Goal: Task Accomplishment & Management: Manage account settings

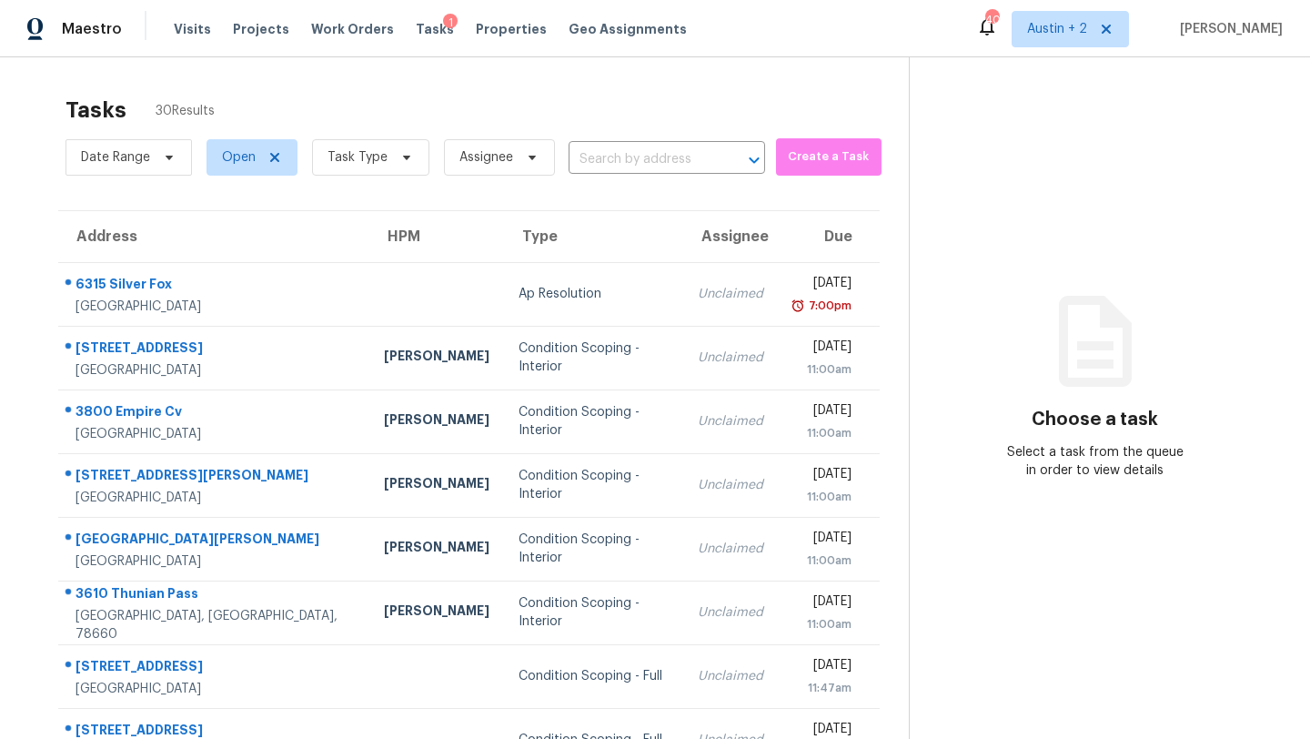
scroll to position [208, 0]
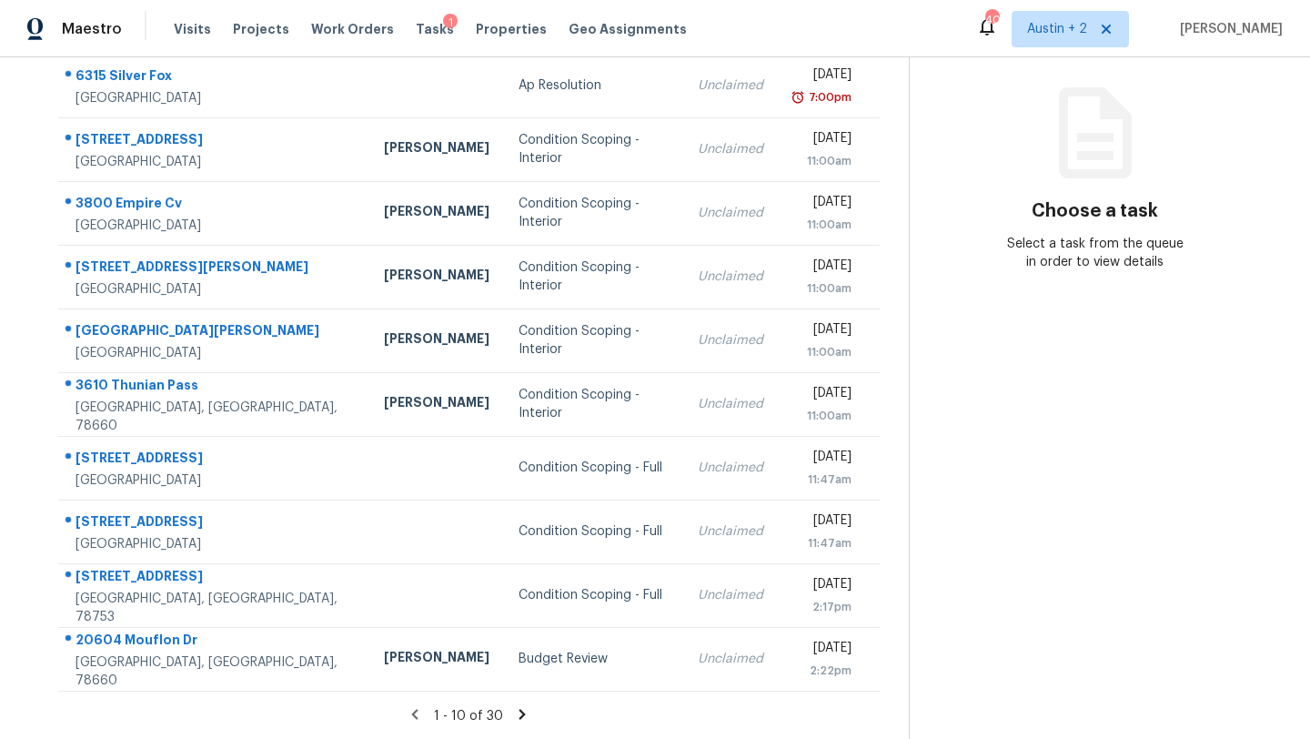
click at [692, 419] on td "Unclaimed" at bounding box center [730, 404] width 95 height 64
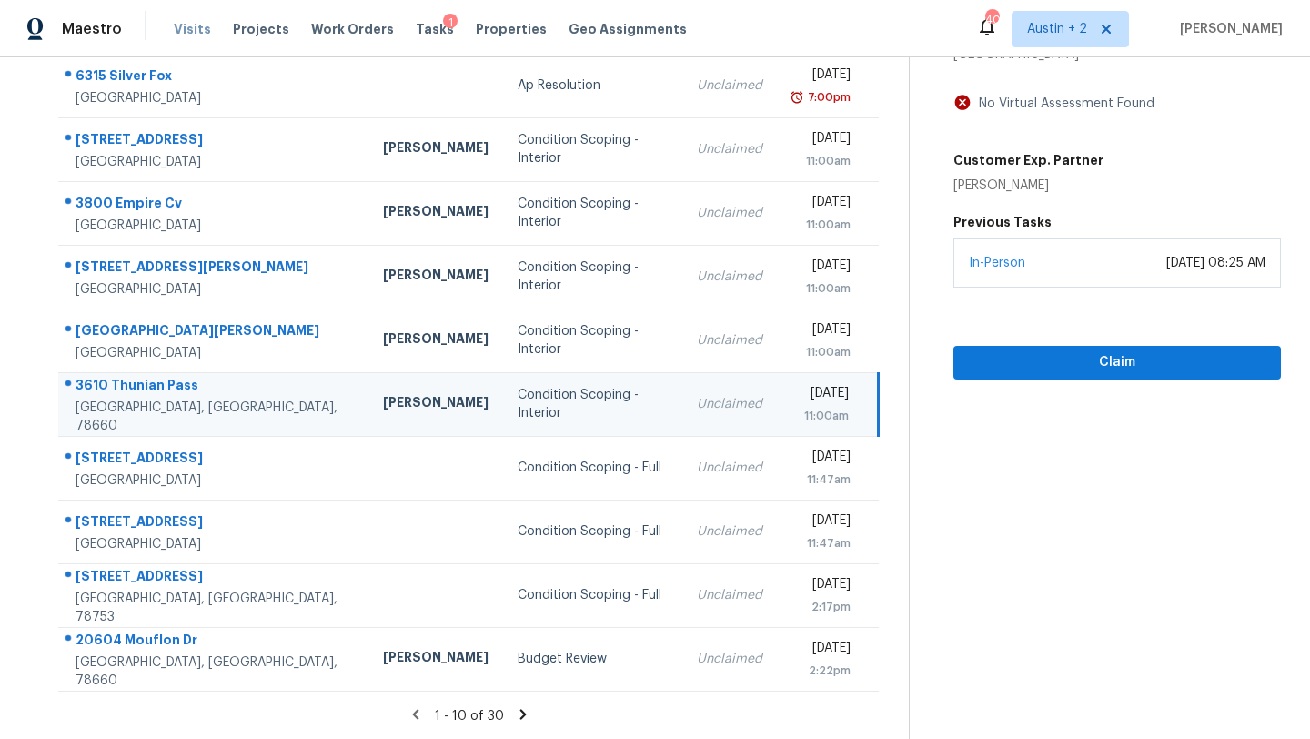
click at [199, 35] on span "Visits" at bounding box center [192, 29] width 37 height 18
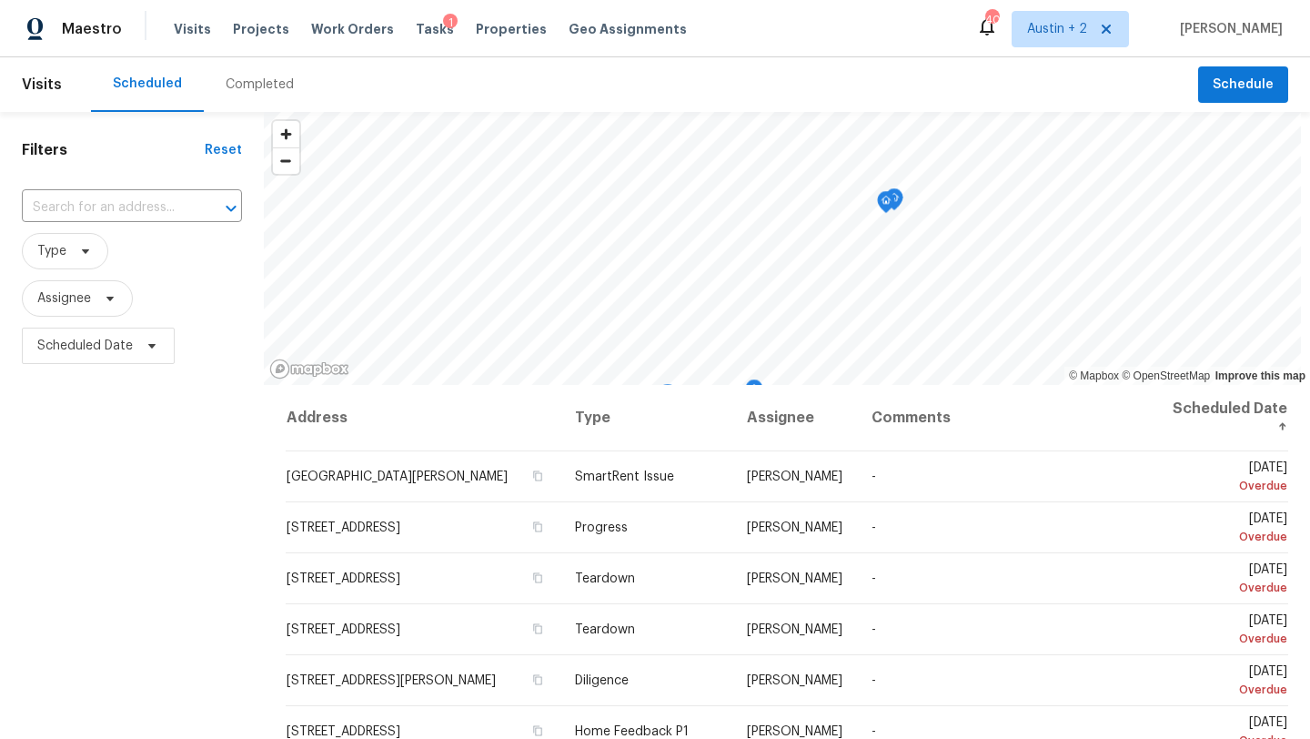
scroll to position [237, 0]
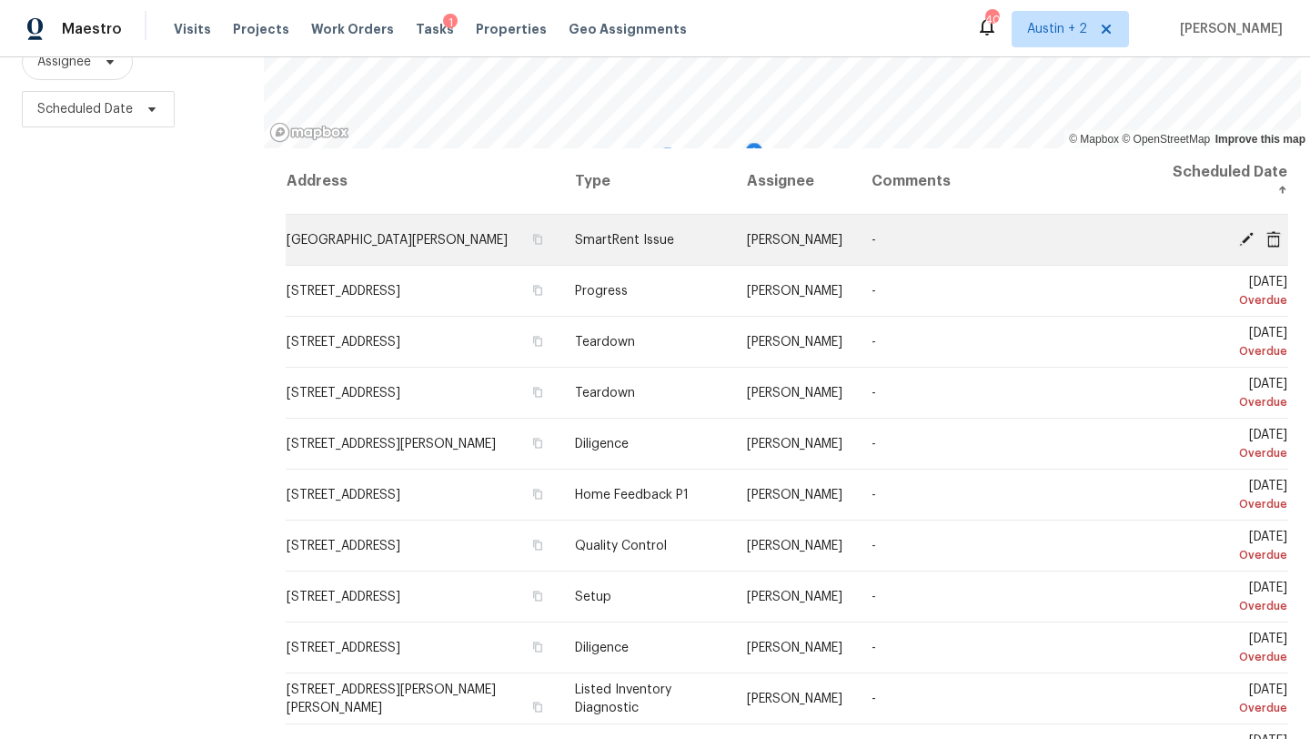
click at [1241, 235] on icon at bounding box center [1246, 238] width 16 height 16
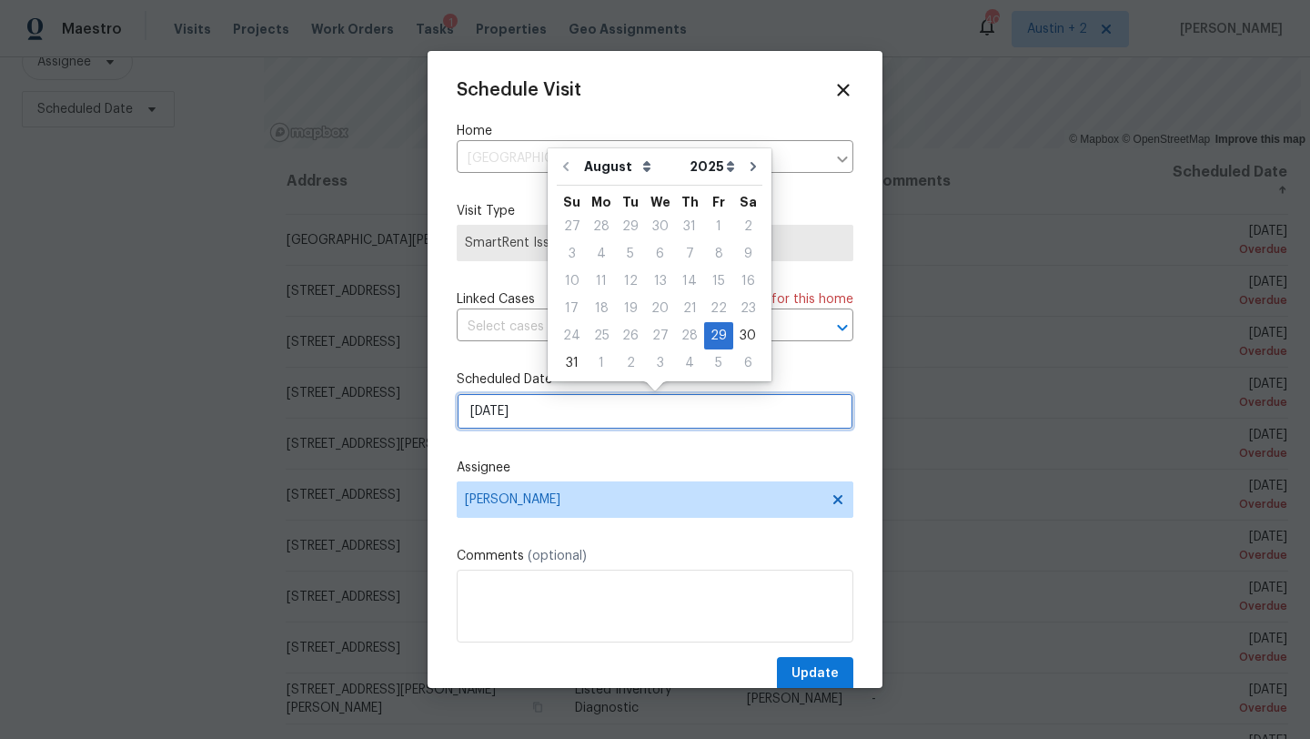
click at [553, 408] on input "[DATE]" at bounding box center [655, 411] width 397 height 36
click at [746, 170] on icon "Go to next month" at bounding box center [753, 166] width 15 height 15
type input "[DATE]"
select select "8"
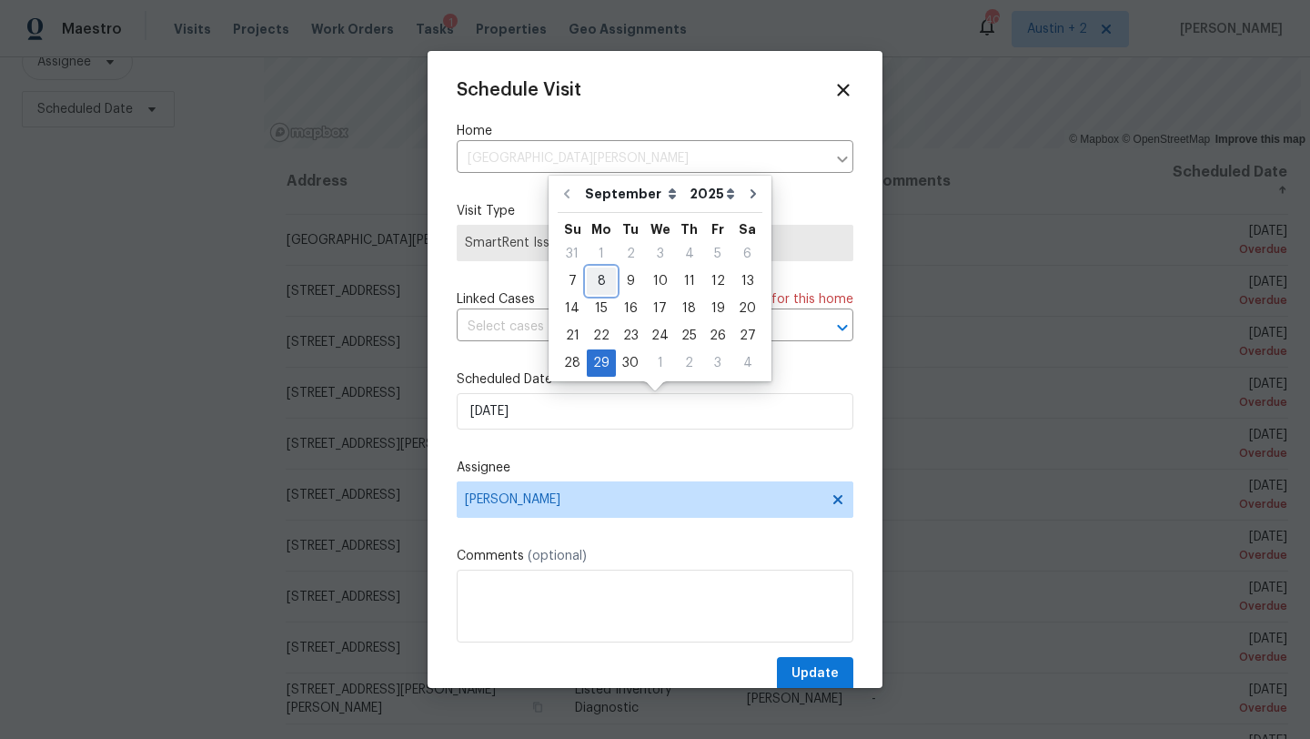
click at [598, 285] on div "8" at bounding box center [601, 280] width 29 height 25
type input "[DATE]"
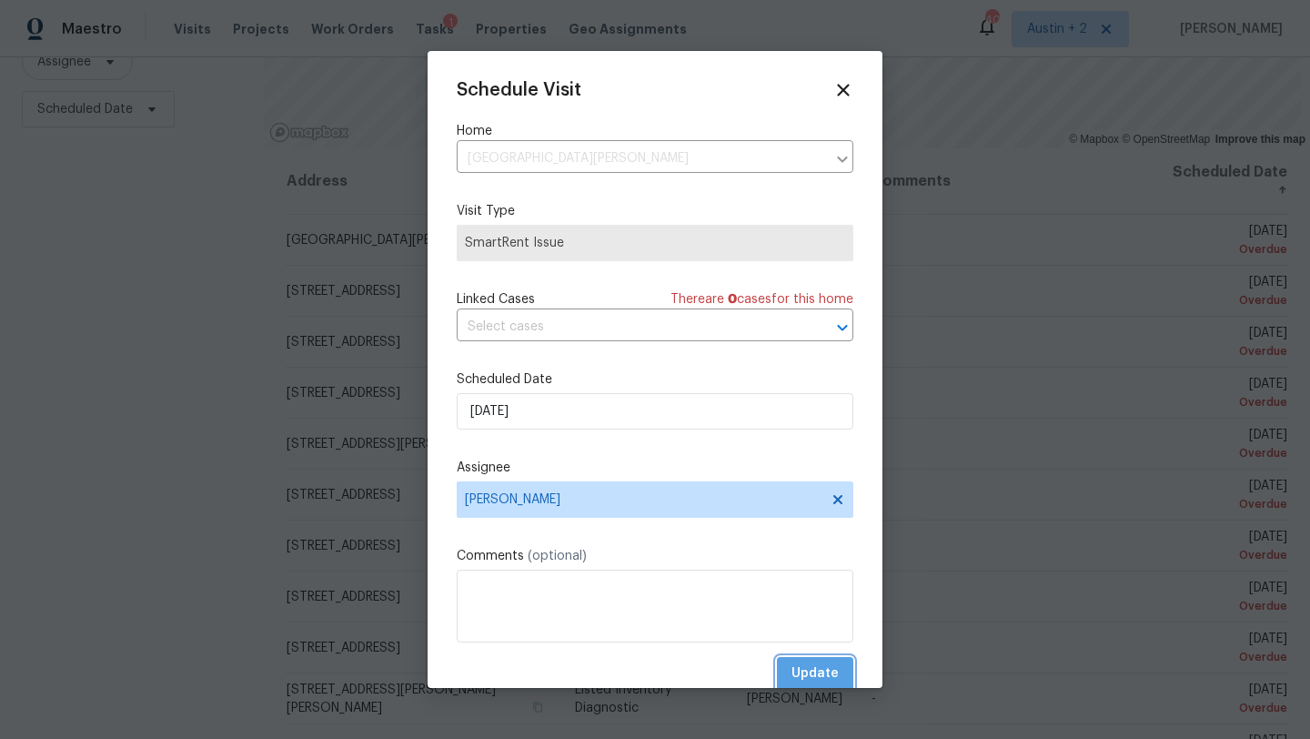
click at [819, 681] on span "Update" at bounding box center [814, 673] width 47 height 23
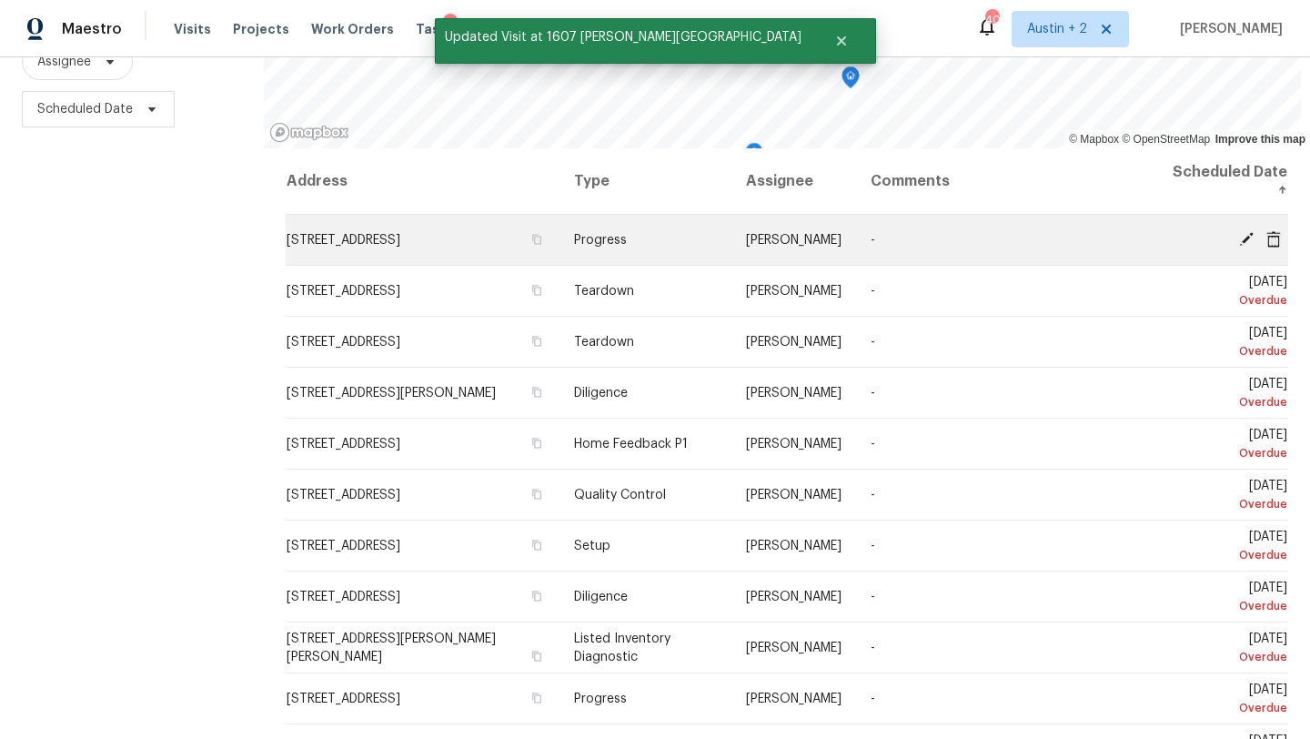
click at [1245, 239] on icon at bounding box center [1246, 238] width 15 height 15
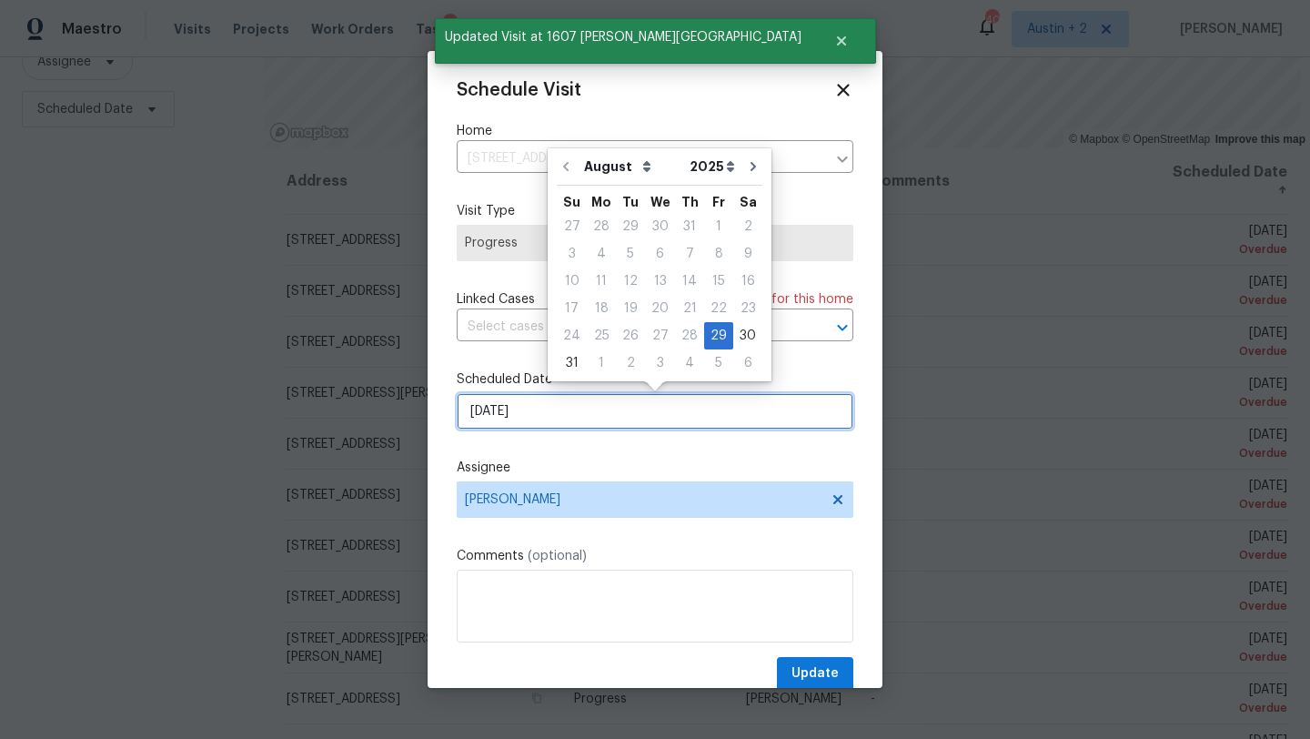
click at [618, 425] on input "[DATE]" at bounding box center [655, 411] width 397 height 36
click at [746, 166] on icon "Go to next month" at bounding box center [753, 166] width 15 height 15
type input "[DATE]"
select select "8"
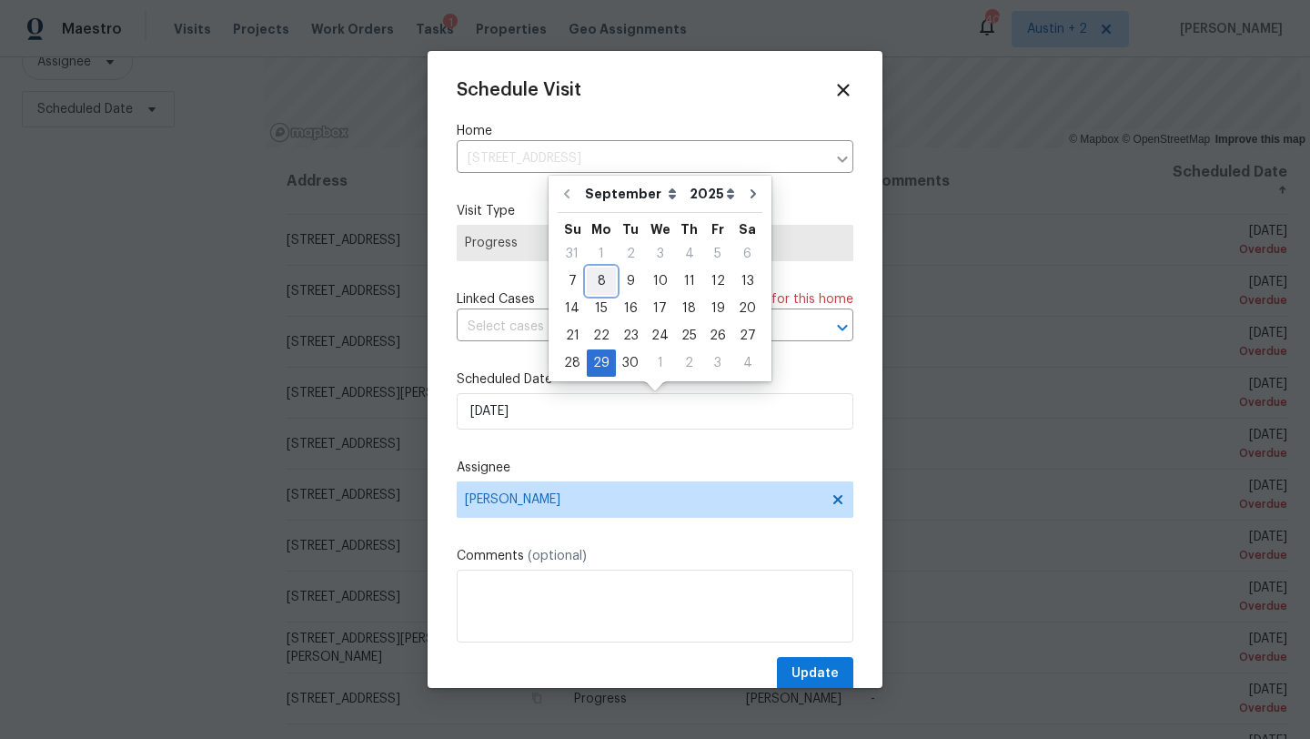
click at [596, 286] on div "8" at bounding box center [601, 280] width 29 height 25
type input "[DATE]"
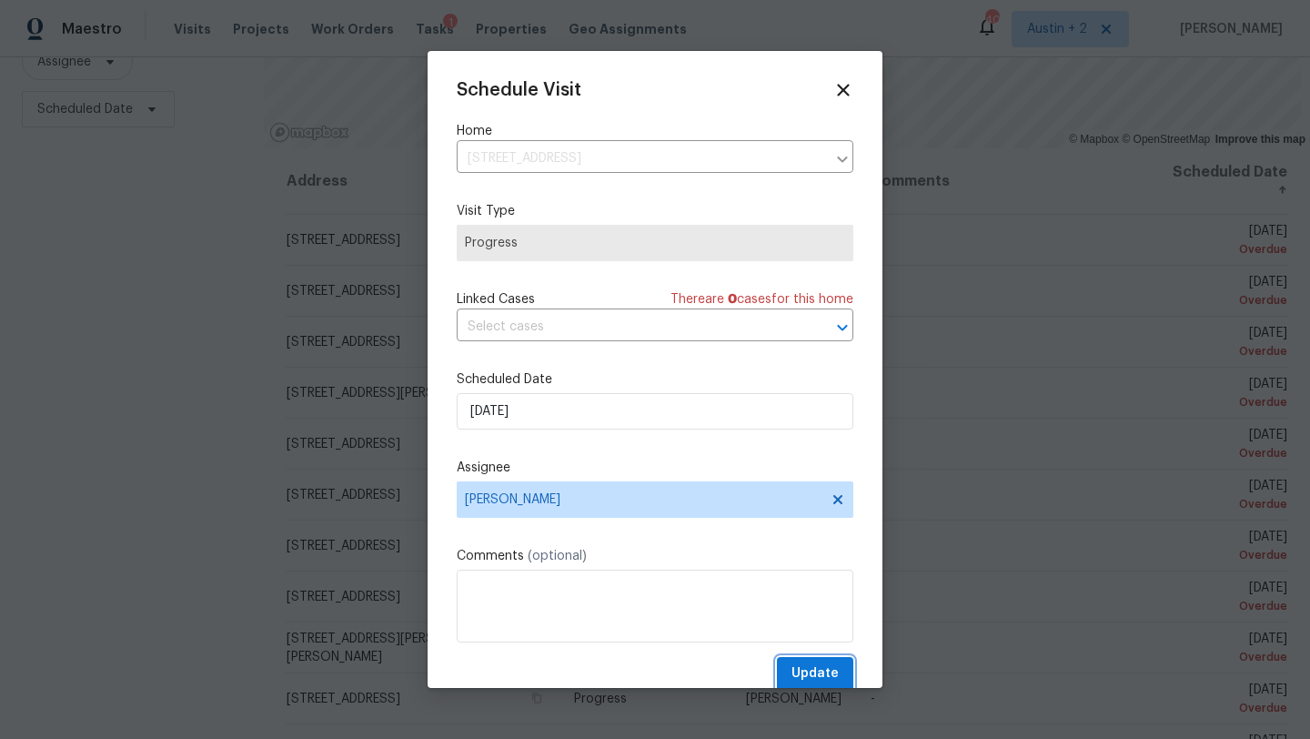
click at [801, 669] on span "Update" at bounding box center [814, 673] width 47 height 23
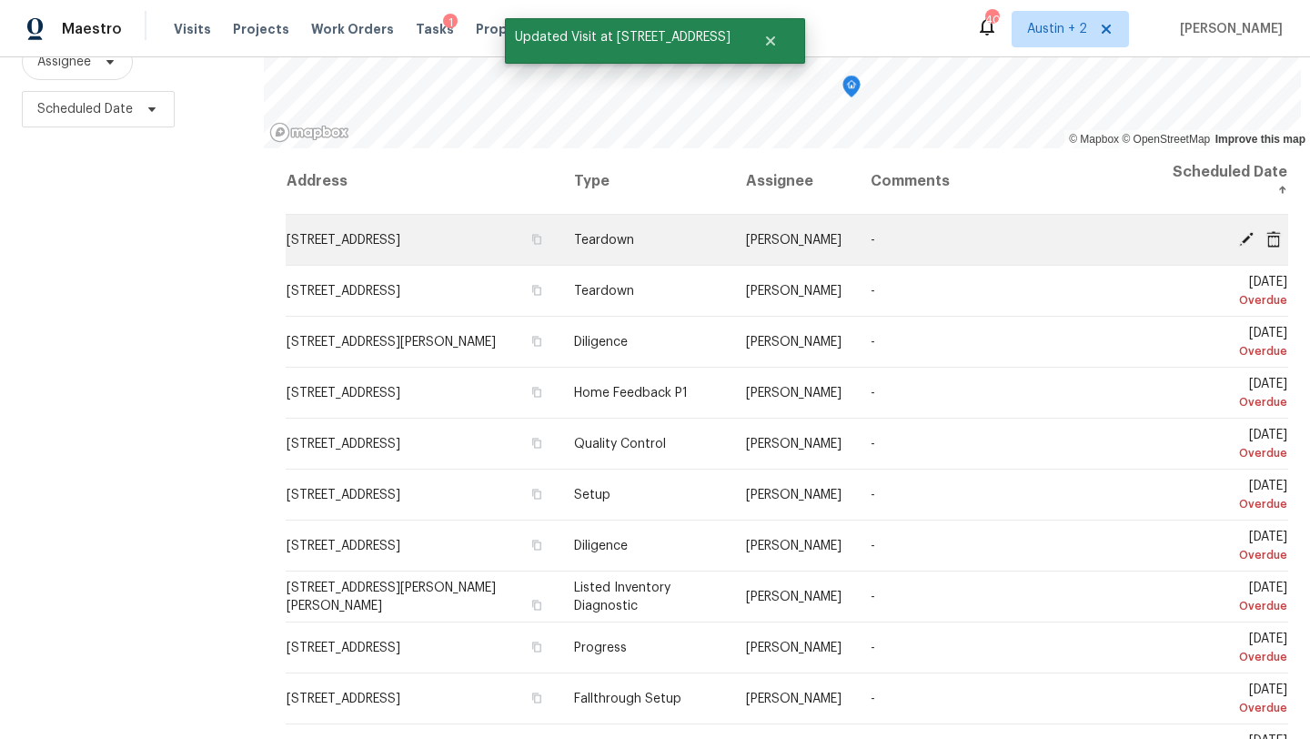
click at [1275, 245] on icon at bounding box center [1273, 238] width 15 height 16
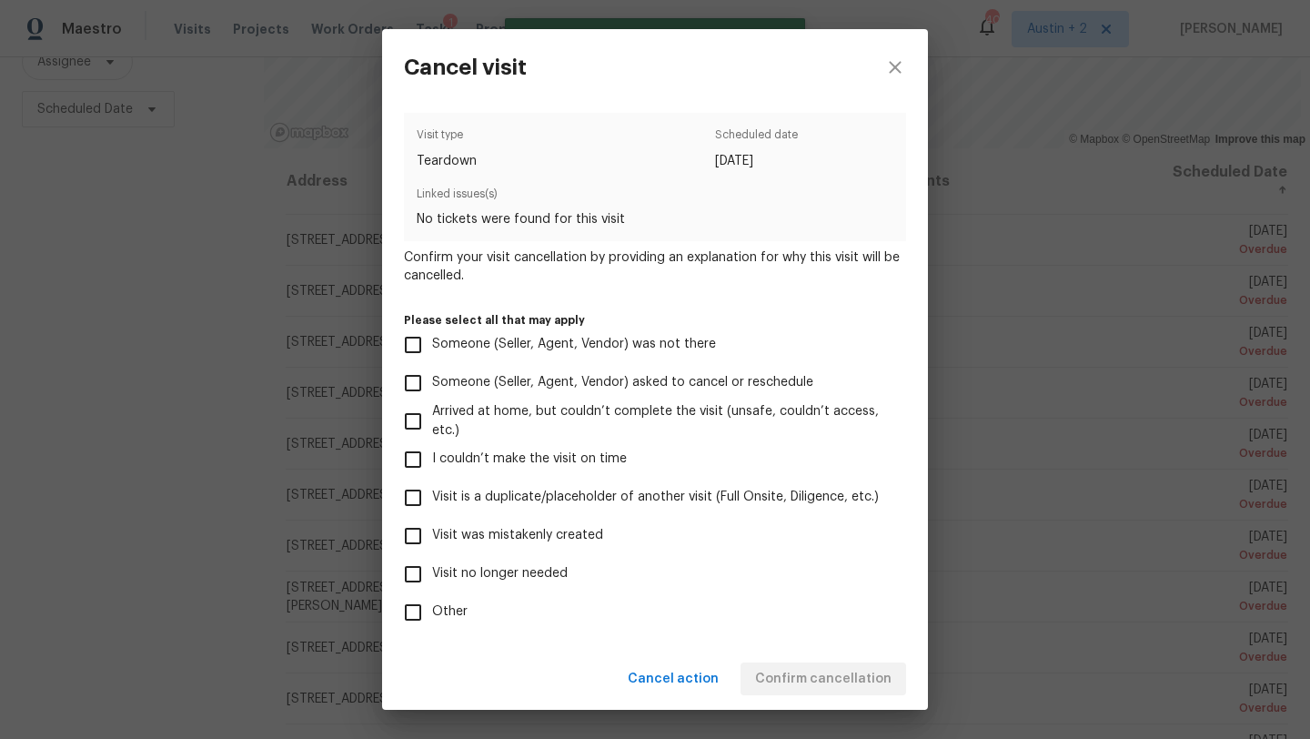
click at [584, 538] on span "Visit was mistakenly created" at bounding box center [517, 535] width 171 height 19
click at [432, 538] on input "Visit was mistakenly created" at bounding box center [413, 536] width 38 height 38
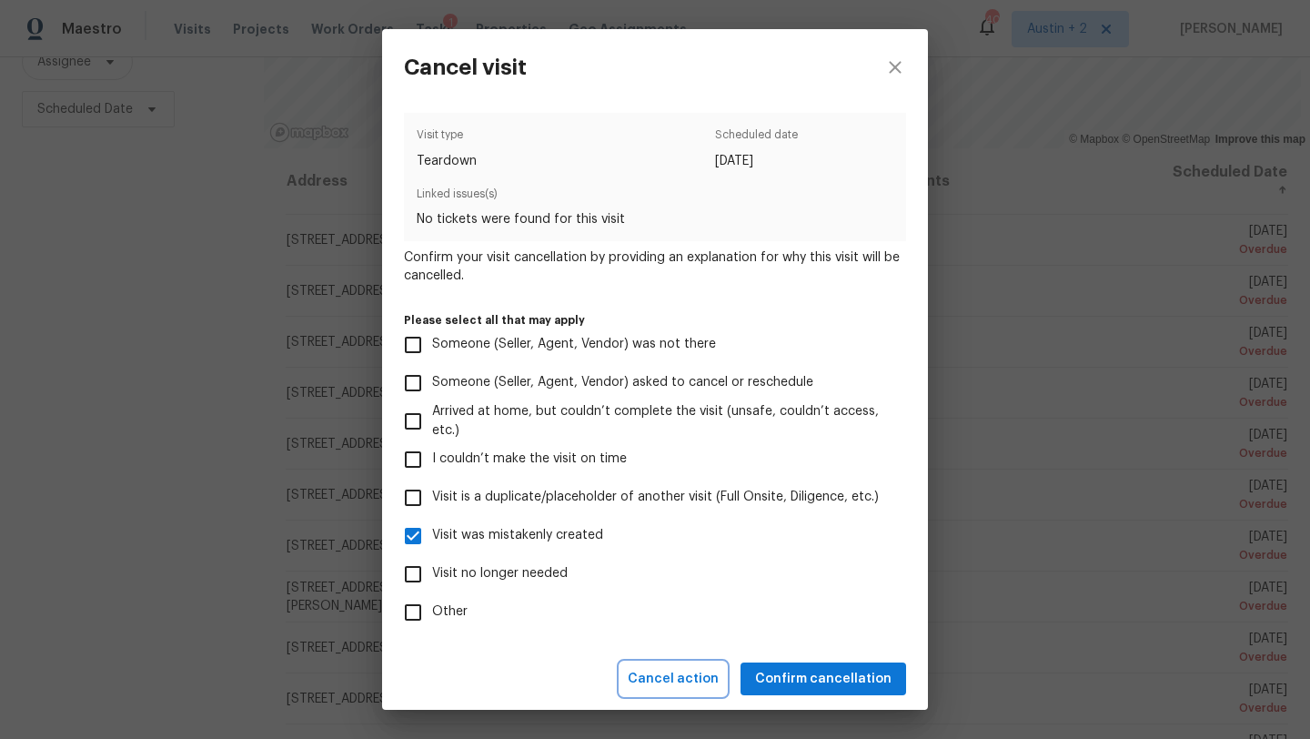
click at [681, 678] on span "Cancel action" at bounding box center [673, 679] width 91 height 23
checkbox input "false"
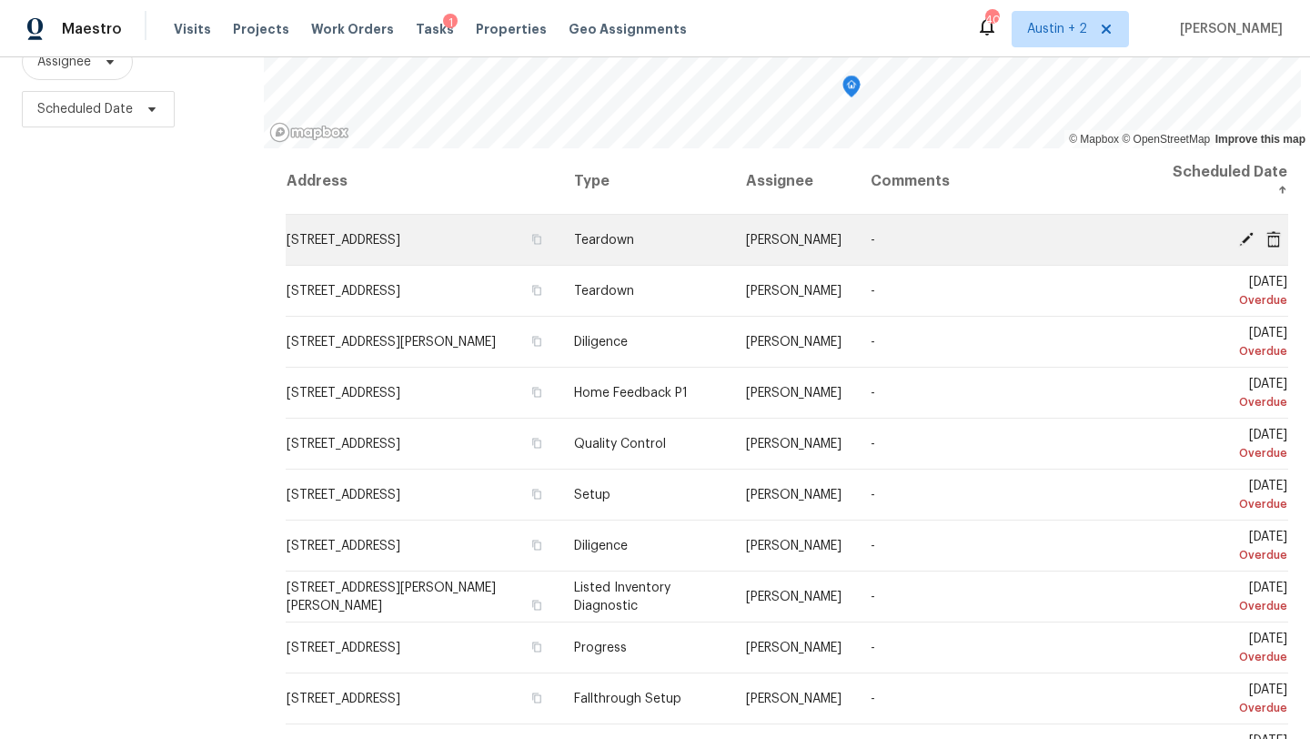
click at [1245, 240] on icon at bounding box center [1246, 238] width 15 height 15
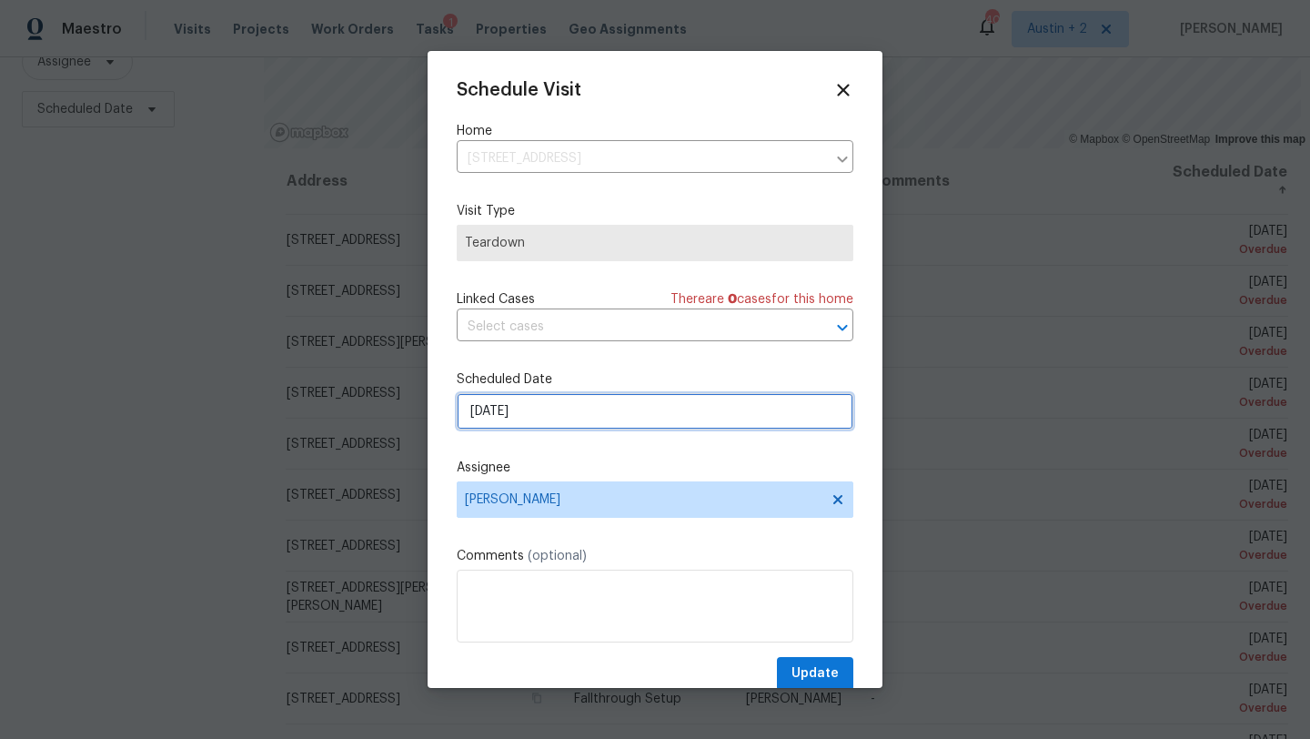
click at [618, 419] on input "[DATE]" at bounding box center [655, 411] width 397 height 36
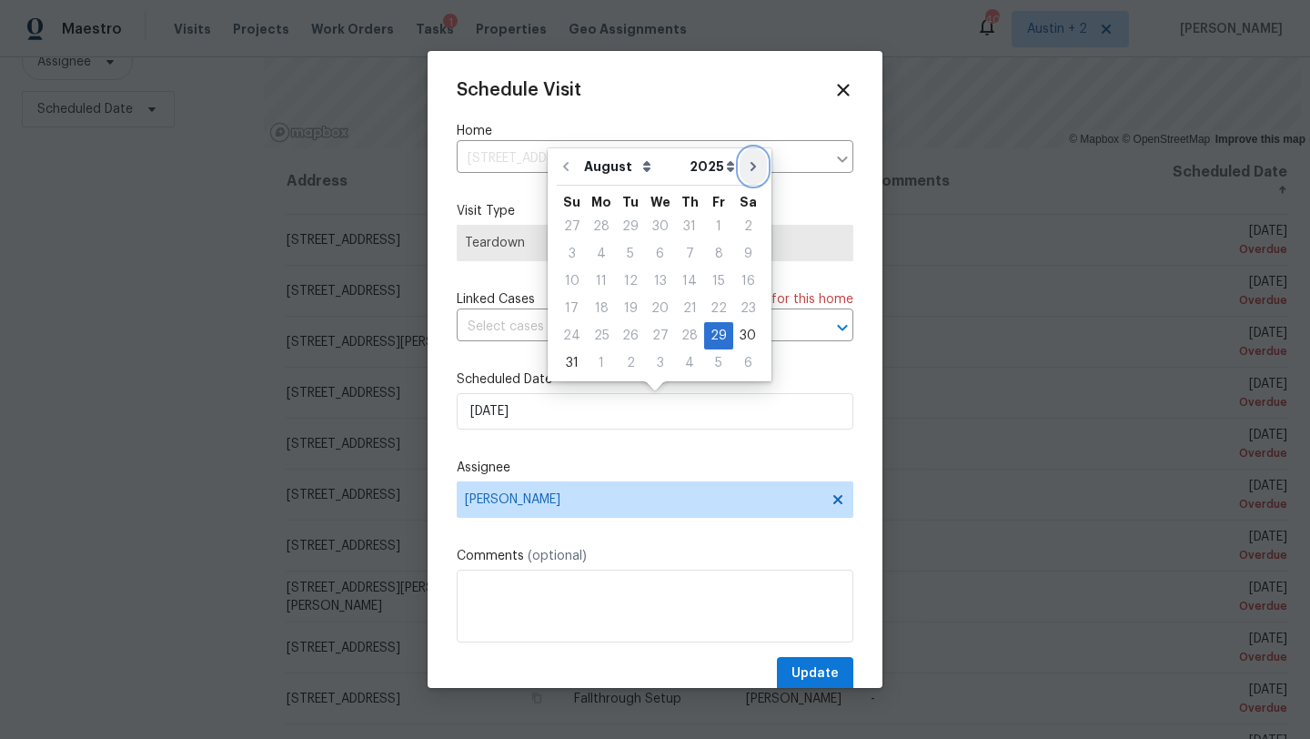
click at [746, 167] on icon "Go to next month" at bounding box center [753, 166] width 15 height 15
type input "[DATE]"
select select "8"
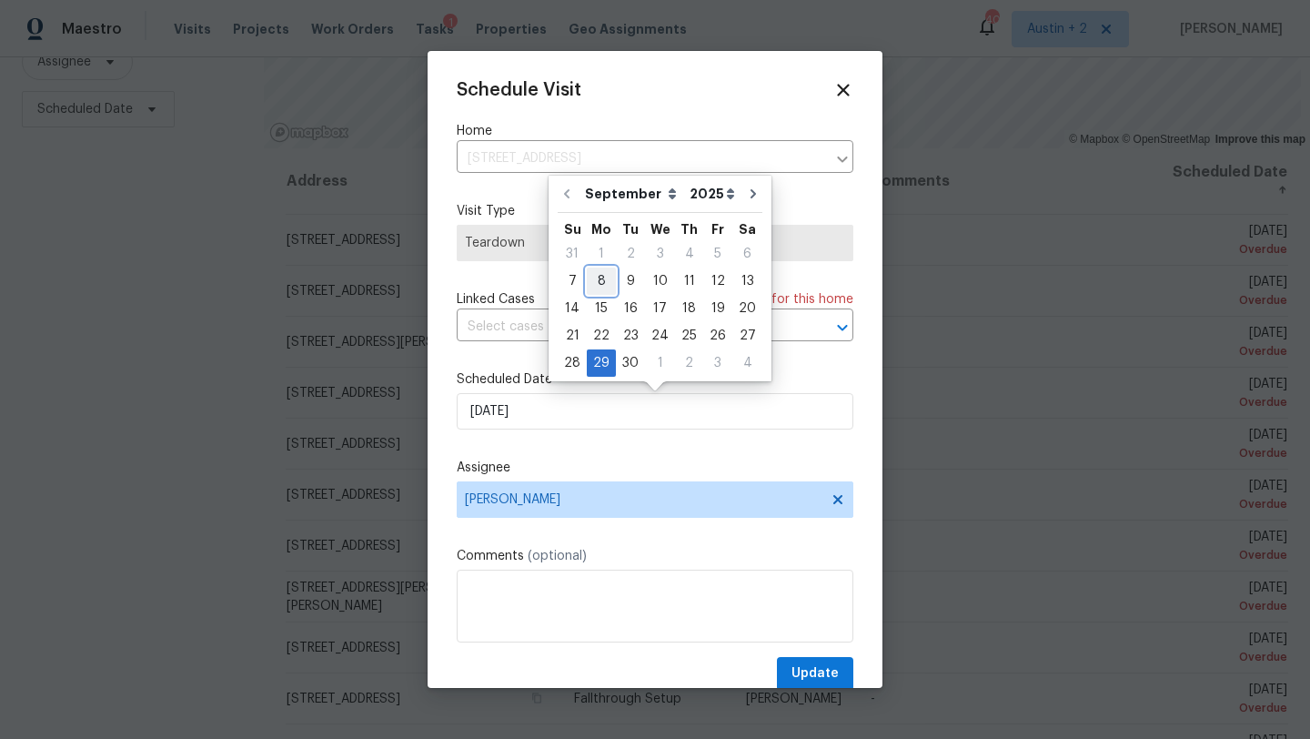
click at [605, 277] on div "8" at bounding box center [601, 280] width 29 height 25
type input "[DATE]"
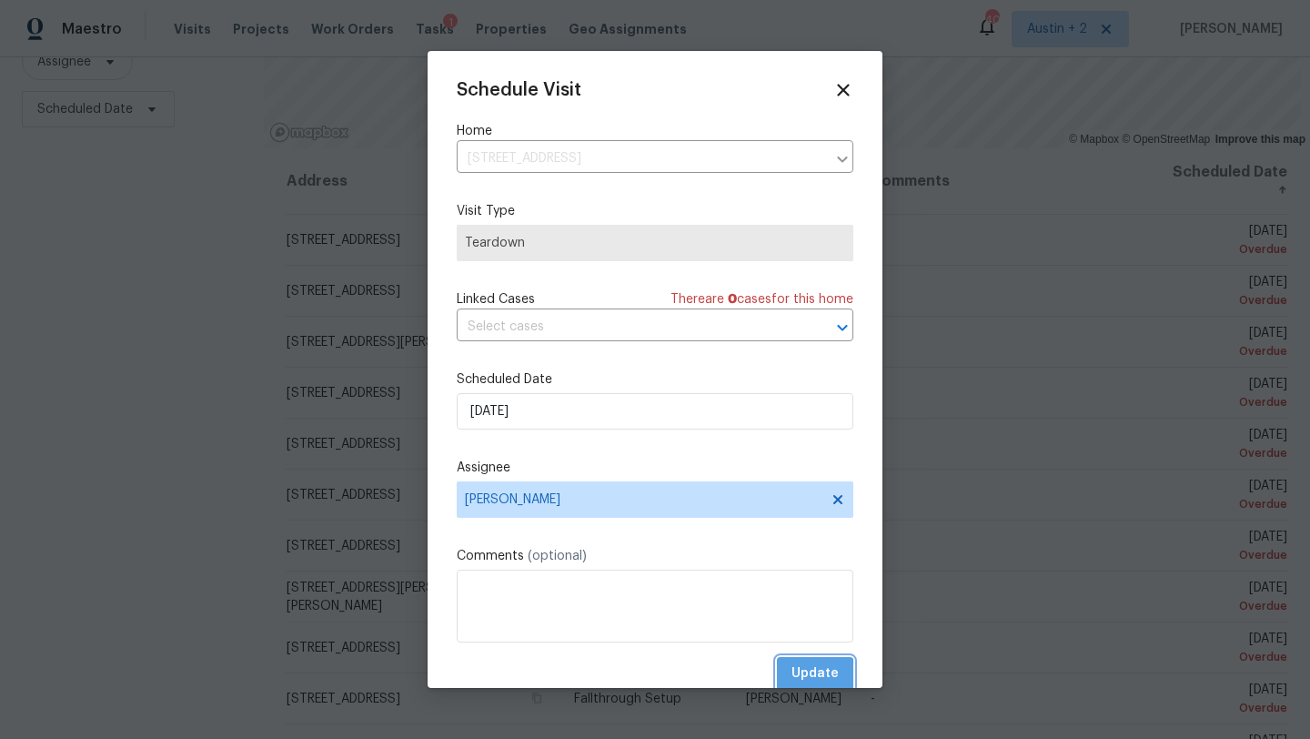
click at [805, 681] on span "Update" at bounding box center [814, 673] width 47 height 23
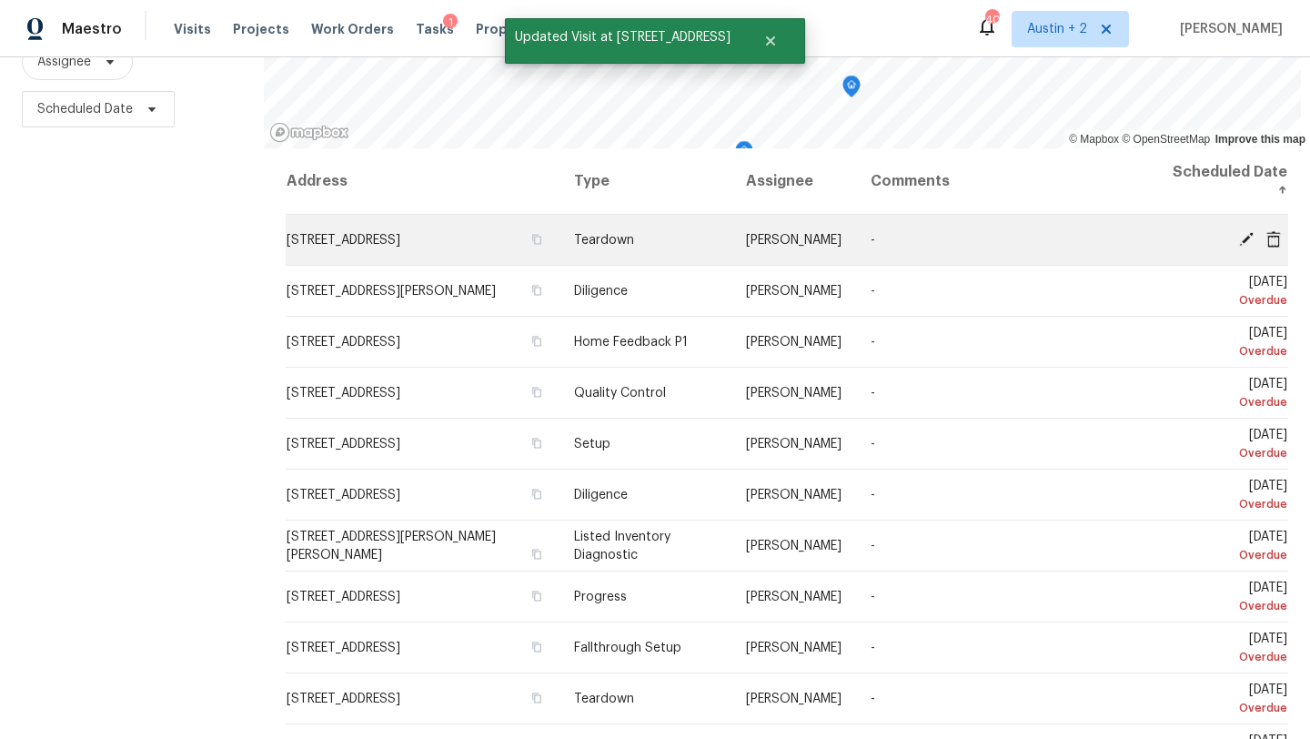
click at [1245, 235] on icon at bounding box center [1246, 238] width 16 height 16
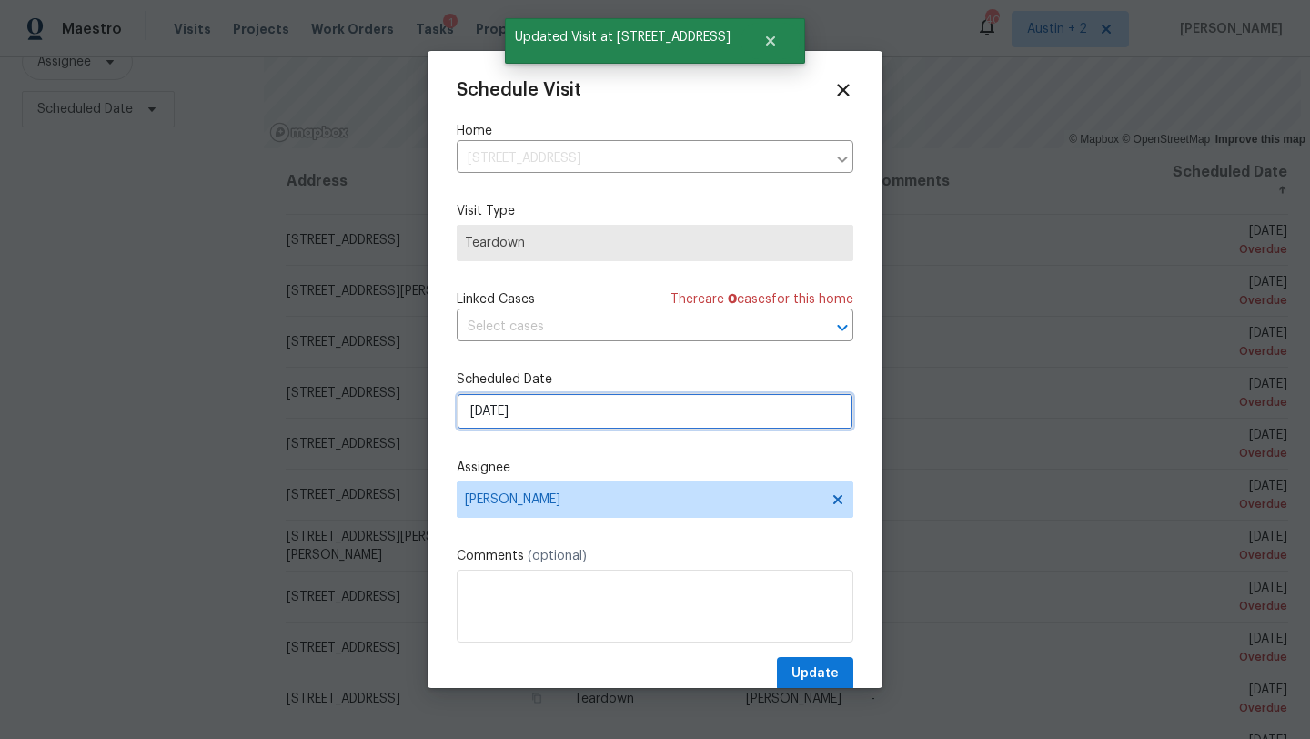
click at [550, 423] on input "[DATE]" at bounding box center [655, 411] width 397 height 36
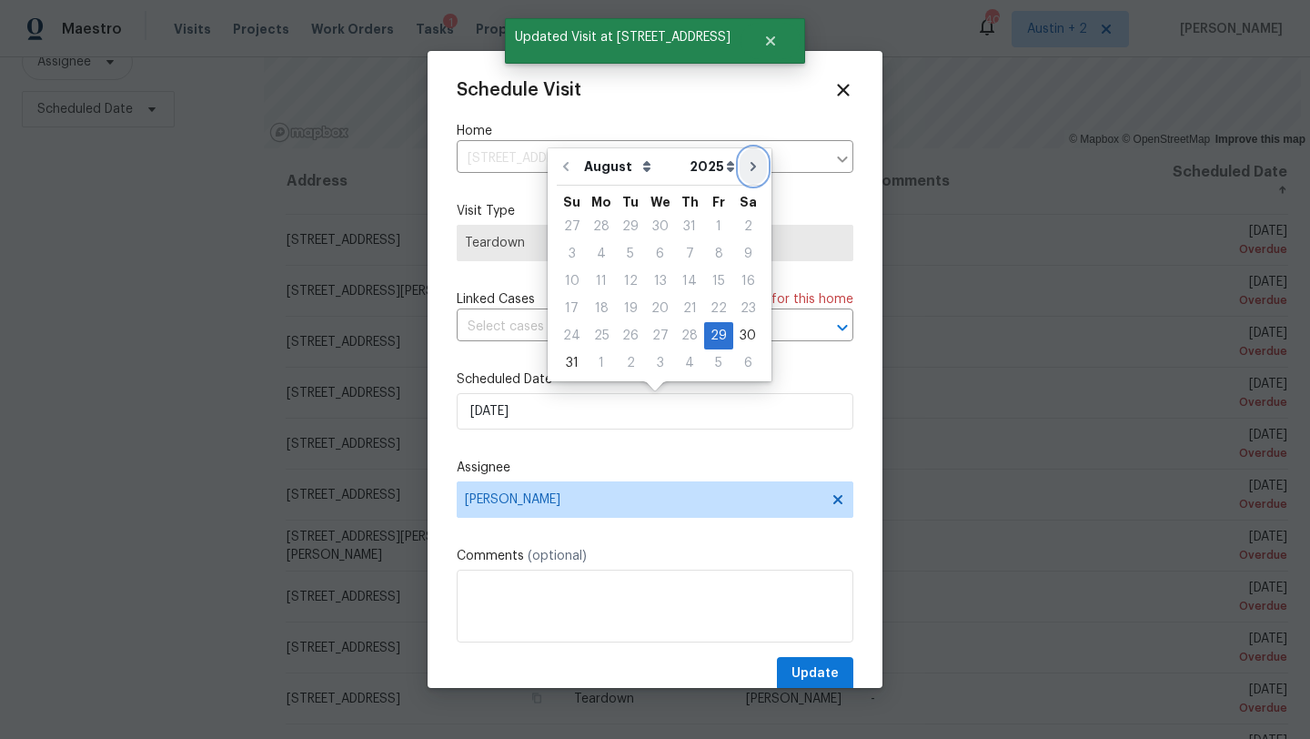
click at [746, 165] on icon "Go to next month" at bounding box center [753, 166] width 15 height 15
type input "[DATE]"
select select "8"
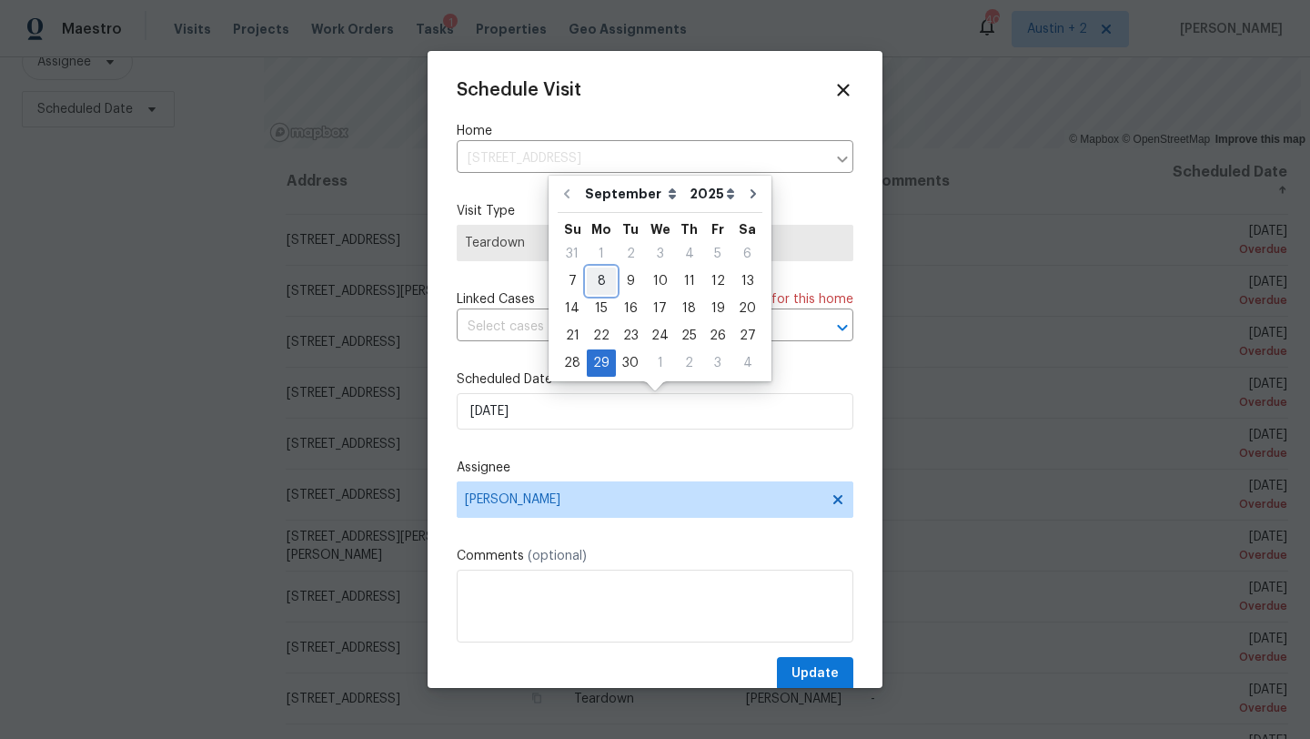
click at [607, 293] on div "8" at bounding box center [601, 280] width 29 height 25
type input "[DATE]"
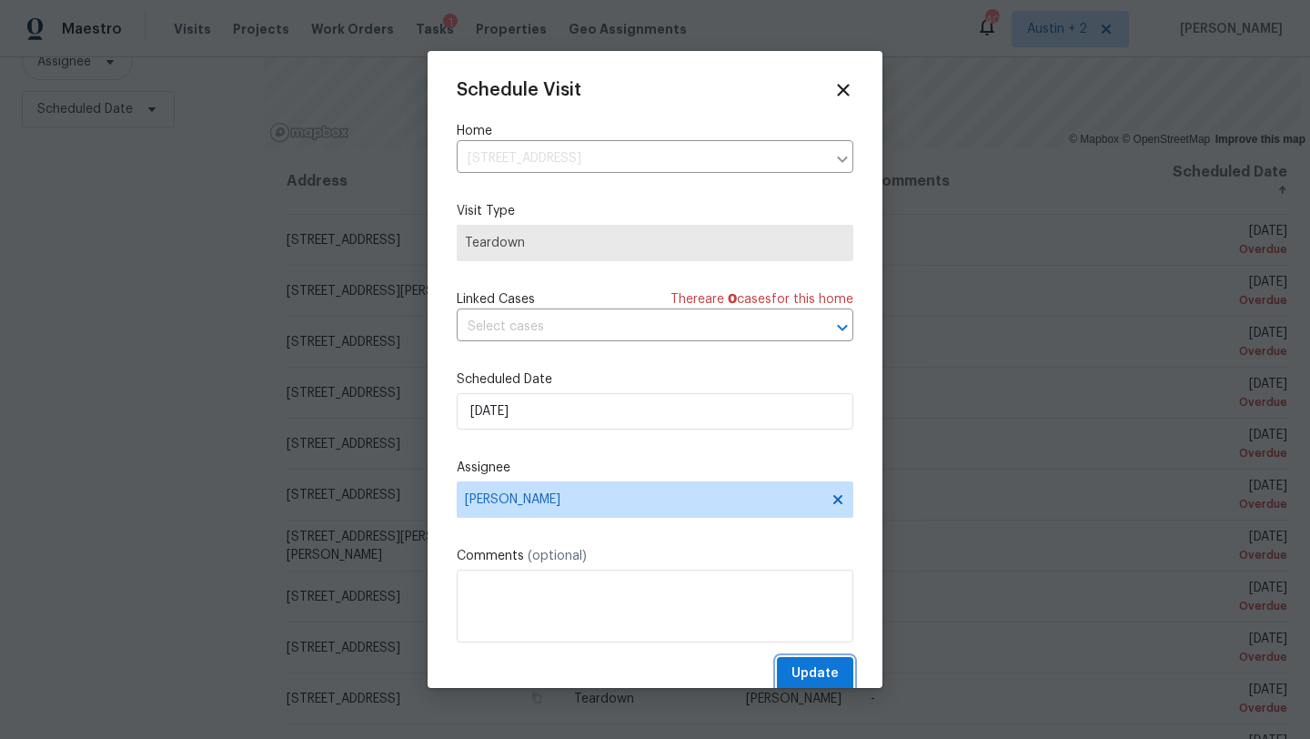
click at [802, 670] on span "Update" at bounding box center [814, 673] width 47 height 23
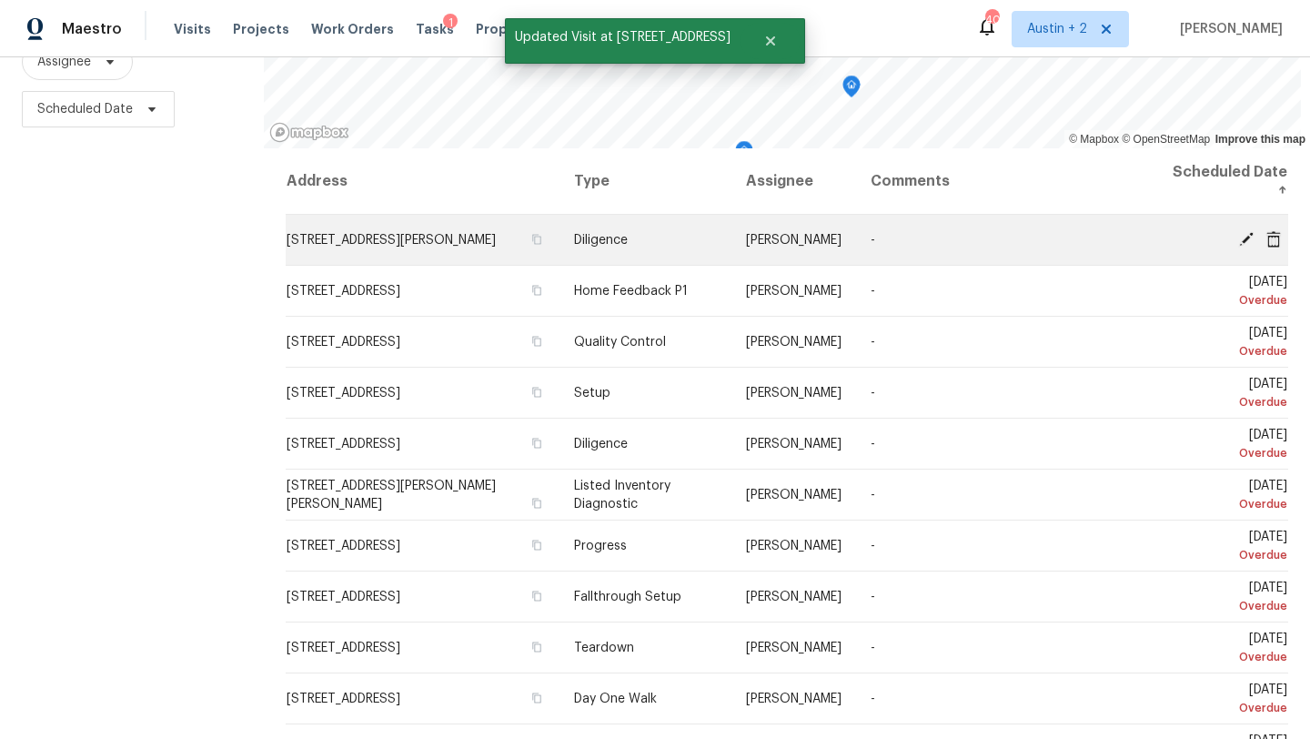
click at [1241, 237] on icon at bounding box center [1246, 238] width 16 height 16
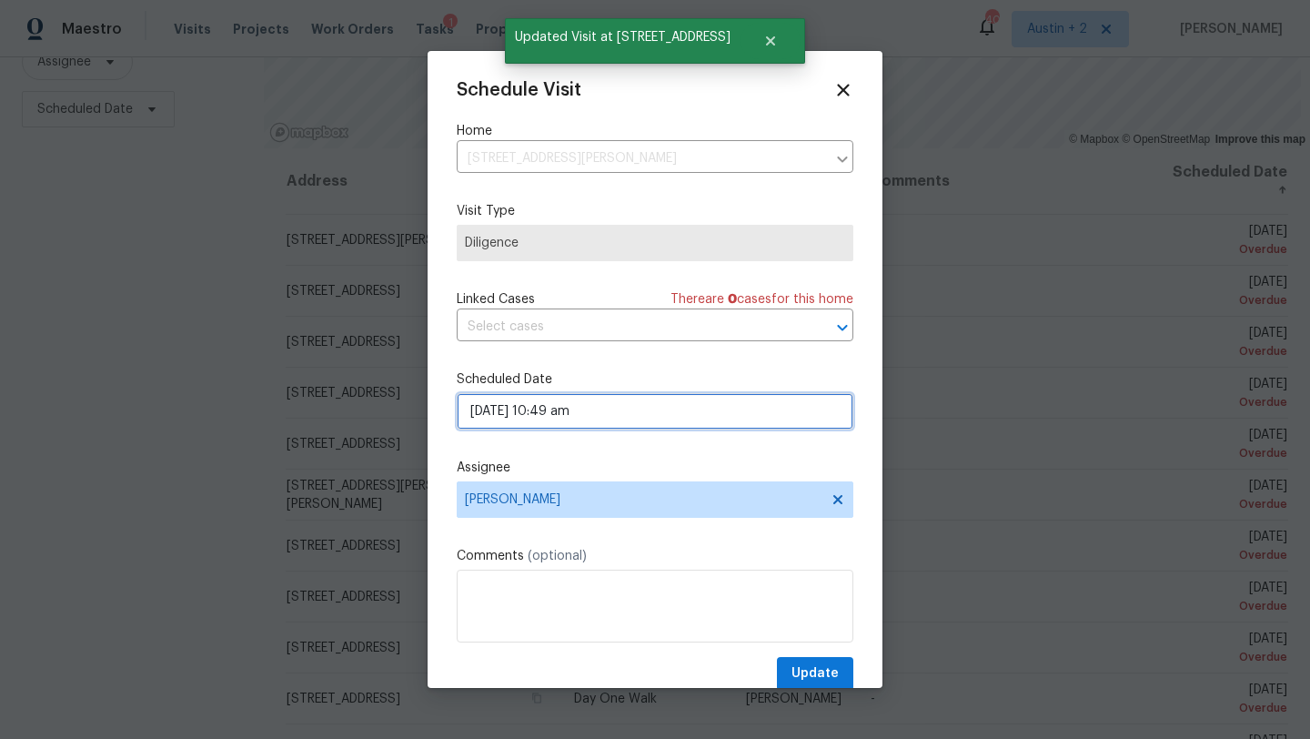
click at [631, 418] on input "[DATE] 10:49 am" at bounding box center [655, 411] width 397 height 36
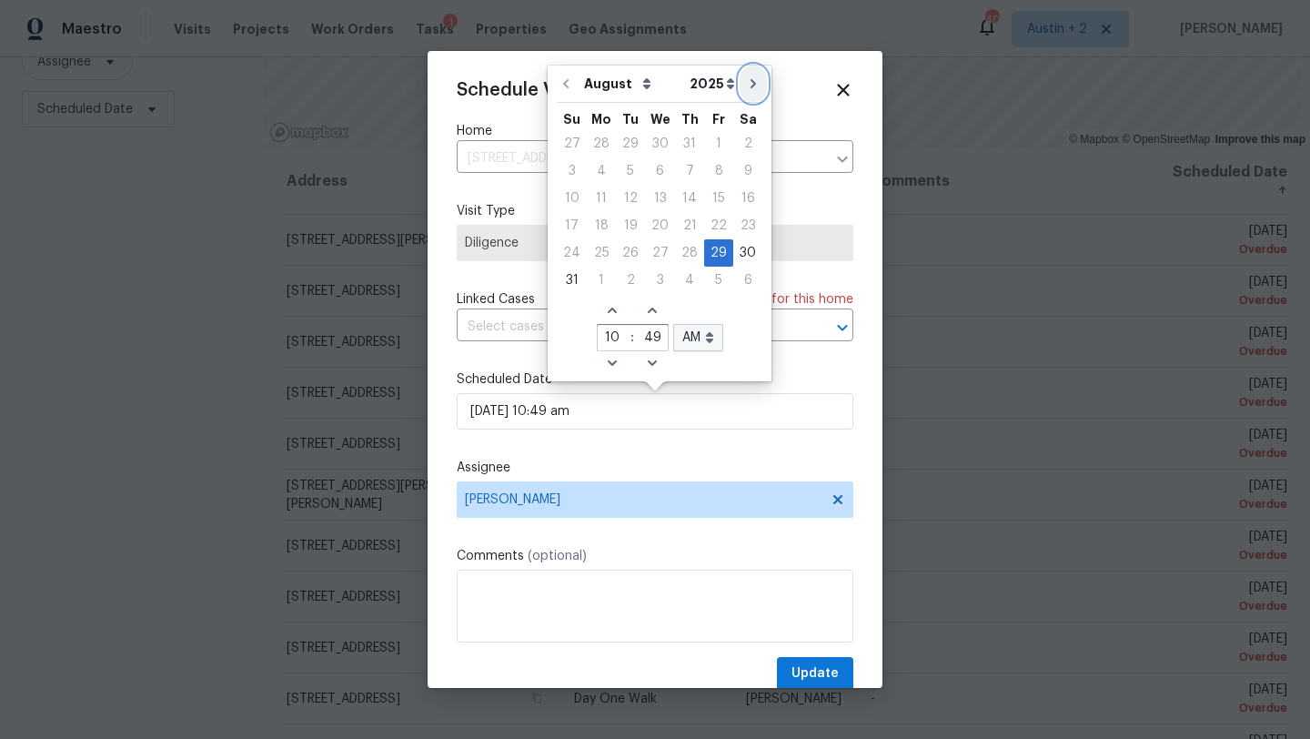
click at [746, 80] on icon "Go to next month" at bounding box center [753, 83] width 15 height 15
type input "[DATE] 10:49 am"
select select "8"
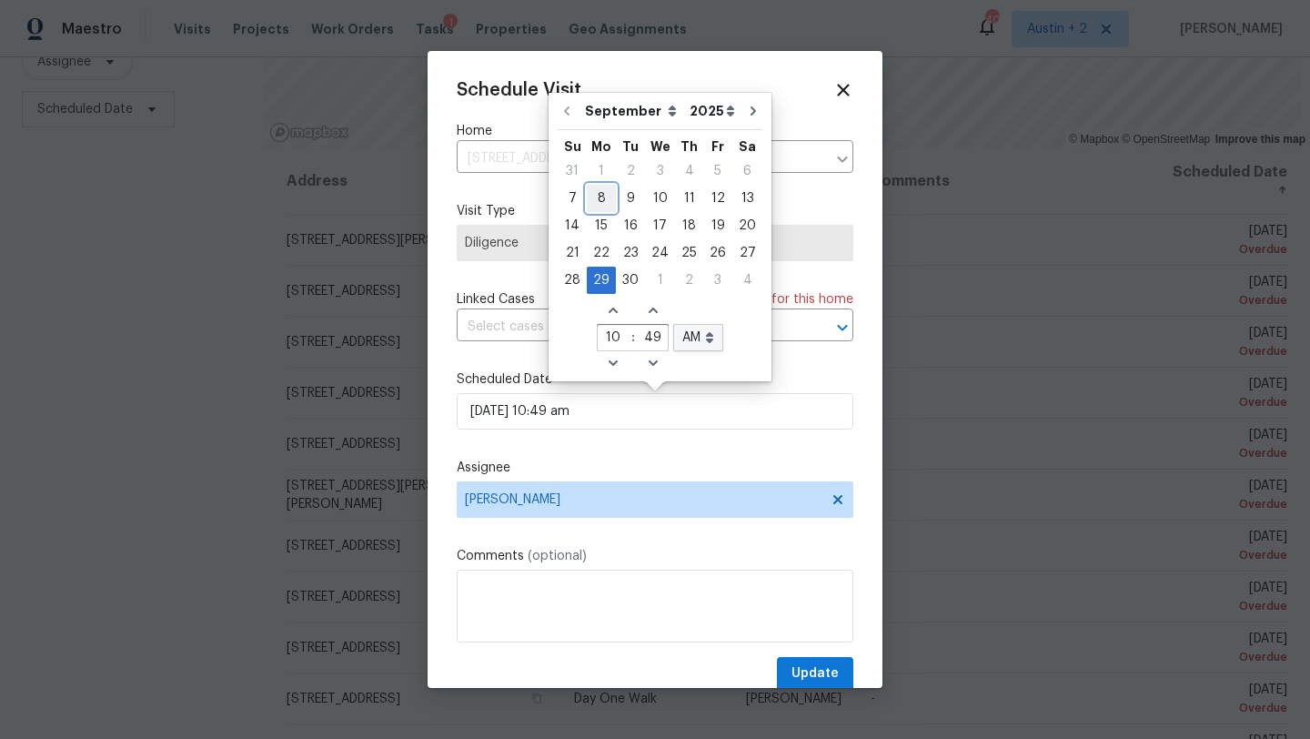
click at [600, 202] on div "8" at bounding box center [601, 198] width 29 height 25
type input "[DATE] 10:49 am"
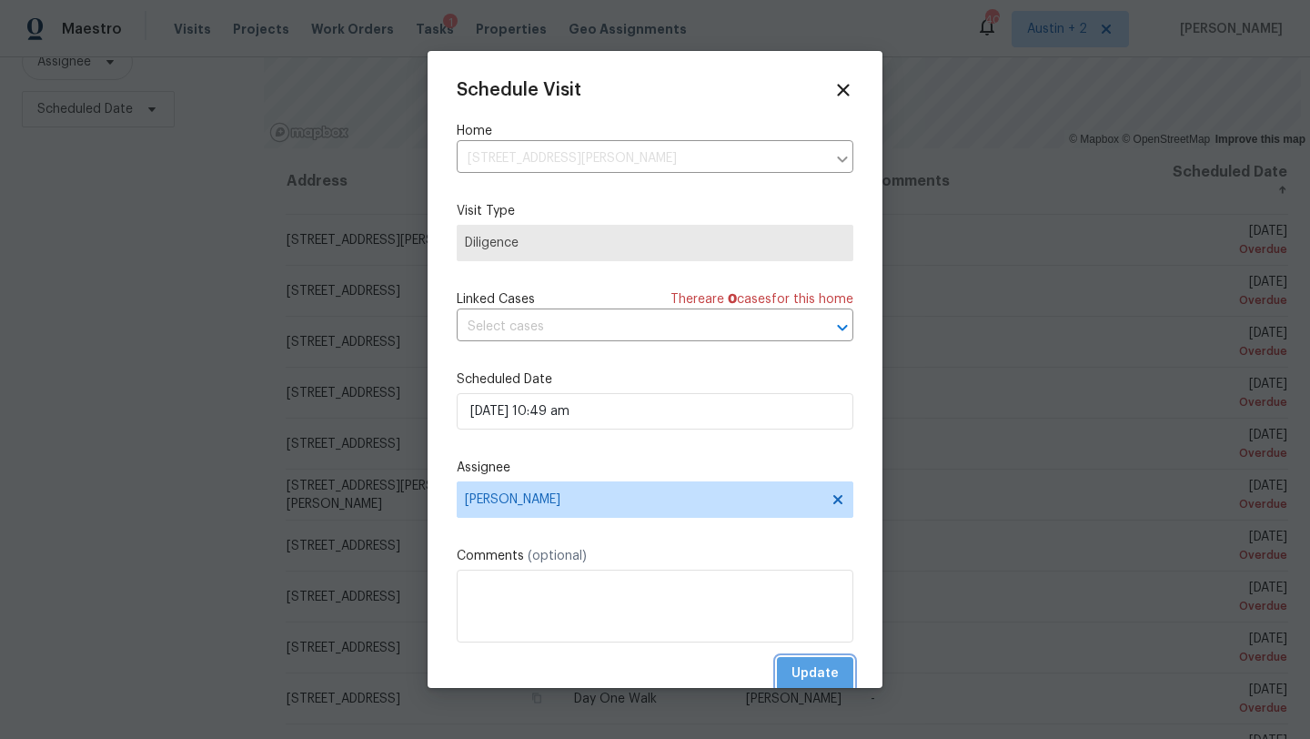
click at [829, 681] on span "Update" at bounding box center [814, 673] width 47 height 23
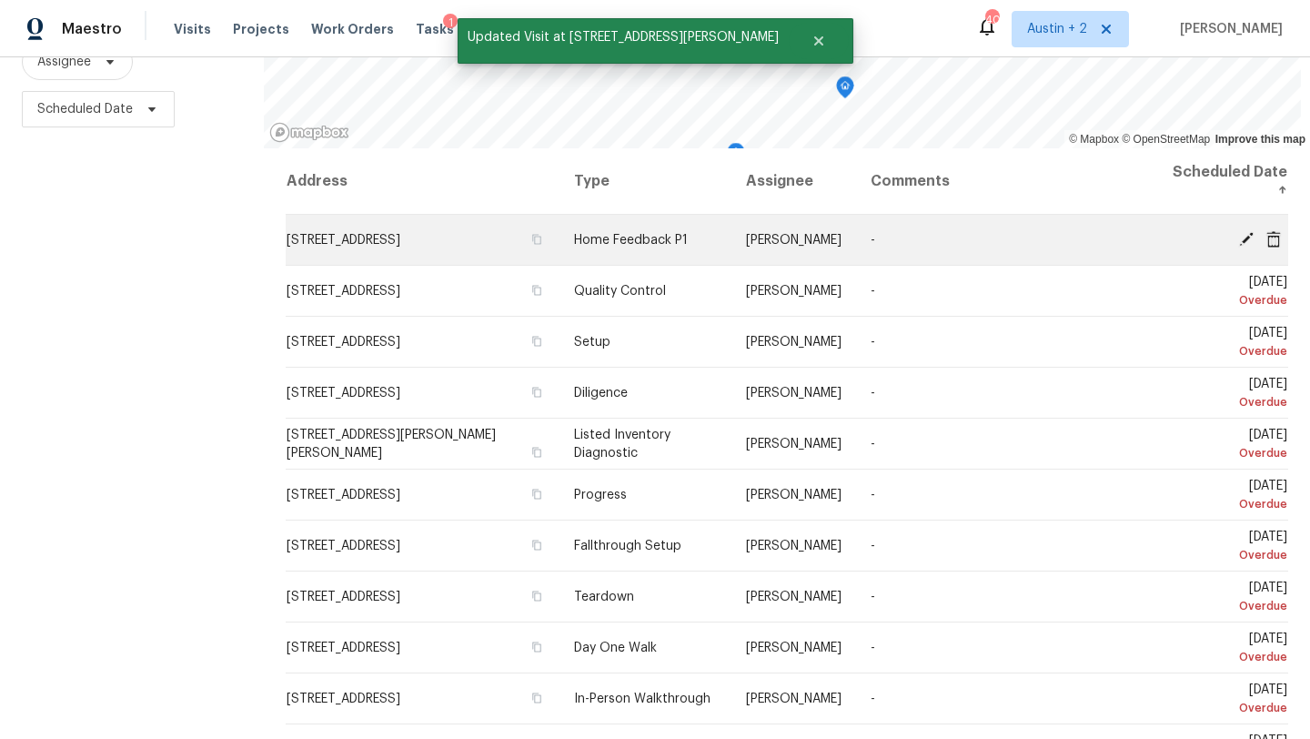
click at [1245, 238] on icon at bounding box center [1246, 238] width 15 height 15
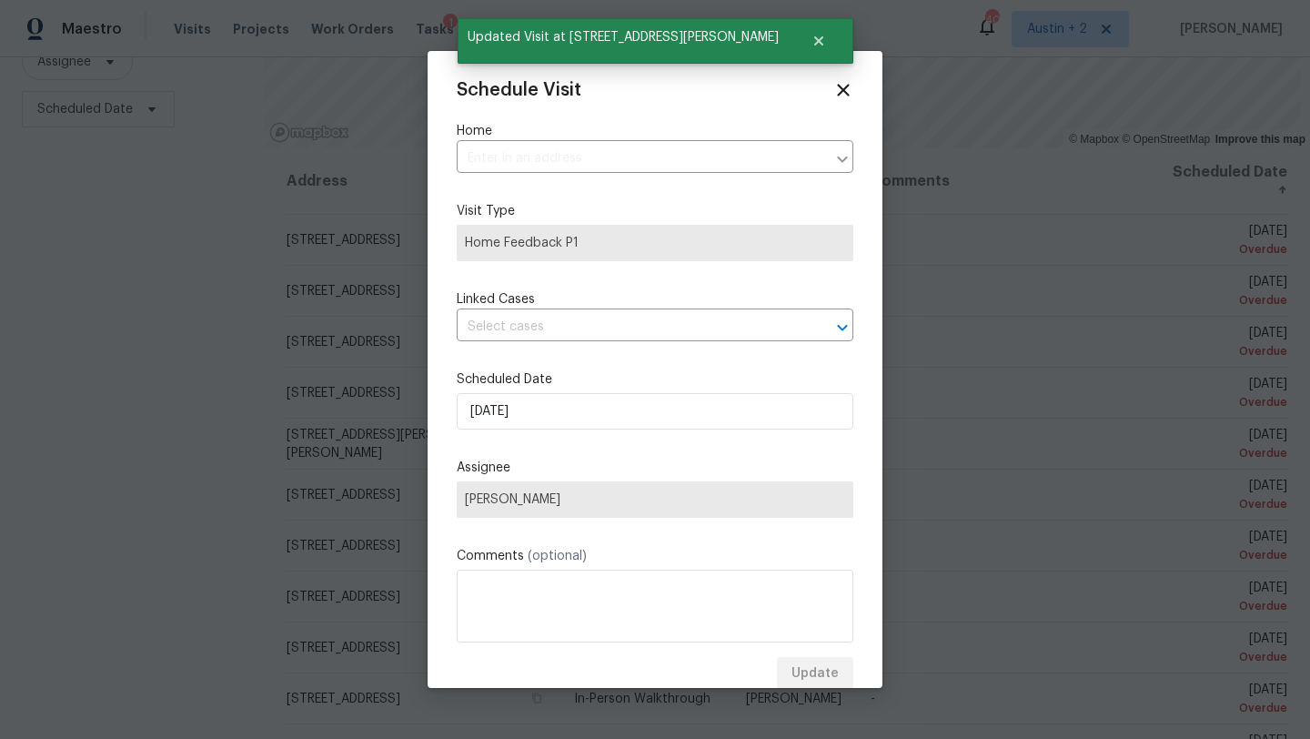
type input "[STREET_ADDRESS]"
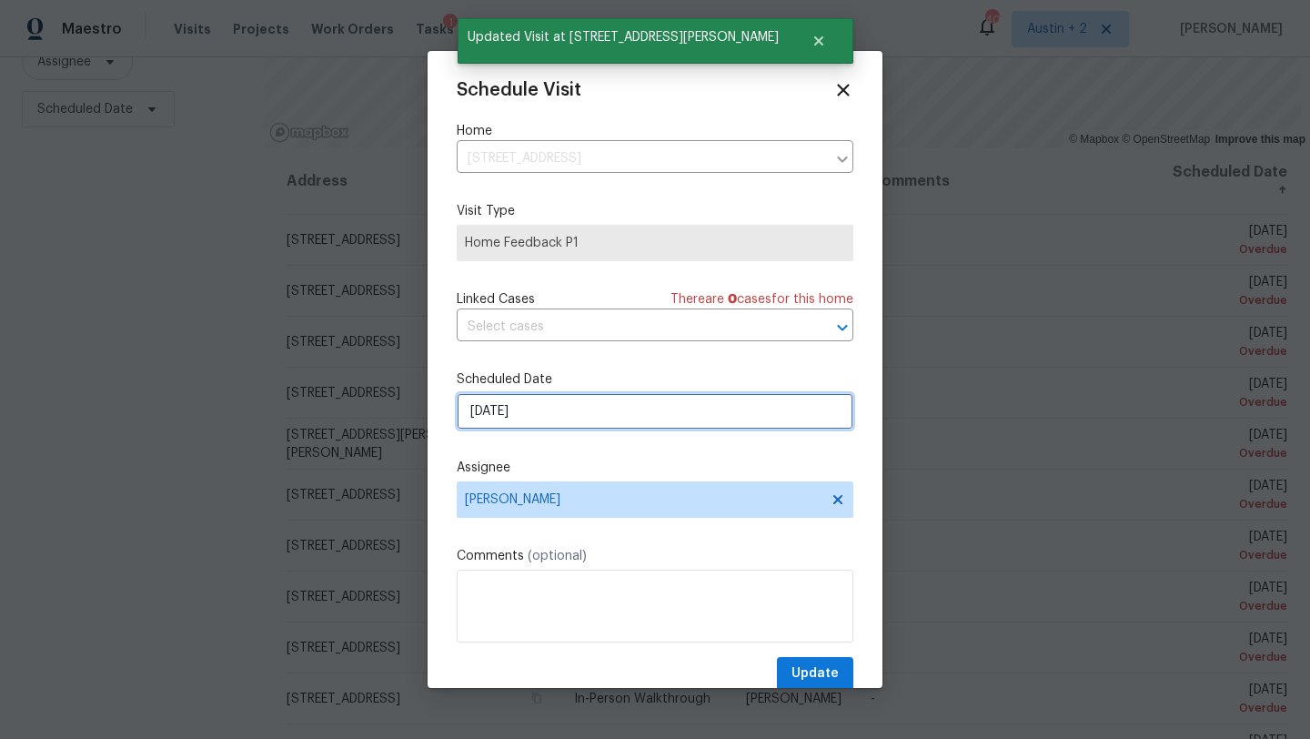
click at [632, 403] on input "[DATE]" at bounding box center [655, 411] width 397 height 36
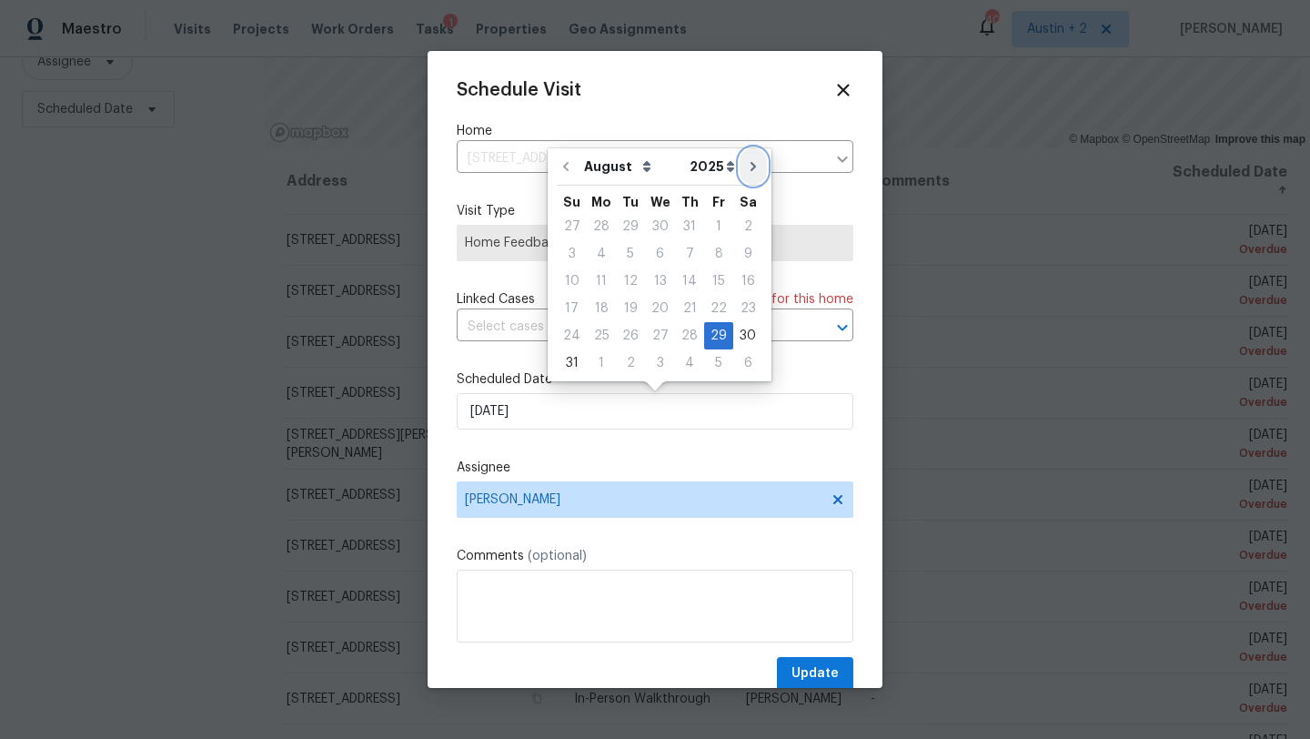
click at [746, 166] on icon "Go to next month" at bounding box center [753, 166] width 15 height 15
type input "[DATE]"
select select "8"
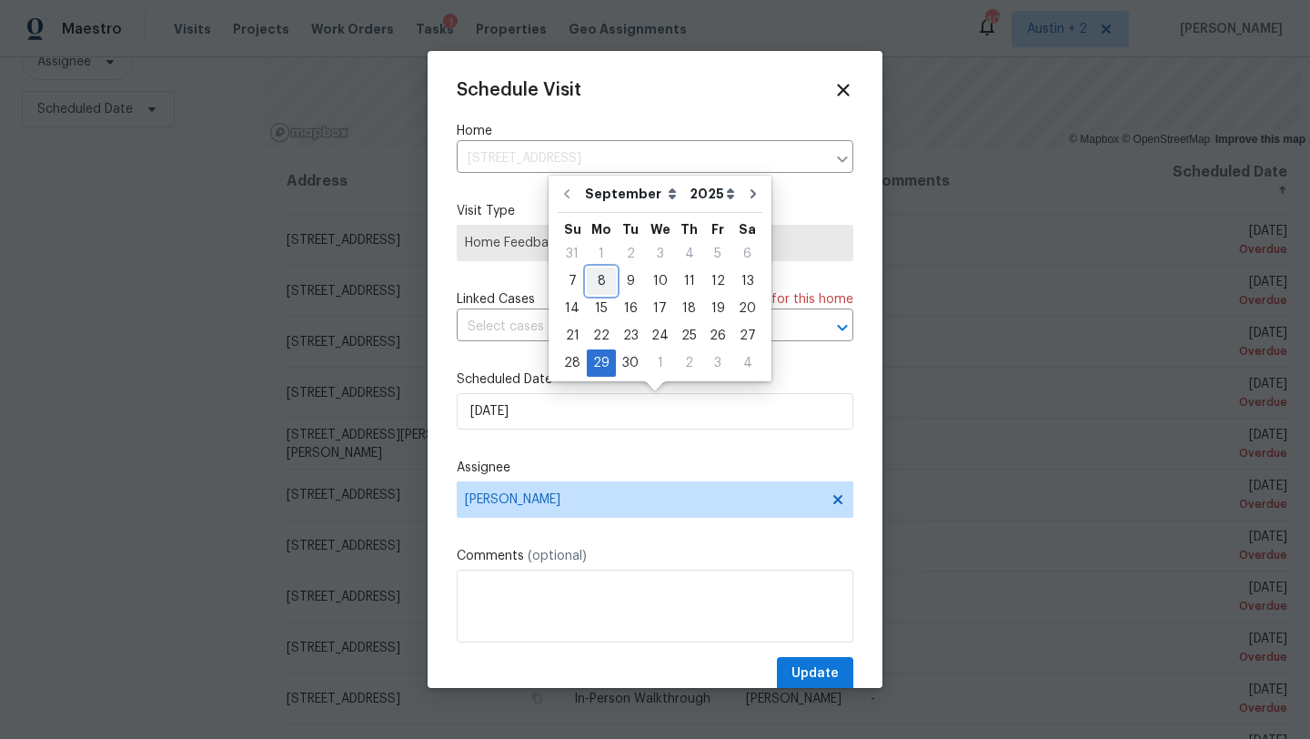
click at [598, 286] on div "8" at bounding box center [601, 280] width 29 height 25
type input "[DATE]"
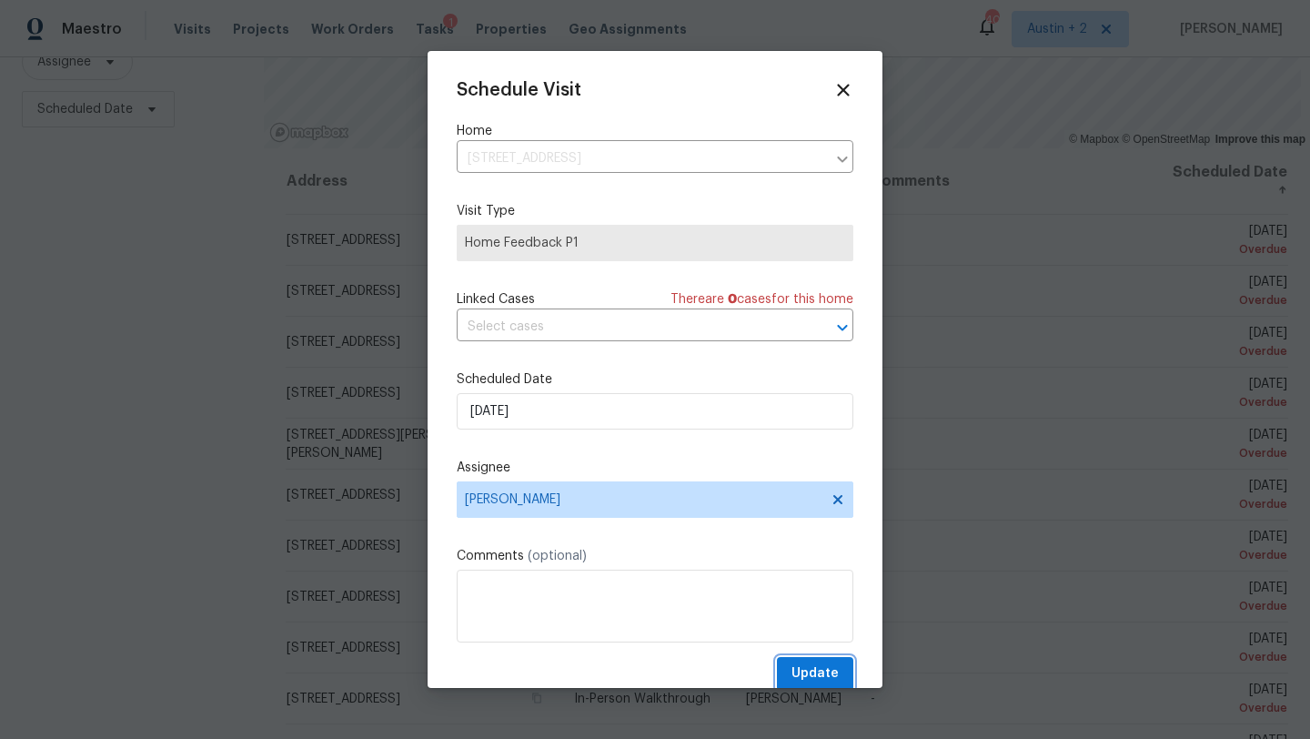
click at [795, 664] on span "Update" at bounding box center [814, 673] width 47 height 23
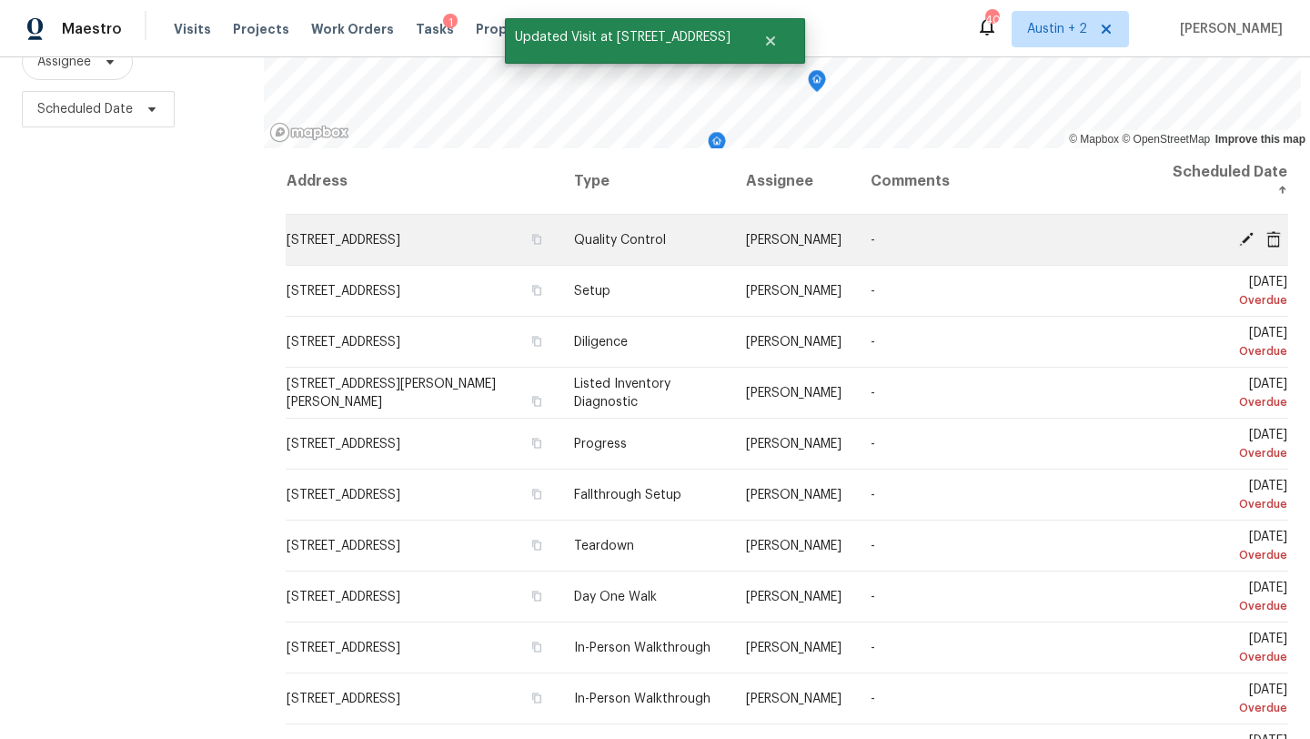
click at [1245, 237] on icon at bounding box center [1246, 238] width 15 height 15
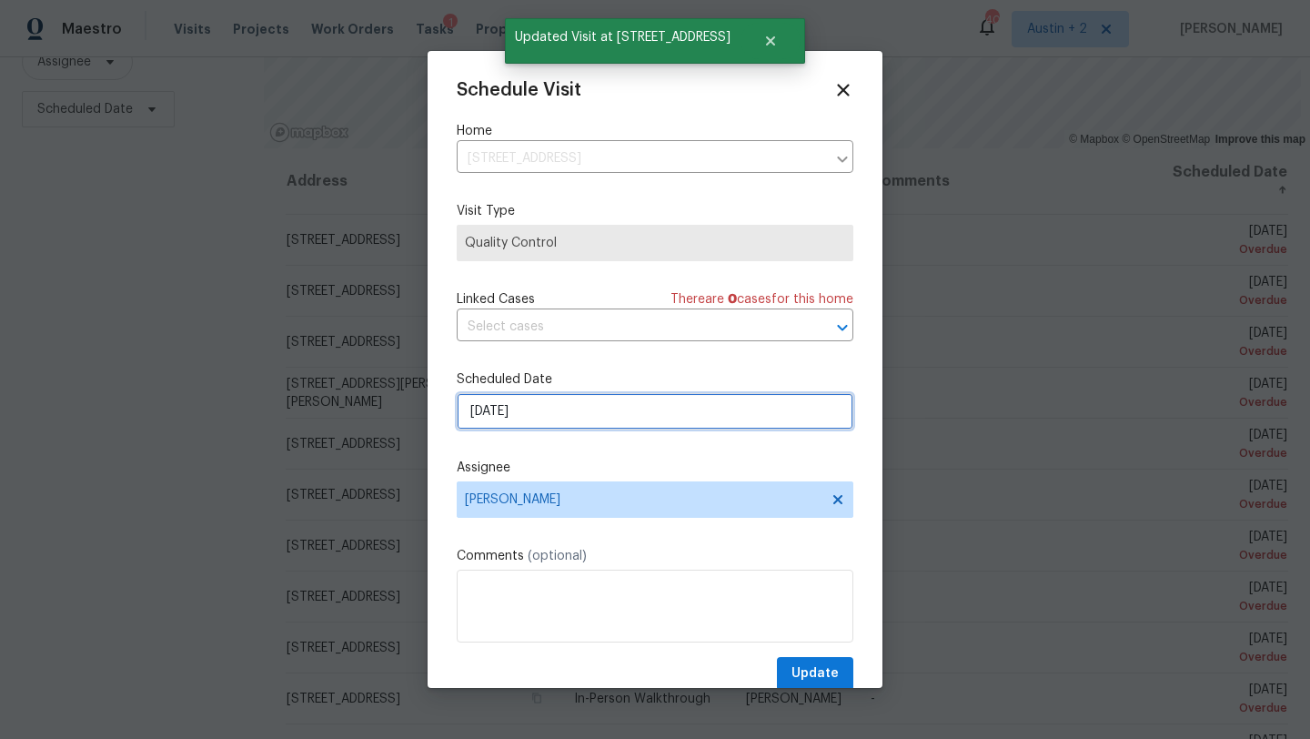
click at [608, 412] on input "[DATE]" at bounding box center [655, 411] width 397 height 36
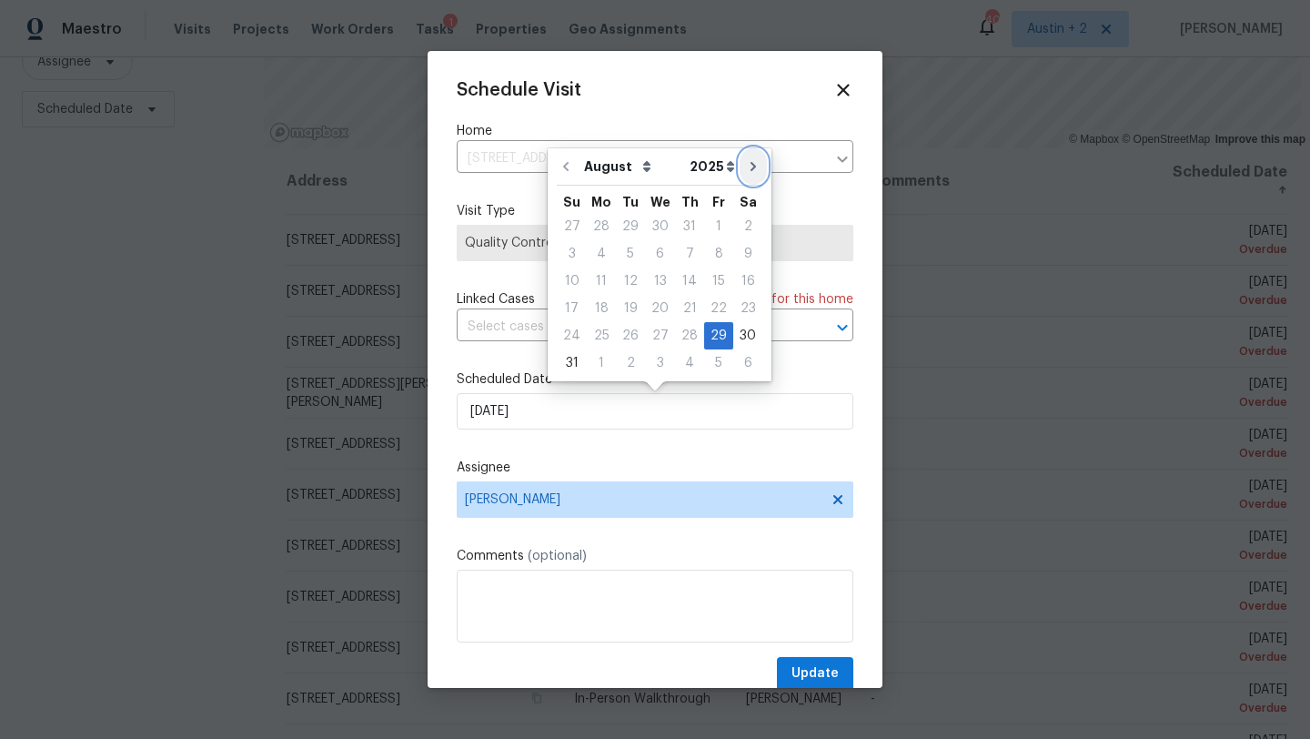
click at [746, 166] on icon "Go to next month" at bounding box center [753, 166] width 15 height 15
type input "[DATE]"
select select "8"
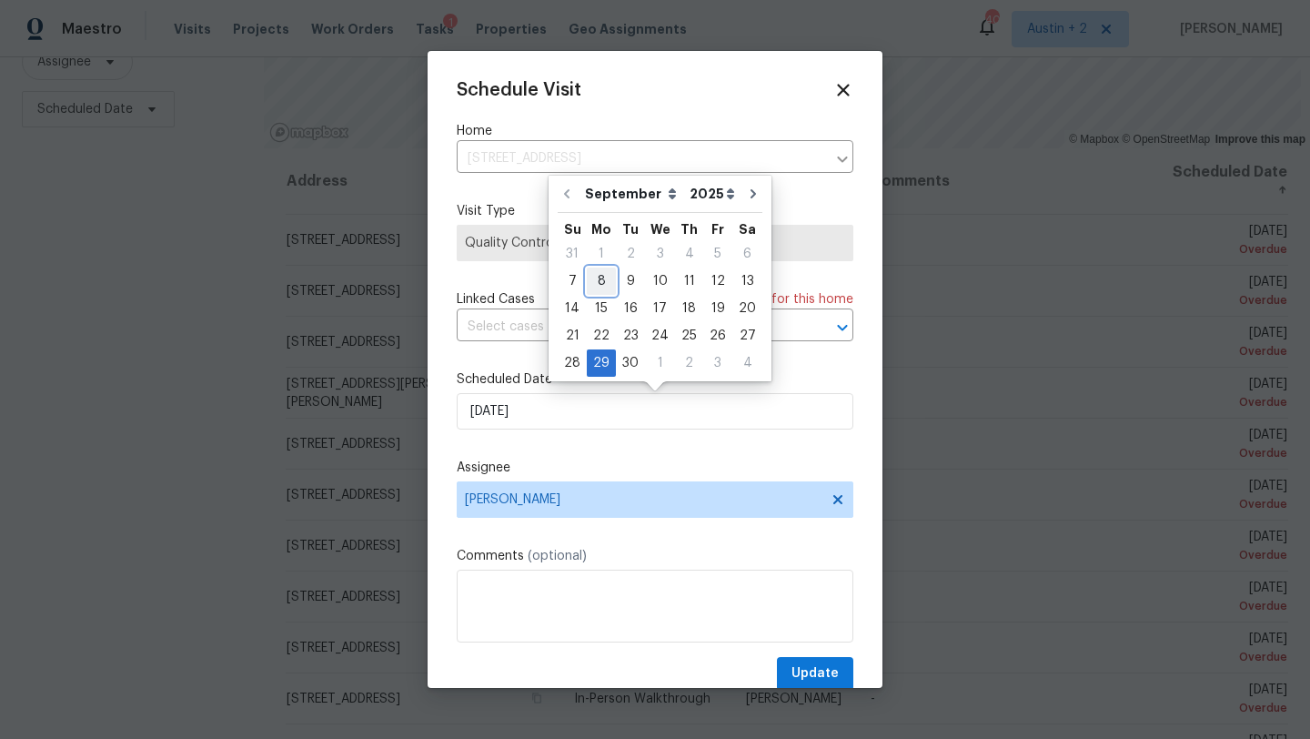
click at [590, 286] on div "8" at bounding box center [601, 280] width 29 height 25
type input "[DATE]"
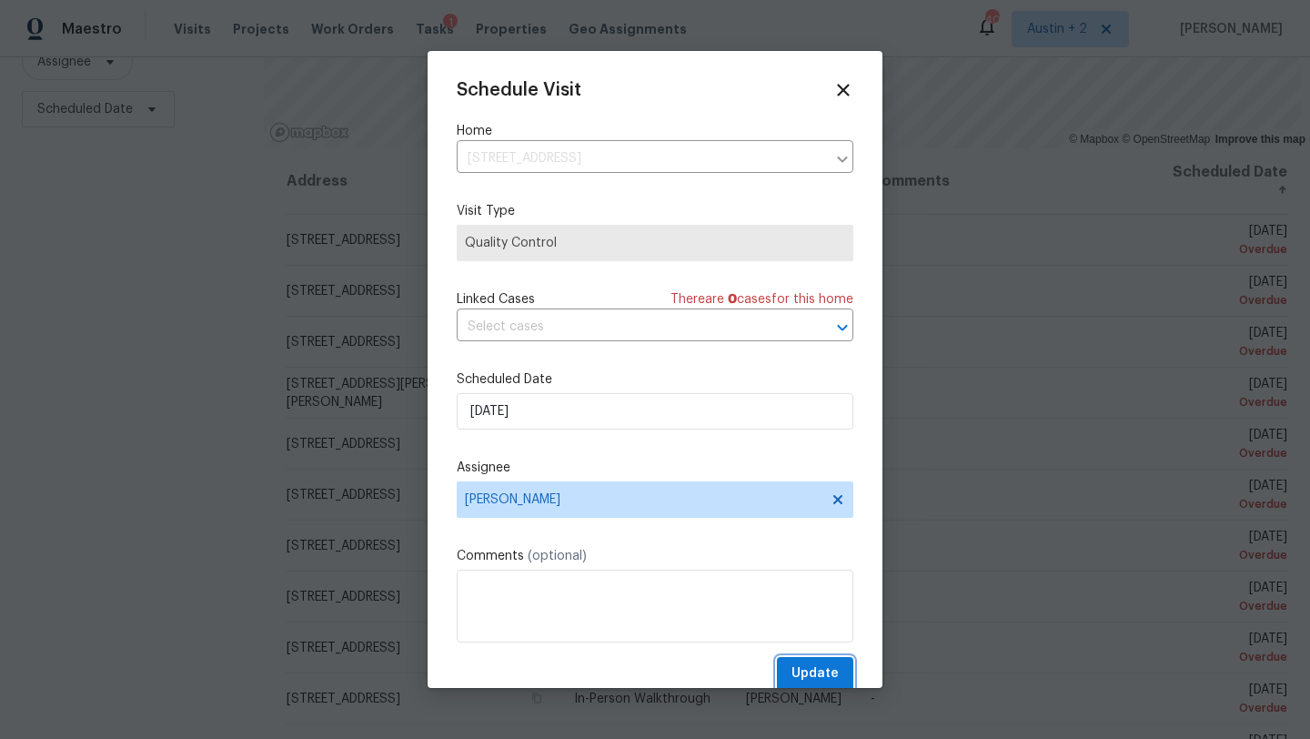
click at [819, 673] on span "Update" at bounding box center [814, 673] width 47 height 23
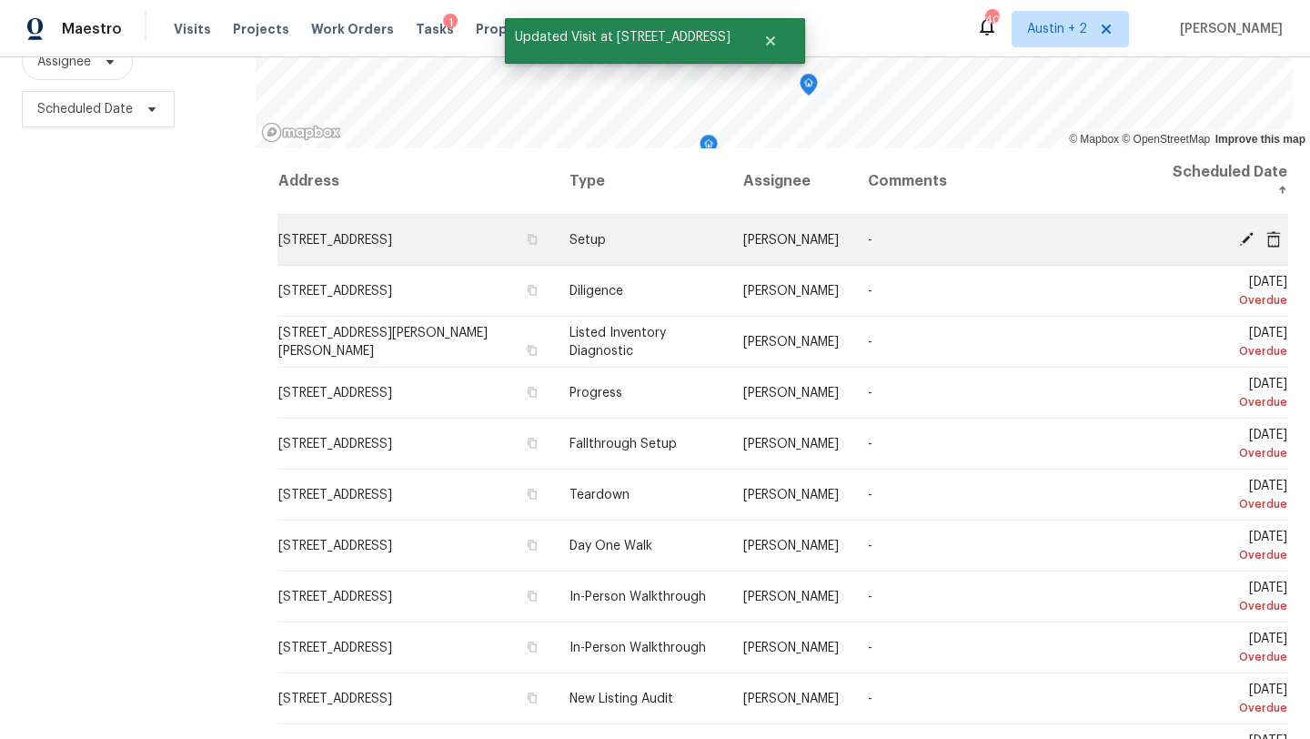
click at [1238, 240] on icon at bounding box center [1246, 238] width 16 height 16
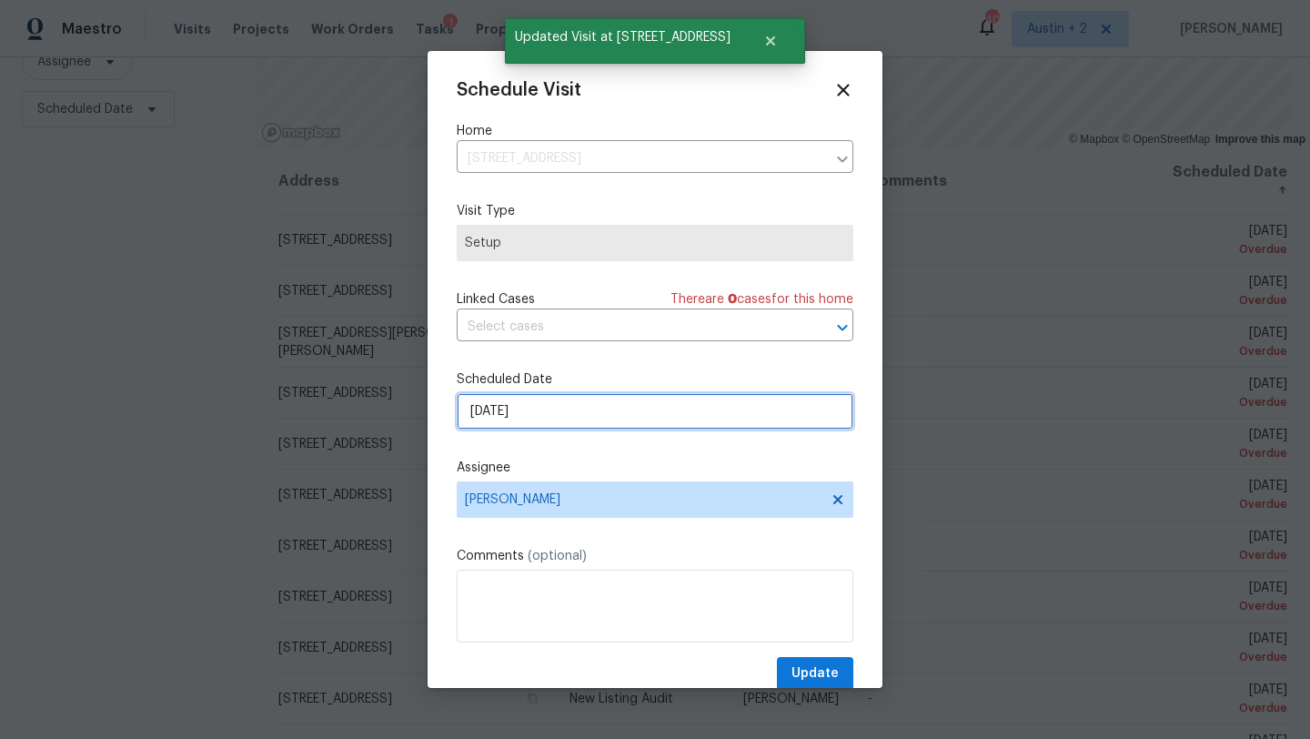
click at [600, 410] on input "[DATE]" at bounding box center [655, 411] width 397 height 36
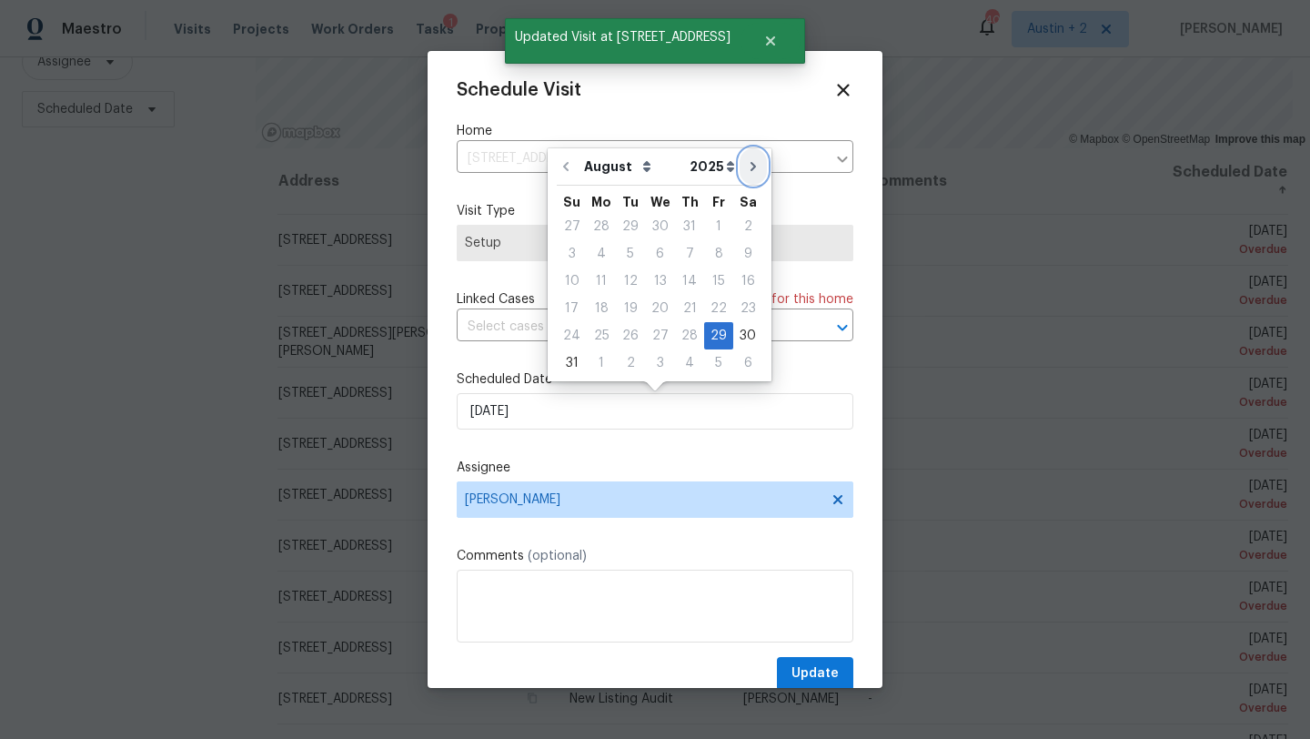
click at [740, 161] on button "Go to next month" at bounding box center [753, 166] width 27 height 36
type input "[DATE]"
select select "8"
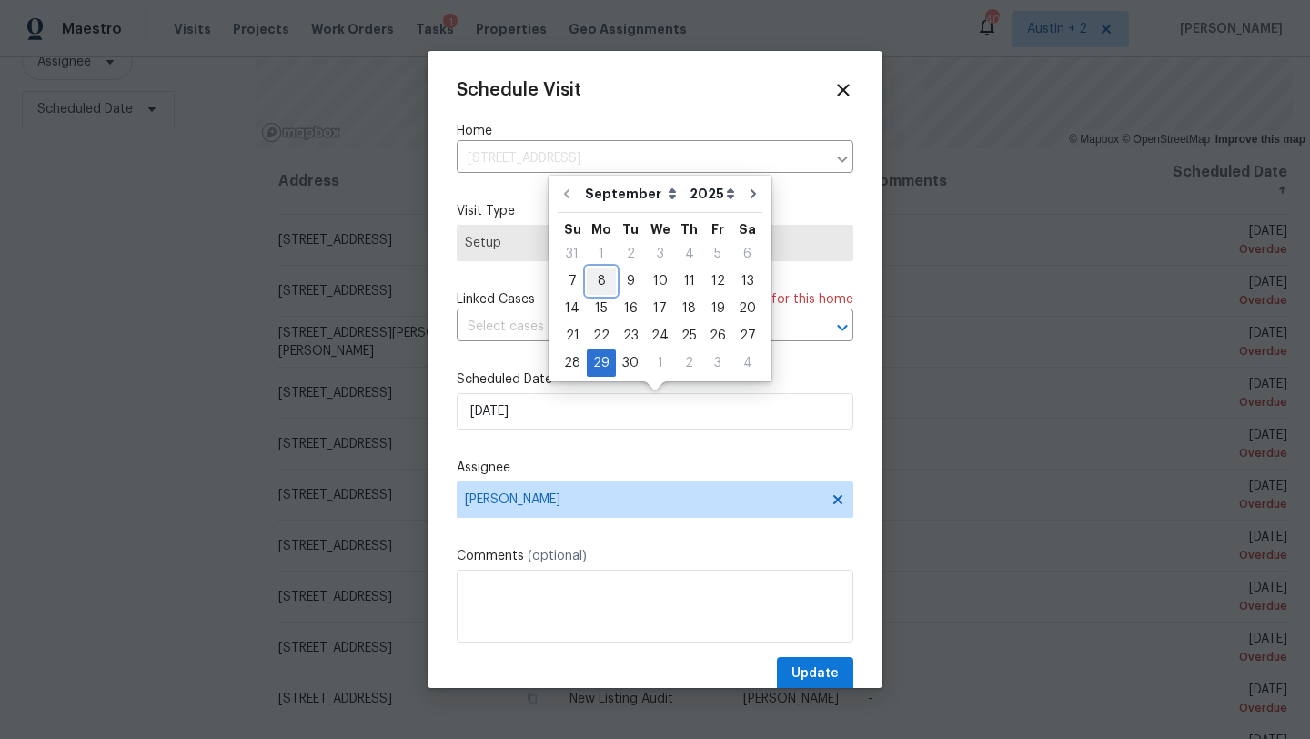
click at [588, 270] on div "8" at bounding box center [601, 280] width 29 height 25
type input "[DATE]"
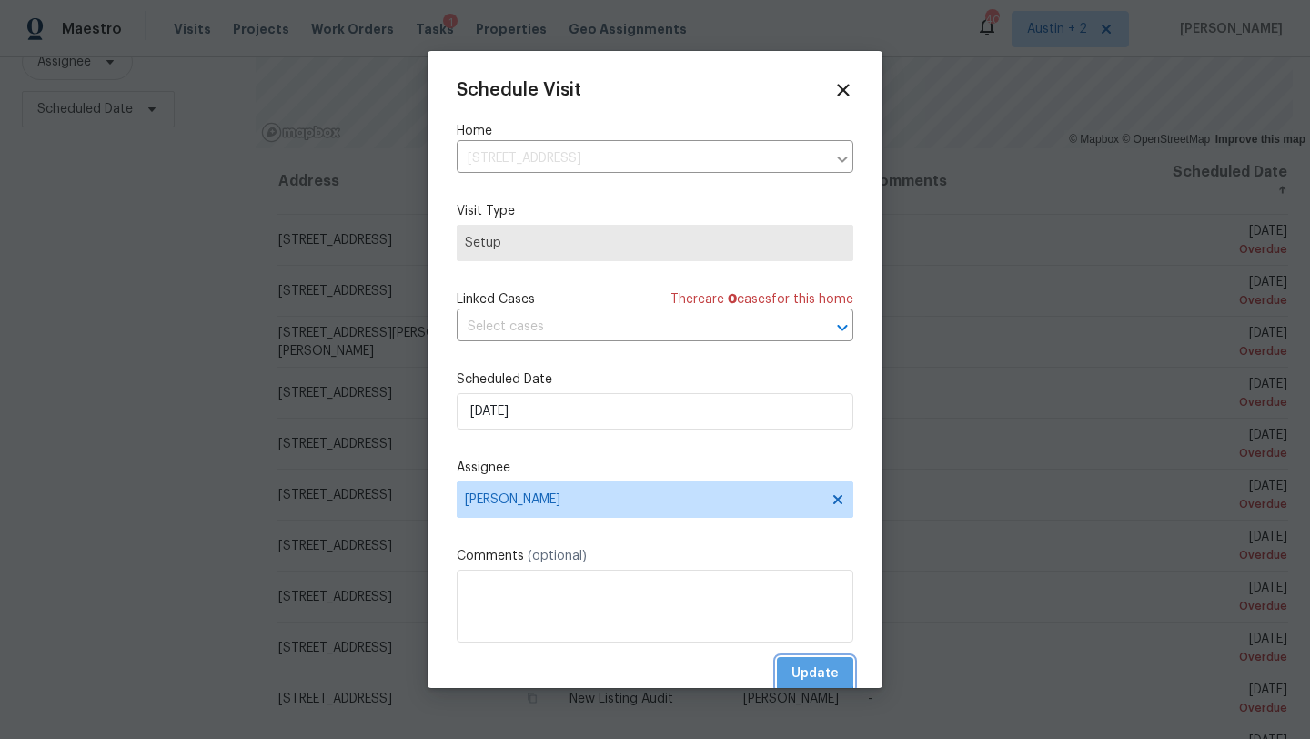
click at [804, 670] on span "Update" at bounding box center [814, 673] width 47 height 23
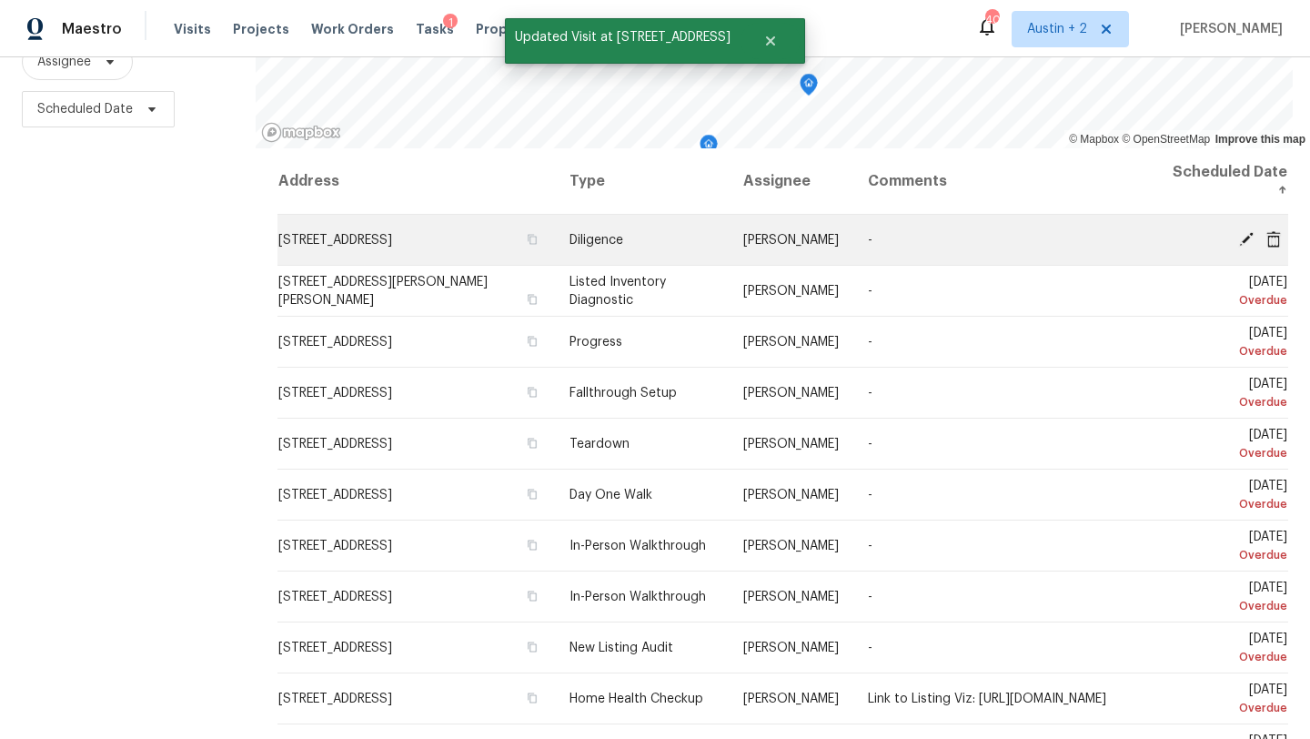
click at [1242, 248] on td "[DATE] Overdue" at bounding box center [1222, 240] width 132 height 51
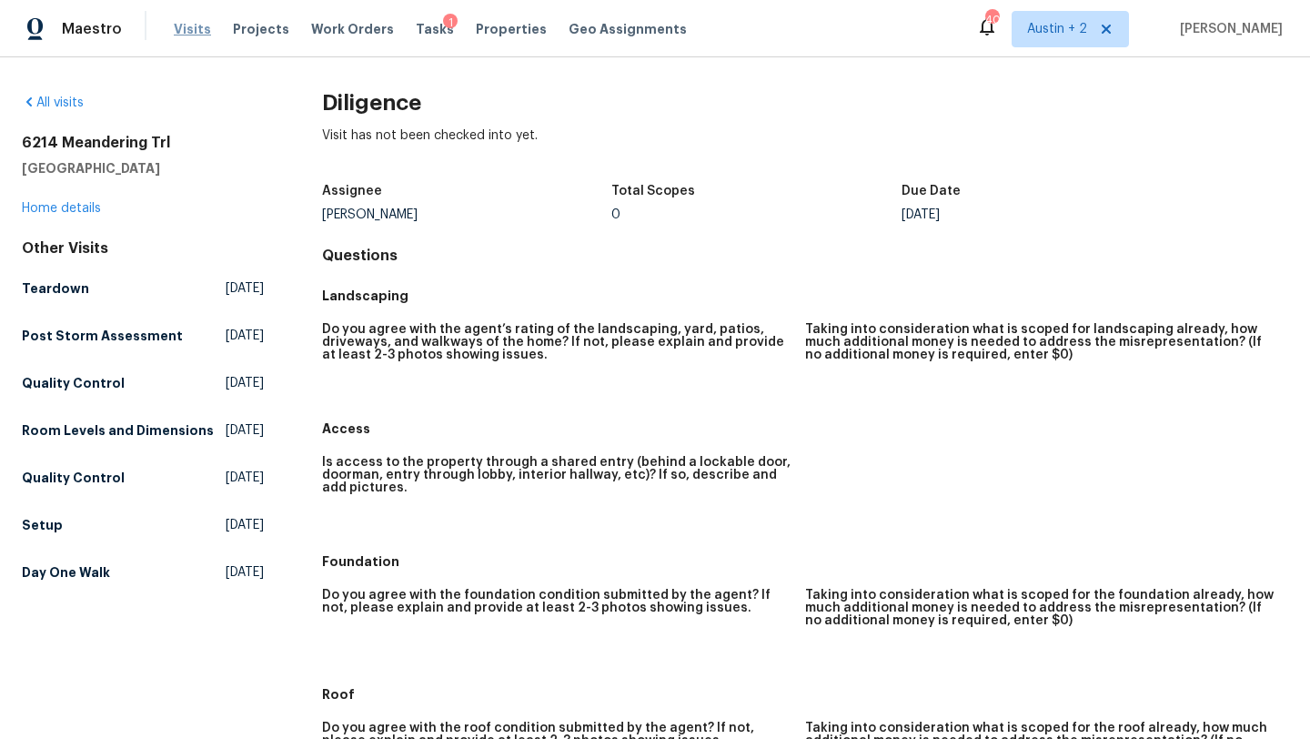
click at [193, 25] on span "Visits" at bounding box center [192, 29] width 37 height 18
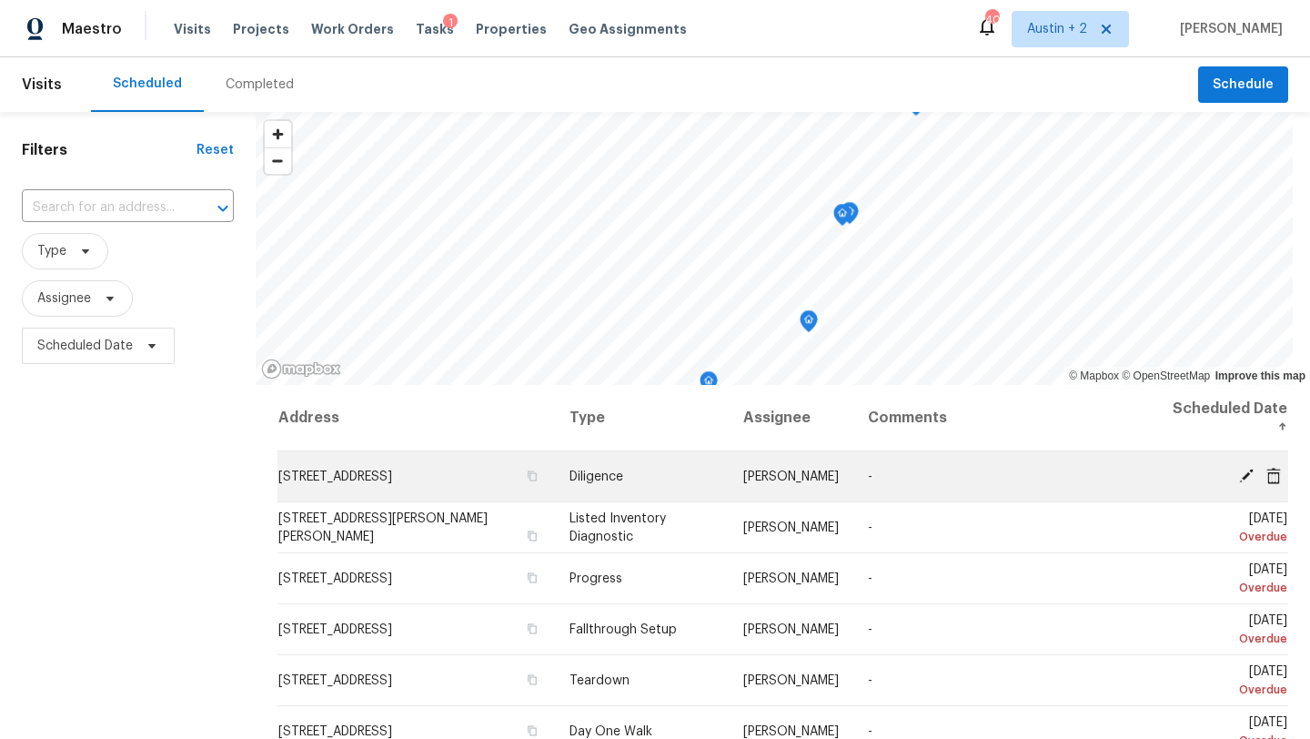
click at [1245, 472] on icon at bounding box center [1246, 475] width 16 height 16
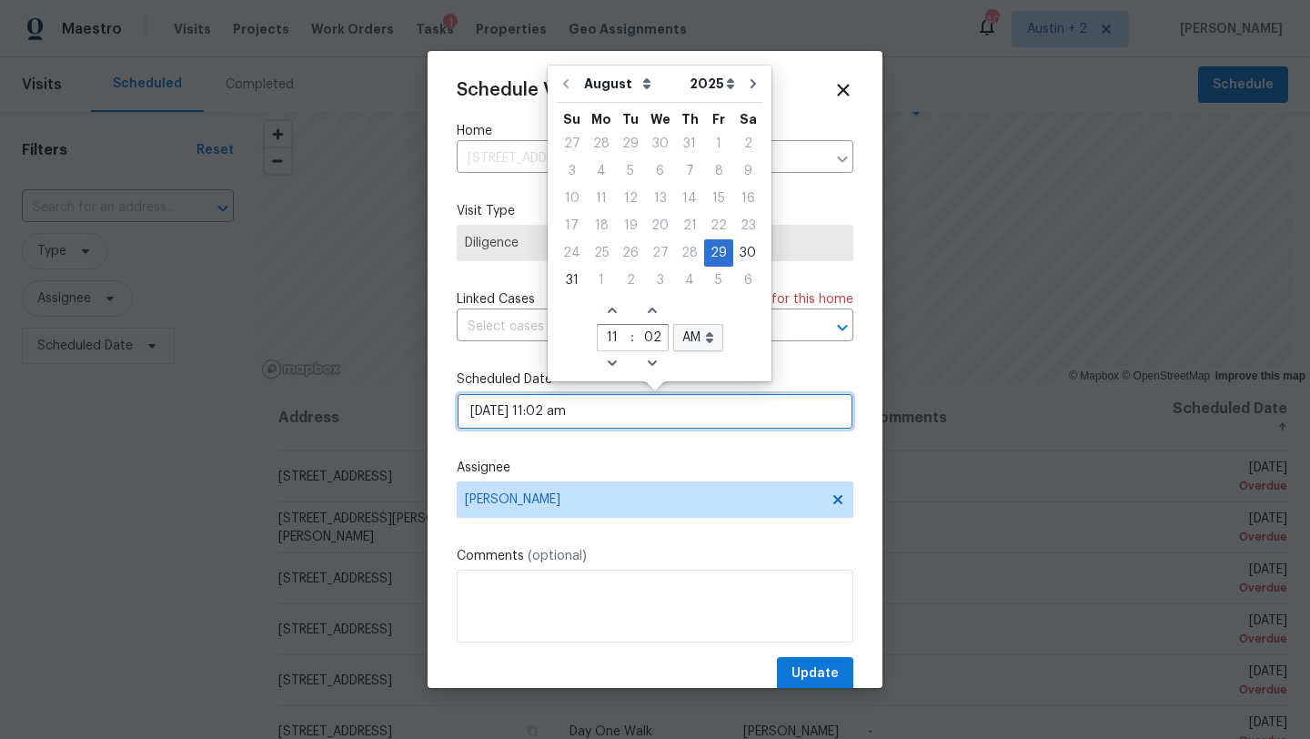
click at [628, 408] on input "[DATE] 11:02 am" at bounding box center [655, 411] width 397 height 36
click at [746, 88] on icon "Go to next month" at bounding box center [753, 83] width 15 height 15
type input "[DATE] 11:02 am"
select select "8"
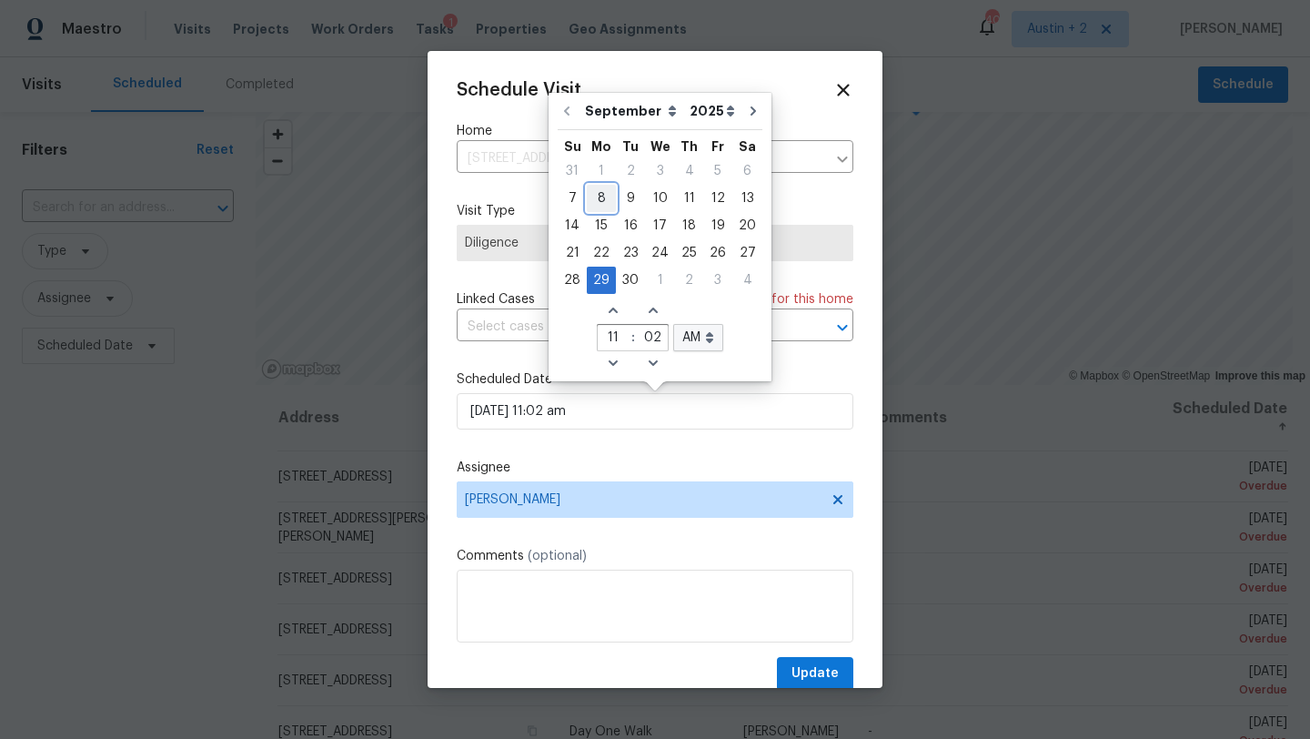
click at [600, 192] on div "8" at bounding box center [601, 198] width 29 height 25
type input "[DATE] 11:02 am"
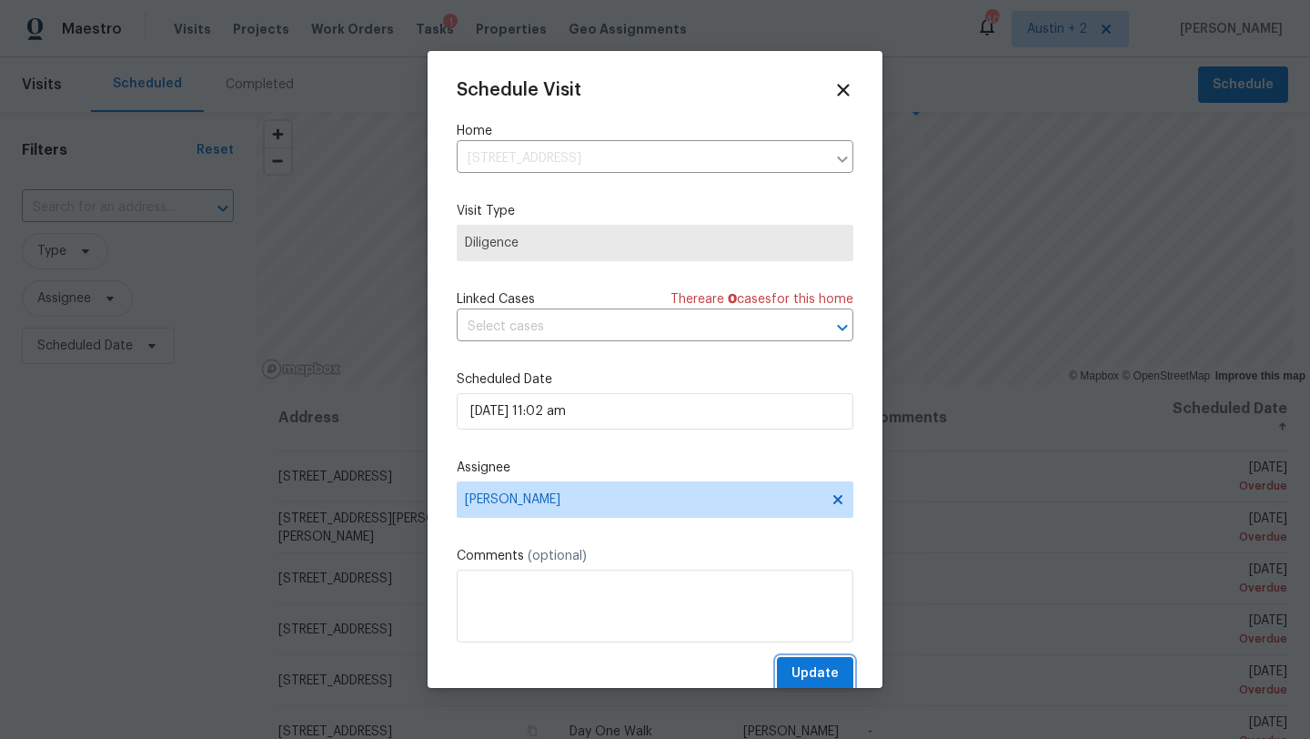
click at [802, 674] on span "Update" at bounding box center [814, 673] width 47 height 23
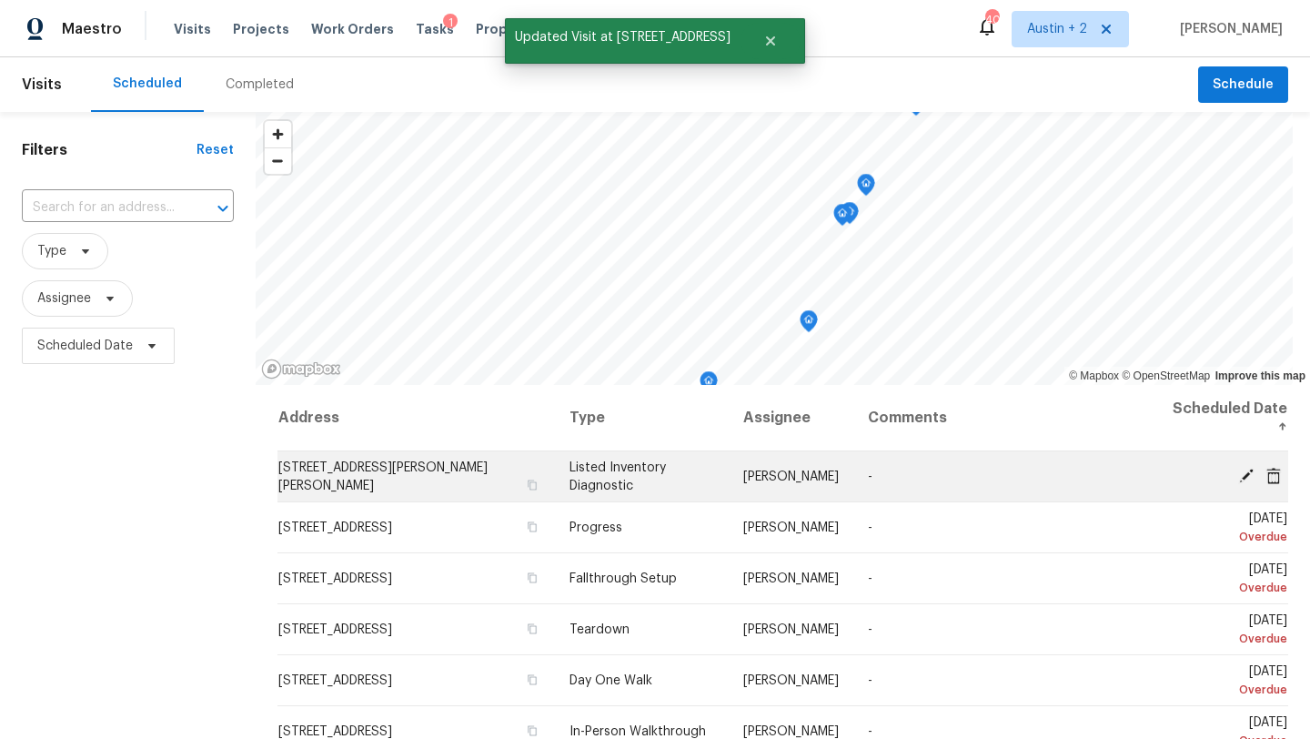
click at [1238, 475] on icon at bounding box center [1246, 475] width 16 height 16
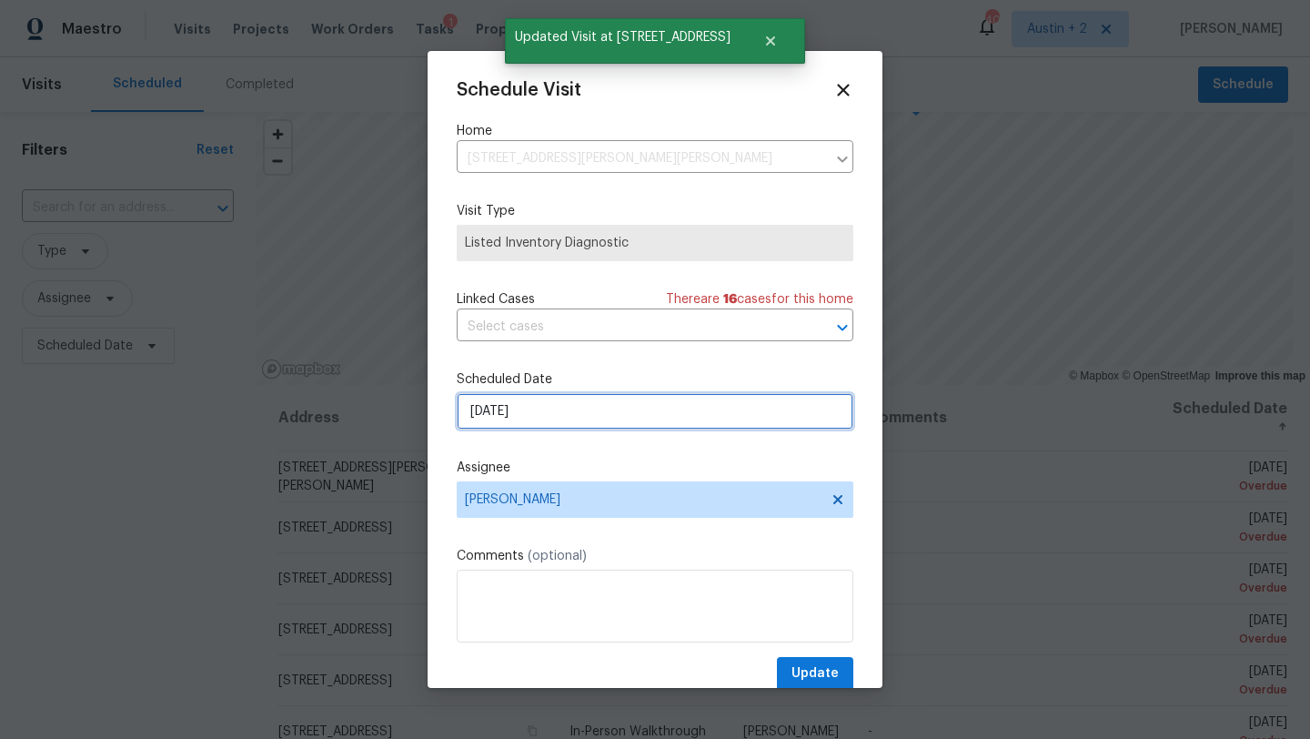
click at [600, 415] on input "[DATE]" at bounding box center [655, 411] width 397 height 36
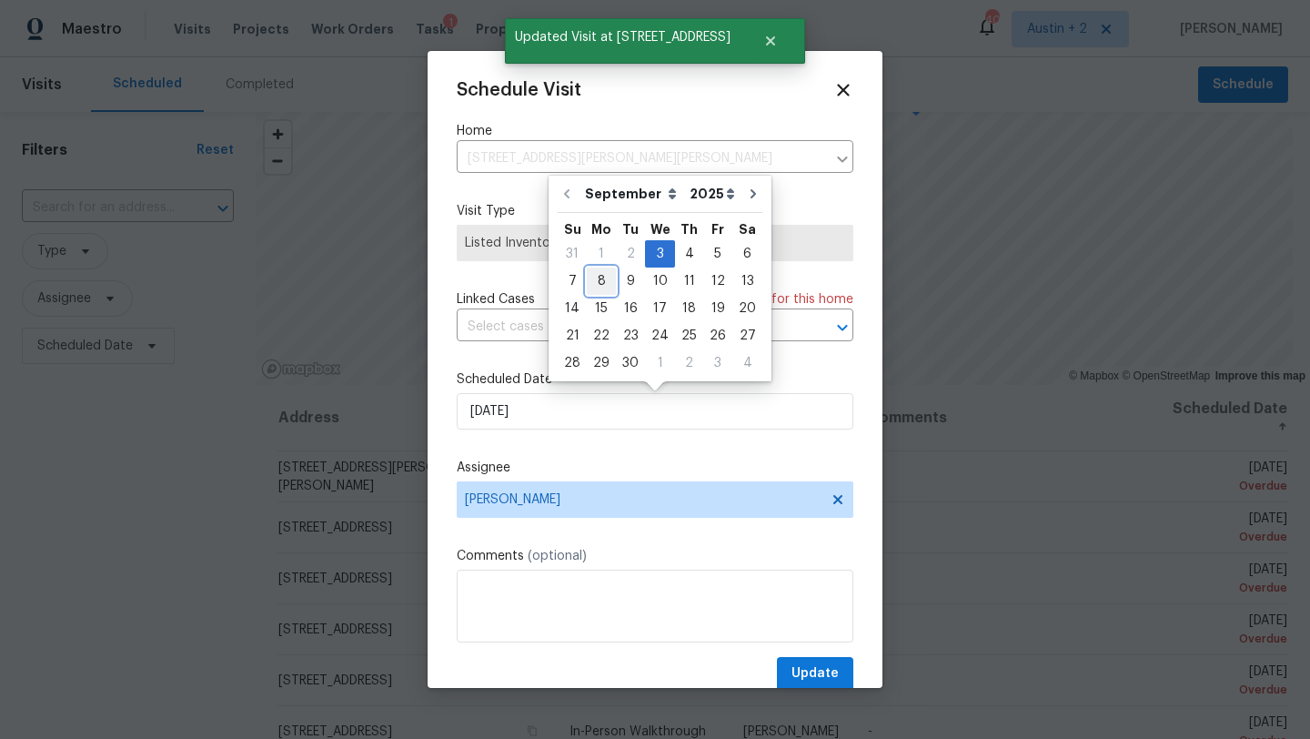
click at [593, 286] on div "8" at bounding box center [601, 280] width 29 height 25
type input "[DATE]"
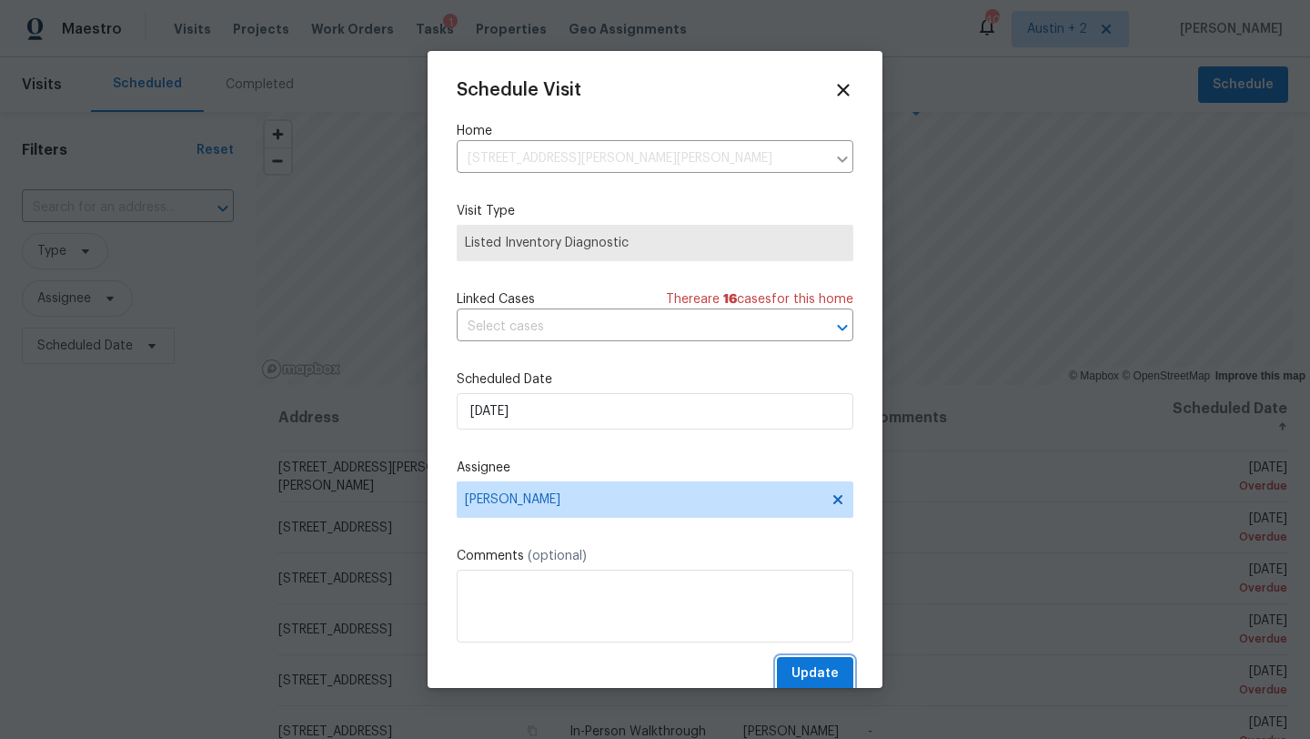
click at [805, 665] on span "Update" at bounding box center [814, 673] width 47 height 23
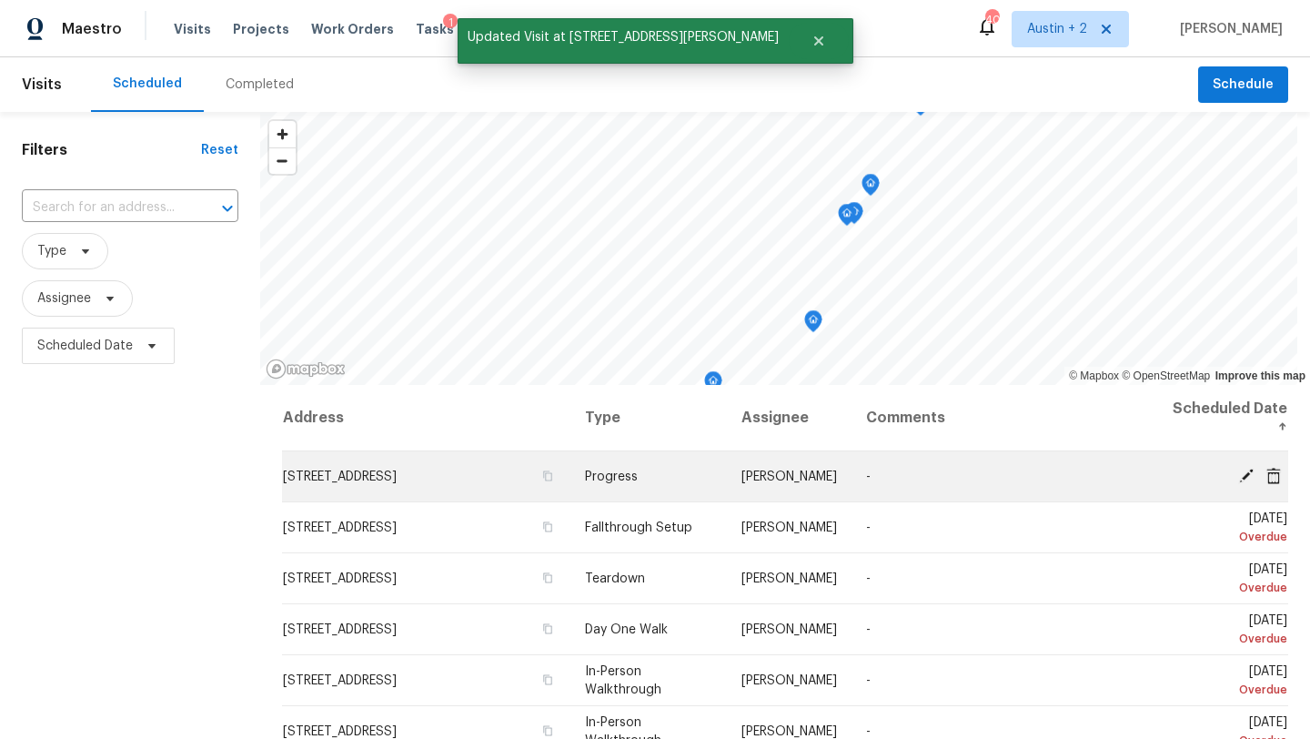
click at [1242, 474] on icon at bounding box center [1246, 475] width 16 height 16
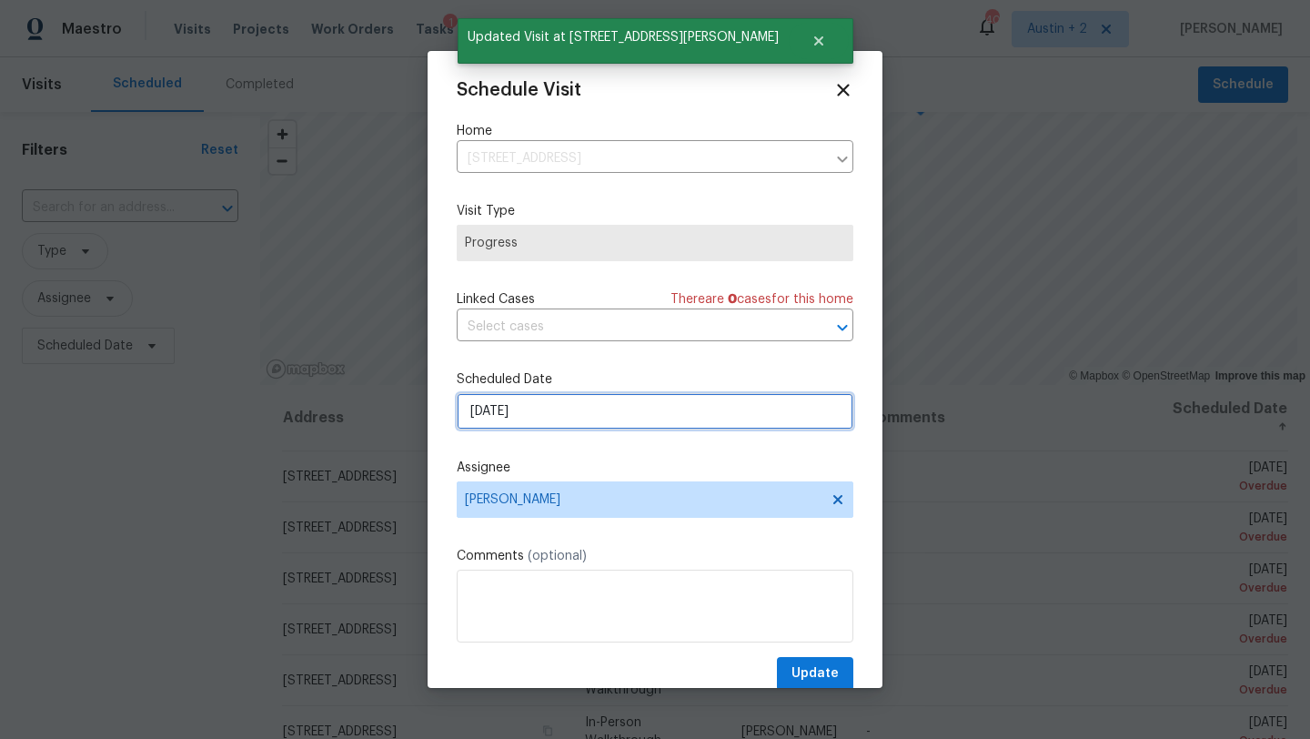
click at [628, 409] on input "[DATE]" at bounding box center [655, 411] width 397 height 36
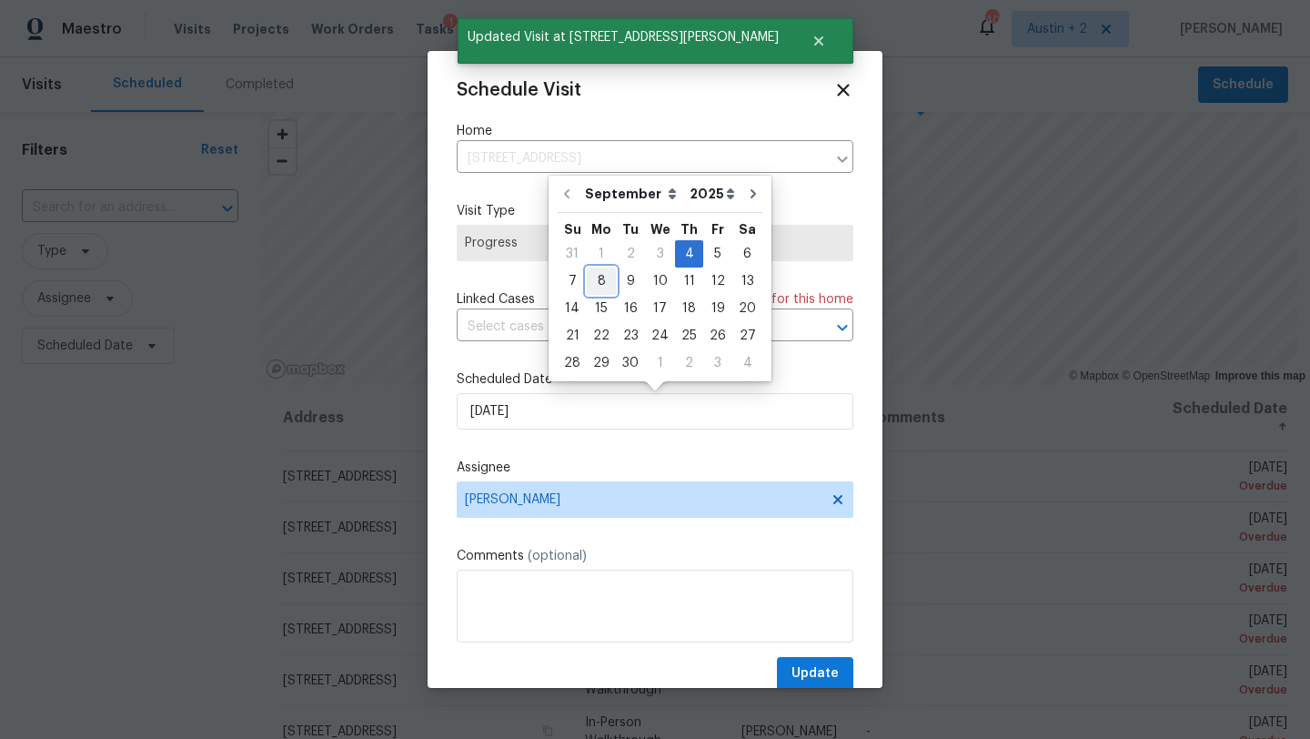
click at [595, 283] on div "8" at bounding box center [601, 280] width 29 height 25
type input "[DATE]"
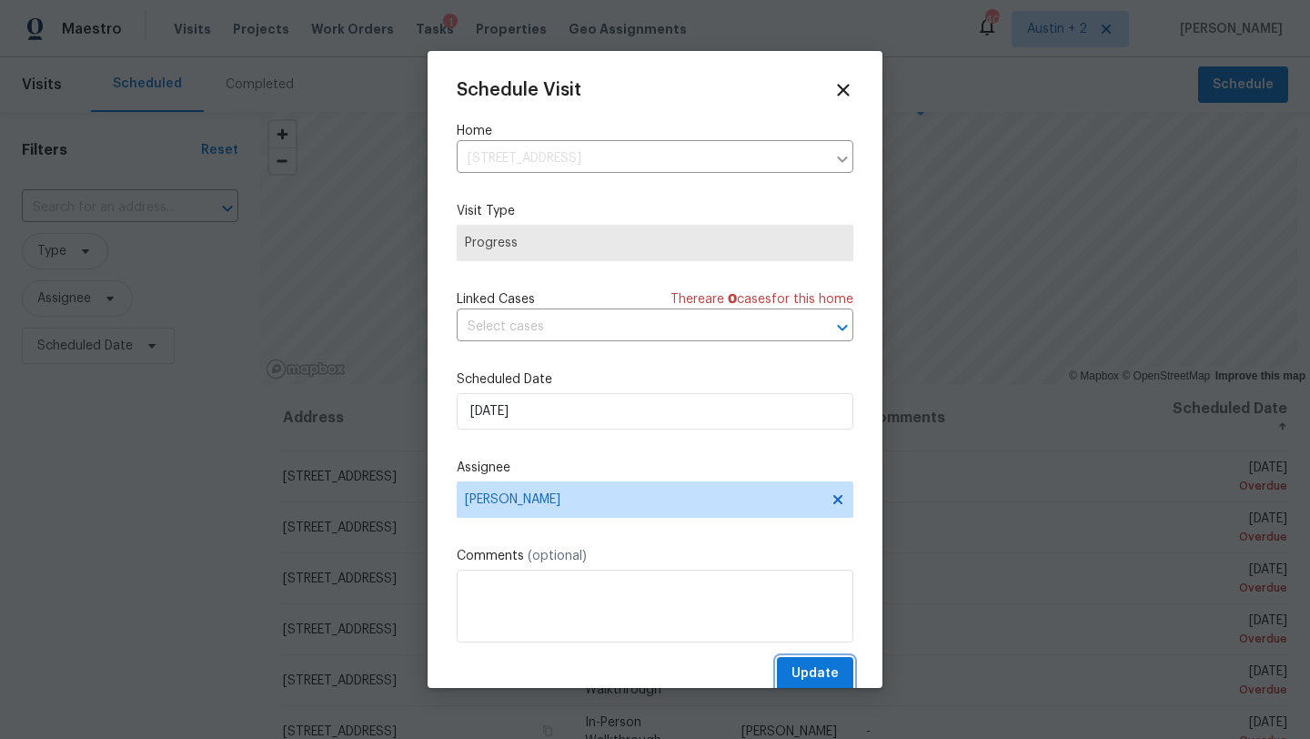
click at [810, 678] on span "Update" at bounding box center [814, 673] width 47 height 23
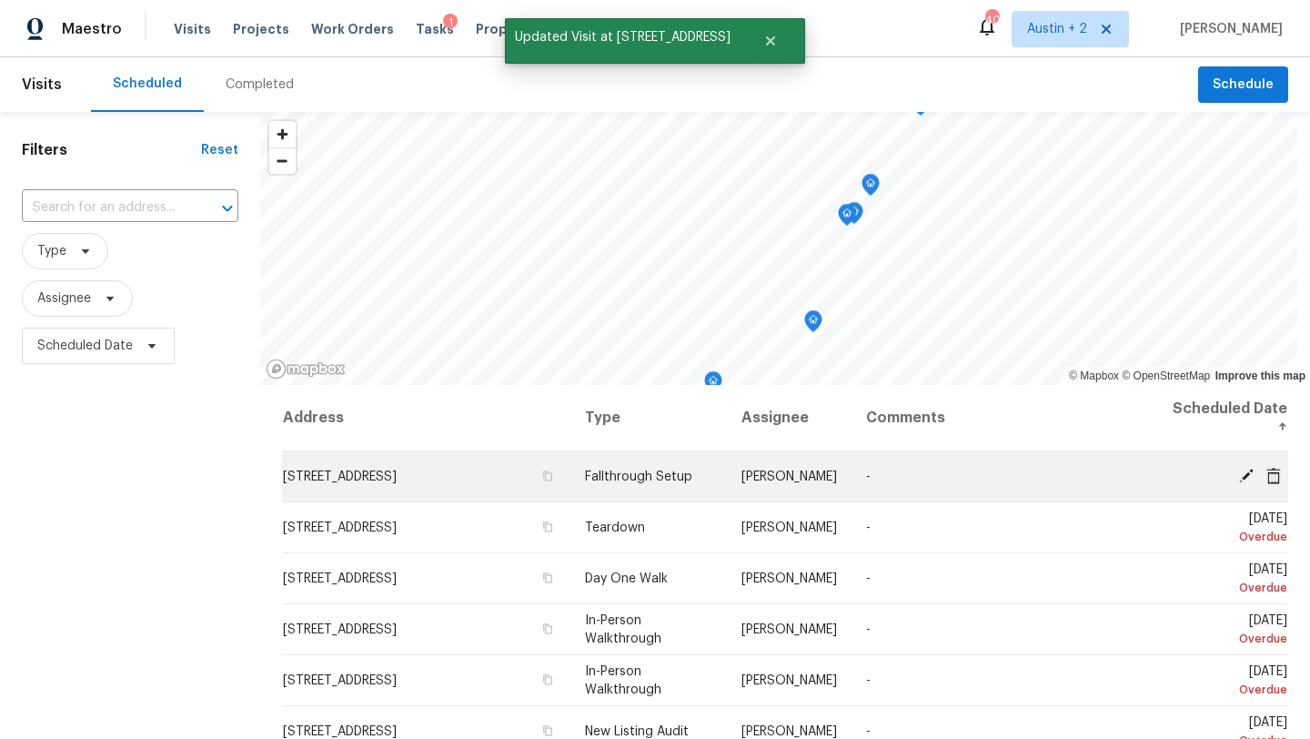
click at [1245, 478] on icon at bounding box center [1246, 475] width 15 height 15
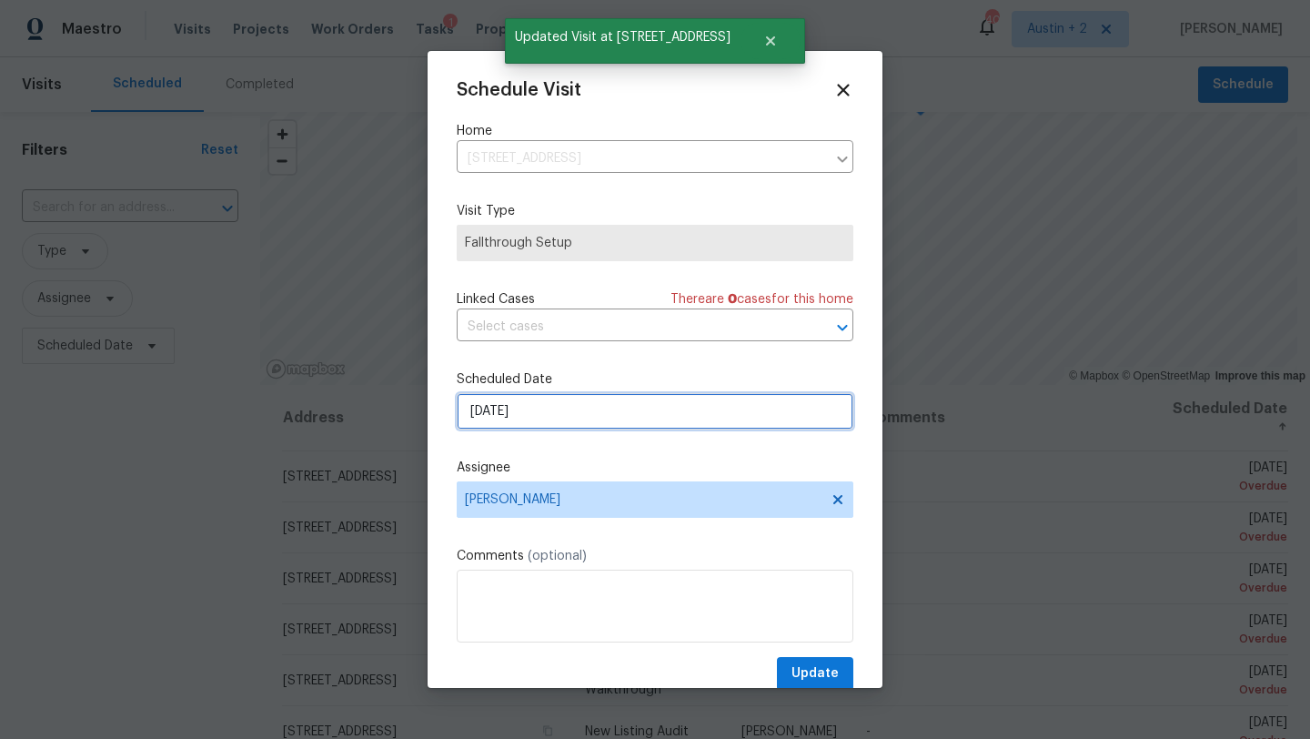
click at [631, 419] on input "[DATE]" at bounding box center [655, 411] width 397 height 36
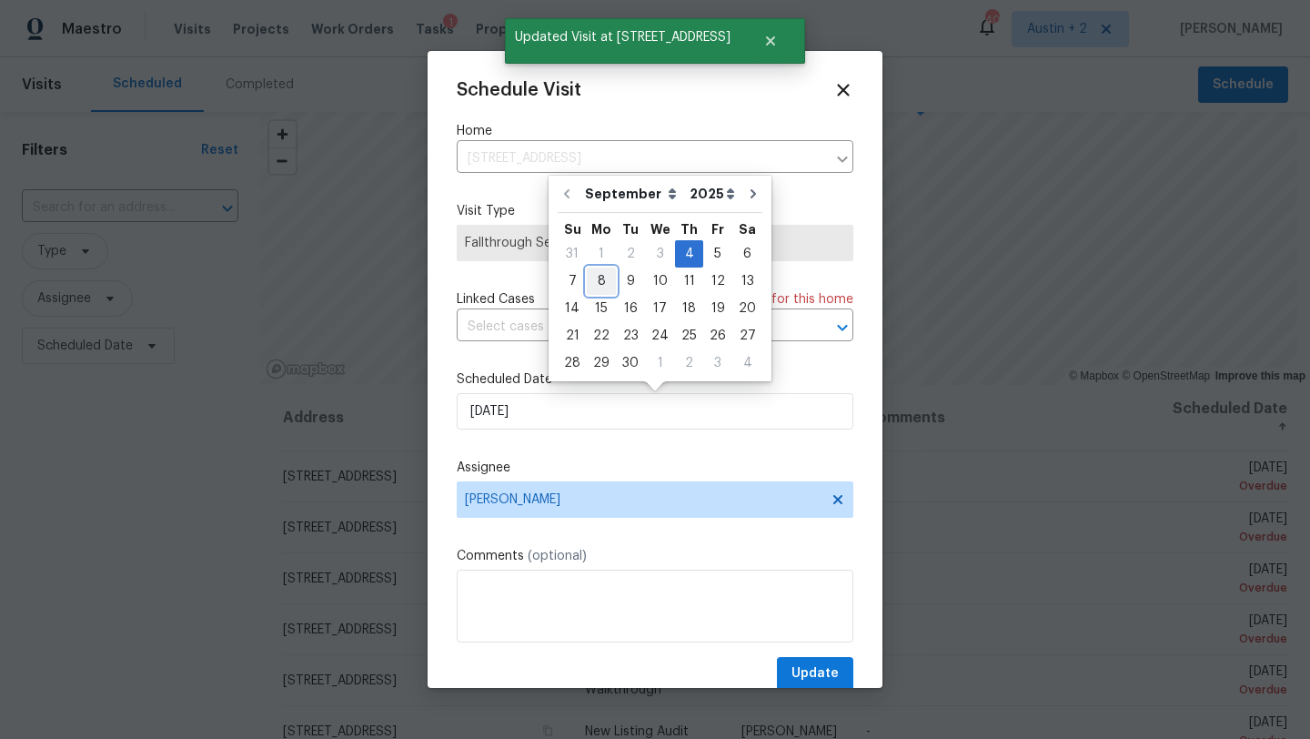
click at [591, 287] on div "8" at bounding box center [601, 280] width 29 height 25
type input "[DATE]"
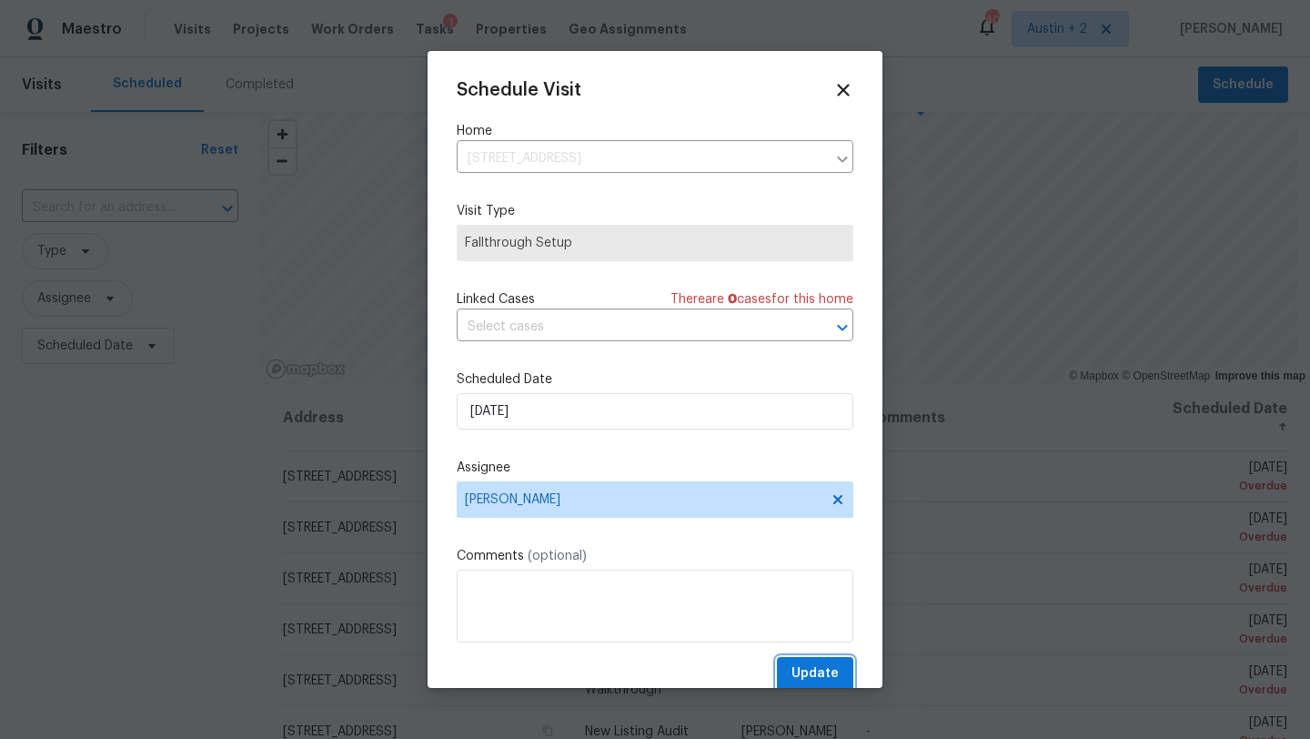
click at [818, 675] on span "Update" at bounding box center [814, 673] width 47 height 23
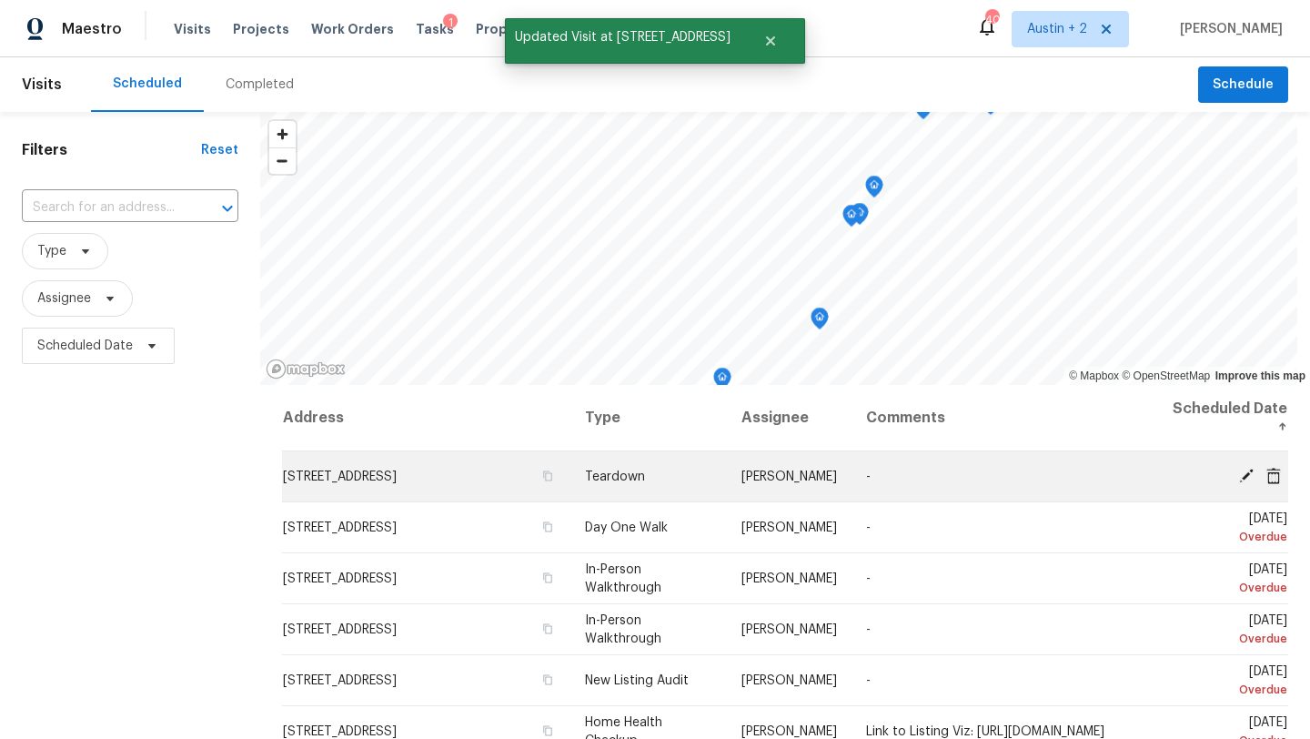
click at [1244, 474] on icon at bounding box center [1246, 475] width 15 height 15
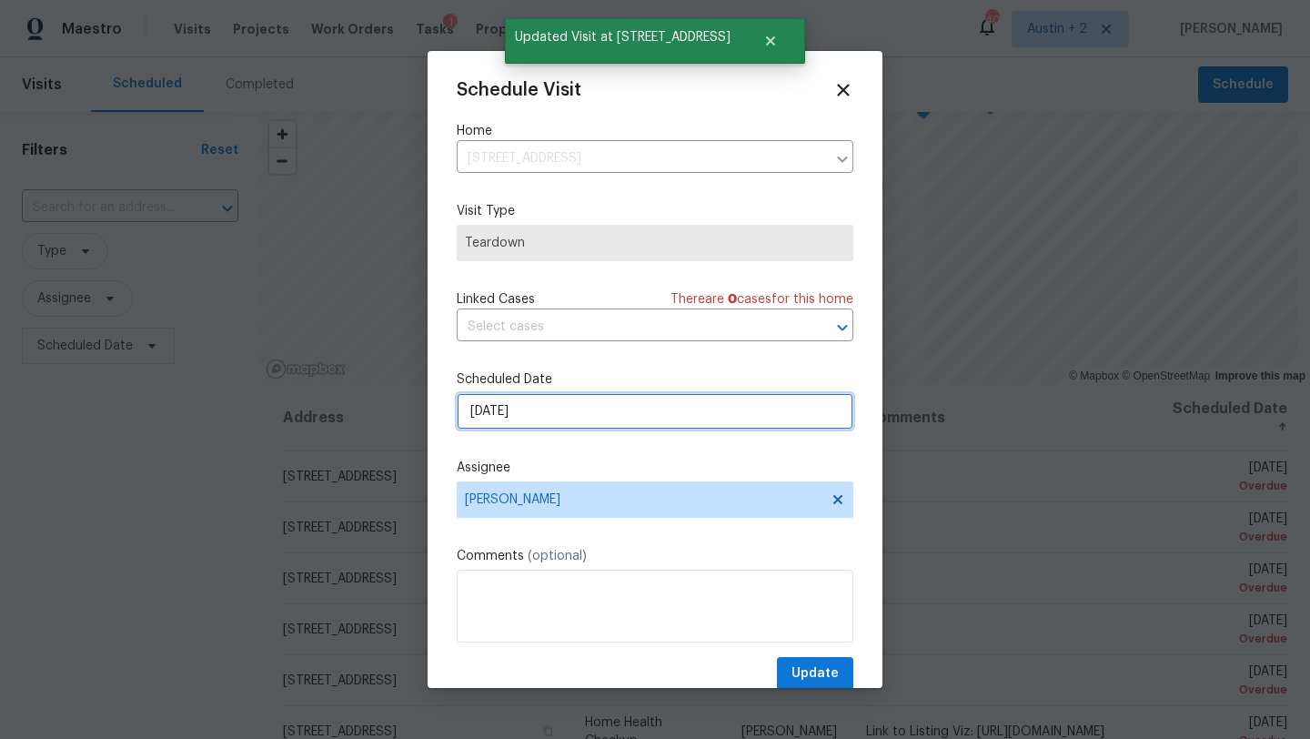
click at [598, 399] on input "[DATE]" at bounding box center [655, 411] width 397 height 36
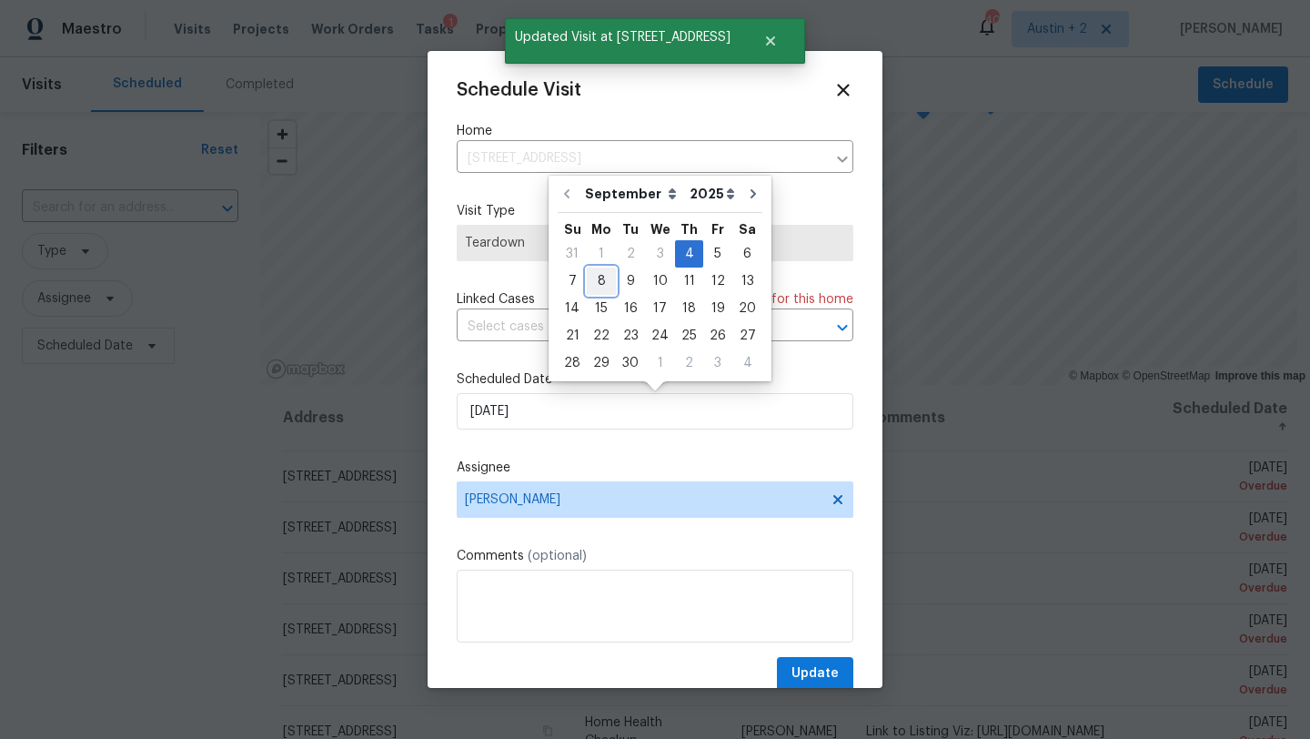
click at [602, 273] on div "8" at bounding box center [601, 280] width 29 height 25
type input "[DATE]"
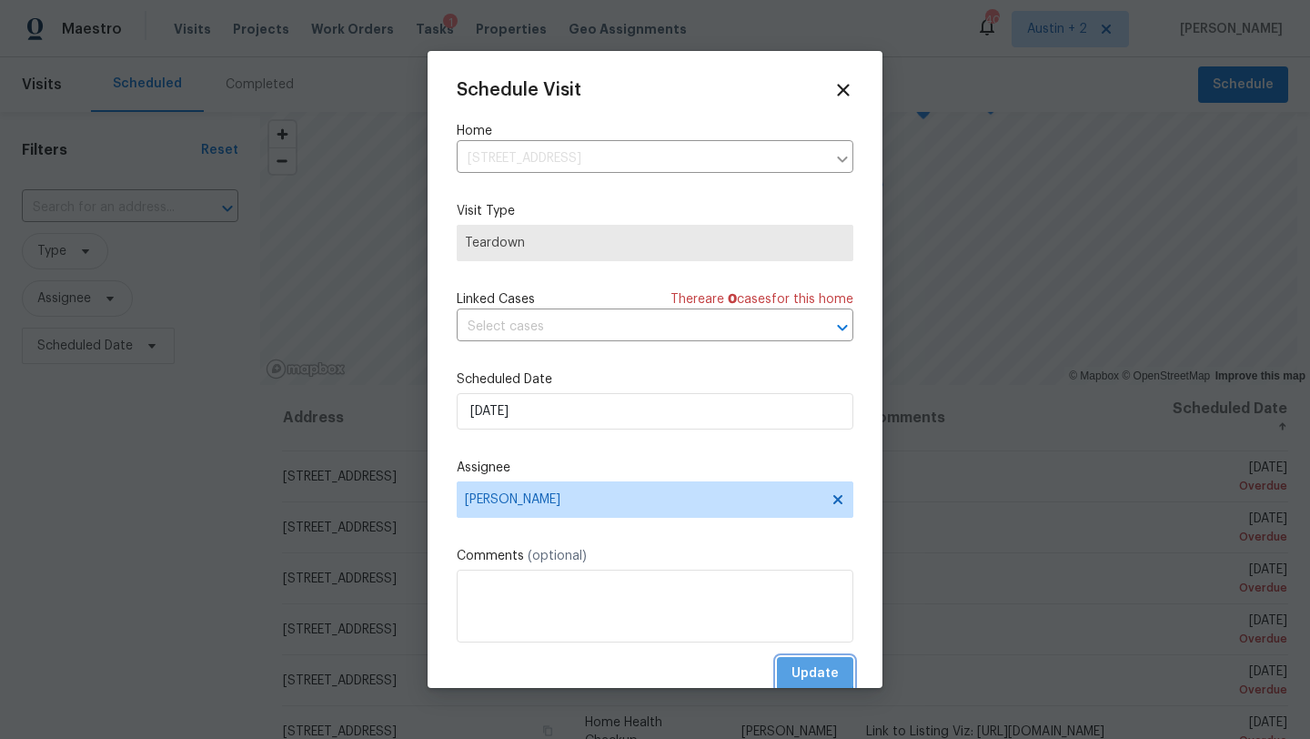
click at [794, 668] on span "Update" at bounding box center [814, 673] width 47 height 23
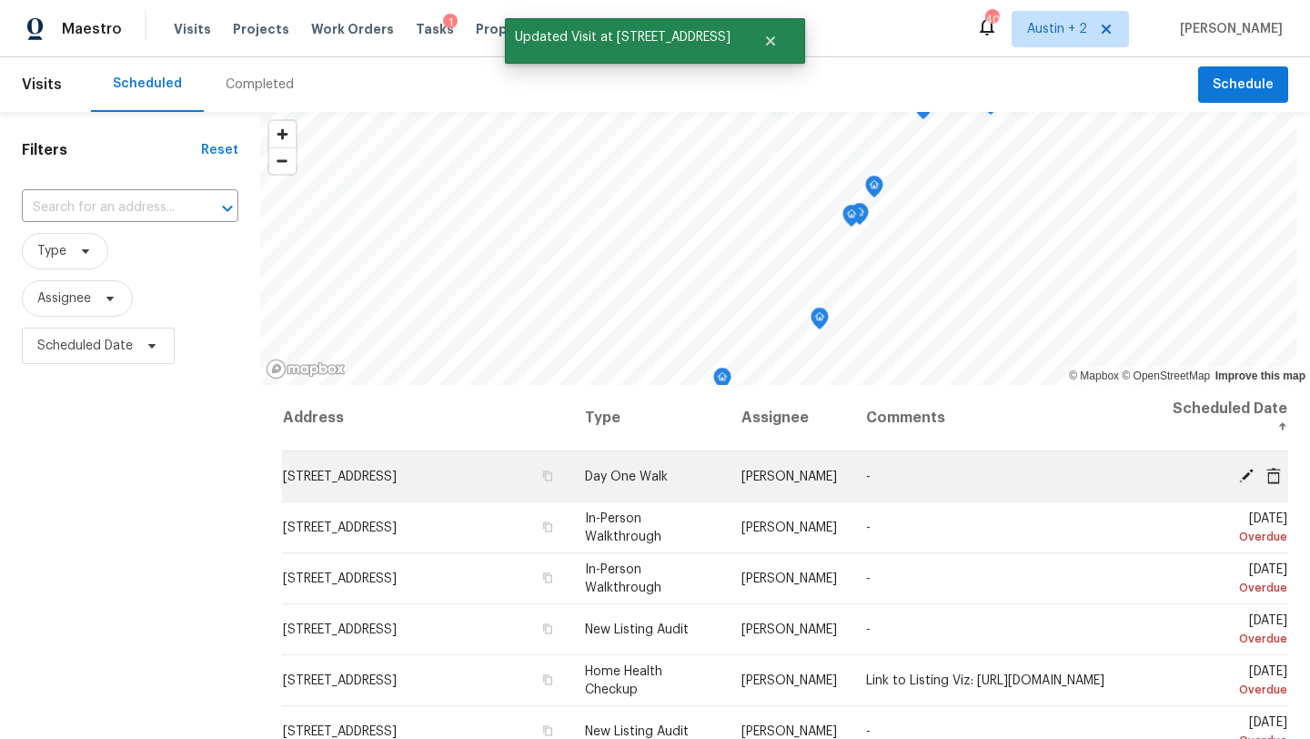
click at [1246, 478] on icon at bounding box center [1246, 475] width 16 height 16
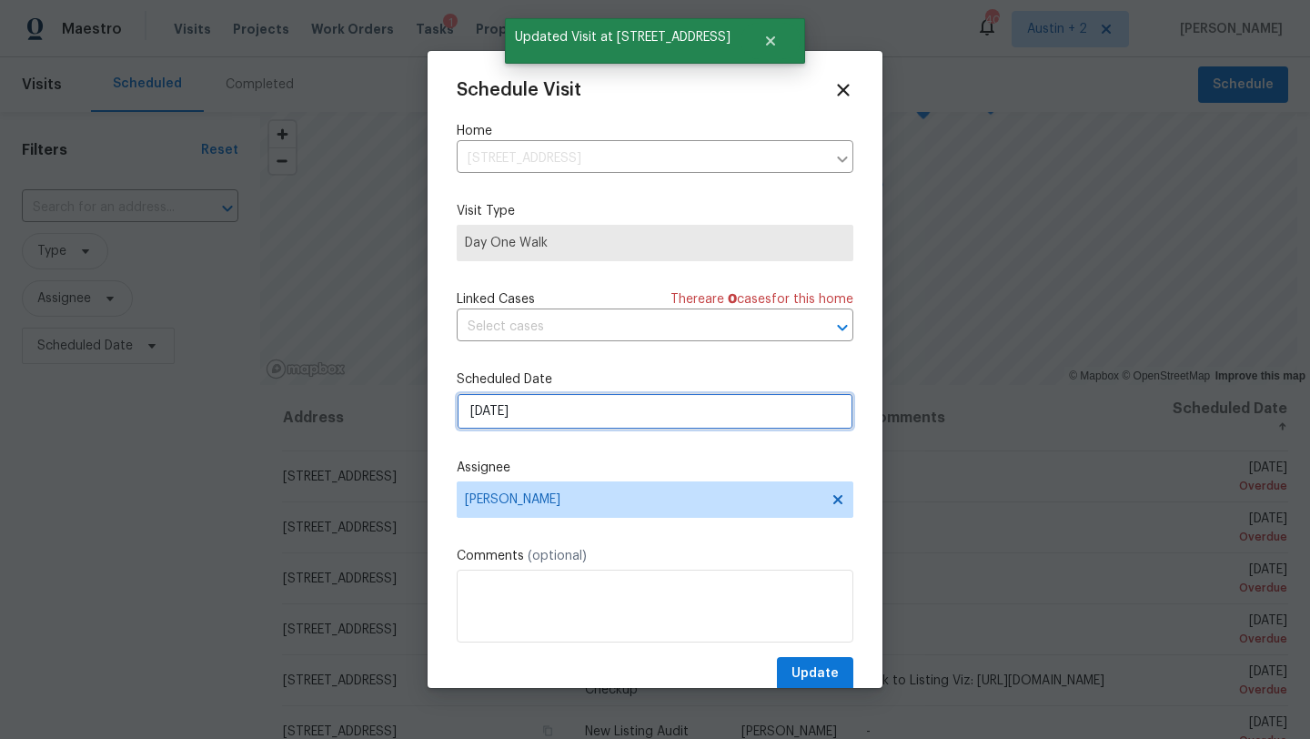
click at [622, 415] on input "[DATE]" at bounding box center [655, 411] width 397 height 36
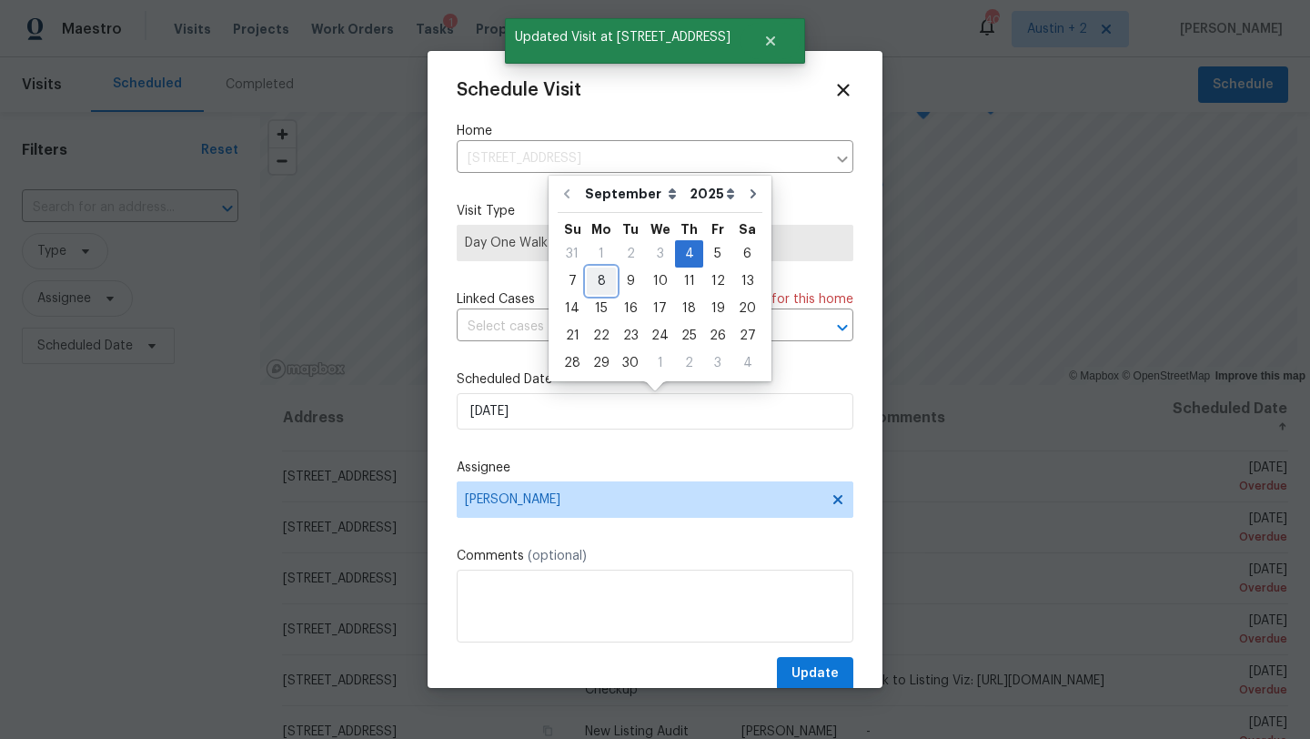
click at [602, 284] on div "8" at bounding box center [601, 280] width 29 height 25
type input "[DATE]"
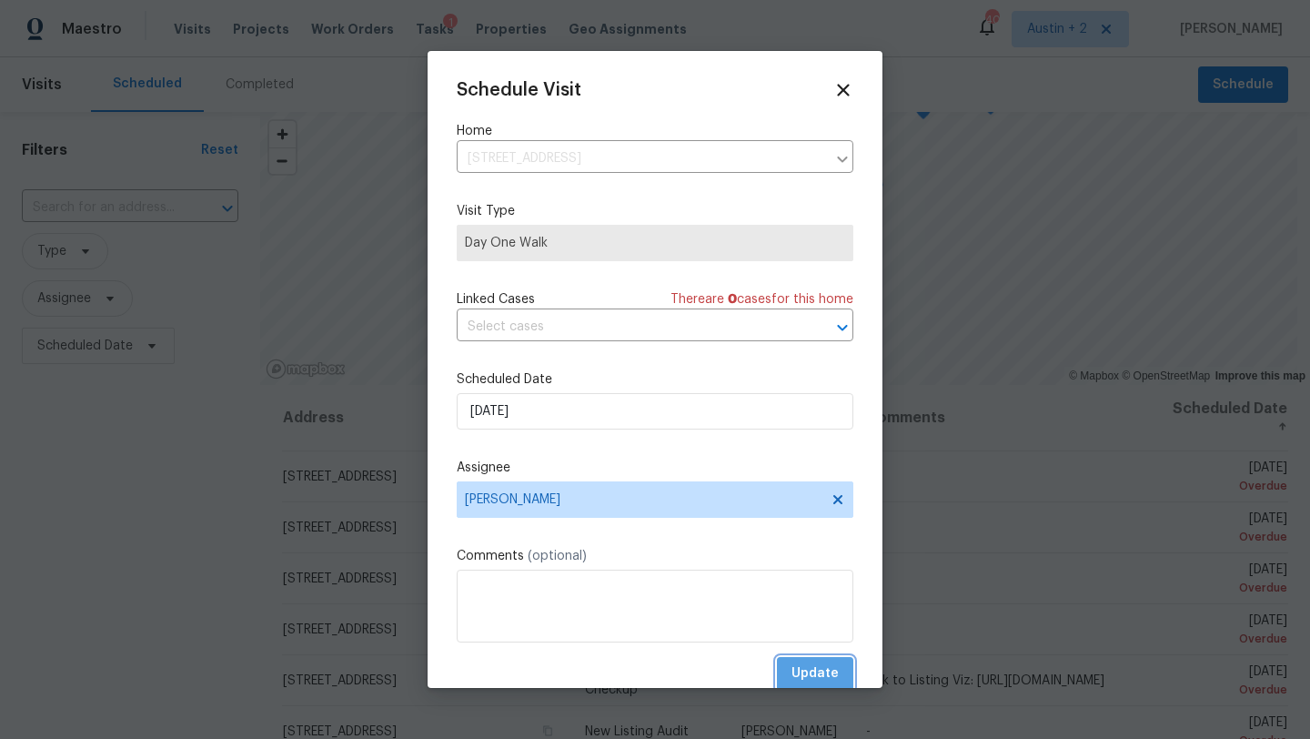
click at [803, 659] on button "Update" at bounding box center [815, 674] width 76 height 34
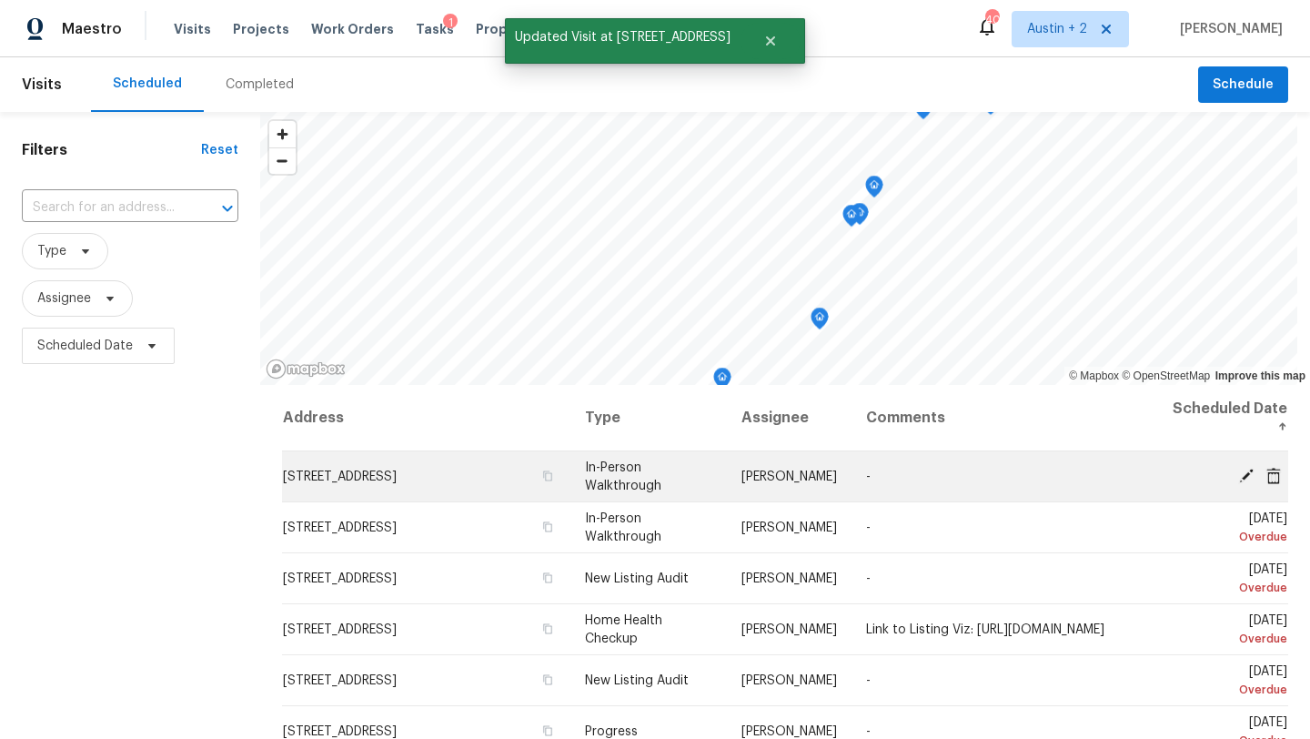
click at [1243, 479] on icon at bounding box center [1246, 475] width 15 height 15
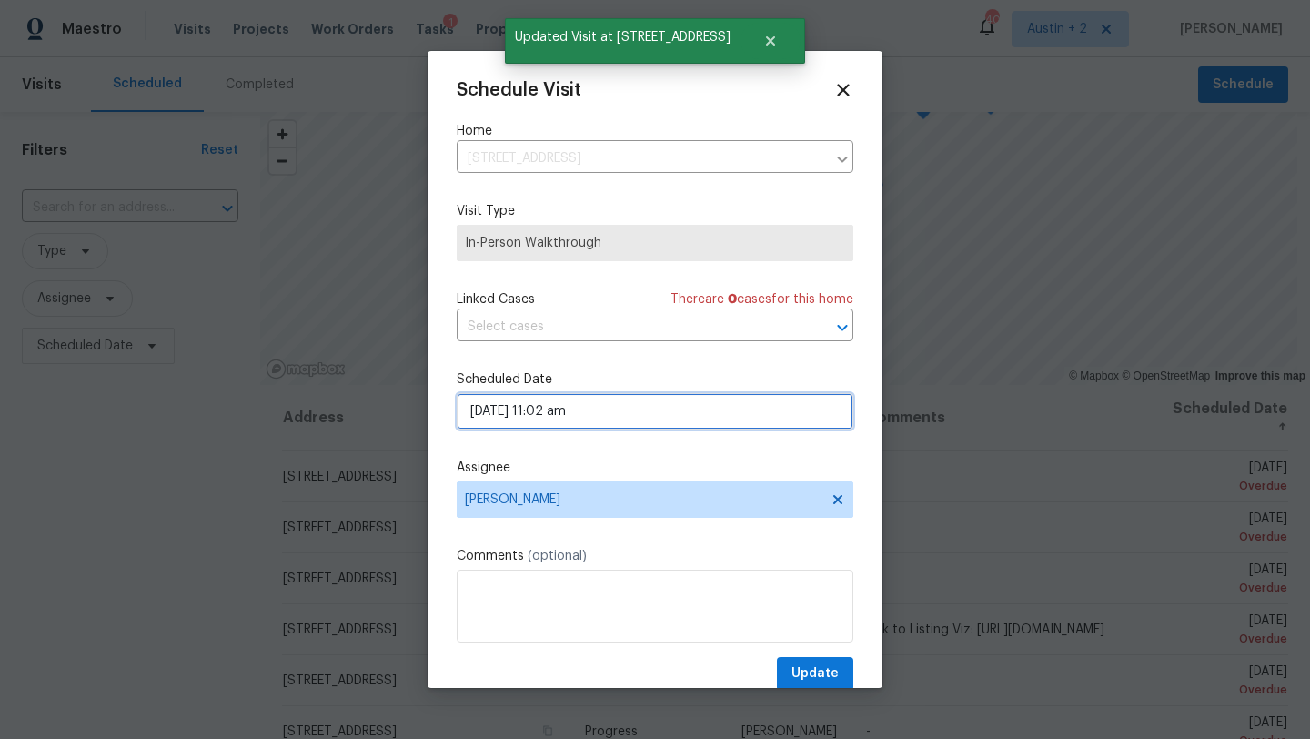
click at [553, 425] on input "[DATE] 11:02 am" at bounding box center [655, 411] width 397 height 36
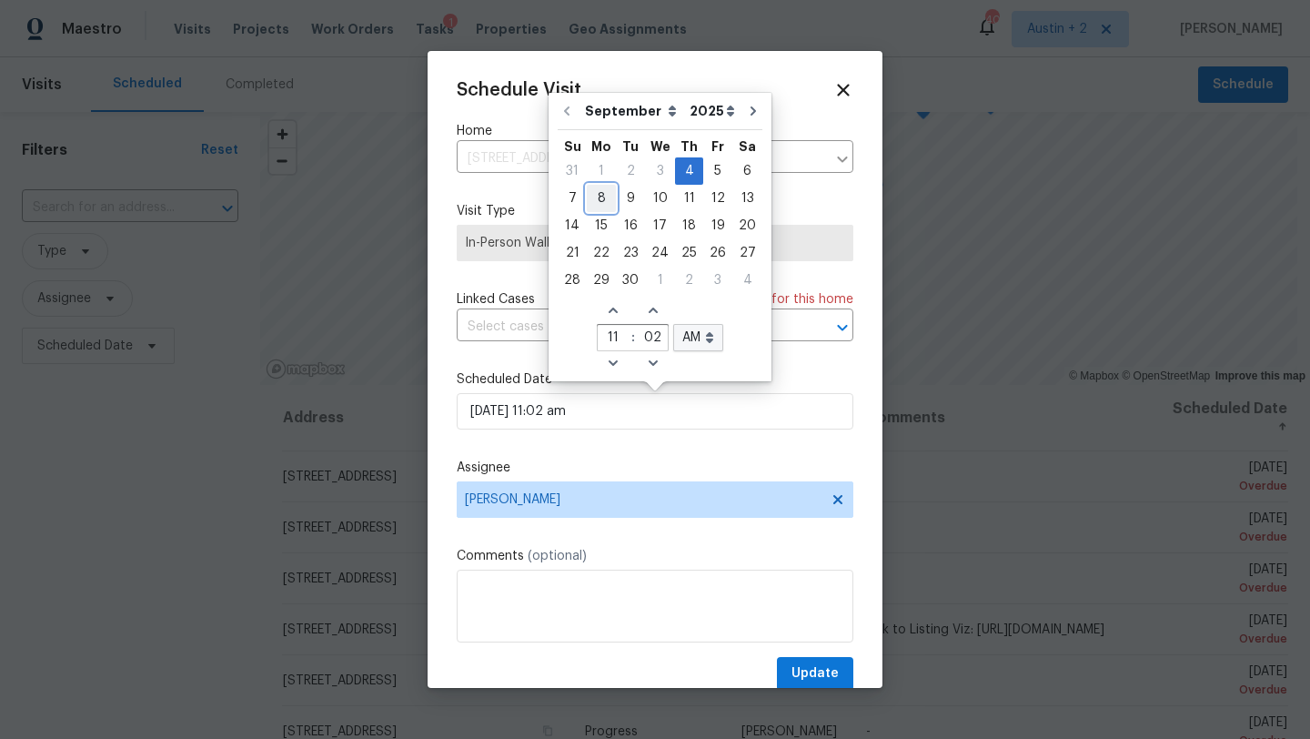
click at [601, 205] on div "8" at bounding box center [601, 198] width 29 height 25
type input "[DATE] 11:02 am"
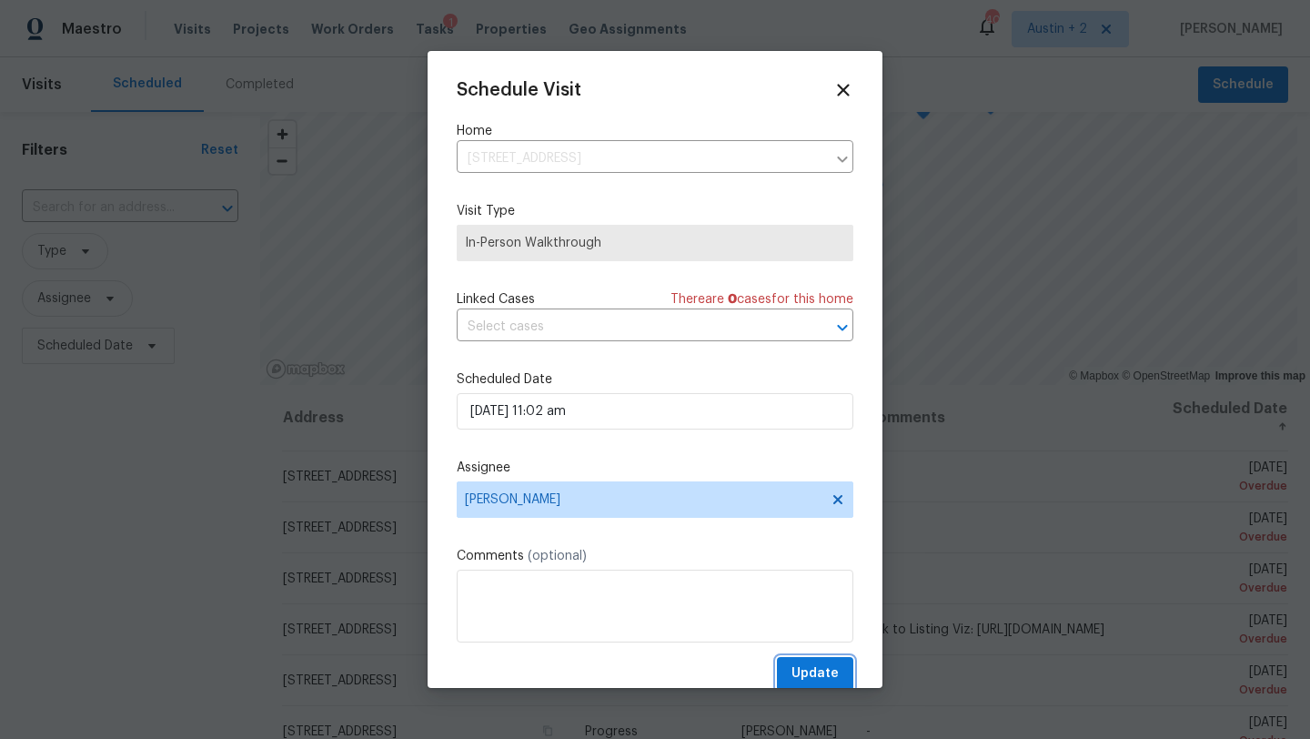
click at [816, 678] on span "Update" at bounding box center [814, 673] width 47 height 23
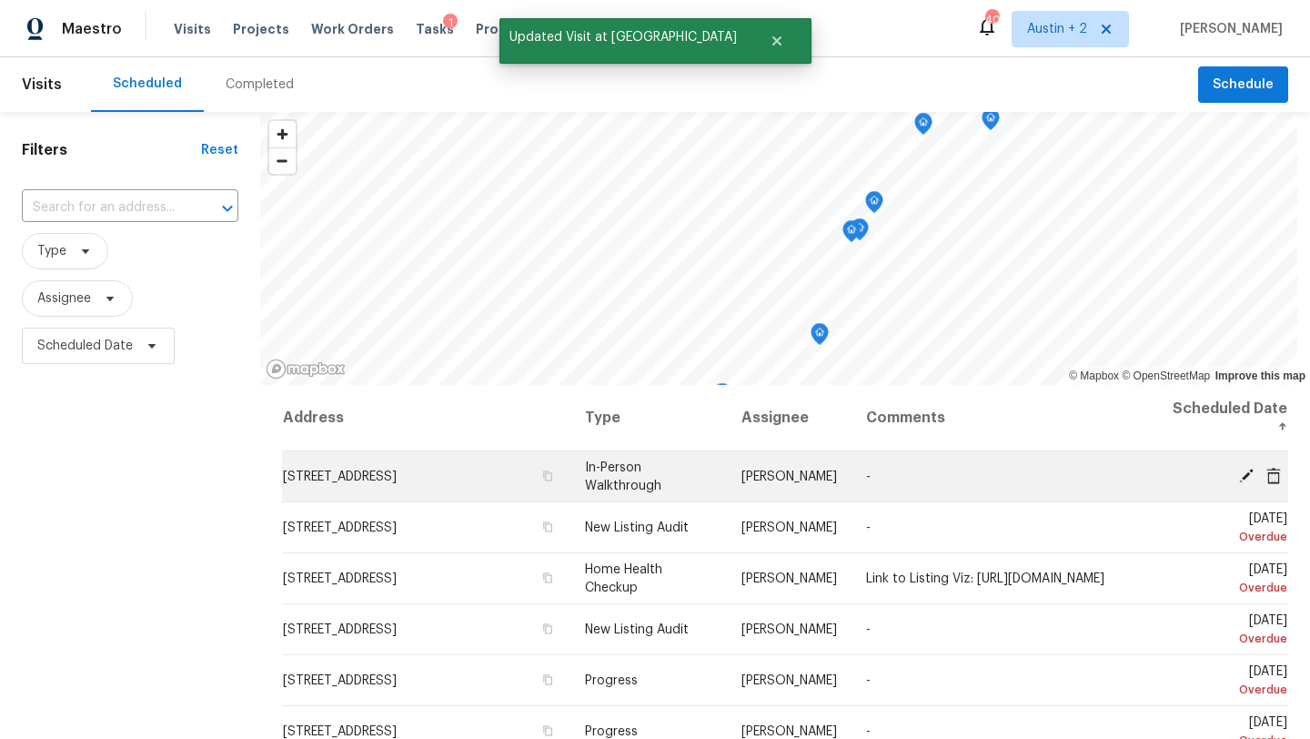
click at [1246, 478] on icon at bounding box center [1246, 475] width 16 height 16
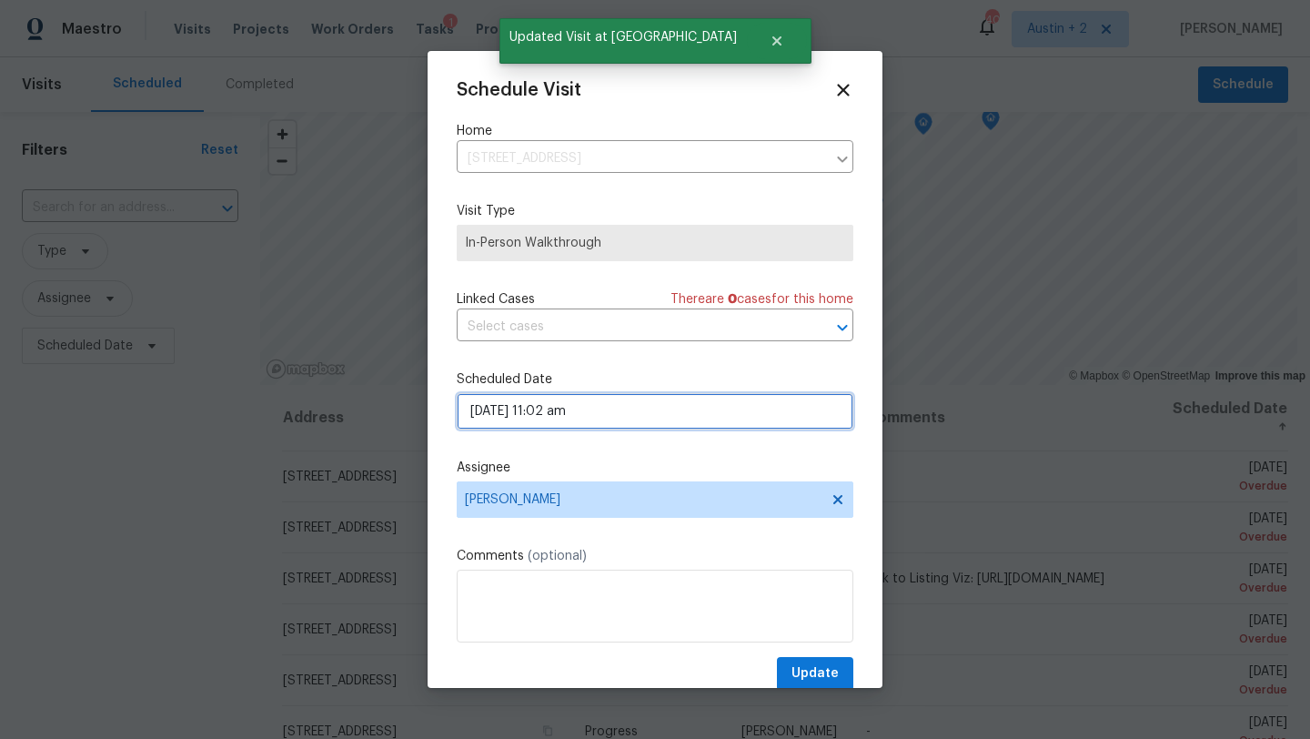
click at [656, 394] on input "[DATE] 11:02 am" at bounding box center [655, 411] width 397 height 36
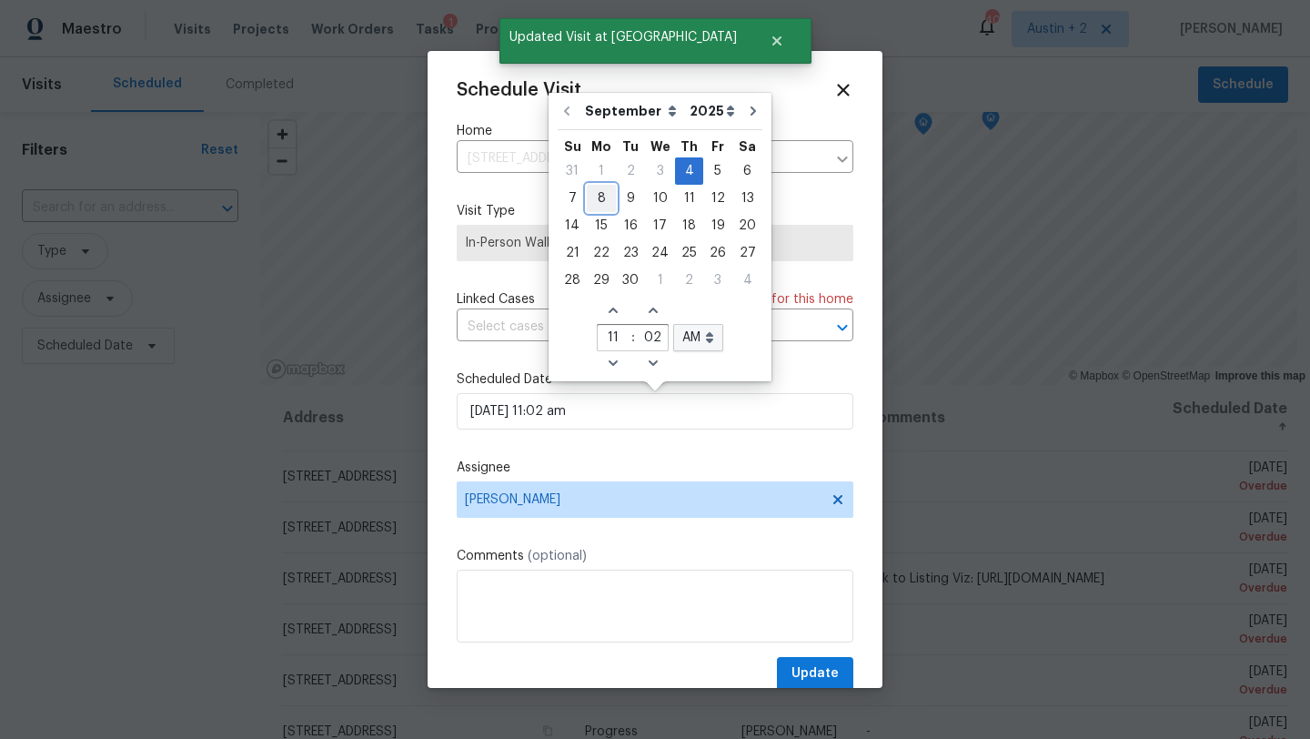
click at [601, 199] on div "8" at bounding box center [601, 198] width 29 height 25
type input "[DATE] 11:02 am"
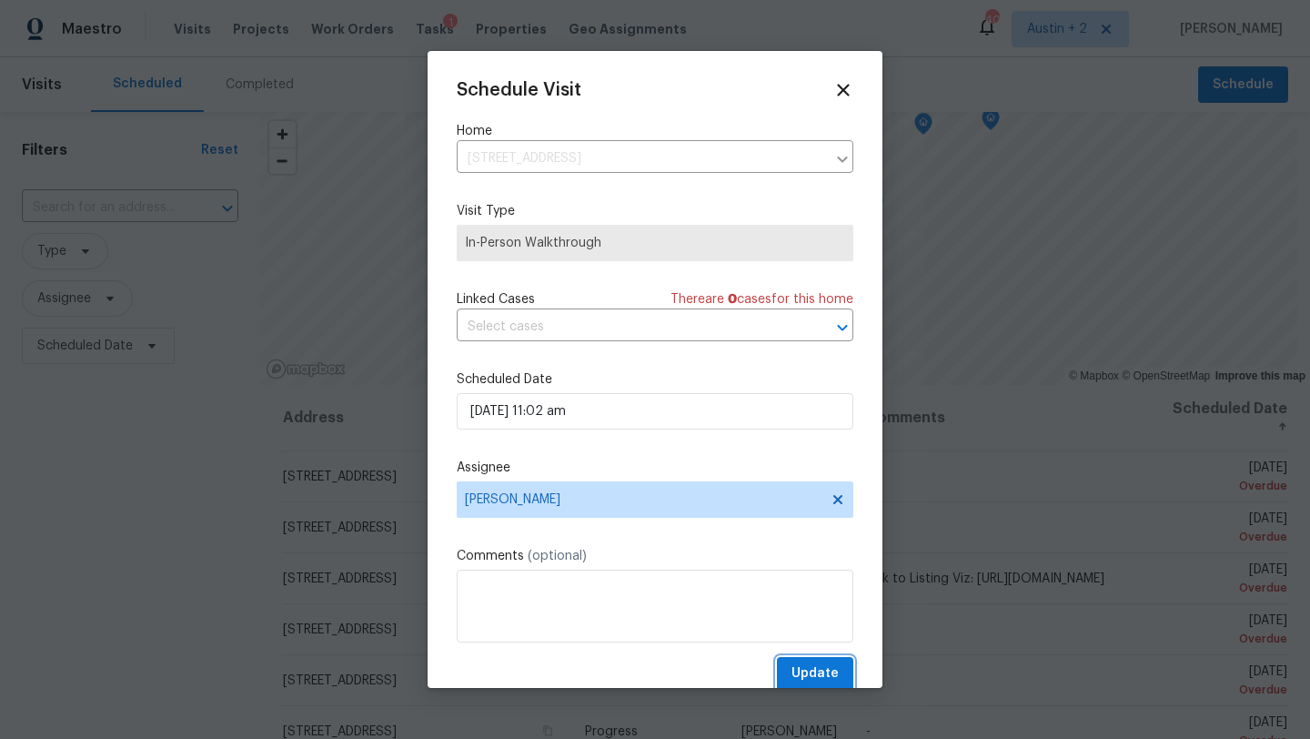
click at [817, 682] on span "Update" at bounding box center [814, 673] width 47 height 23
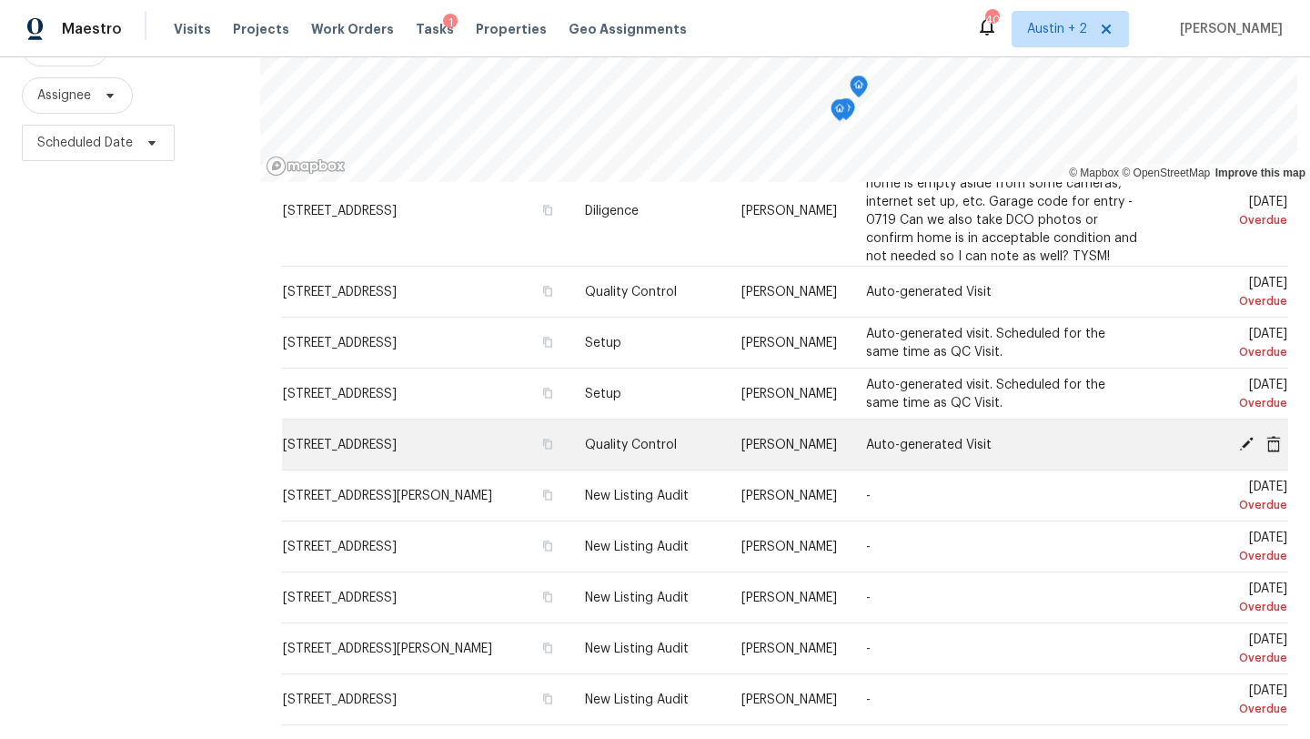
scroll to position [237, 0]
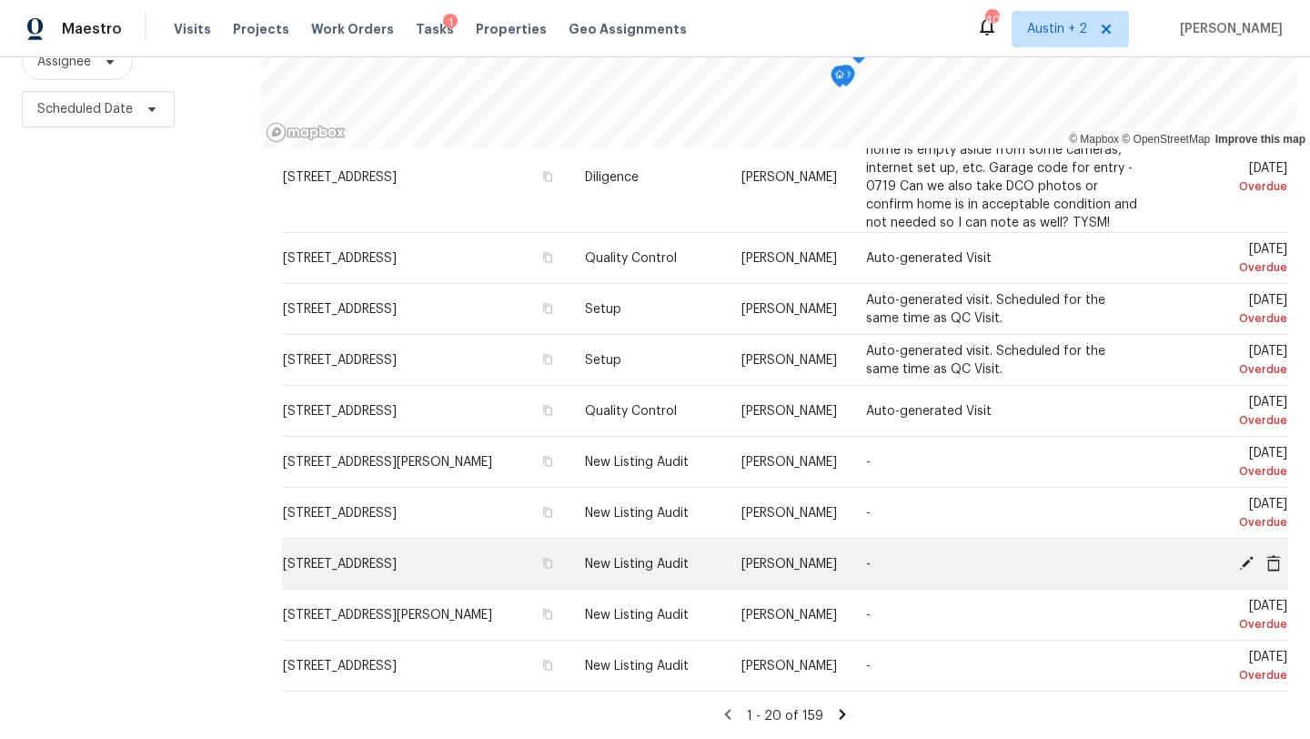
click at [1246, 560] on icon at bounding box center [1246, 562] width 15 height 15
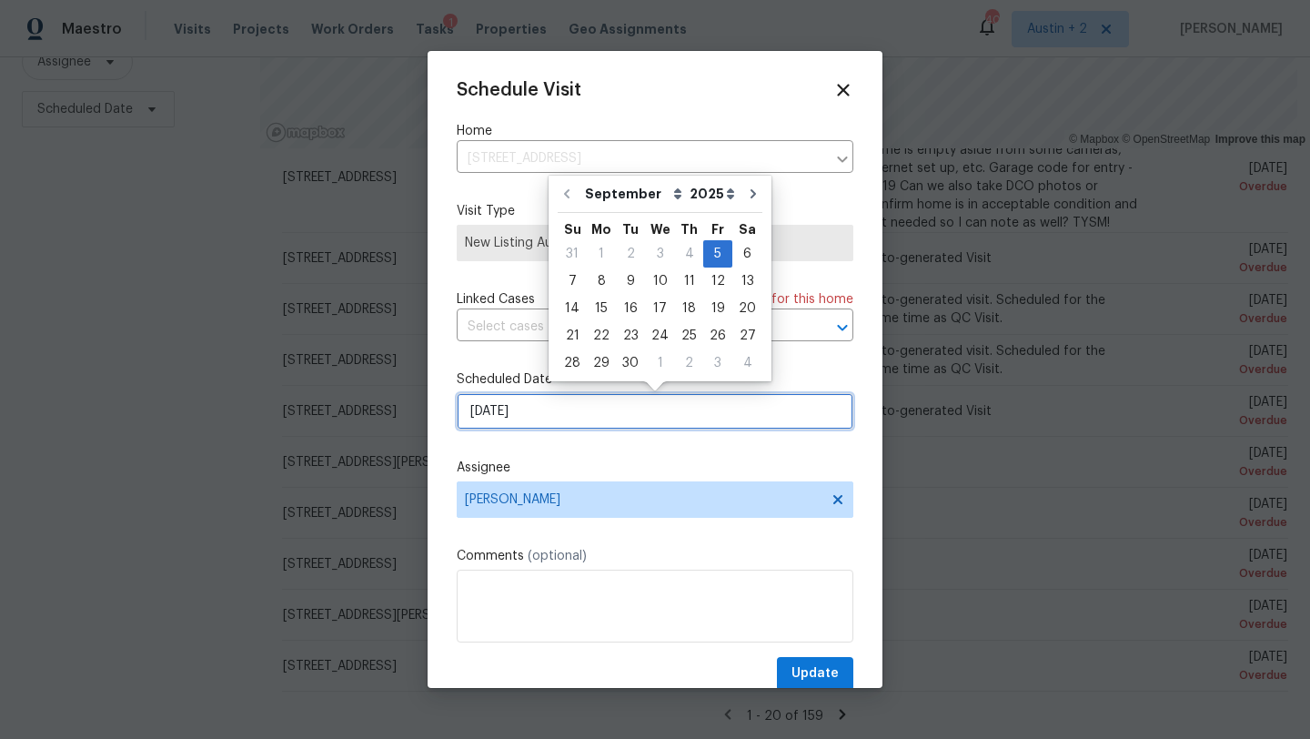
click at [603, 423] on input "[DATE]" at bounding box center [655, 411] width 397 height 36
click at [600, 278] on div "8" at bounding box center [601, 280] width 29 height 25
type input "[DATE]"
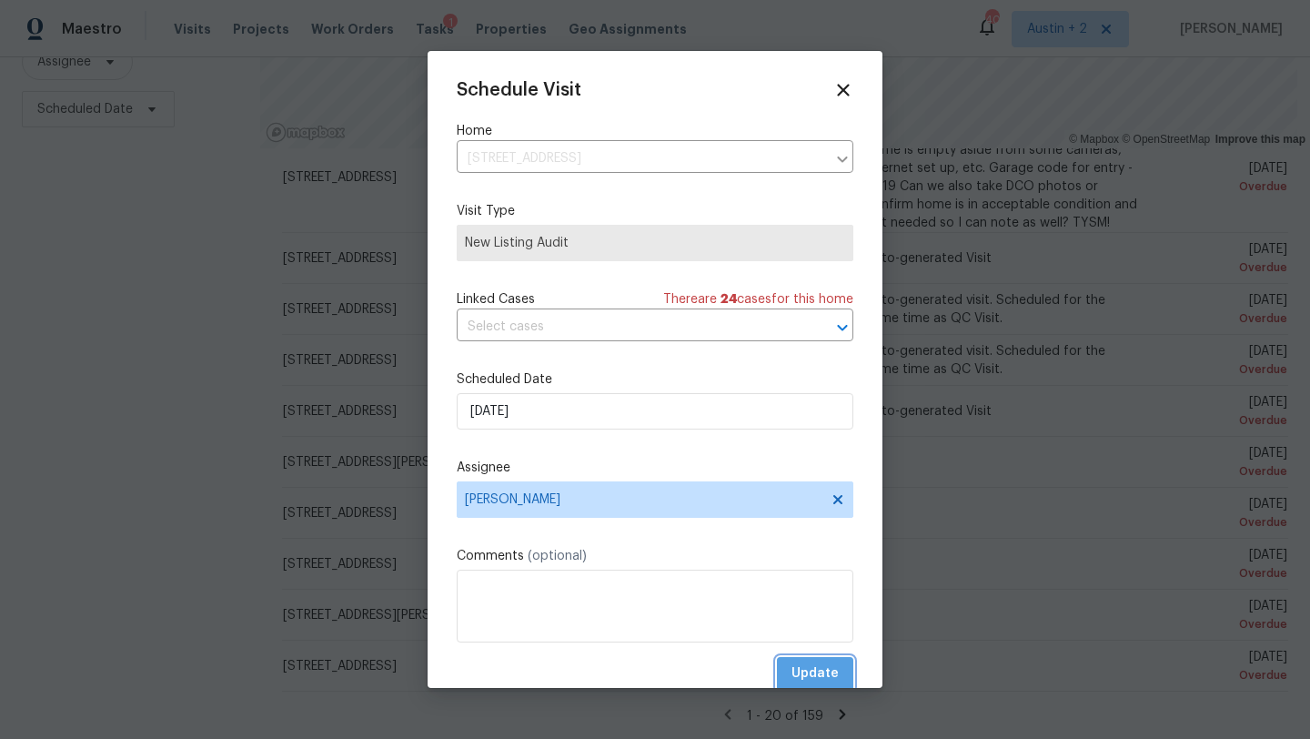
click at [824, 682] on span "Update" at bounding box center [814, 673] width 47 height 23
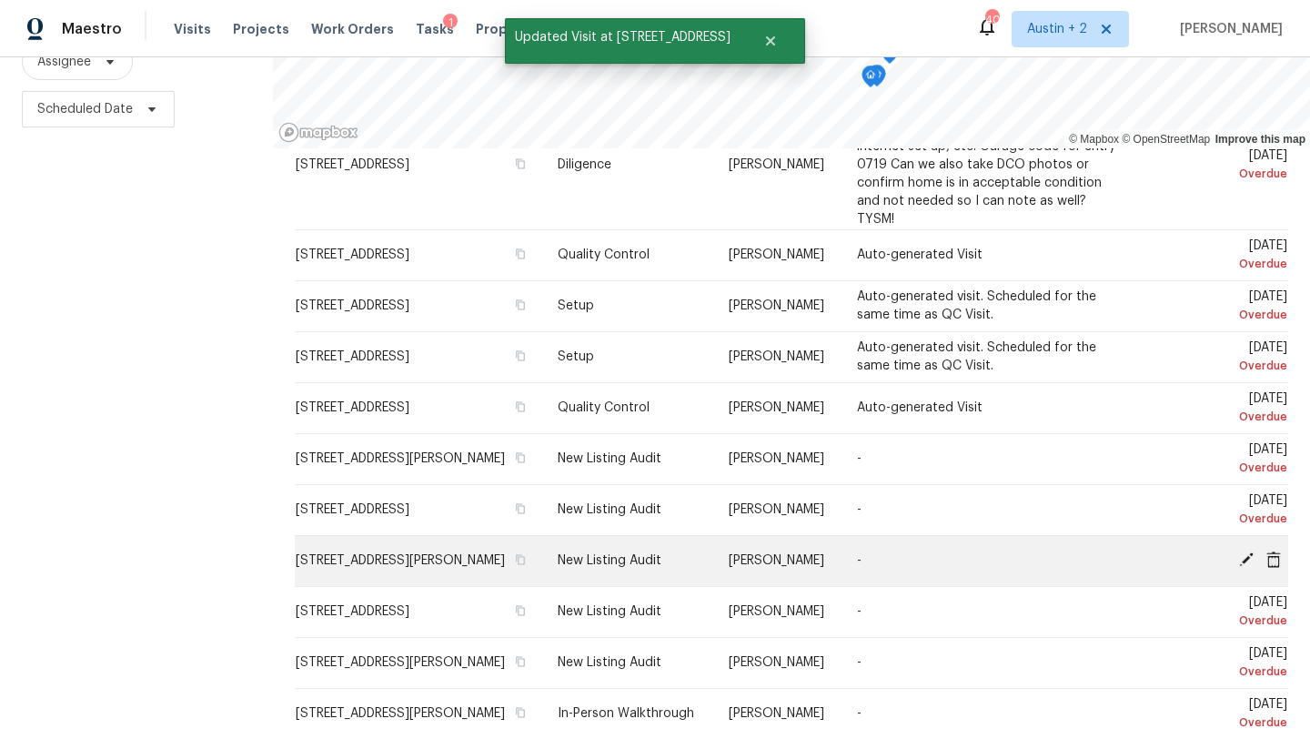
scroll to position [610, 0]
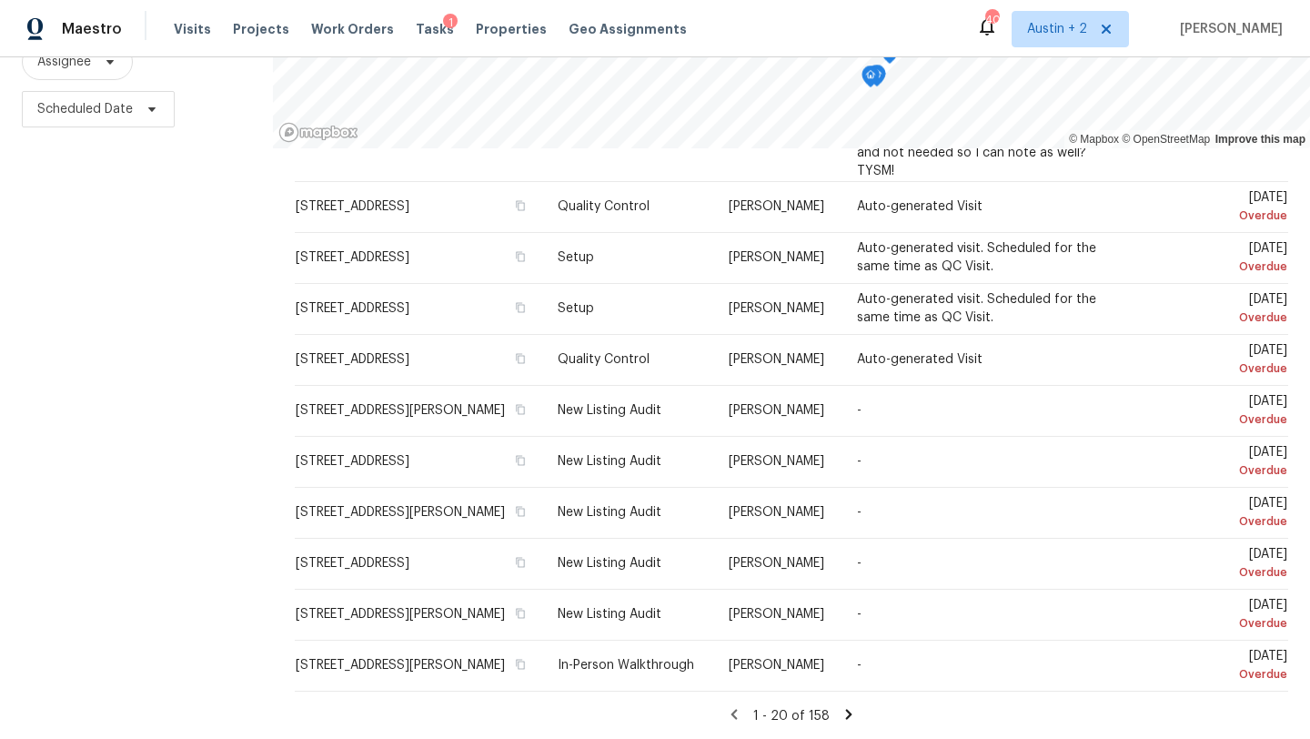
click at [846, 712] on icon at bounding box center [849, 714] width 6 height 10
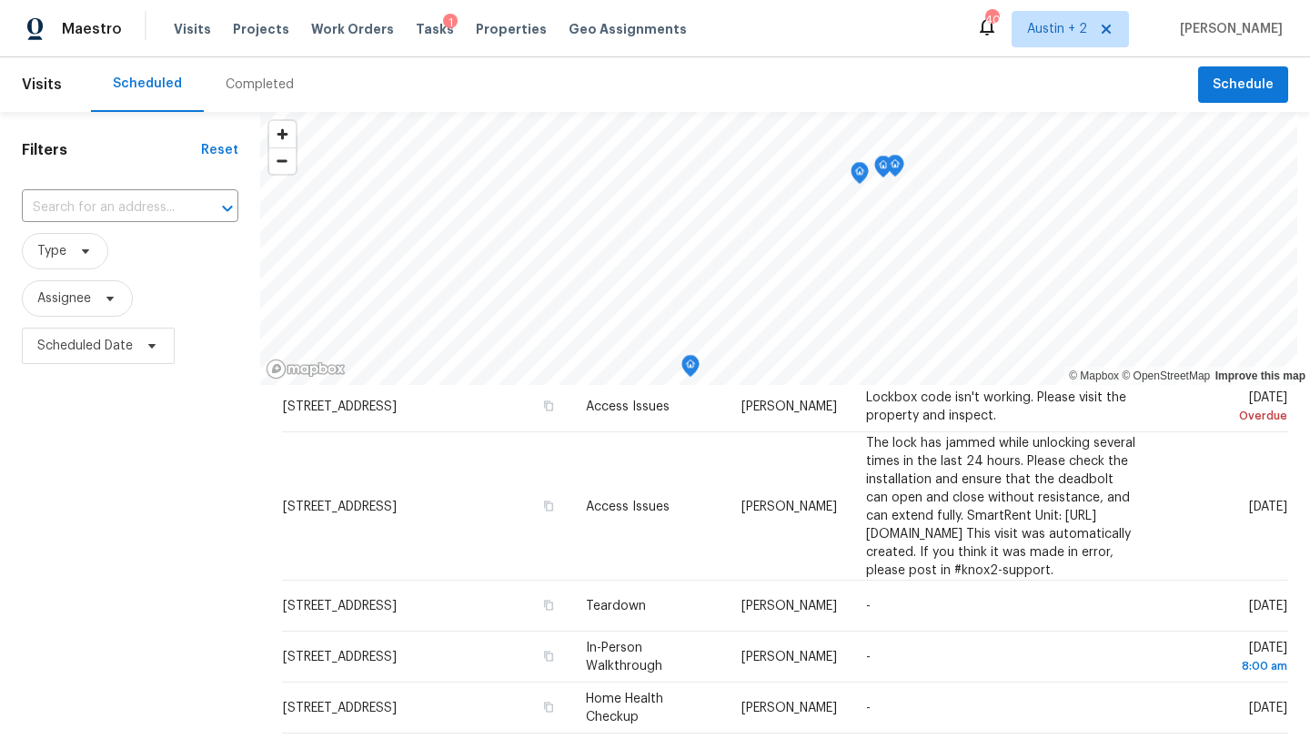
scroll to position [0, 0]
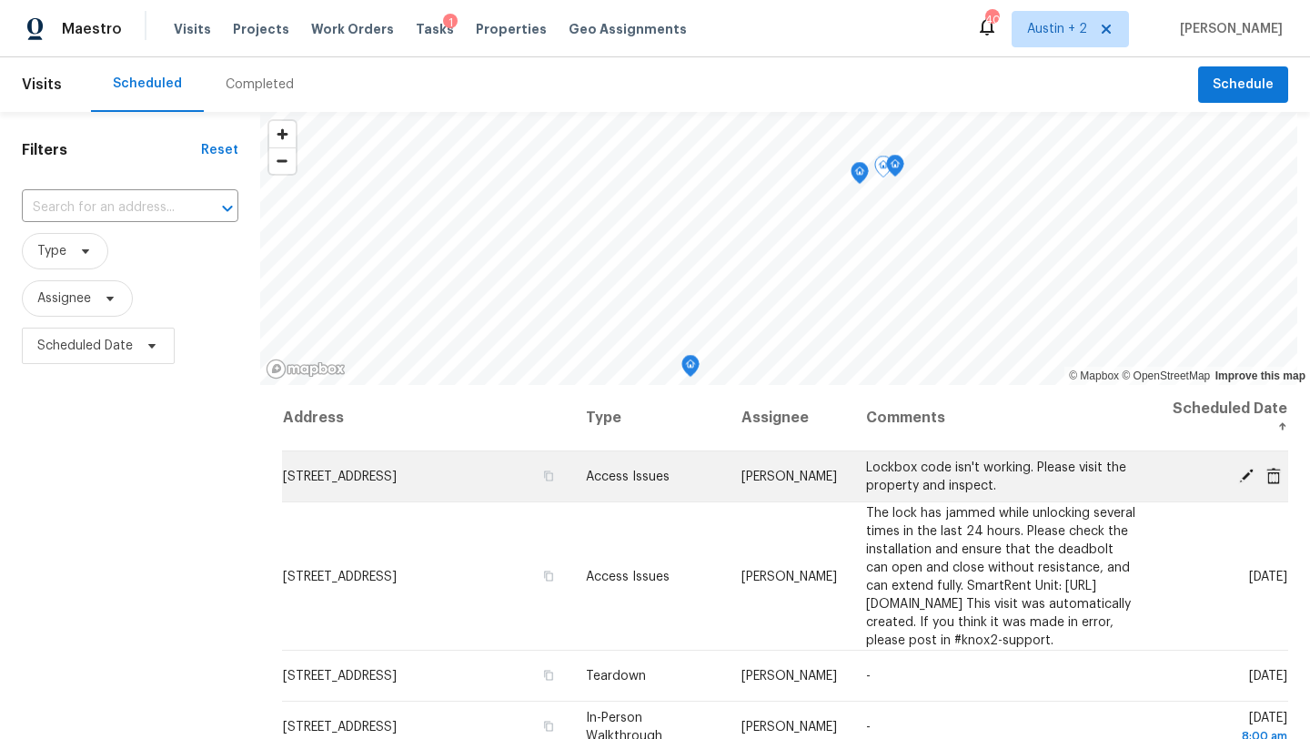
click at [1243, 475] on icon at bounding box center [1246, 475] width 15 height 15
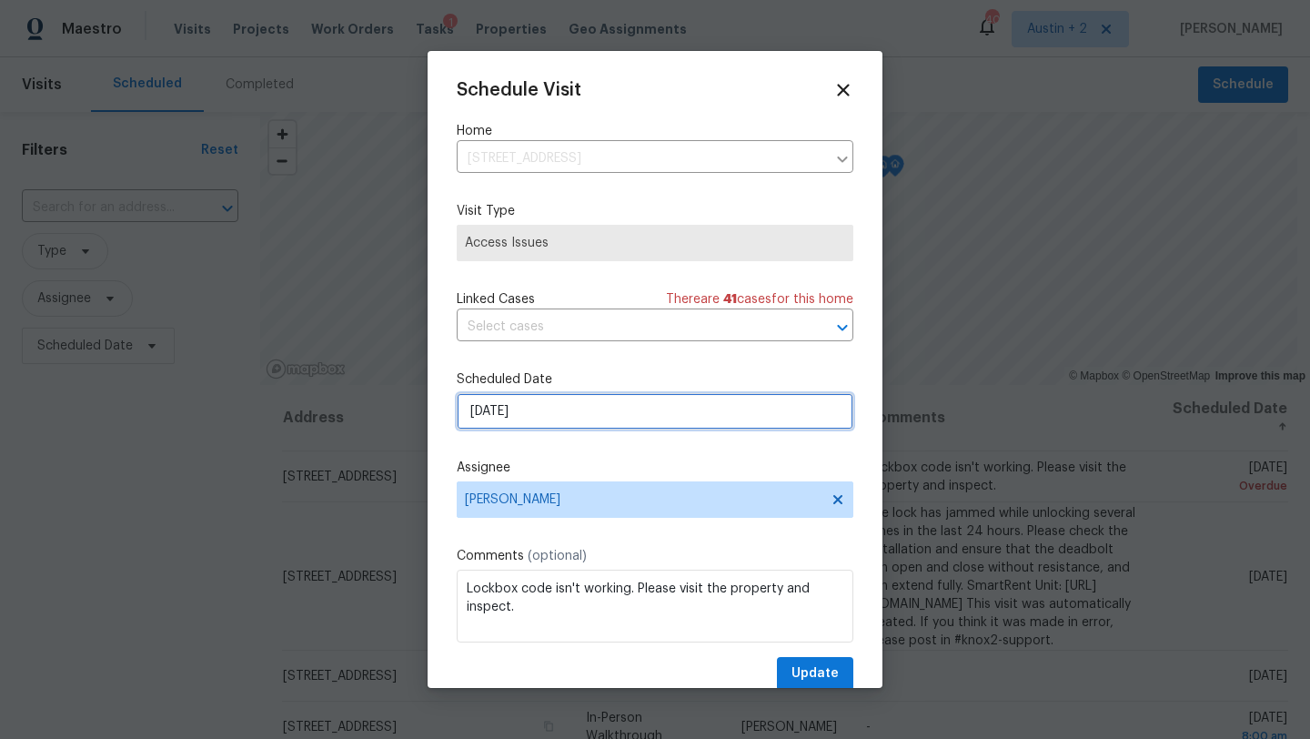
click at [532, 416] on input "[DATE]" at bounding box center [655, 411] width 397 height 36
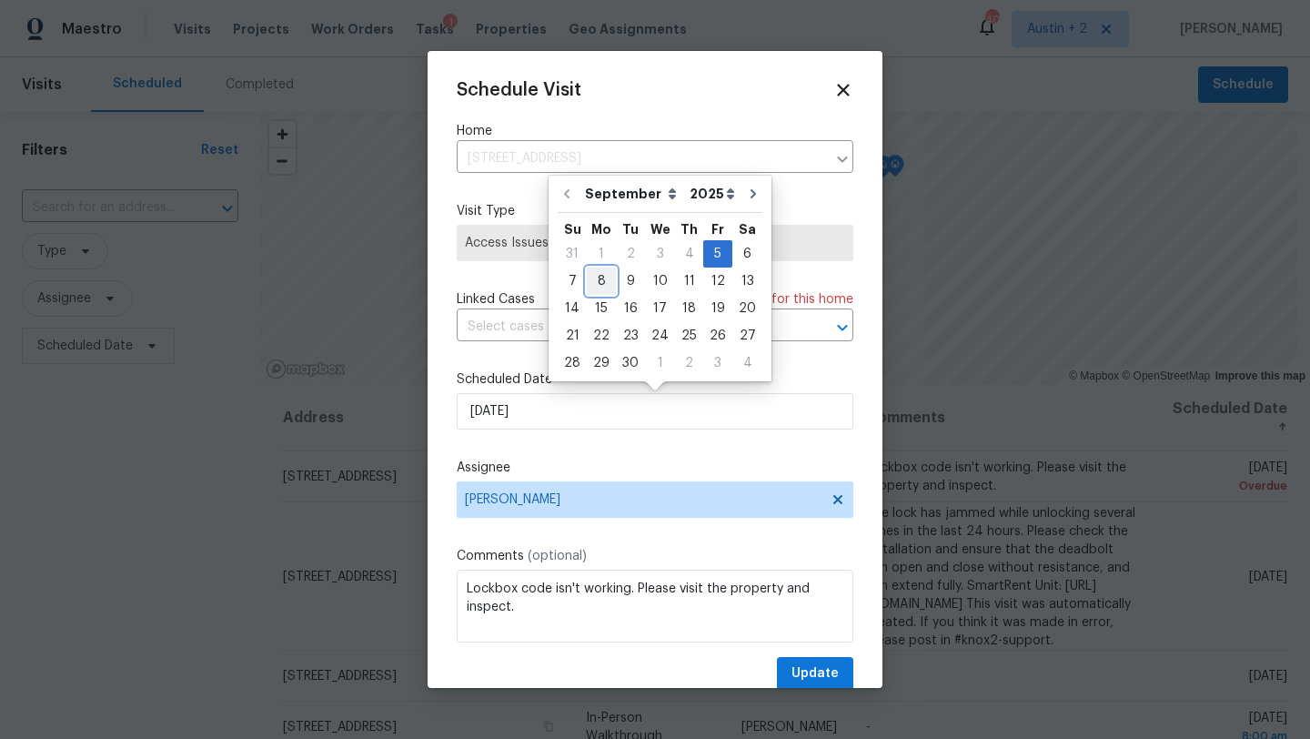
click at [599, 275] on div "8" at bounding box center [601, 280] width 29 height 25
type input "[DATE]"
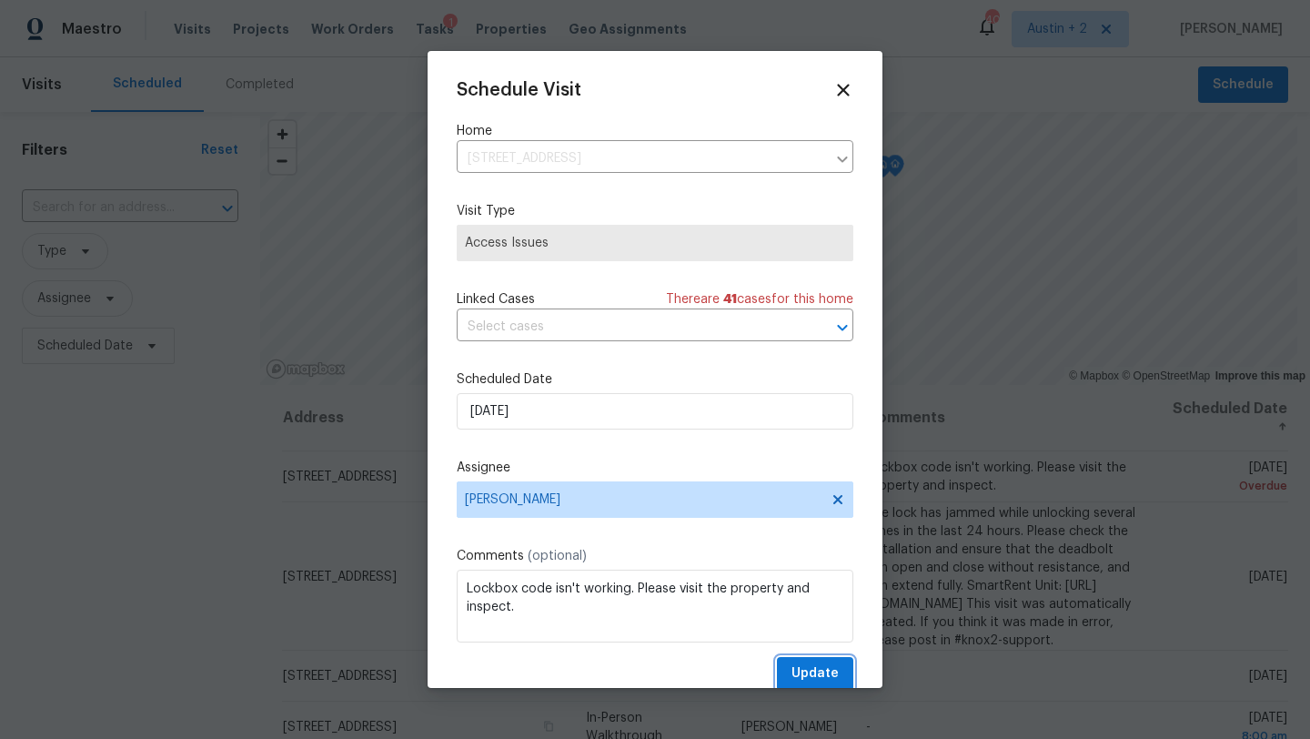
click at [792, 666] on button "Update" at bounding box center [815, 674] width 76 height 34
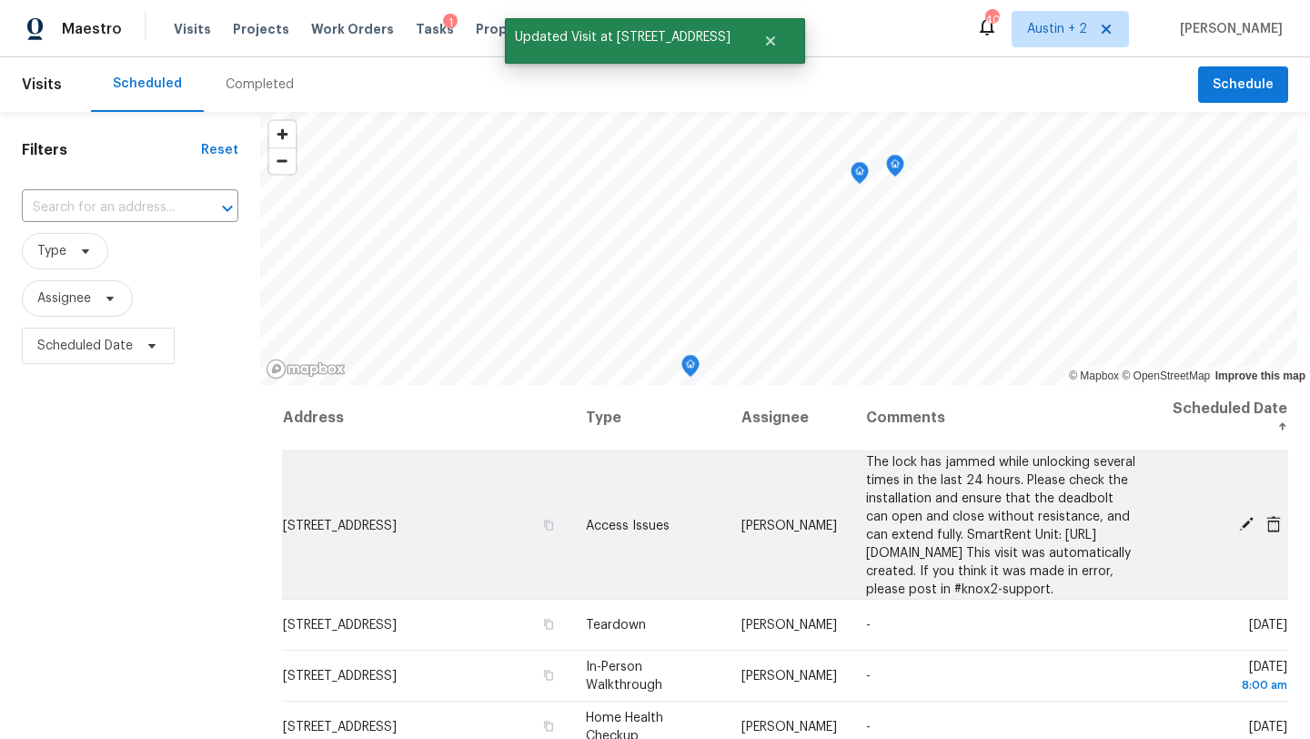
click at [1246, 530] on icon at bounding box center [1246, 524] width 15 height 15
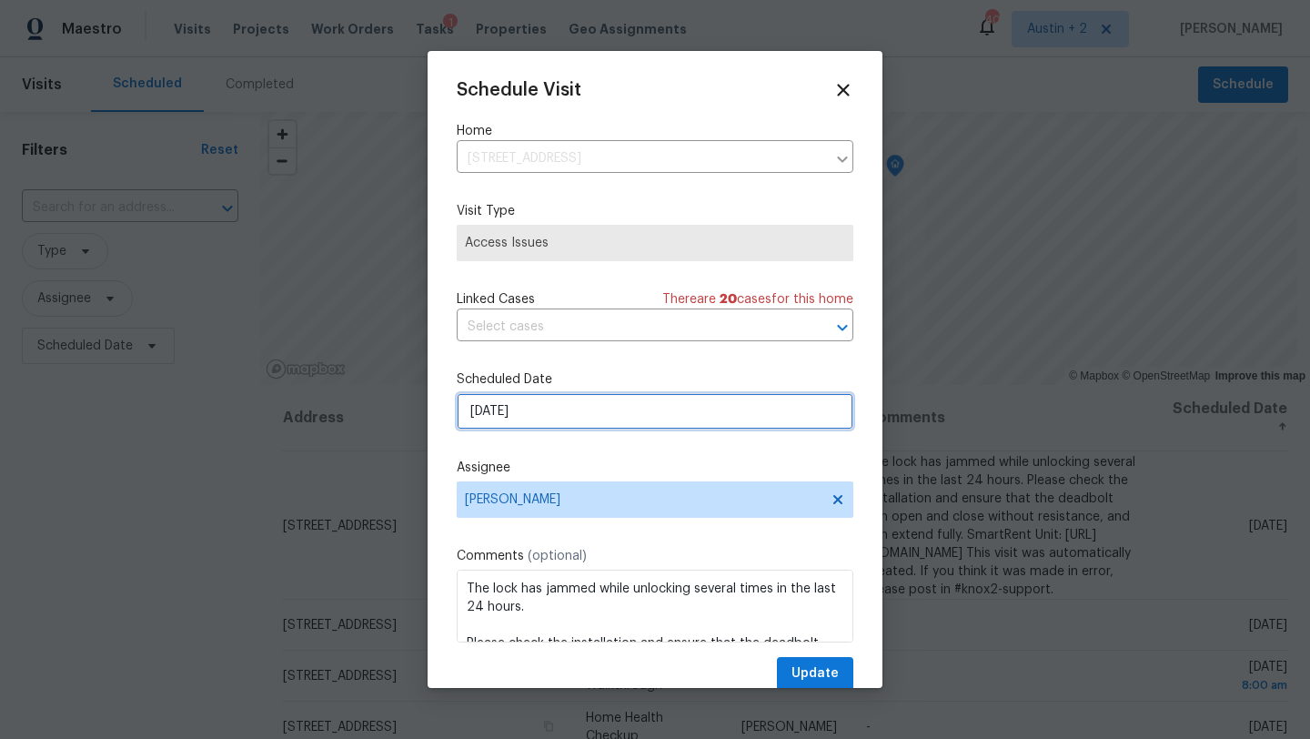
click at [519, 414] on input "[DATE]" at bounding box center [655, 411] width 397 height 36
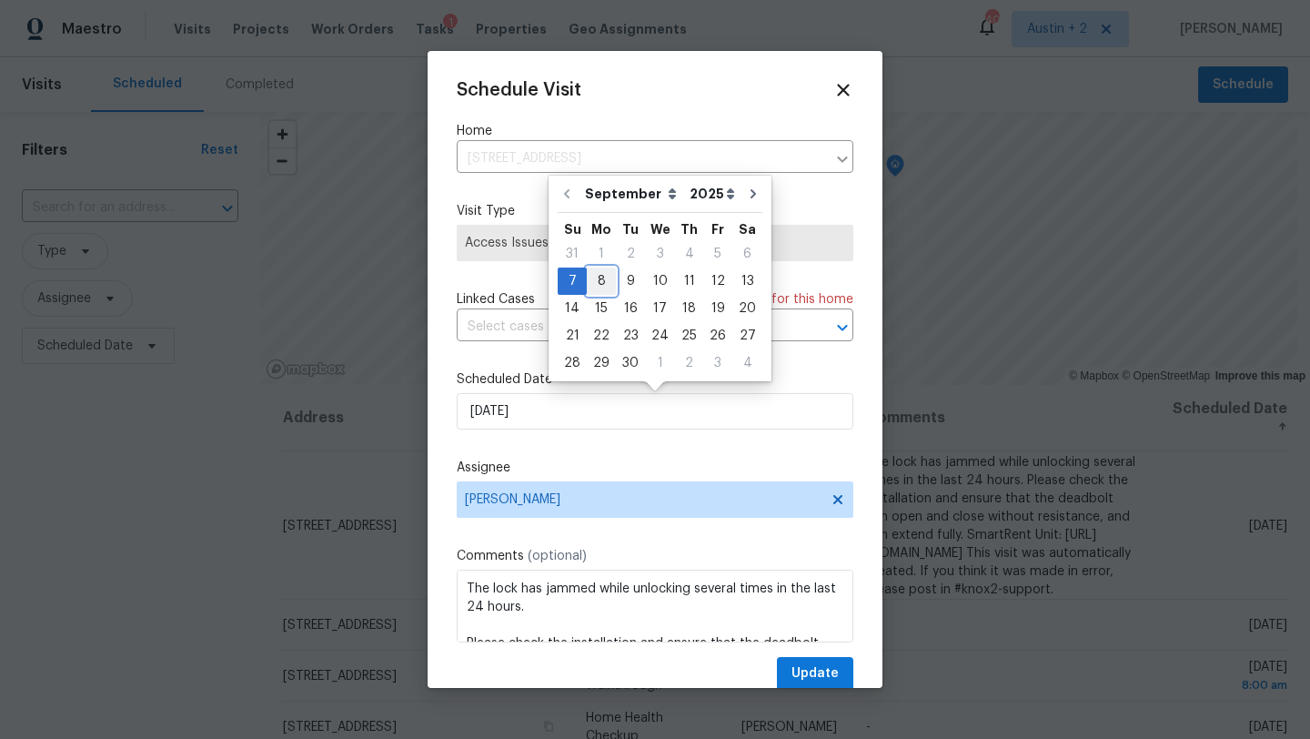
click at [593, 283] on div "8" at bounding box center [601, 280] width 29 height 25
type input "[DATE]"
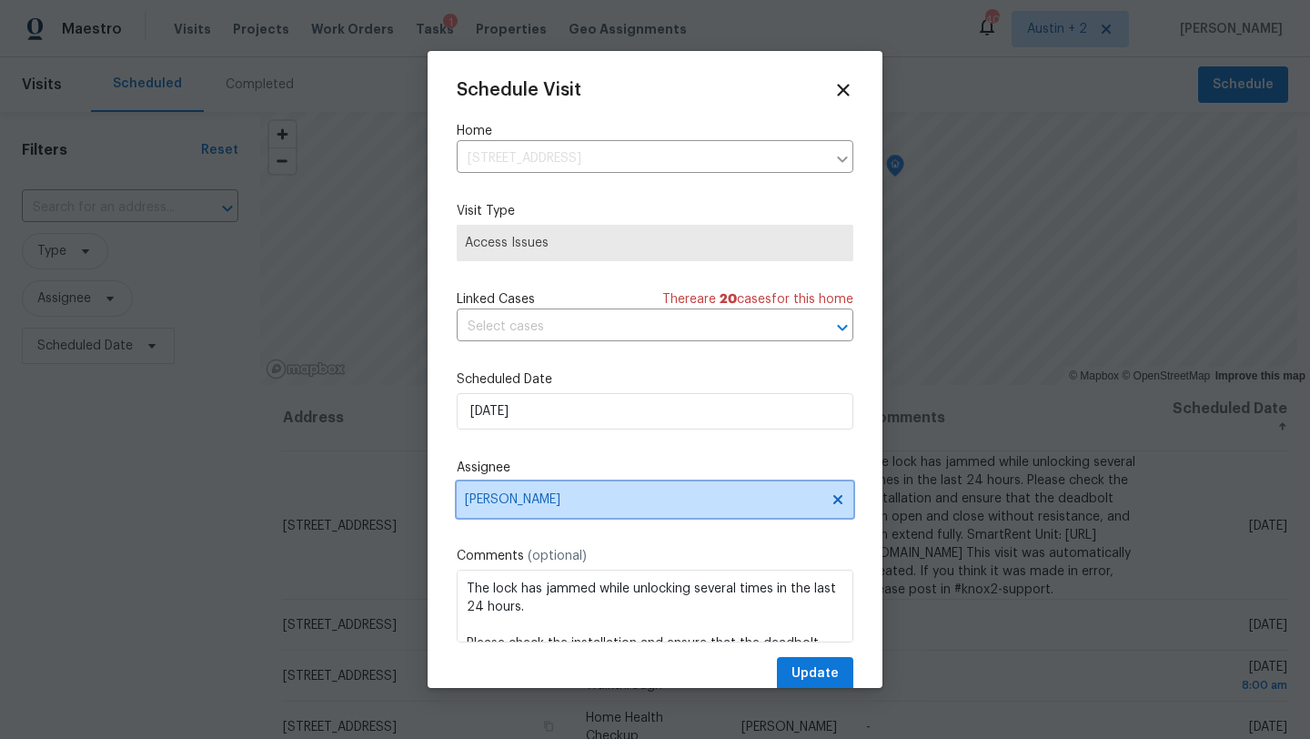
click at [565, 489] on span "[PERSON_NAME]" at bounding box center [655, 499] width 397 height 36
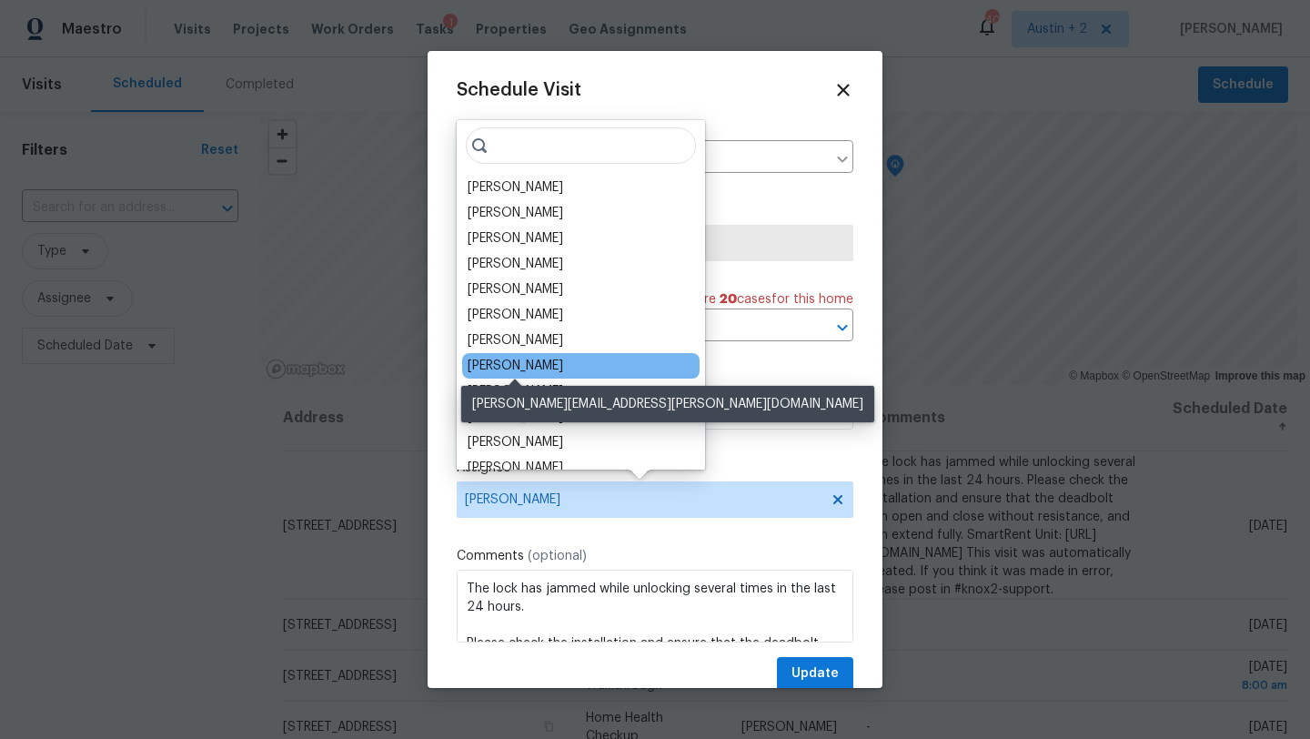
click at [541, 362] on div "[PERSON_NAME]" at bounding box center [516, 366] width 96 height 18
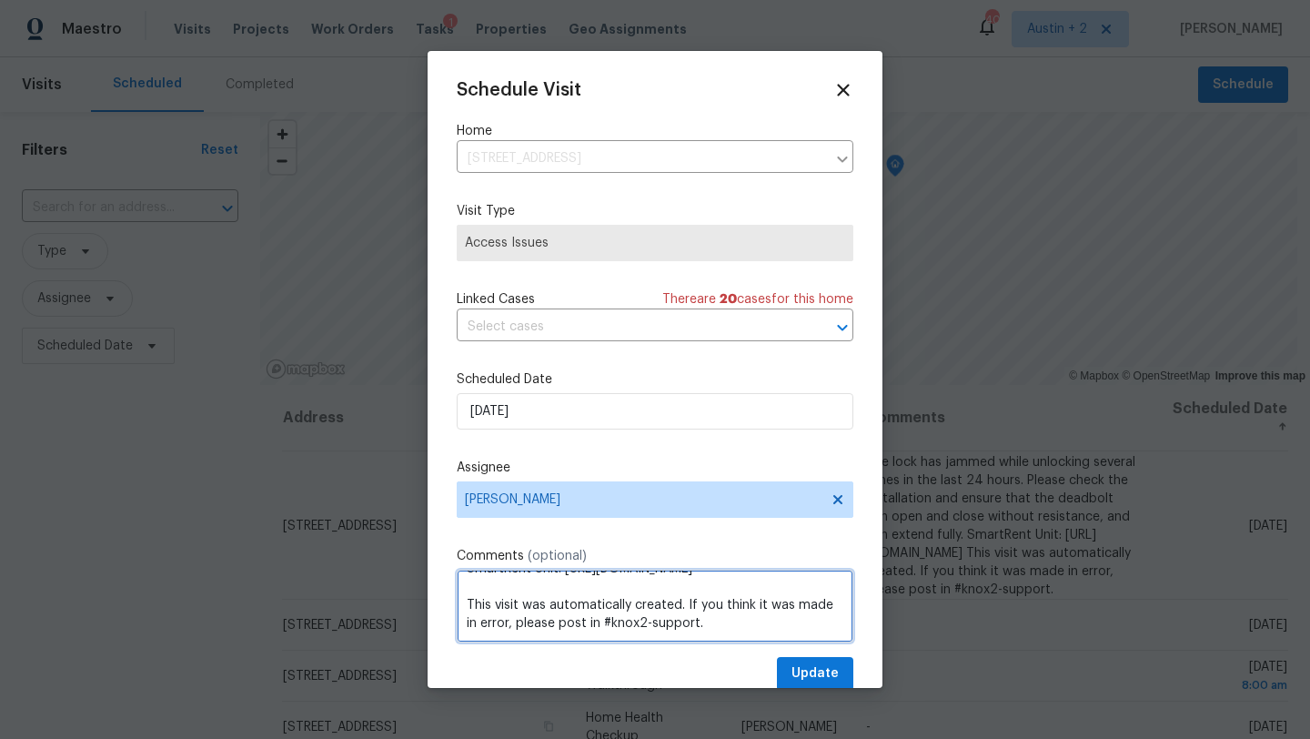
scroll to position [33, 0]
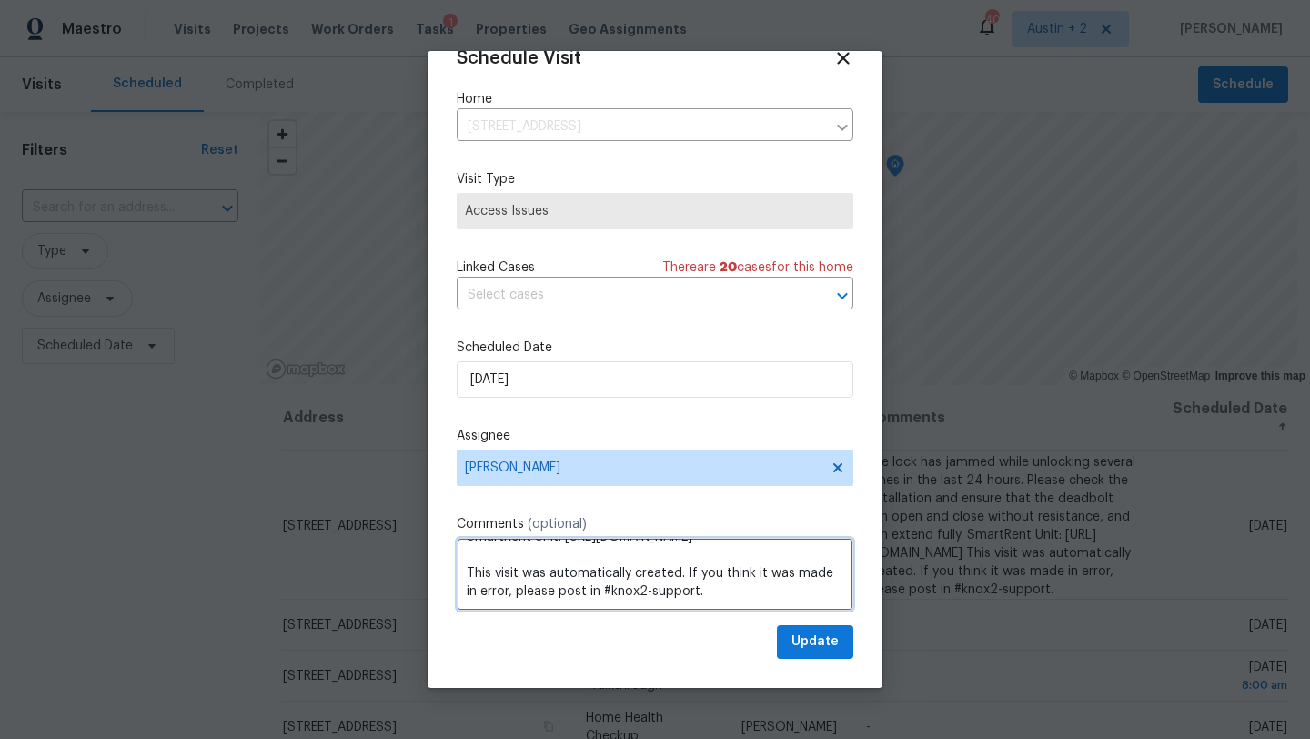
drag, startPoint x: 463, startPoint y: 590, endPoint x: 631, endPoint y: 729, distance: 217.8
click at [631, 729] on div "Schedule Visit Home [STREET_ADDRESS] ​ Visit Type Access Issues Linked Cases Th…" at bounding box center [655, 369] width 1310 height 739
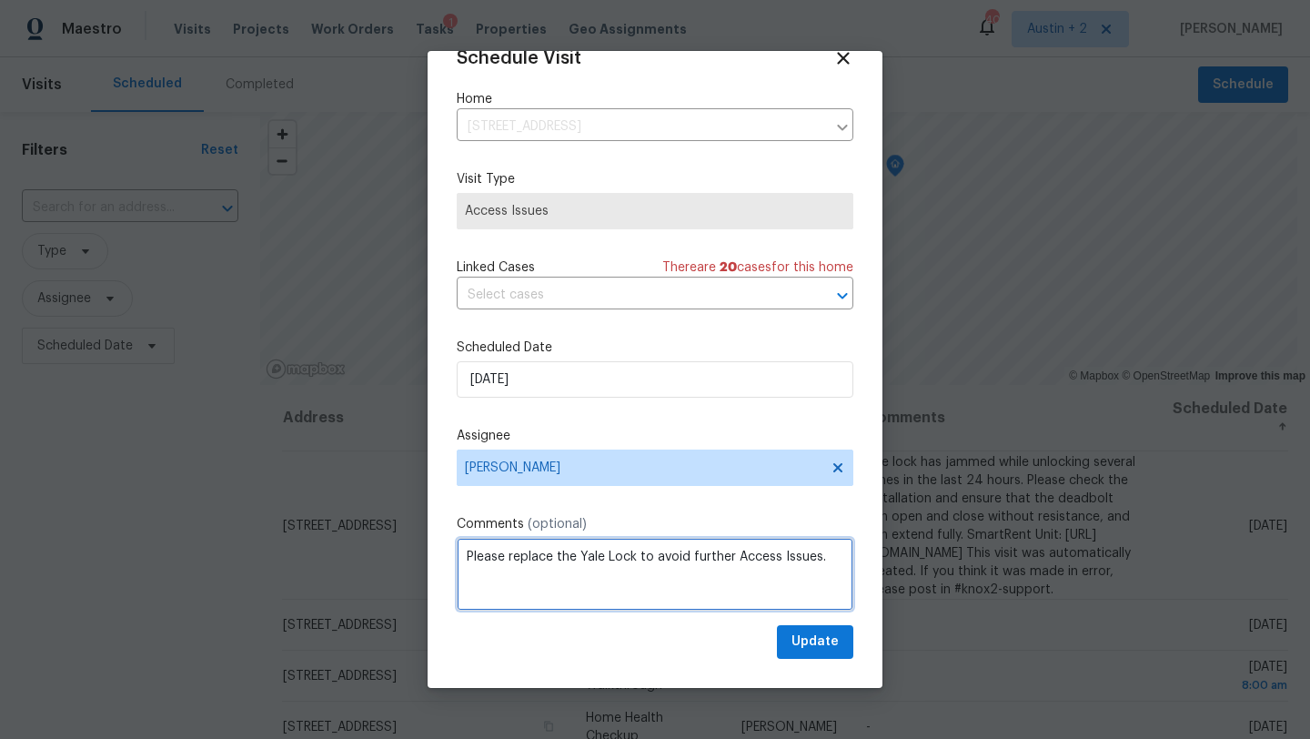
type textarea "Please replace the Yale Lock to avoid further Access Issues."
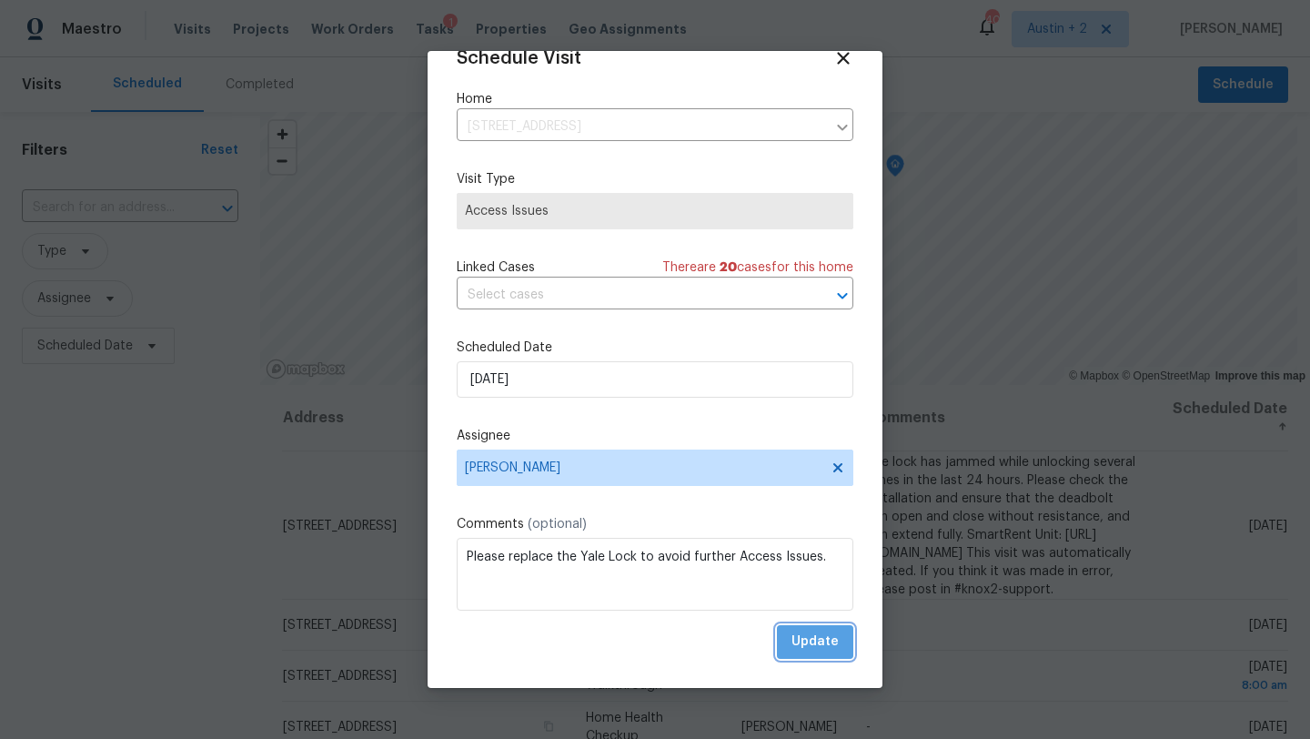
click at [838, 639] on span "Update" at bounding box center [814, 641] width 47 height 23
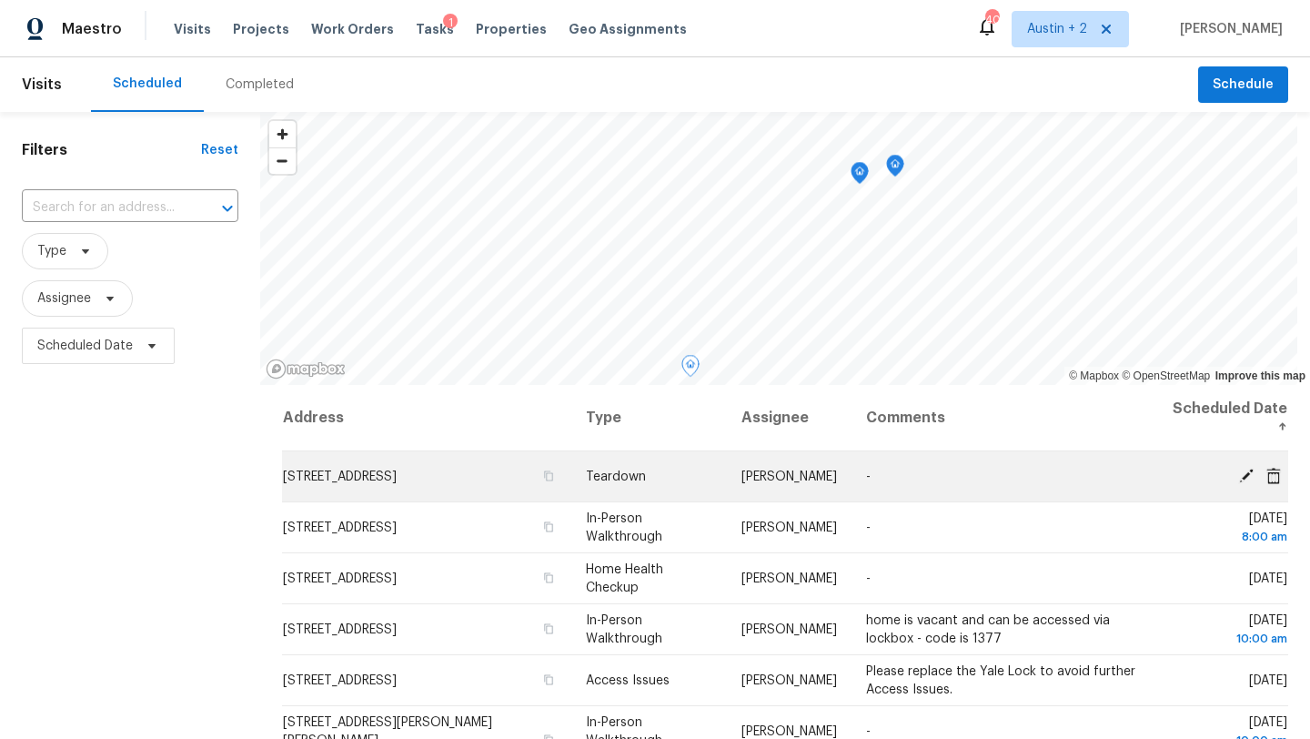
click at [1247, 474] on icon at bounding box center [1246, 475] width 15 height 15
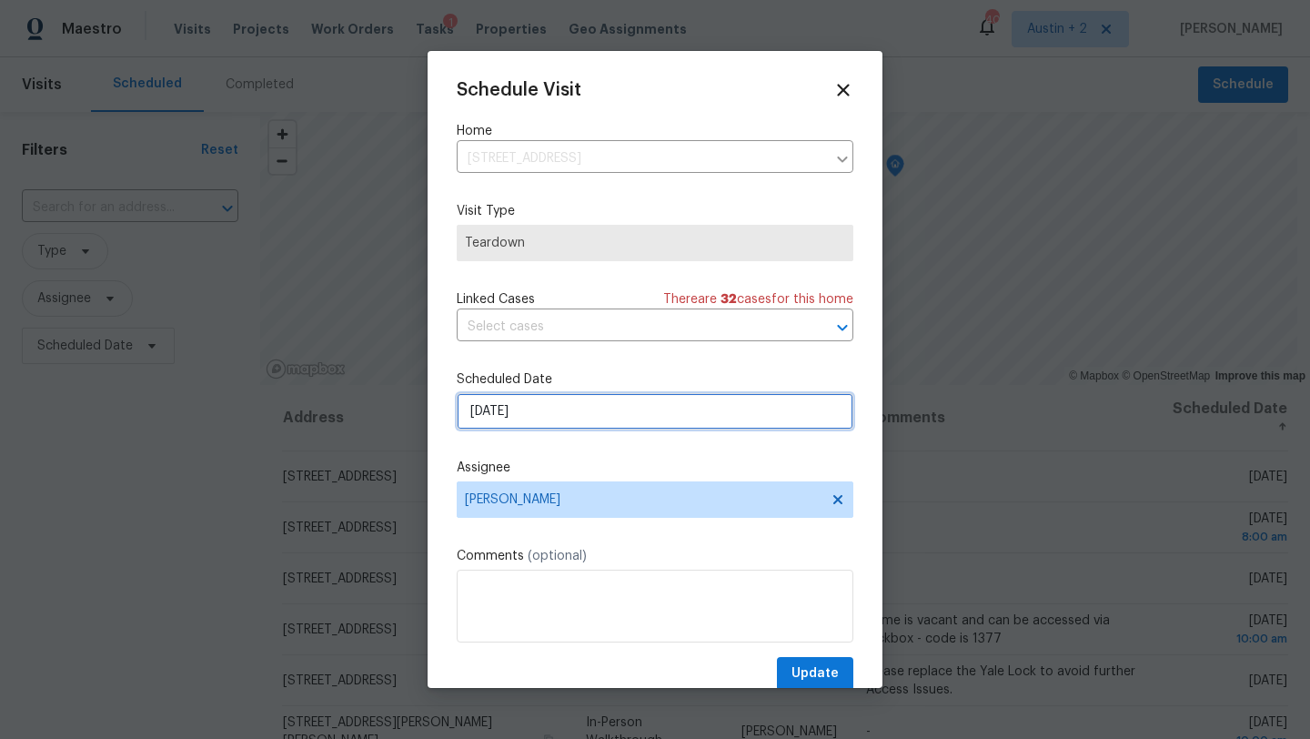
click at [615, 407] on input "[DATE]" at bounding box center [655, 411] width 397 height 36
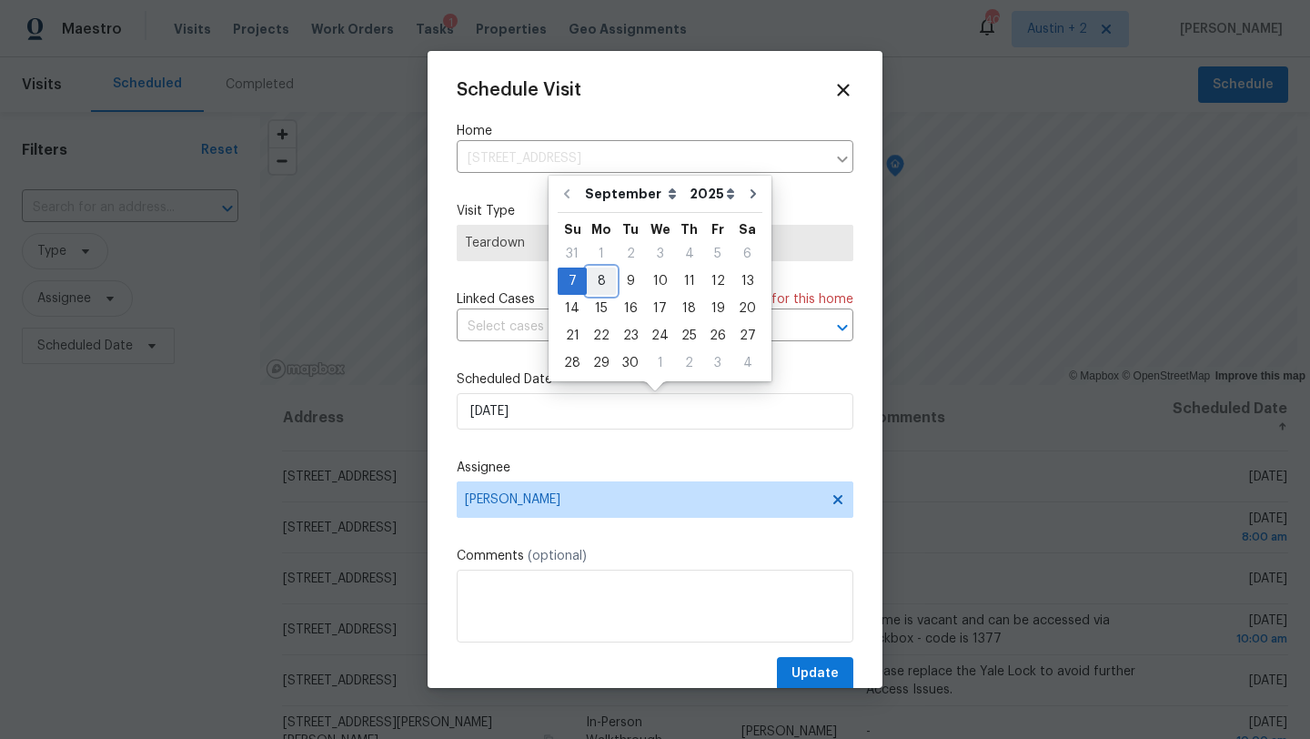
click at [597, 280] on div "8" at bounding box center [601, 280] width 29 height 25
type input "[DATE]"
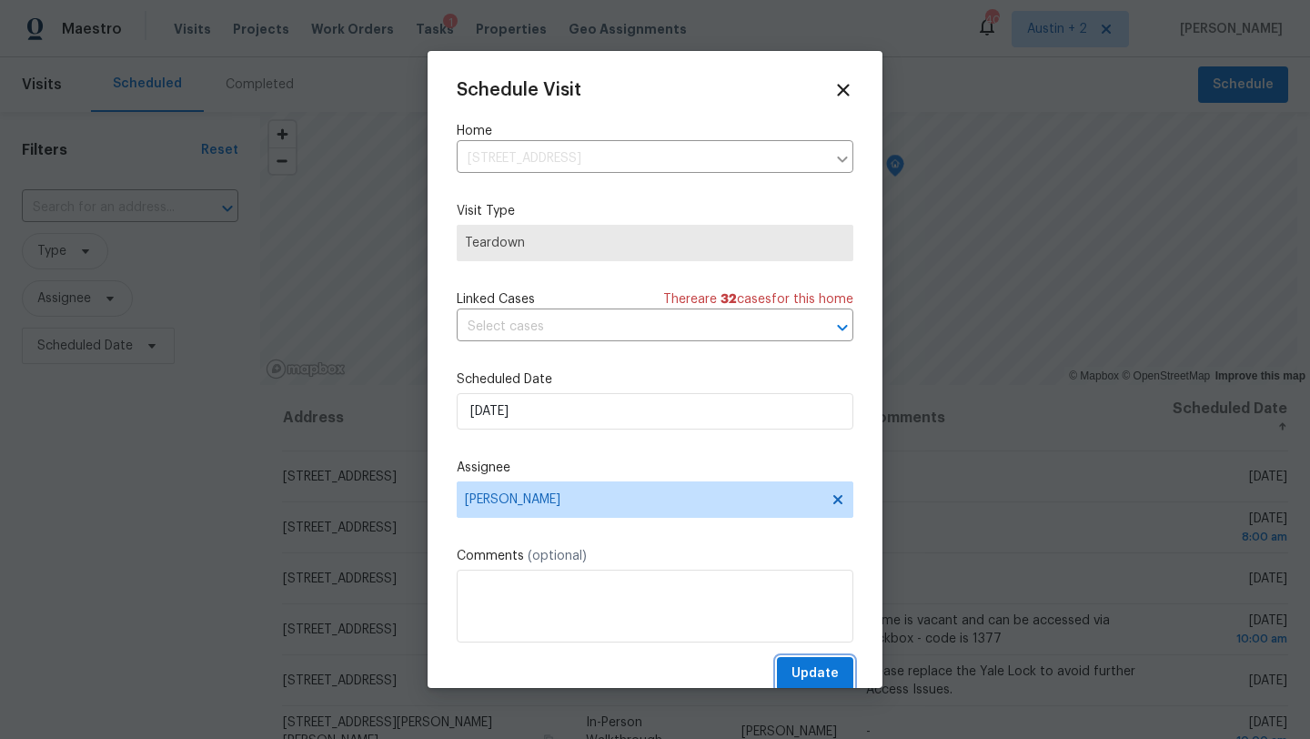
click at [817, 682] on span "Update" at bounding box center [814, 673] width 47 height 23
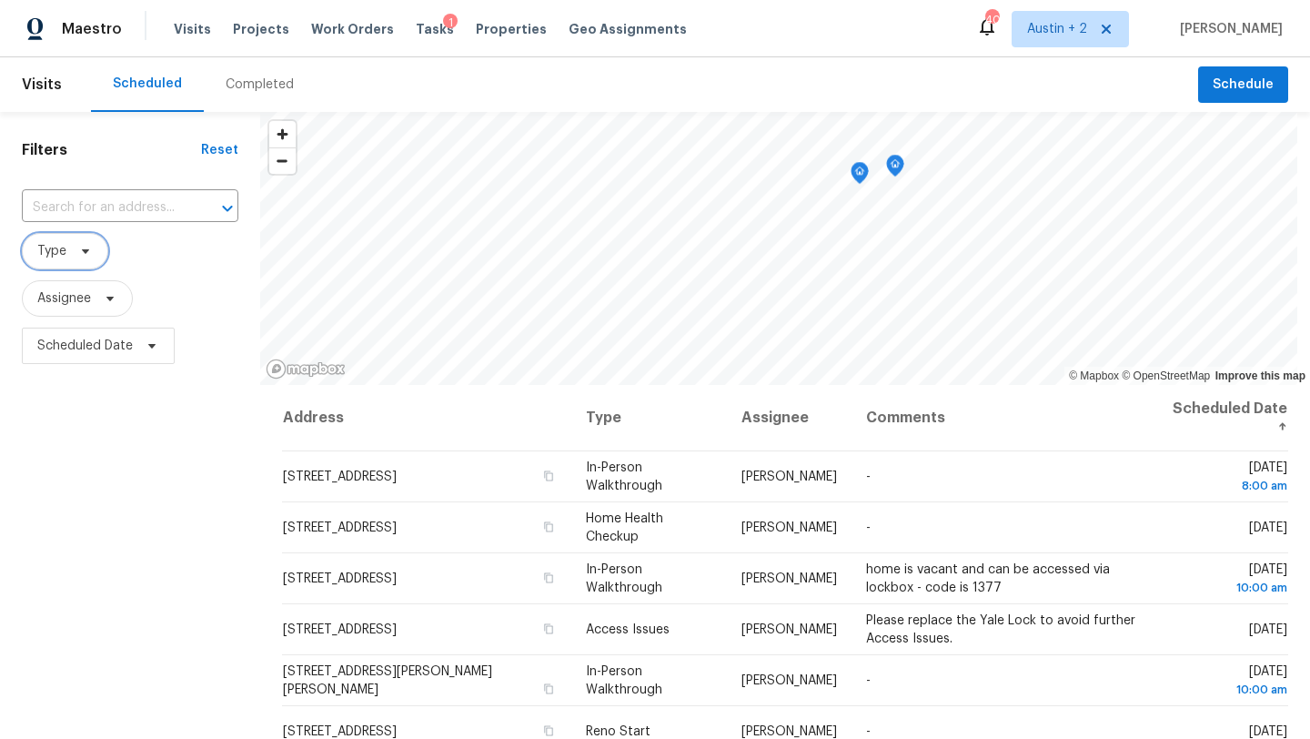
click at [89, 252] on icon at bounding box center [85, 251] width 15 height 15
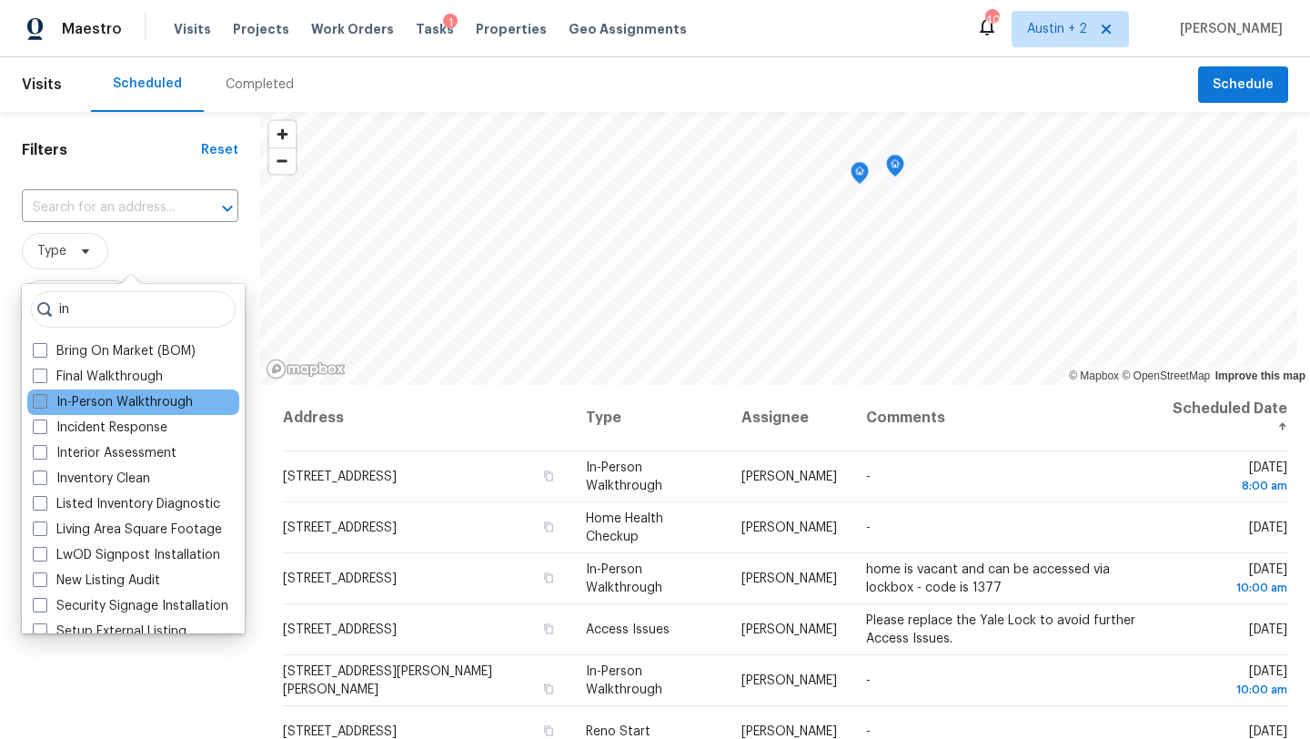
type input "in"
click at [95, 394] on label "In-Person Walkthrough" at bounding box center [113, 402] width 160 height 18
click at [45, 394] on input "In-Person Walkthrough" at bounding box center [39, 399] width 12 height 12
checkbox input "true"
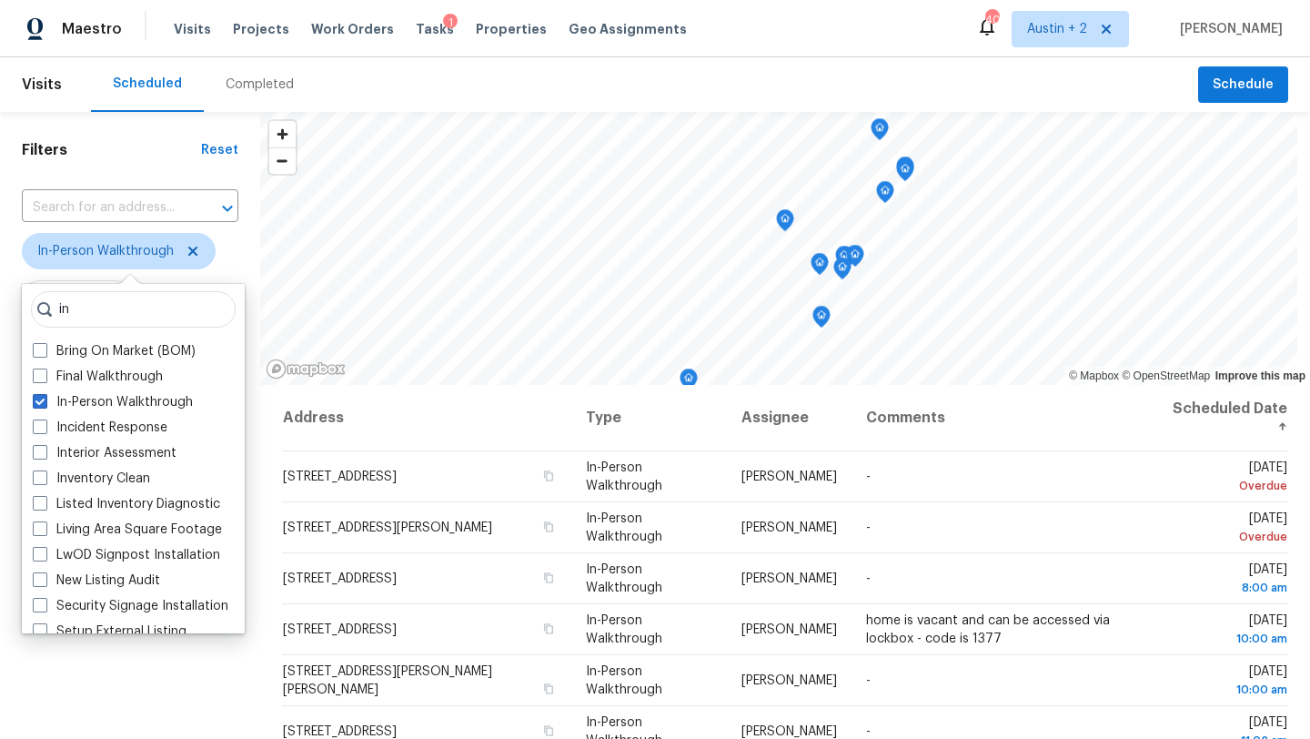
click at [239, 651] on div "Filters Reset ​ In-Person Walkthrough Assignee Scheduled Date" at bounding box center [130, 544] width 260 height 864
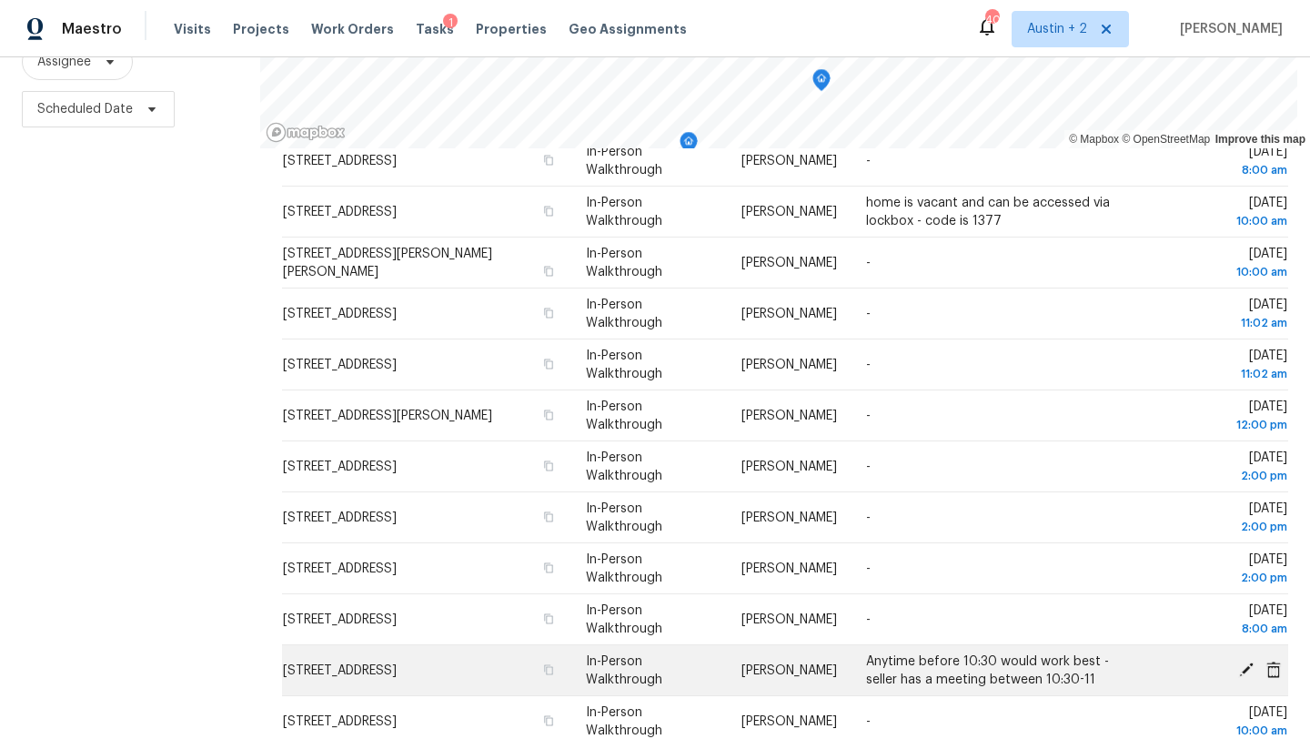
scroll to position [177, 0]
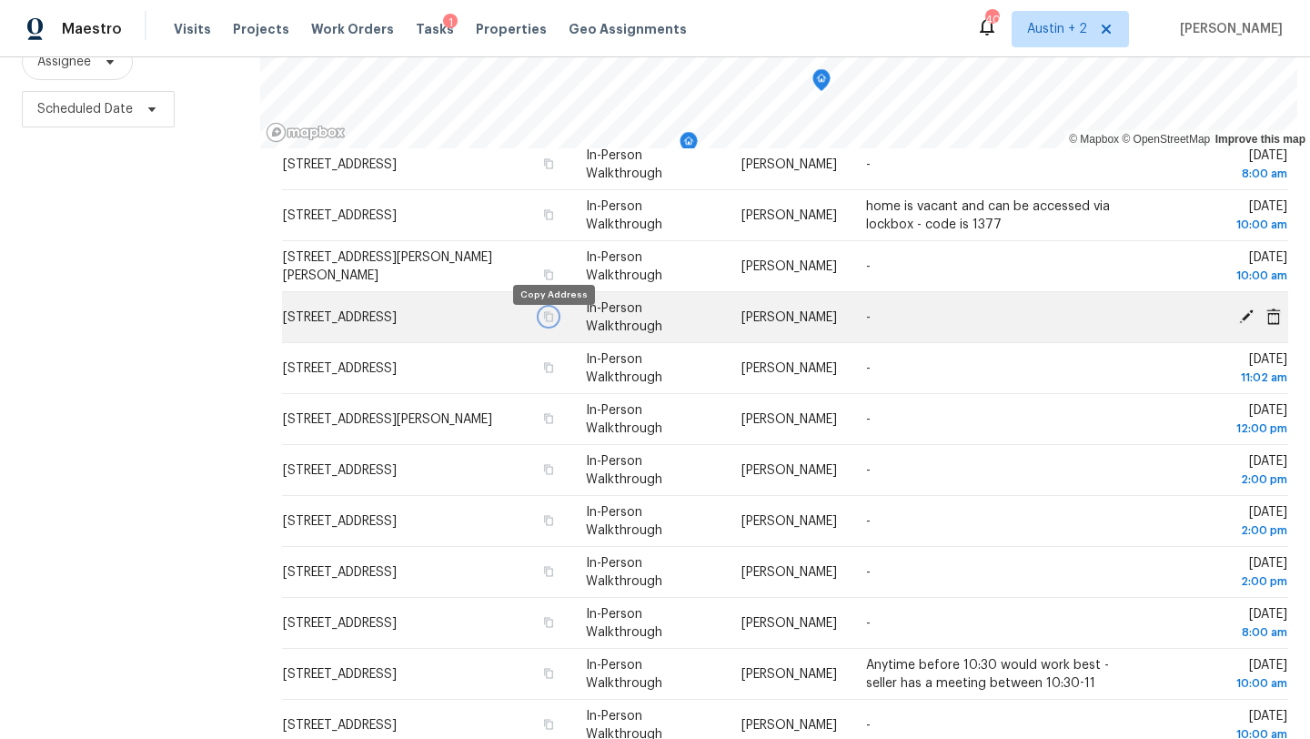
click at [551, 321] on icon "button" at bounding box center [548, 316] width 9 height 10
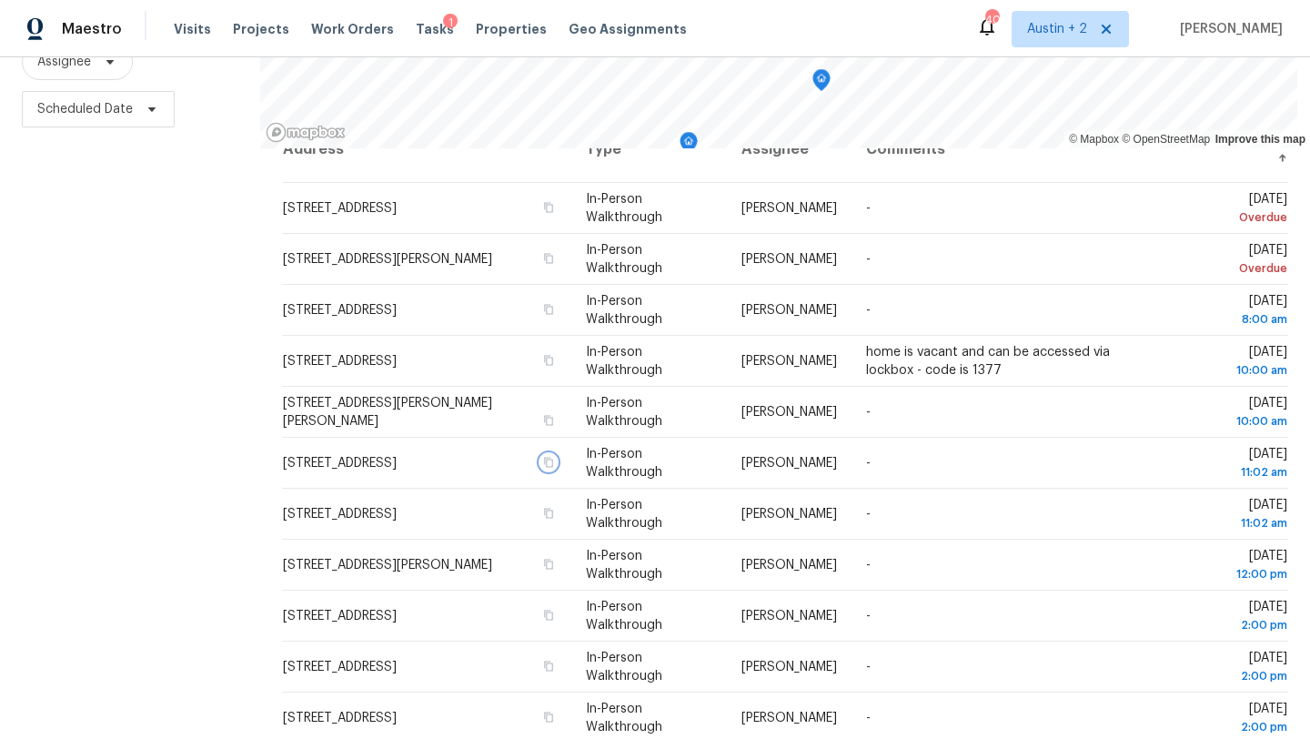
scroll to position [0, 0]
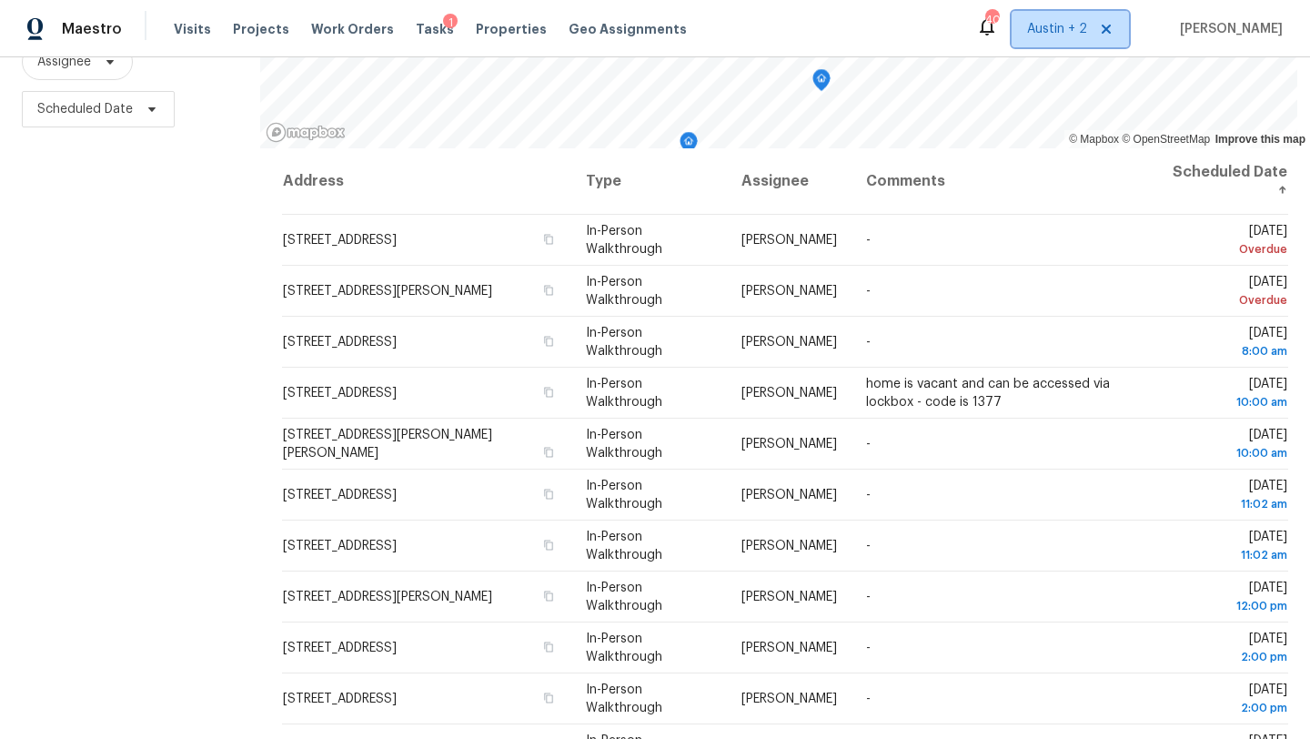
click at [1082, 39] on span "Austin + 2" at bounding box center [1070, 29] width 117 height 36
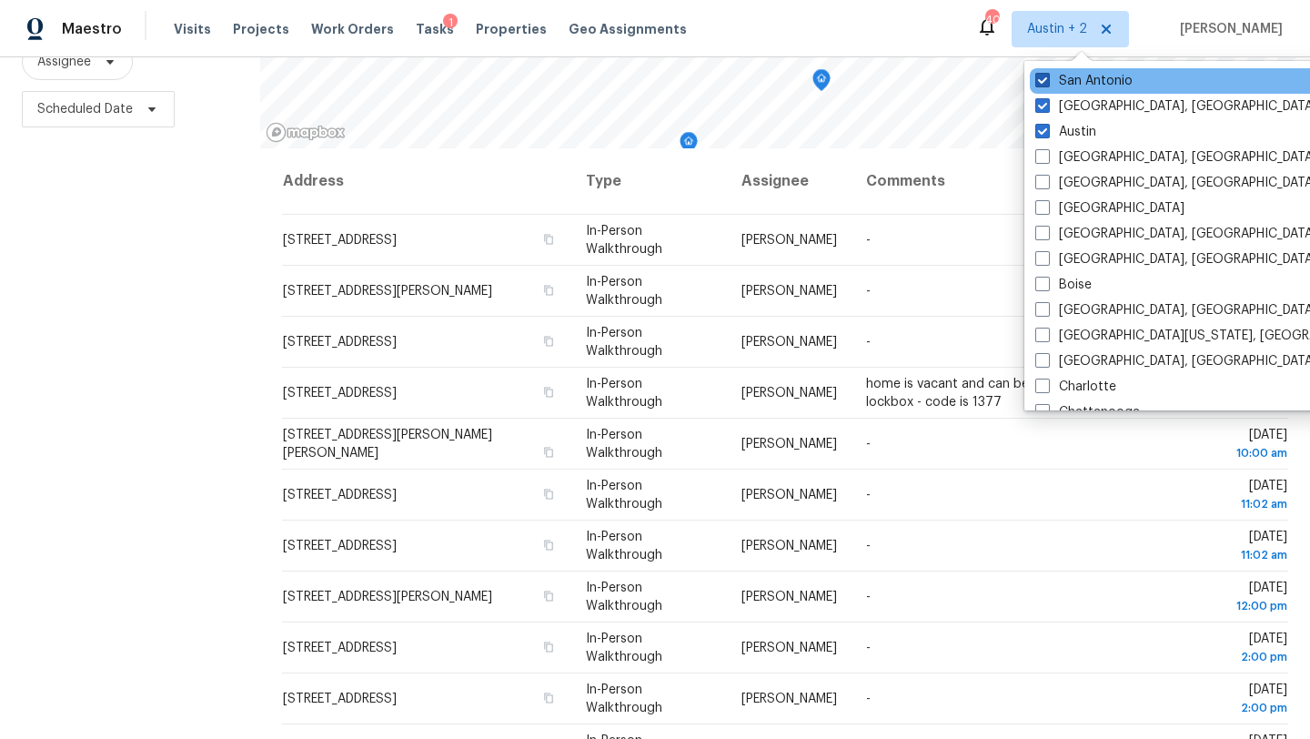
click at [1083, 86] on label "San Antonio" at bounding box center [1083, 81] width 97 height 18
click at [1047, 84] on input "San Antonio" at bounding box center [1041, 78] width 12 height 12
checkbox input "false"
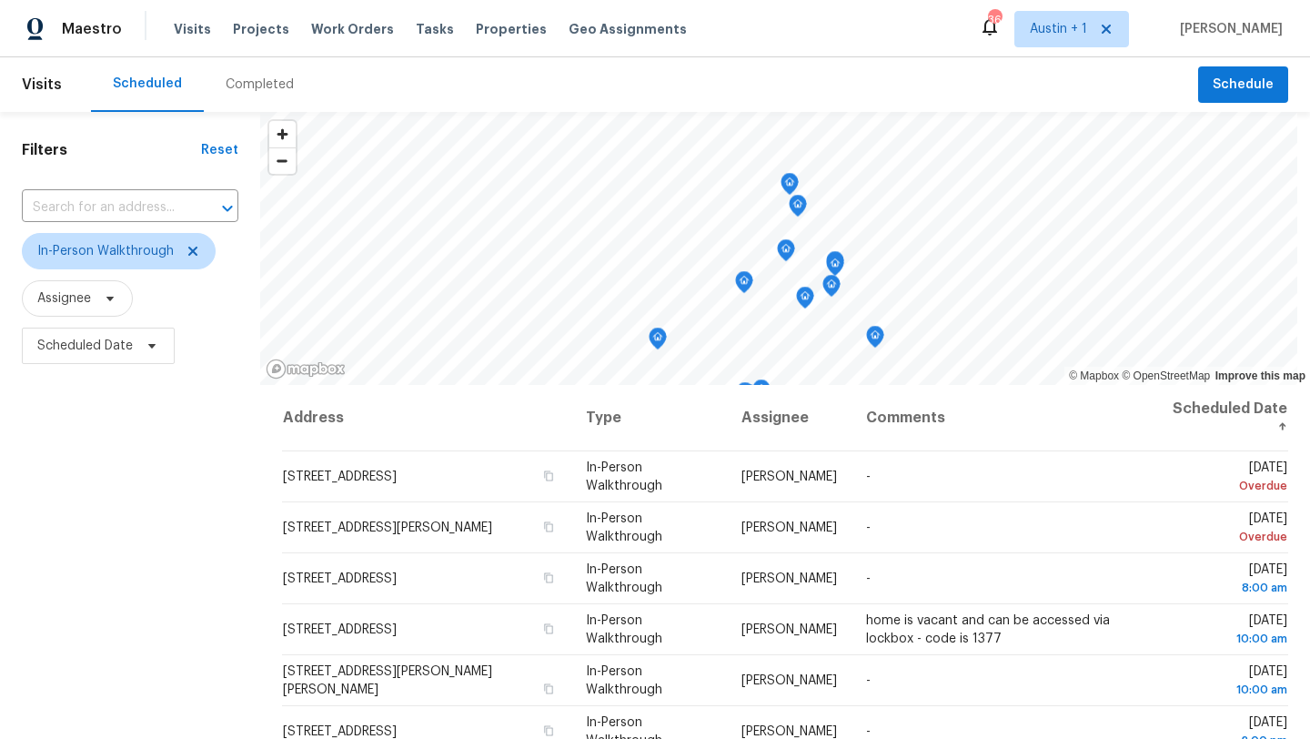
click at [133, 474] on div "Filters Reset ​ In-Person Walkthrough Assignee Scheduled Date" at bounding box center [130, 544] width 260 height 864
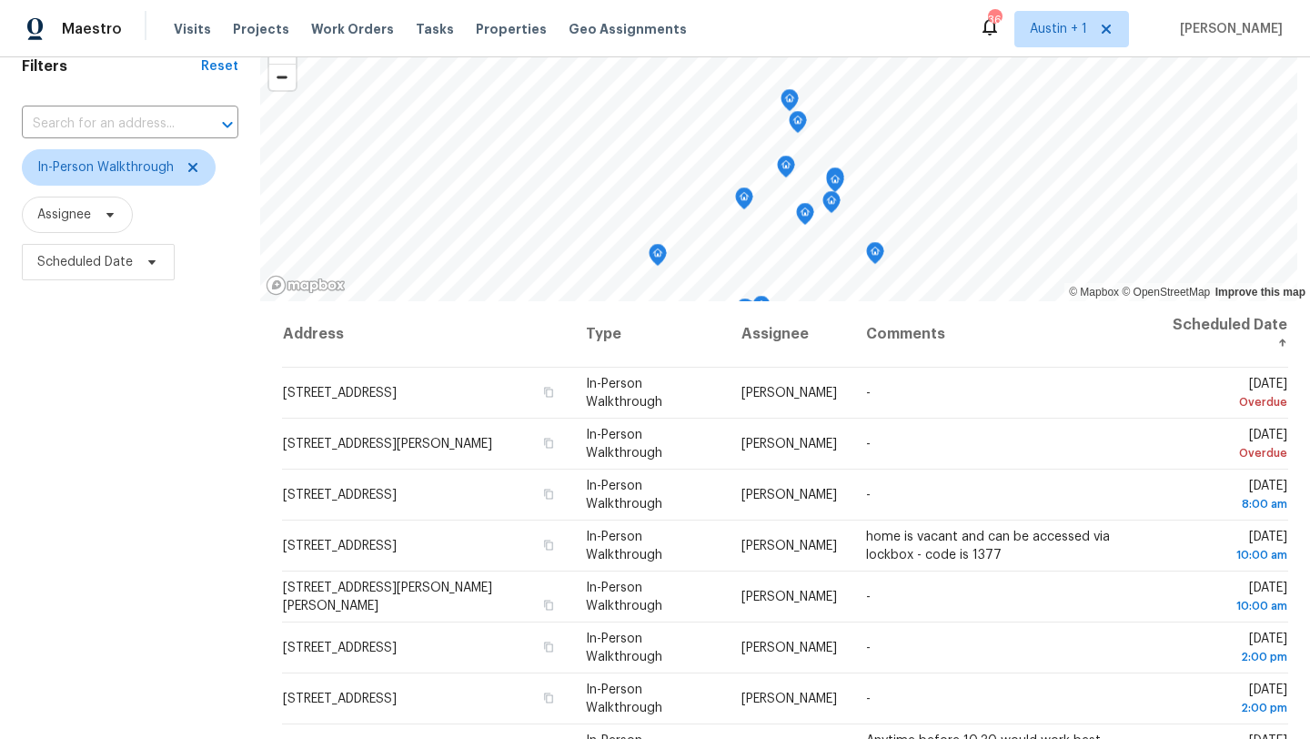
scroll to position [237, 0]
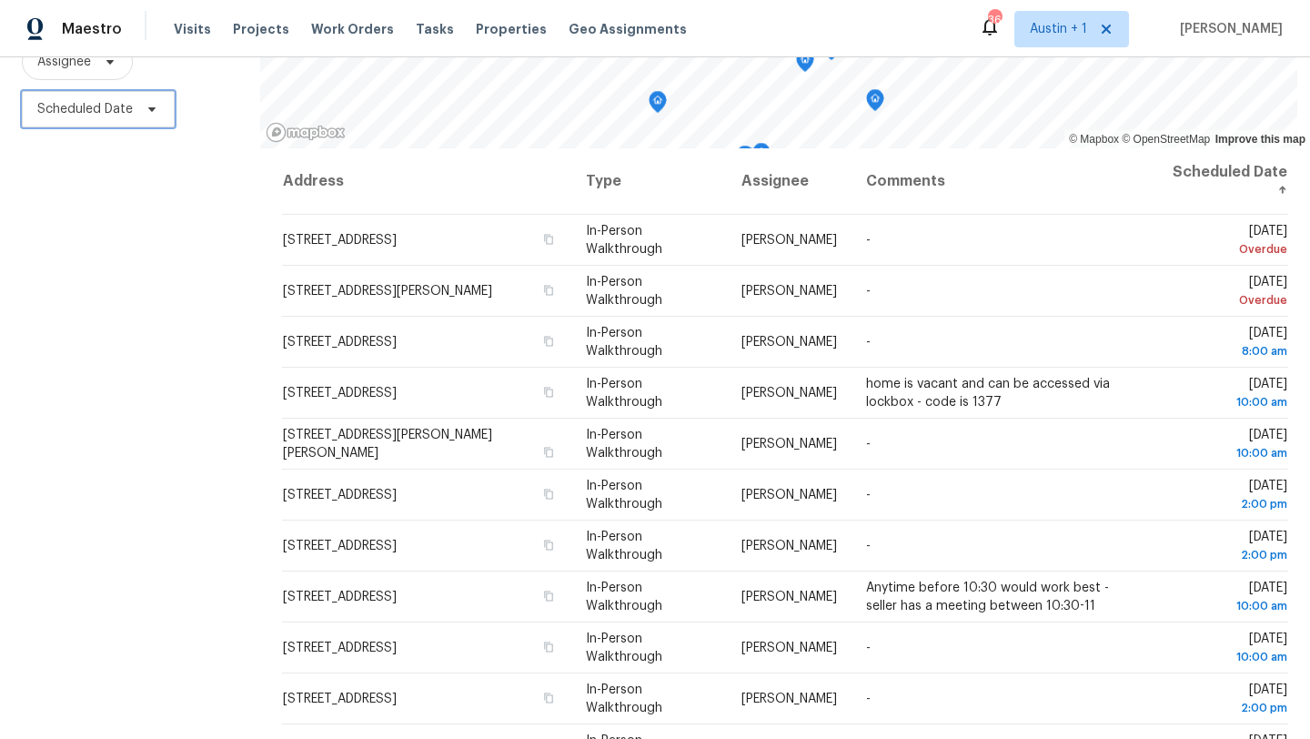
click at [128, 103] on span "Scheduled Date" at bounding box center [85, 109] width 96 height 18
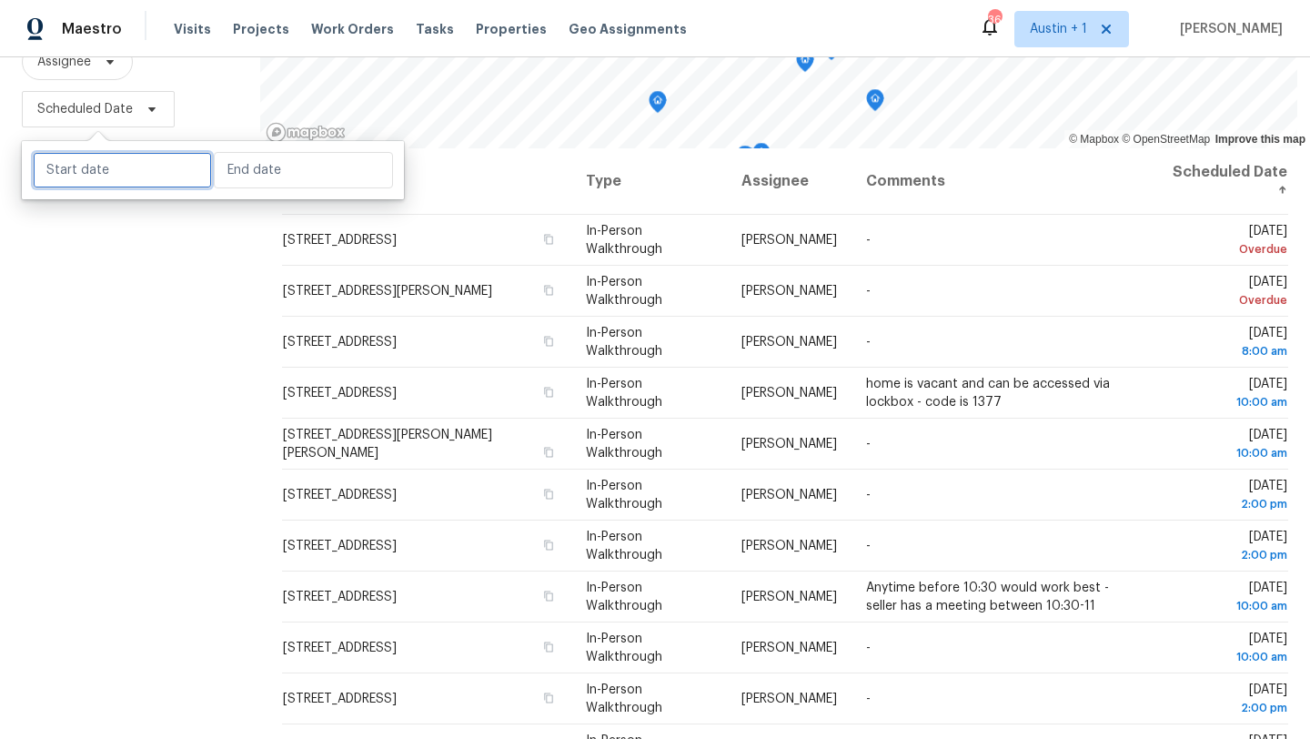
click at [134, 163] on input "text" at bounding box center [122, 170] width 179 height 36
select select "8"
select select "2025"
select select "9"
select select "2025"
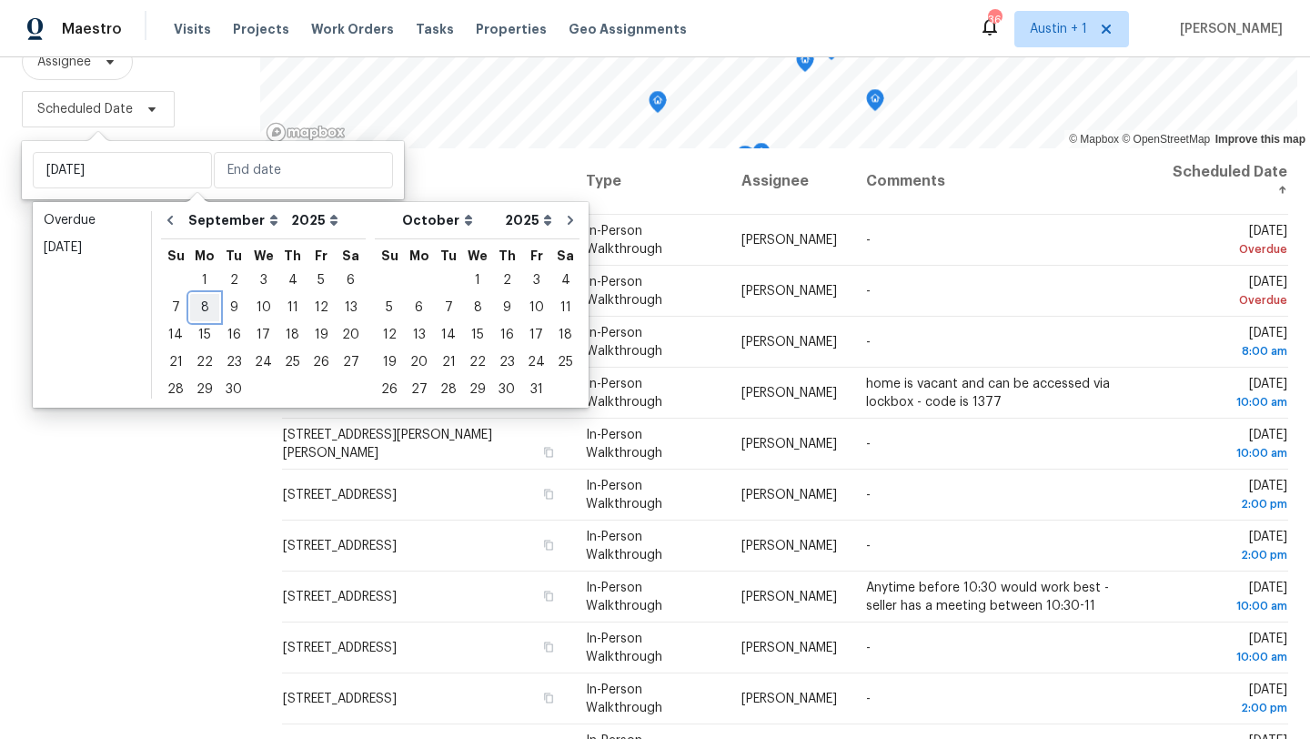
click at [207, 306] on div "8" at bounding box center [204, 307] width 29 height 25
type input "[DATE]"
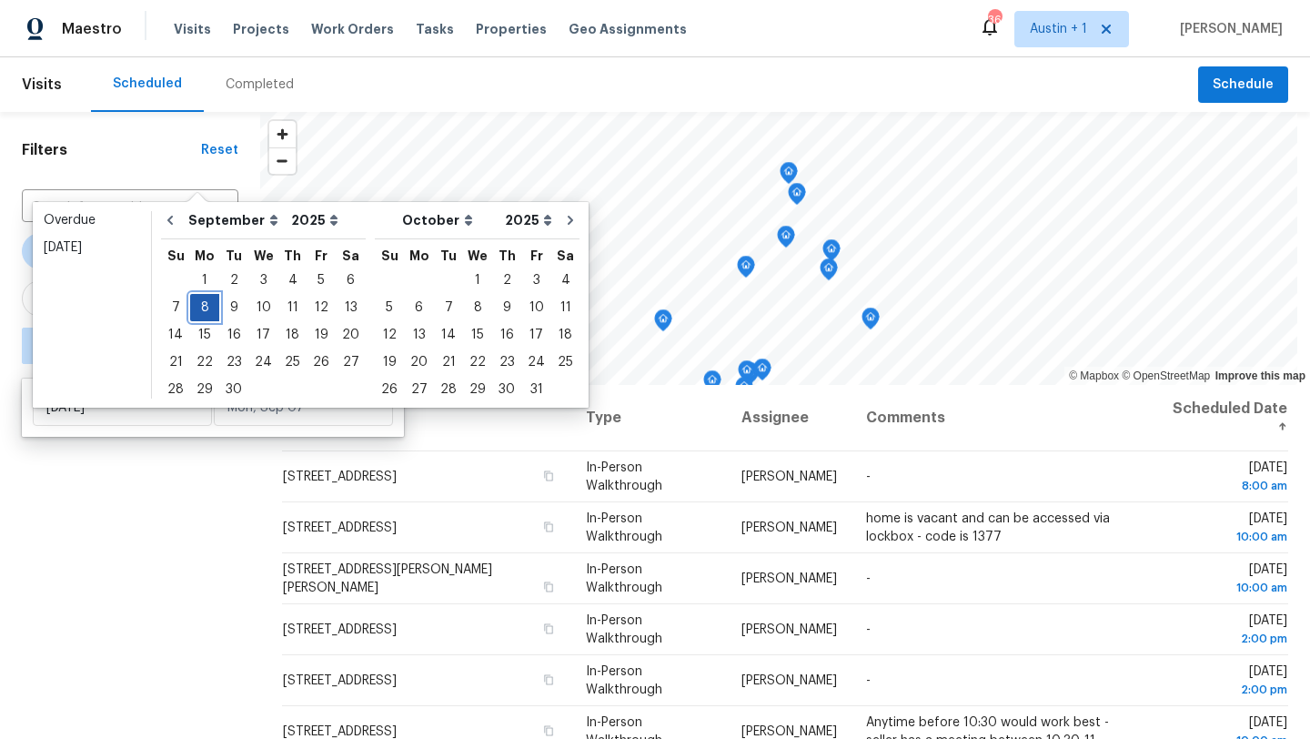
click at [207, 306] on div "8" at bounding box center [204, 307] width 29 height 25
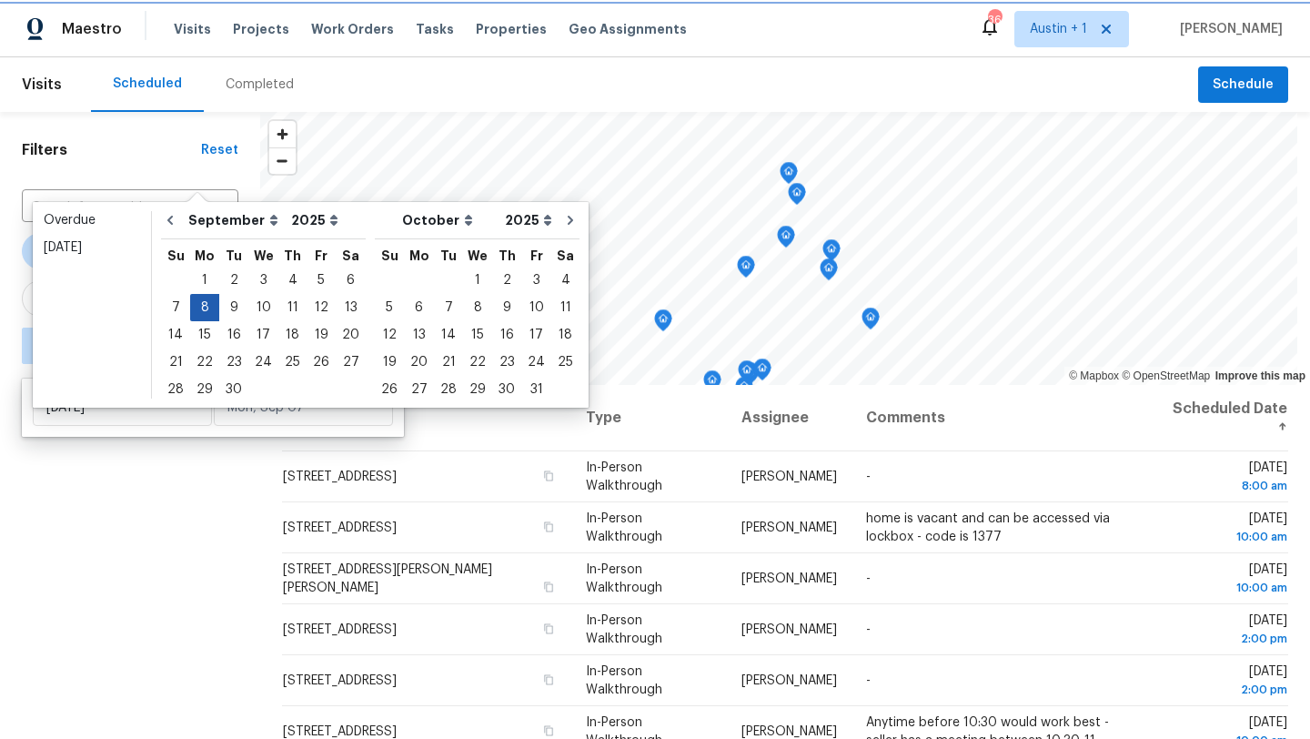
type input "[DATE]"
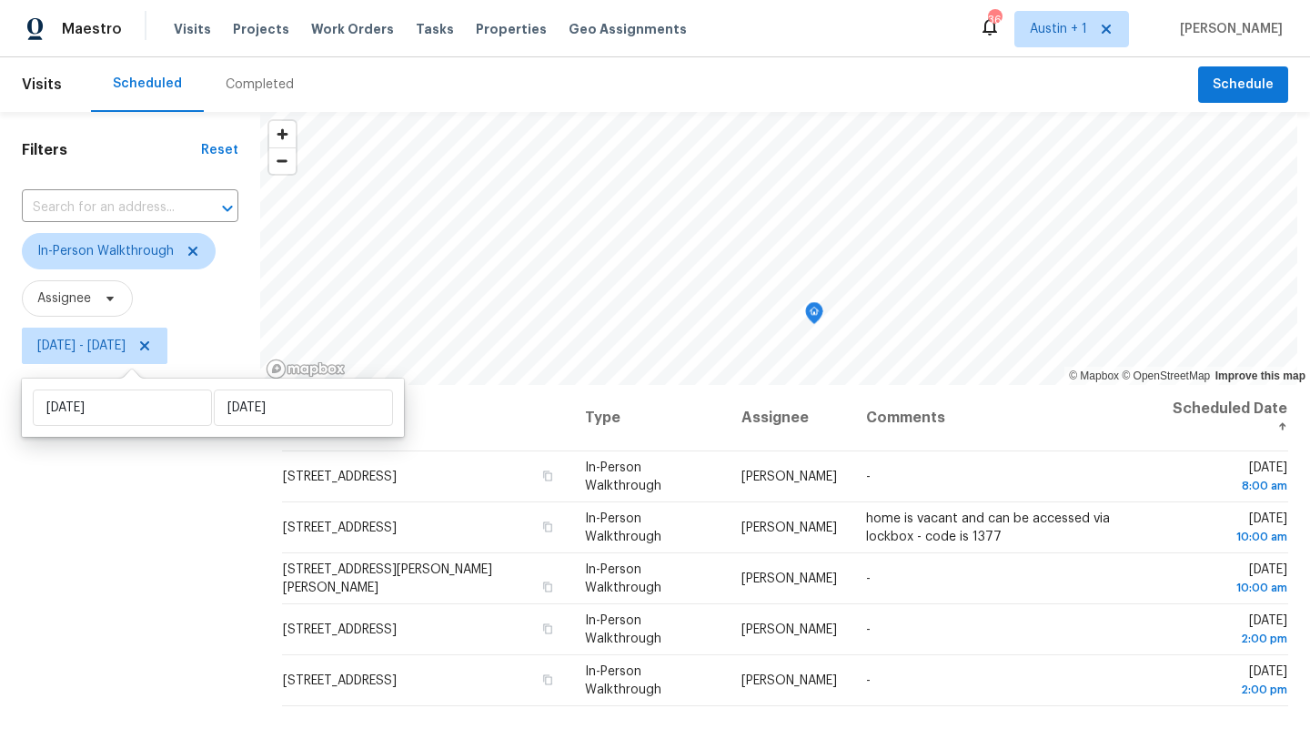
click at [187, 487] on div "Filters Reset ​ In-Person Walkthrough Assignee [DATE] - [DATE]" at bounding box center [130, 544] width 260 height 864
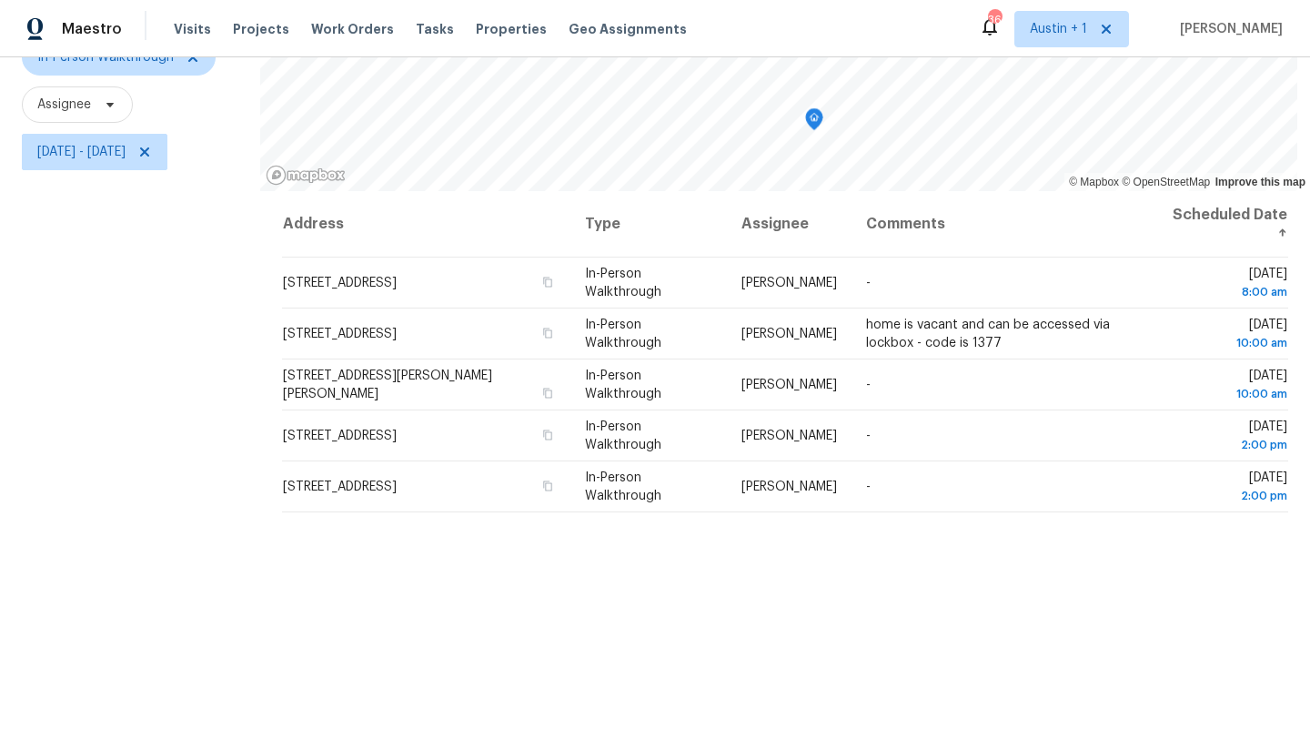
scroll to position [216, 0]
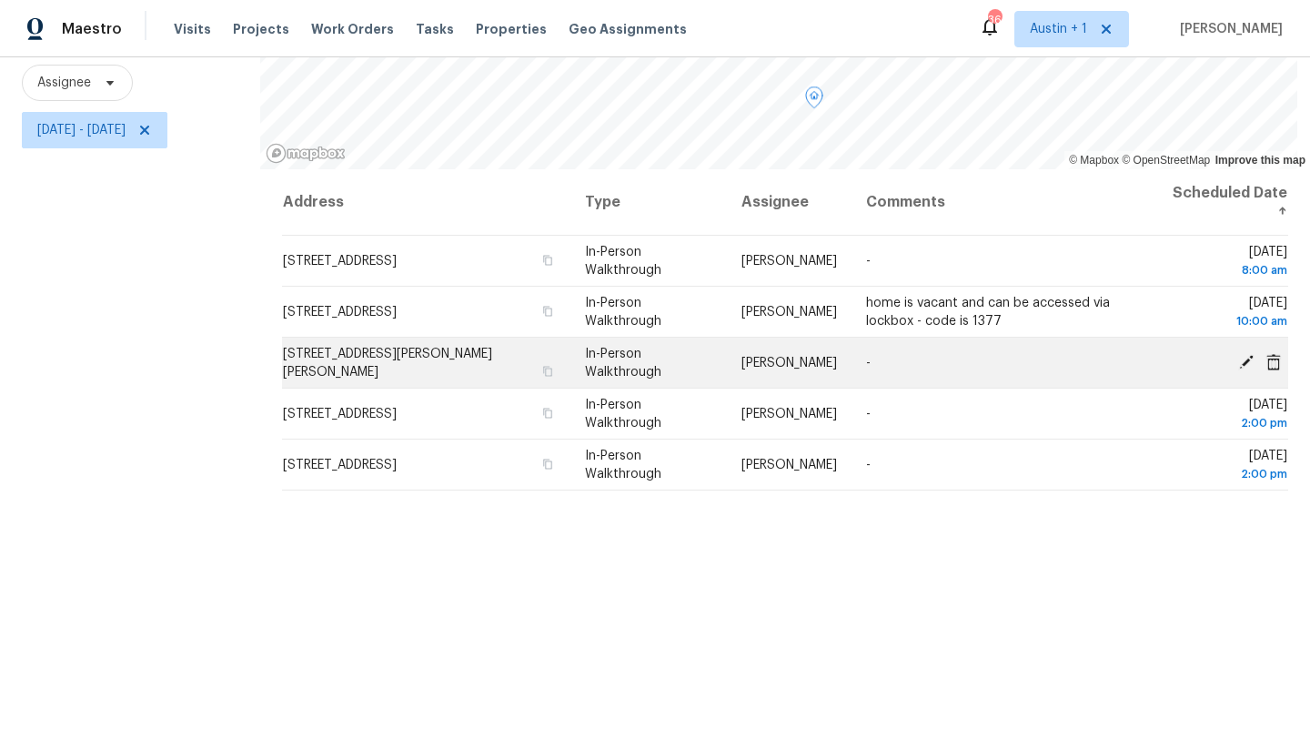
click at [1241, 363] on icon at bounding box center [1246, 361] width 15 height 15
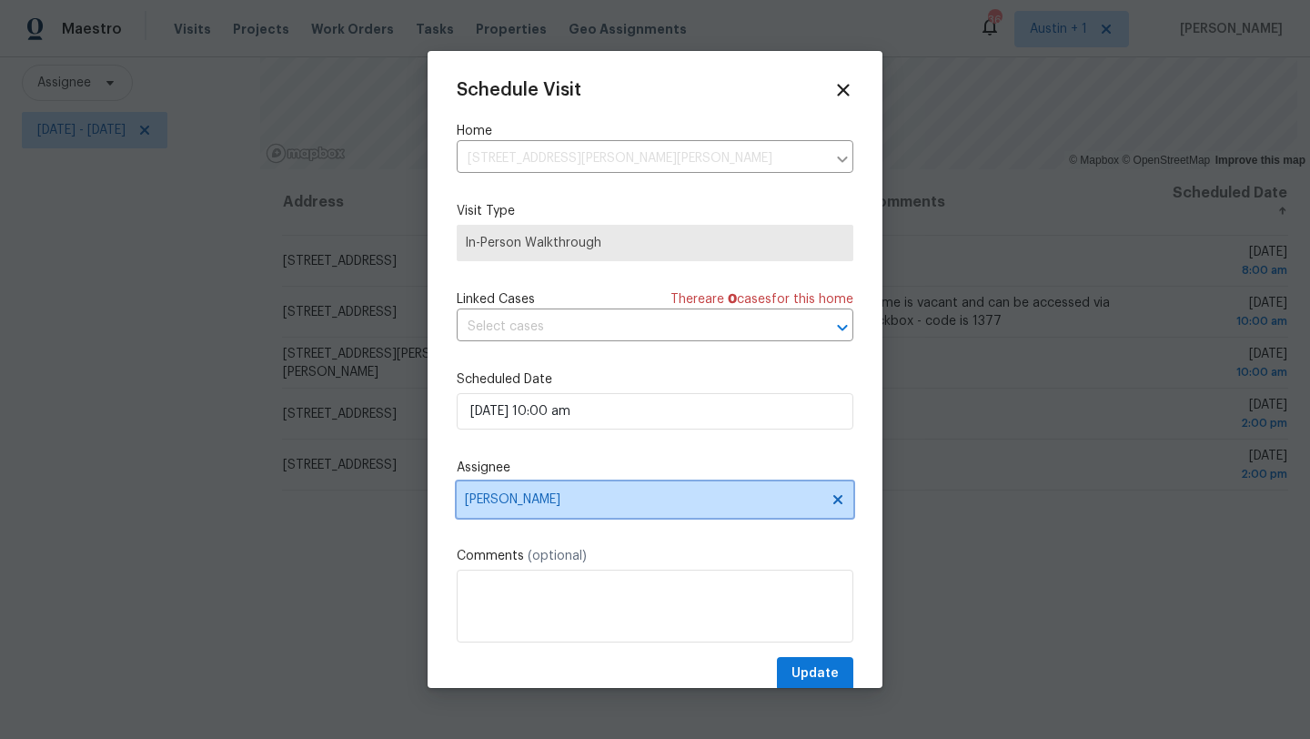
click at [623, 495] on span "[PERSON_NAME]" at bounding box center [643, 499] width 357 height 15
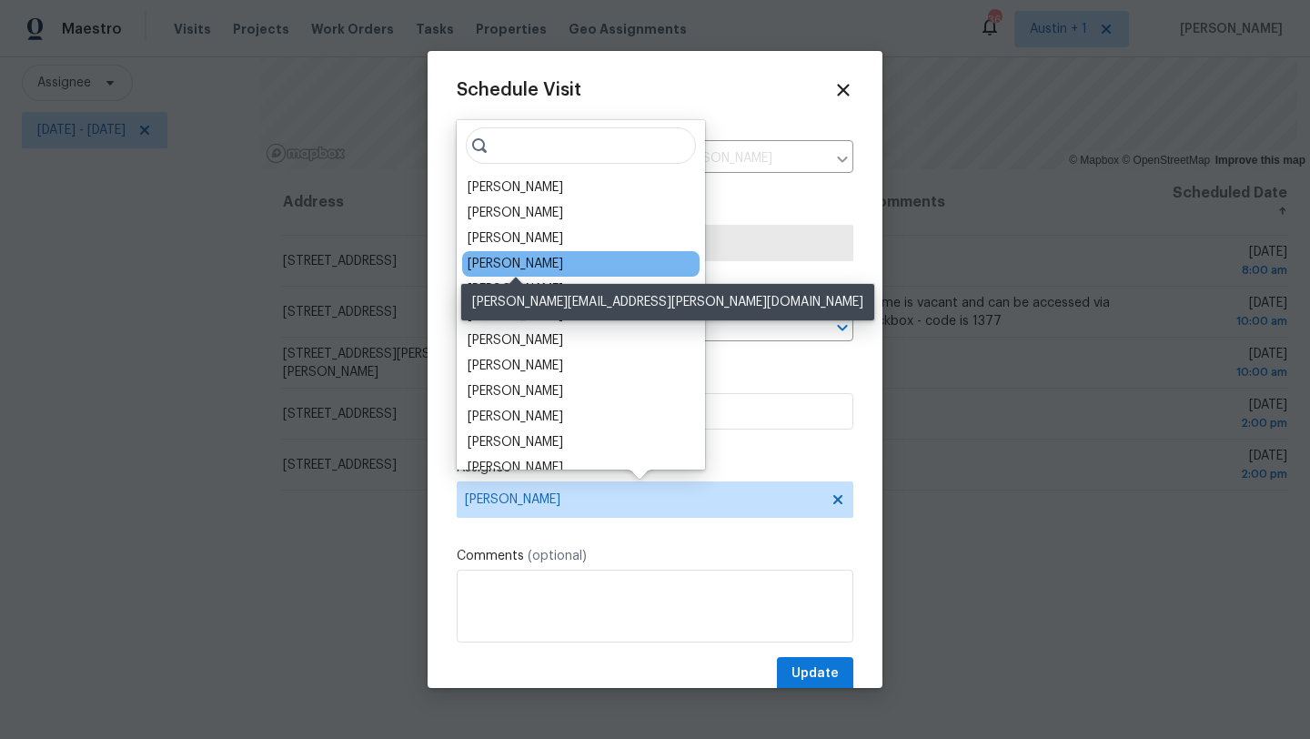
click at [548, 267] on div "[PERSON_NAME]" at bounding box center [516, 264] width 96 height 18
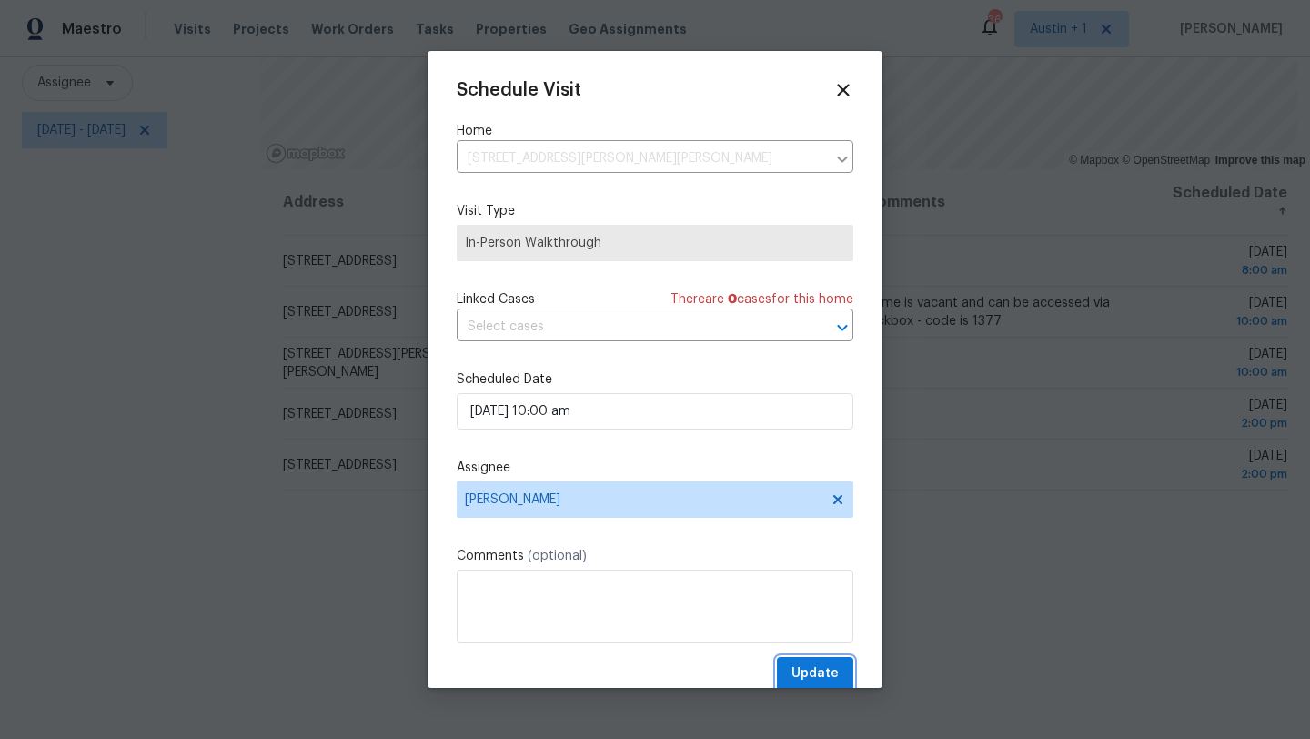
click at [810, 669] on span "Update" at bounding box center [814, 673] width 47 height 23
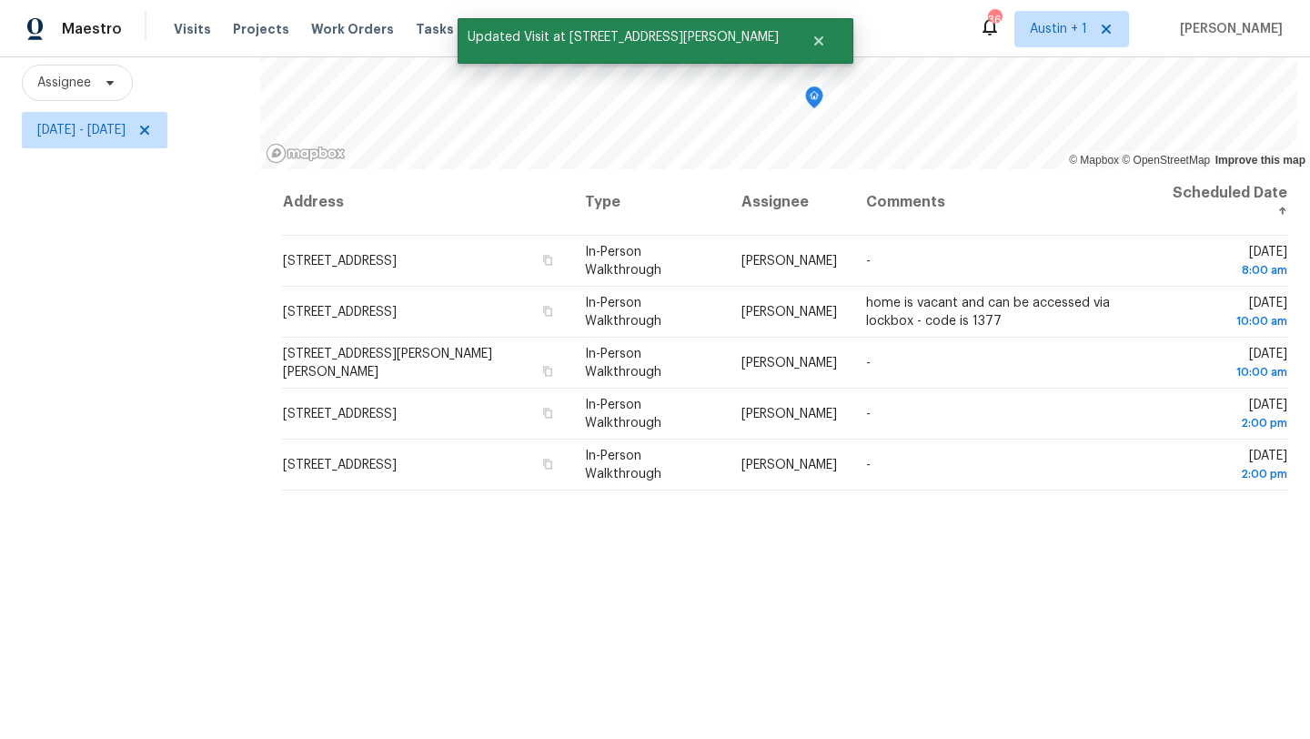
click at [260, 535] on div "Filters Reset ​ In-Person Walkthrough Assignee [DATE] - [DATE]" at bounding box center [130, 328] width 260 height 864
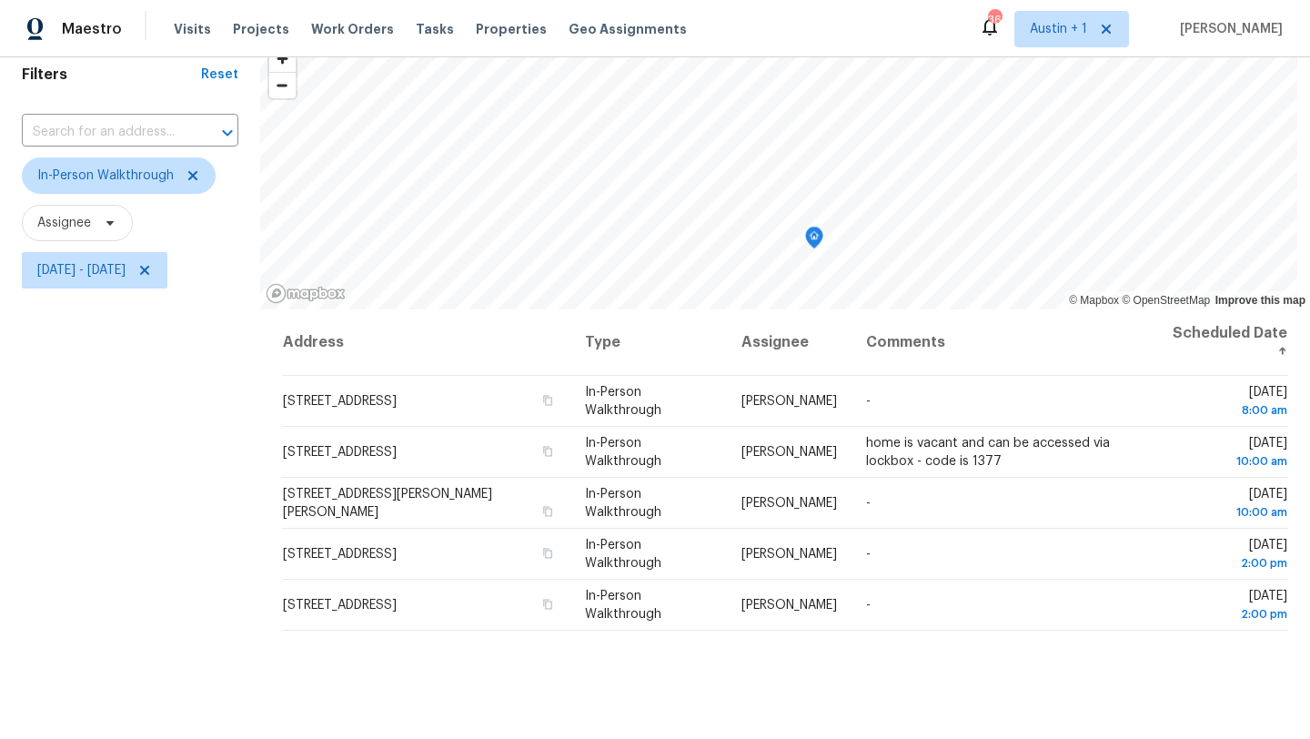
scroll to position [63, 0]
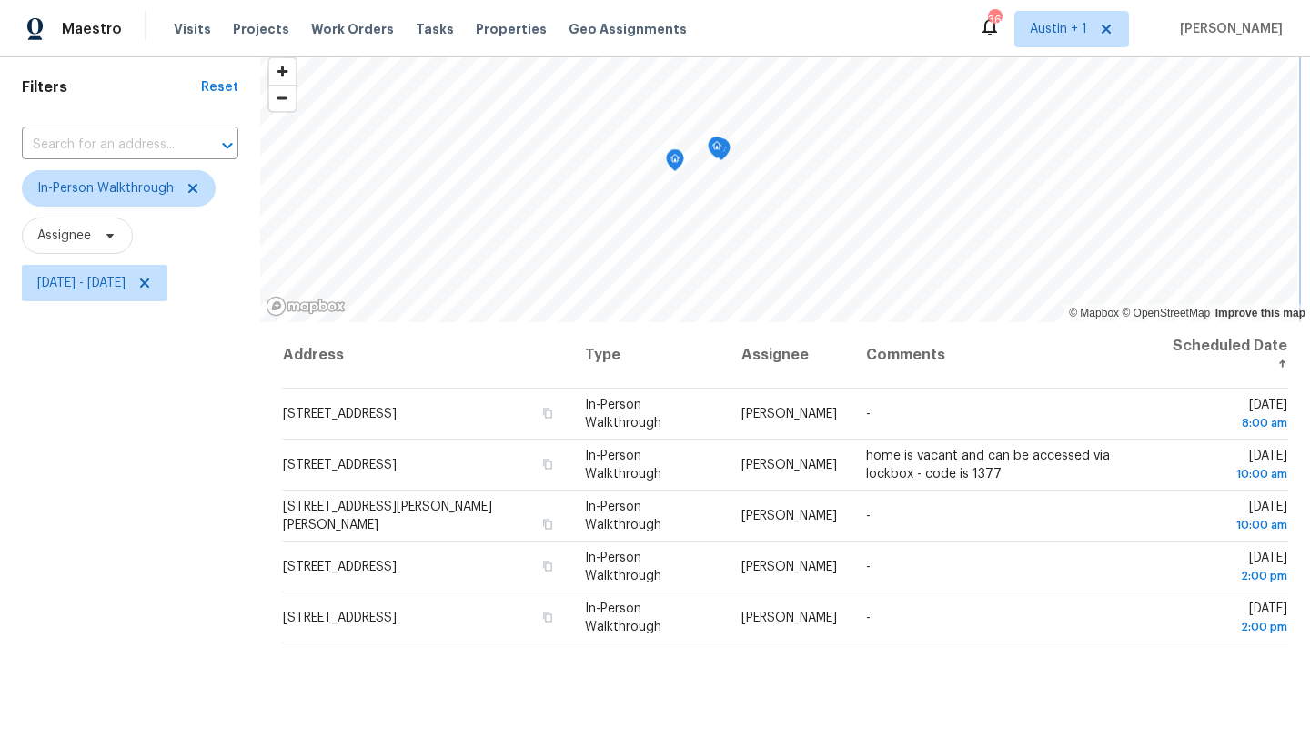
click at [472, 0] on html "Maestro Visits Projects Work Orders Tasks Properties Geo Assignments 36 [GEOGRA…" at bounding box center [655, 369] width 1310 height 739
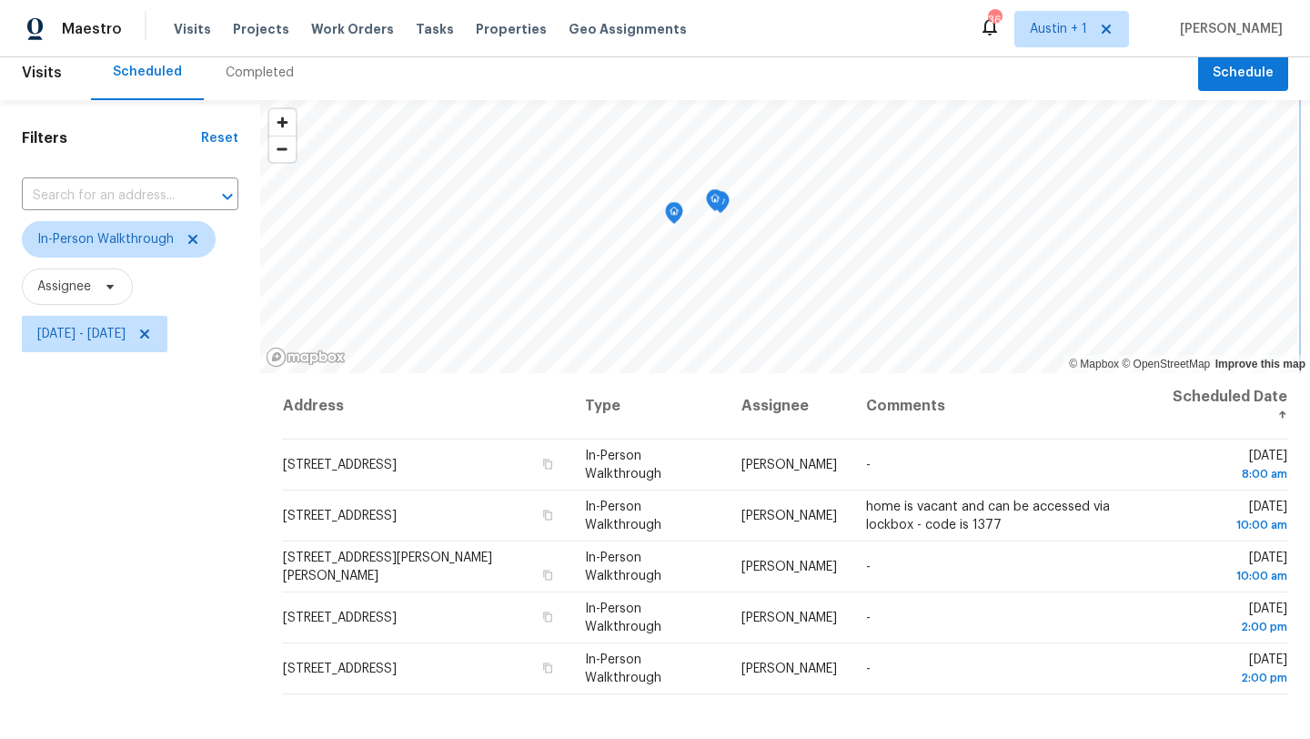
scroll to position [0, 0]
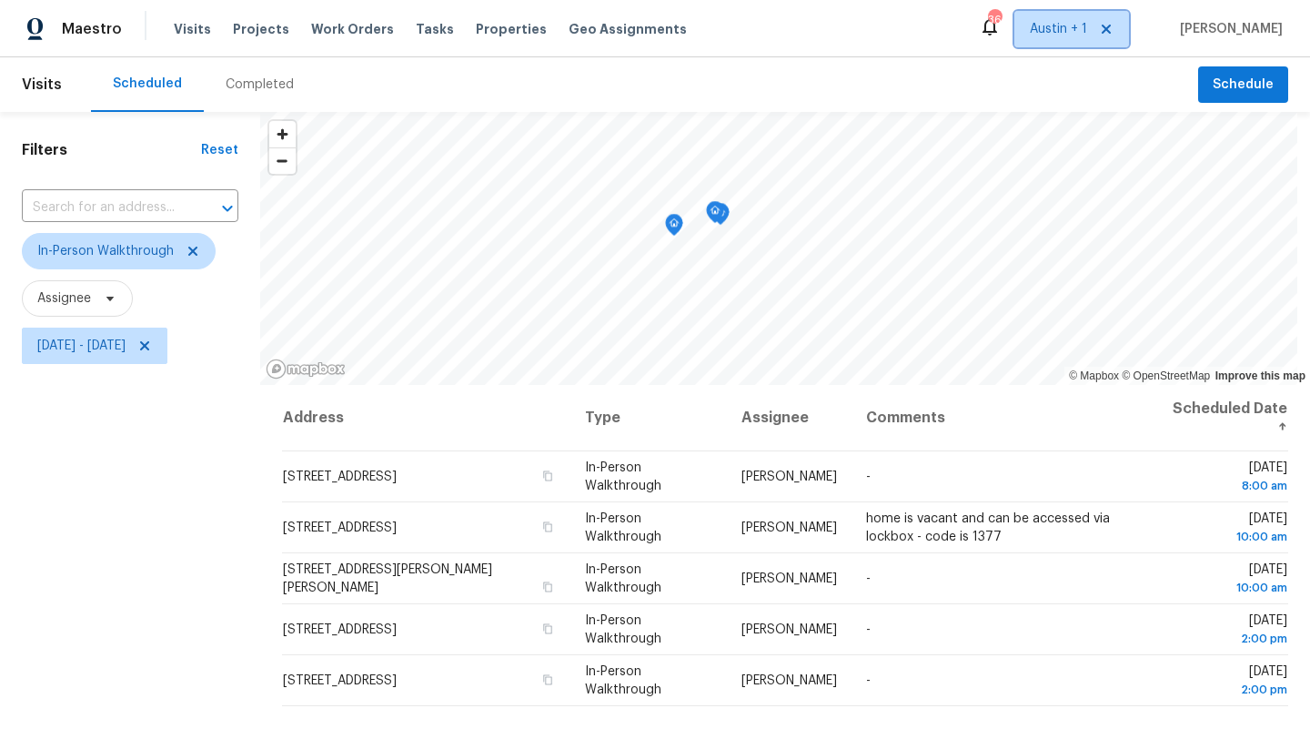
click at [1062, 27] on span "Austin + 1" at bounding box center [1058, 29] width 57 height 18
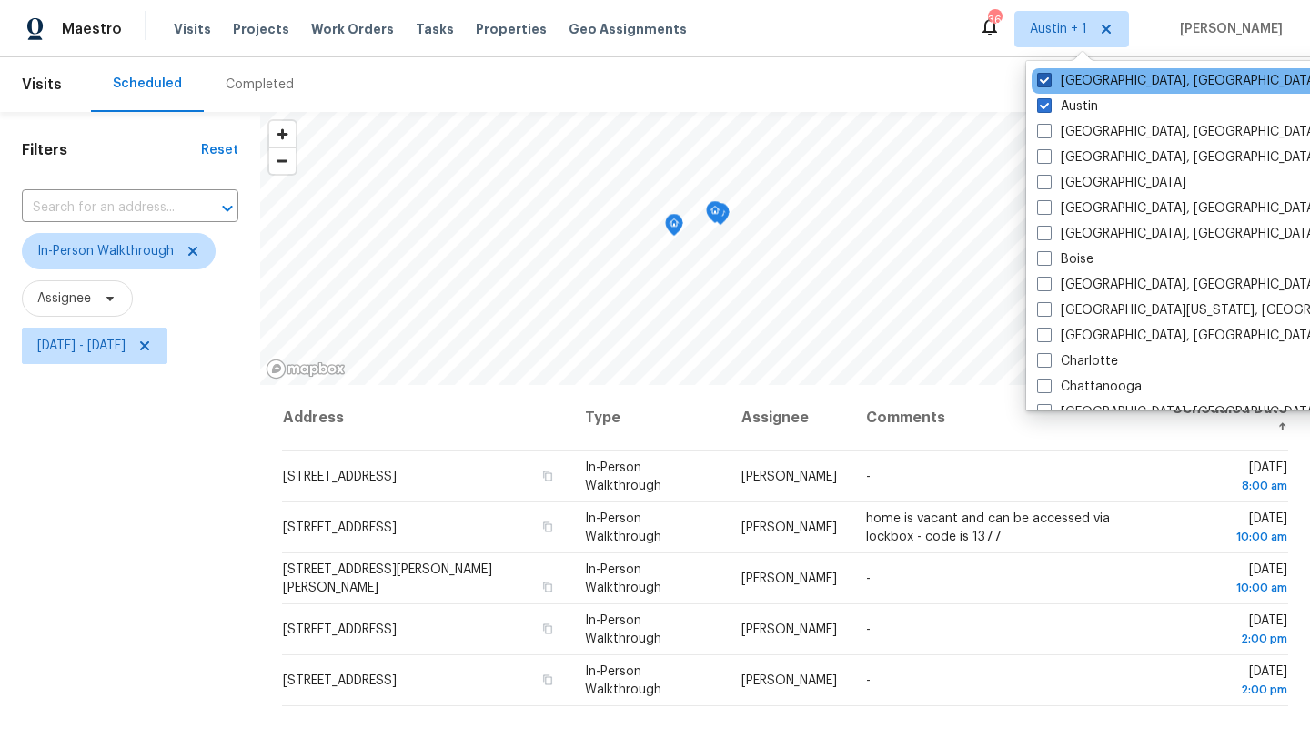
click at [1054, 78] on label "[GEOGRAPHIC_DATA], [GEOGRAPHIC_DATA]" at bounding box center [1178, 81] width 282 height 18
click at [1049, 78] on input "[GEOGRAPHIC_DATA], [GEOGRAPHIC_DATA]" at bounding box center [1043, 78] width 12 height 12
checkbox input "false"
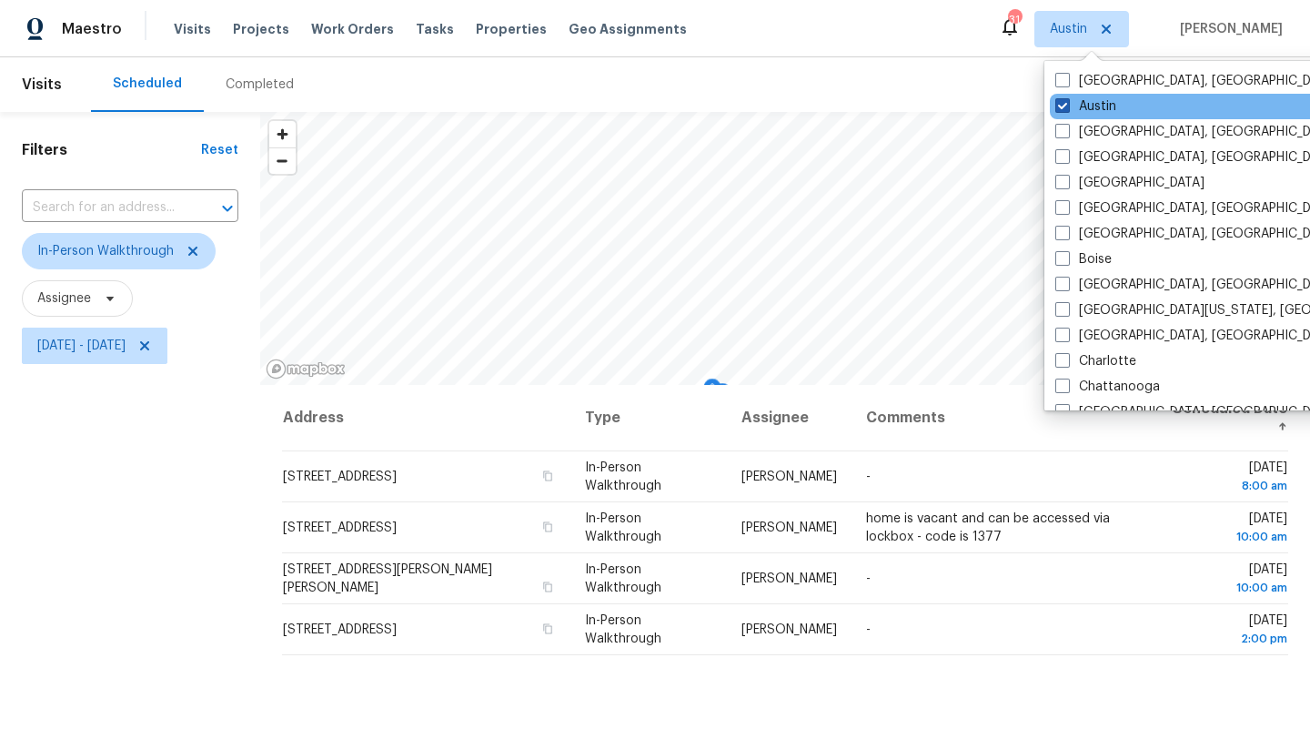
click at [1057, 102] on span at bounding box center [1062, 105] width 15 height 15
click at [1057, 102] on input "Austin" at bounding box center [1061, 103] width 12 height 12
checkbox input "false"
checkbox input "true"
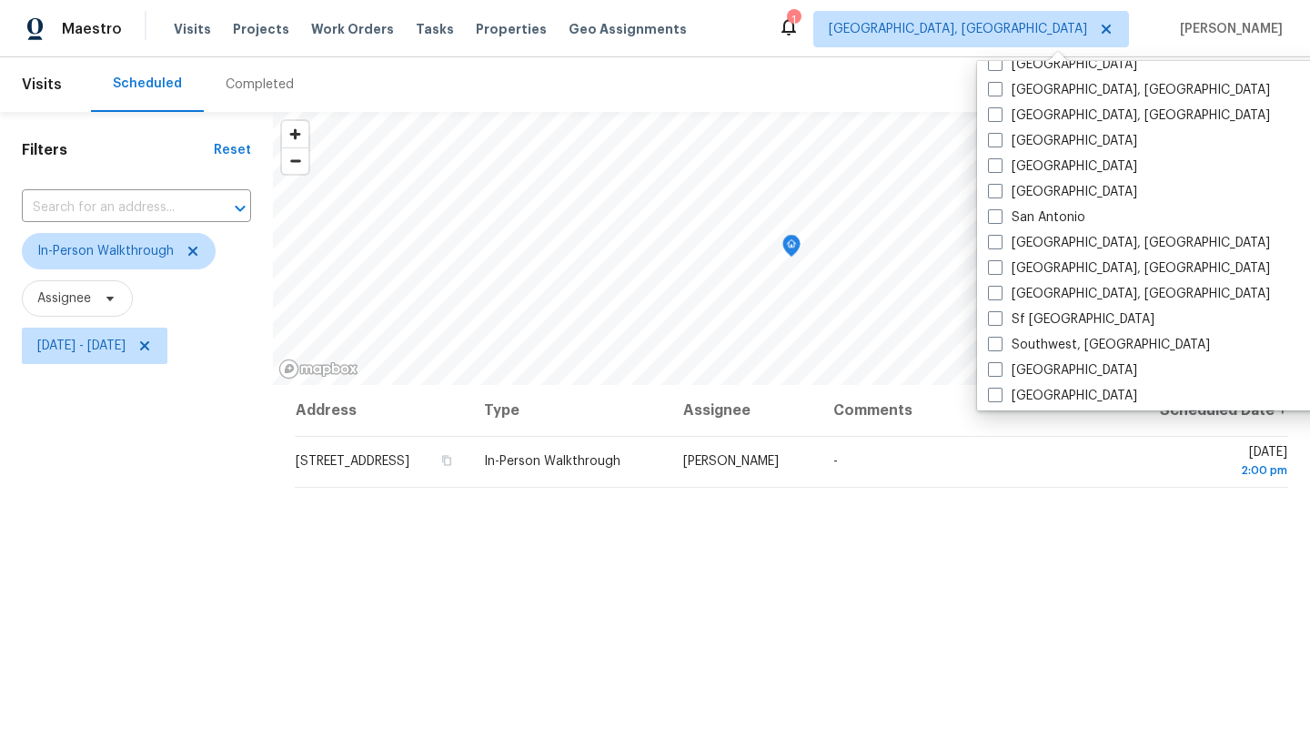
scroll to position [1165, 0]
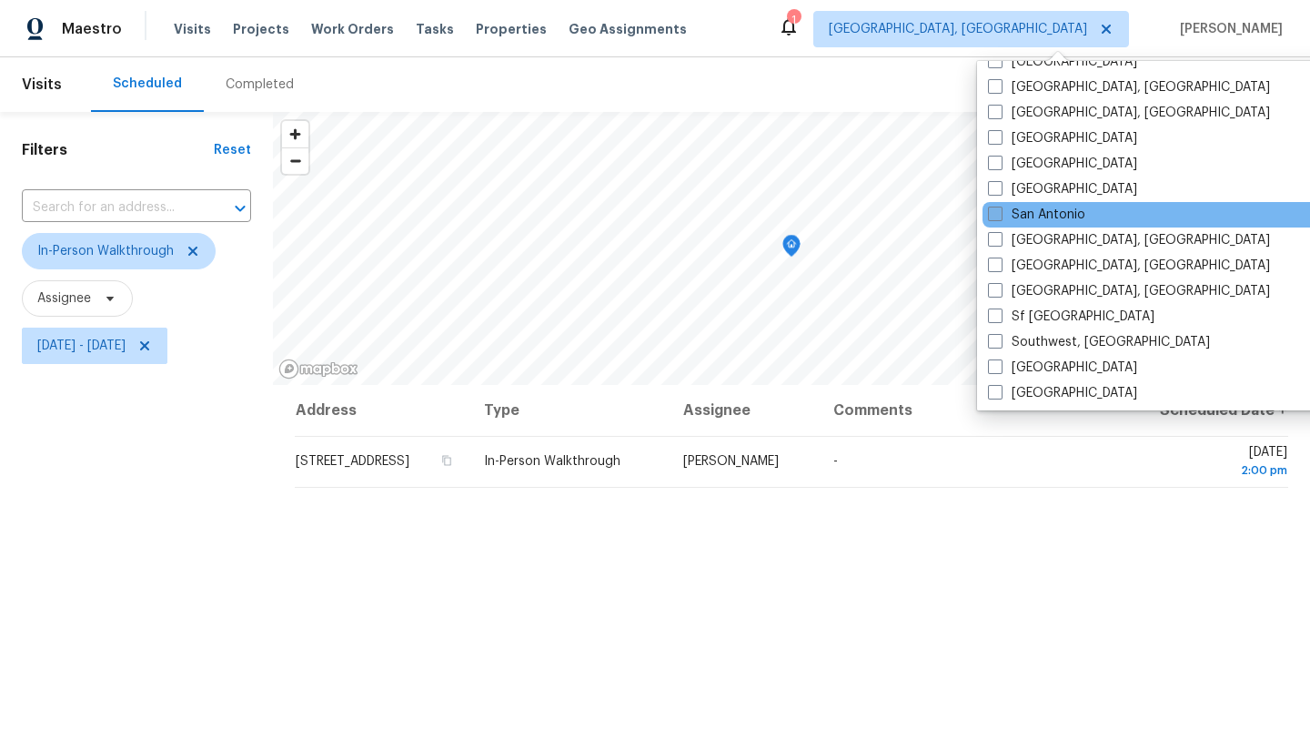
click at [1068, 220] on label "San Antonio" at bounding box center [1036, 215] width 97 height 18
click at [1000, 217] on input "San Antonio" at bounding box center [994, 212] width 12 height 12
checkbox input "true"
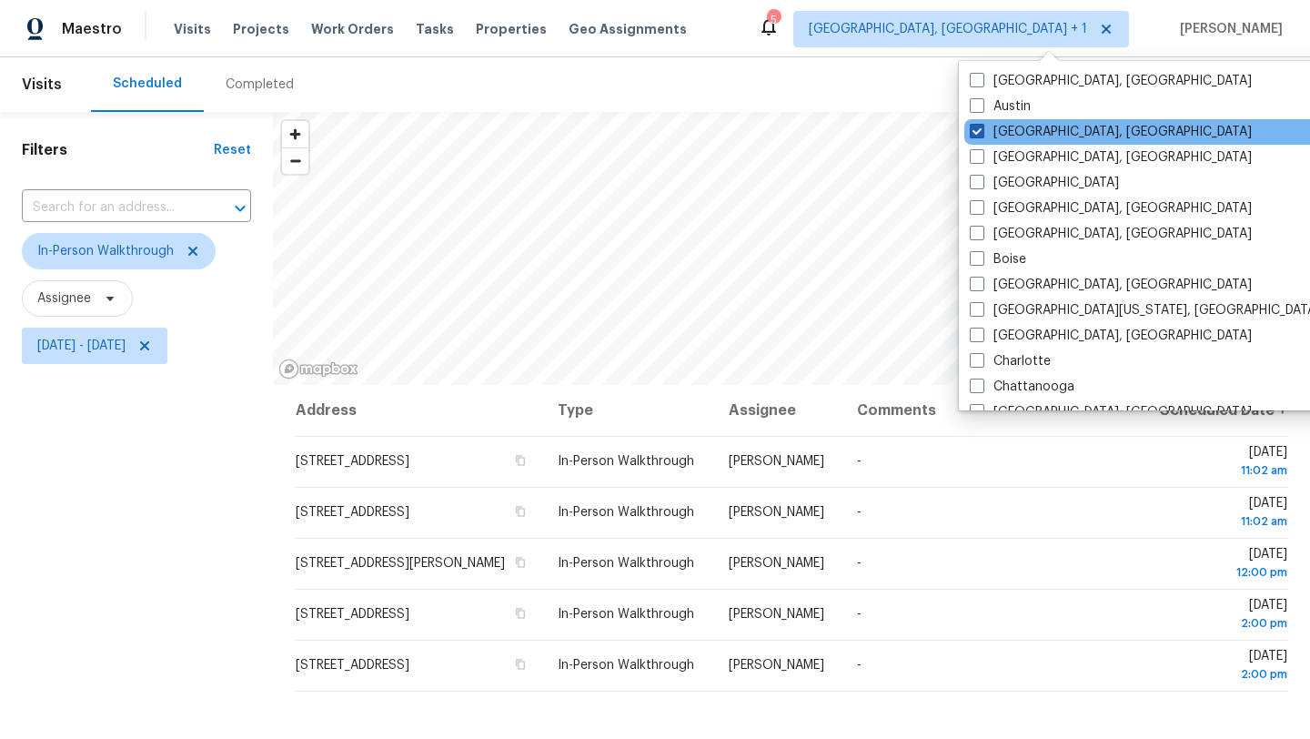
click at [1035, 136] on label "[GEOGRAPHIC_DATA], [GEOGRAPHIC_DATA]" at bounding box center [1111, 132] width 282 height 18
click at [982, 135] on input "[GEOGRAPHIC_DATA], [GEOGRAPHIC_DATA]" at bounding box center [976, 129] width 12 height 12
checkbox input "false"
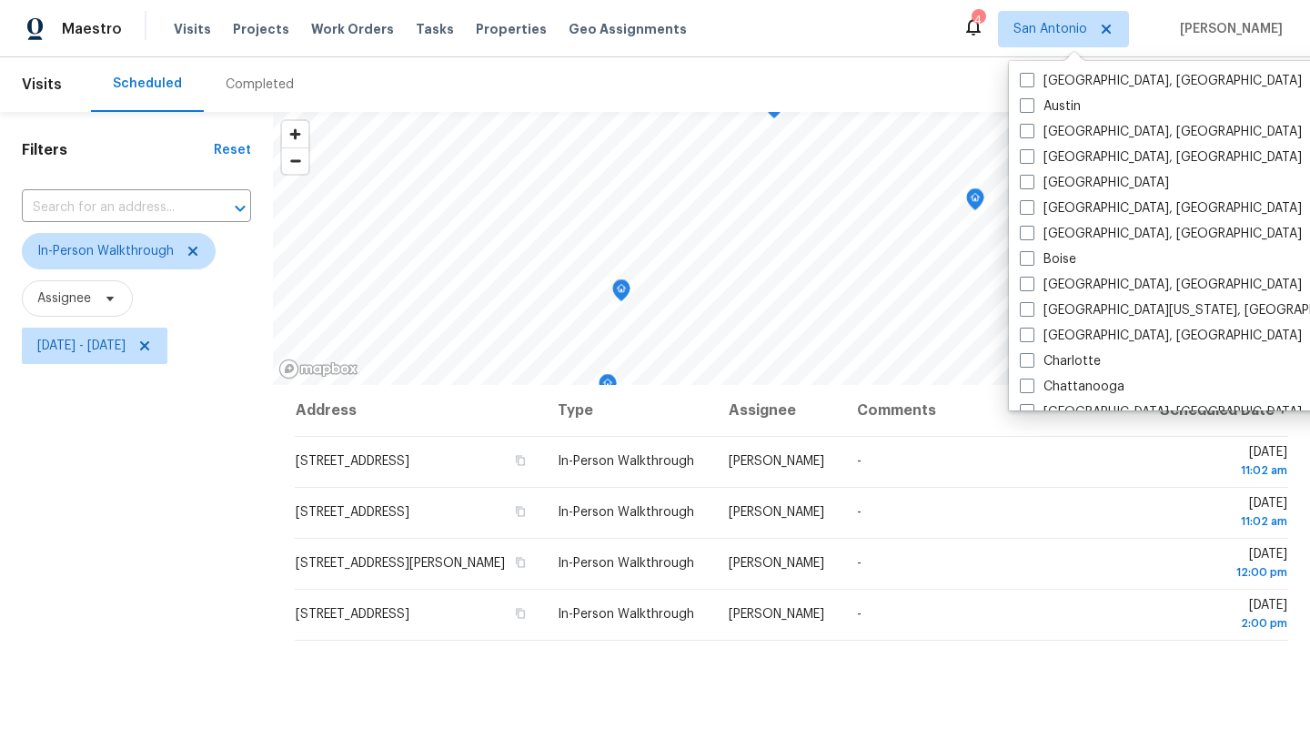
click at [169, 504] on div "Filters Reset ​ In-Person Walkthrough Assignee [DATE] - [DATE]" at bounding box center [136, 544] width 273 height 864
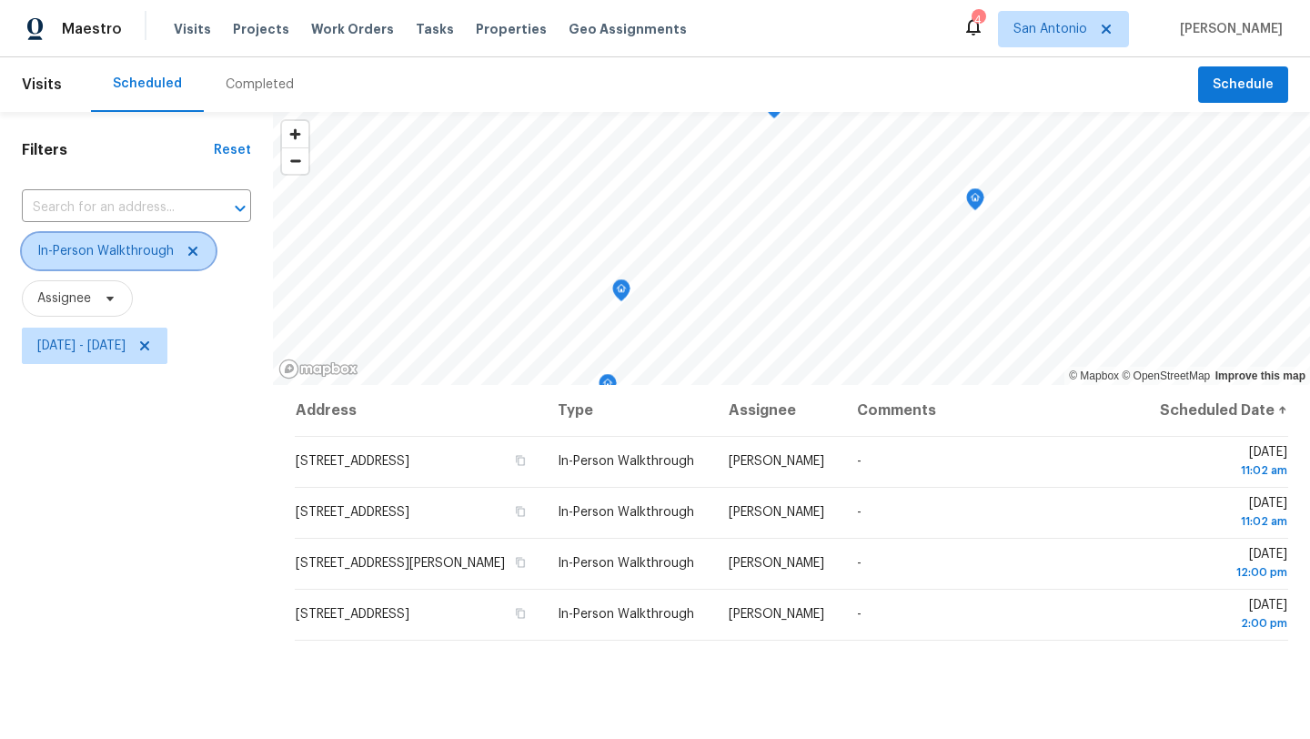
click at [197, 248] on icon at bounding box center [193, 251] width 15 height 15
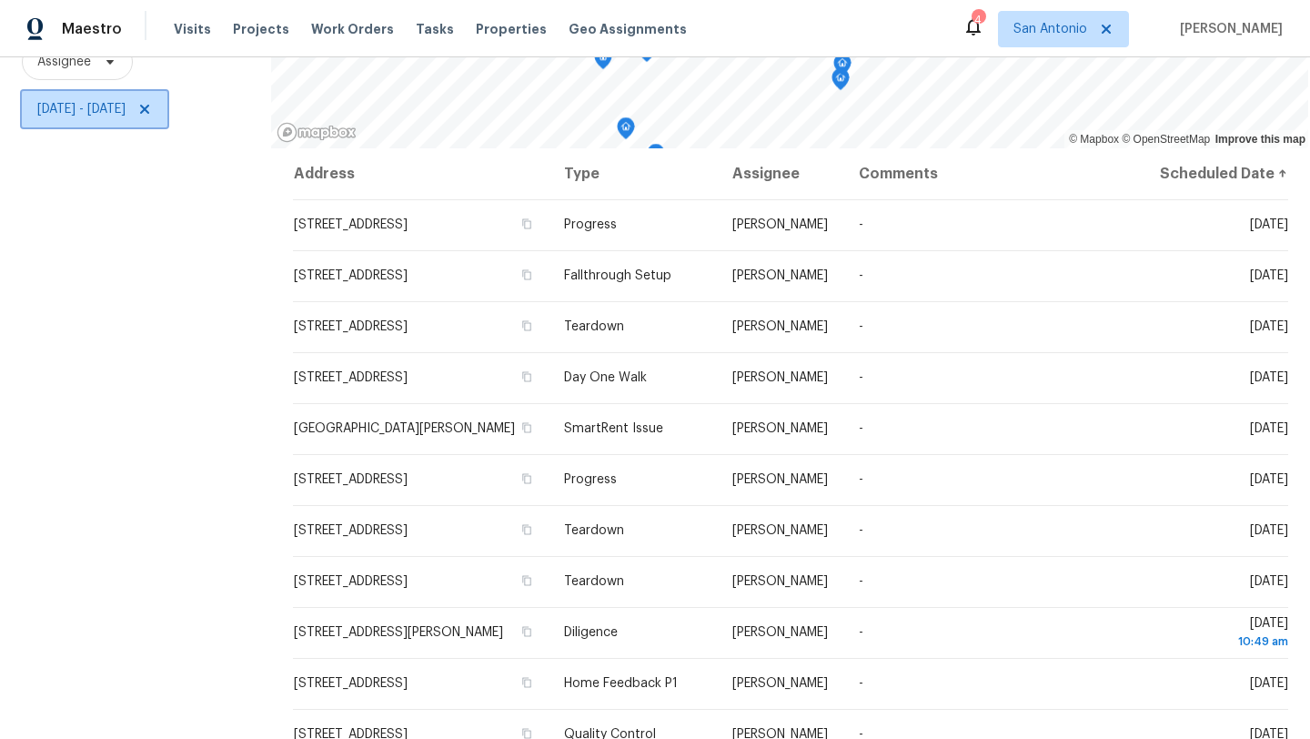
click at [149, 110] on icon at bounding box center [144, 109] width 9 height 9
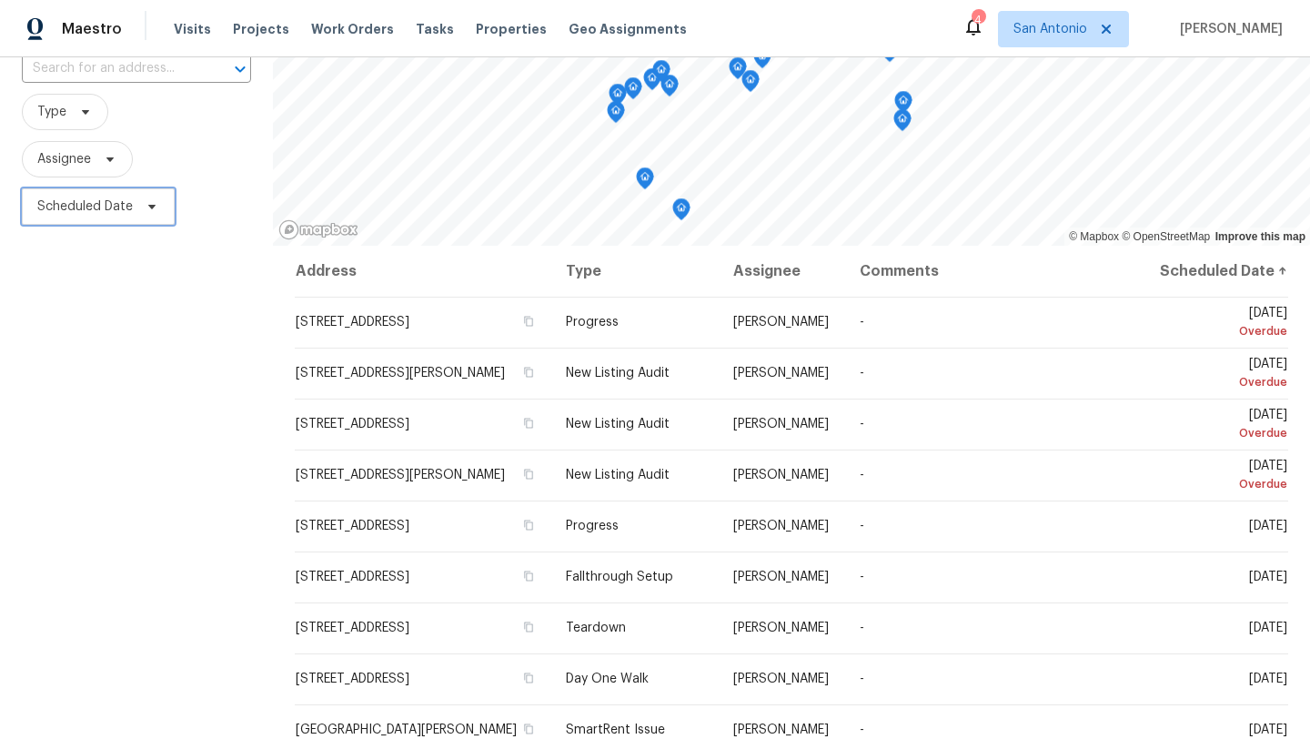
scroll to position [141, 0]
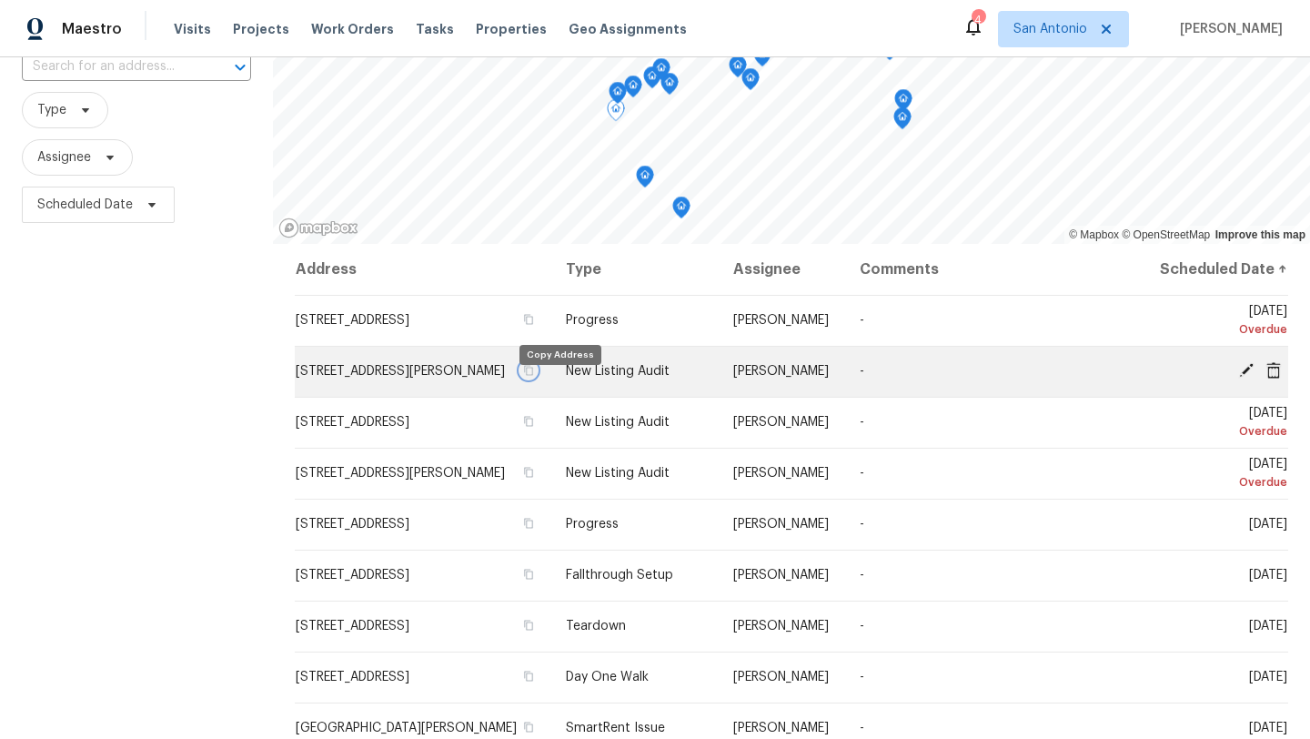
click at [534, 376] on icon "button" at bounding box center [528, 370] width 11 height 11
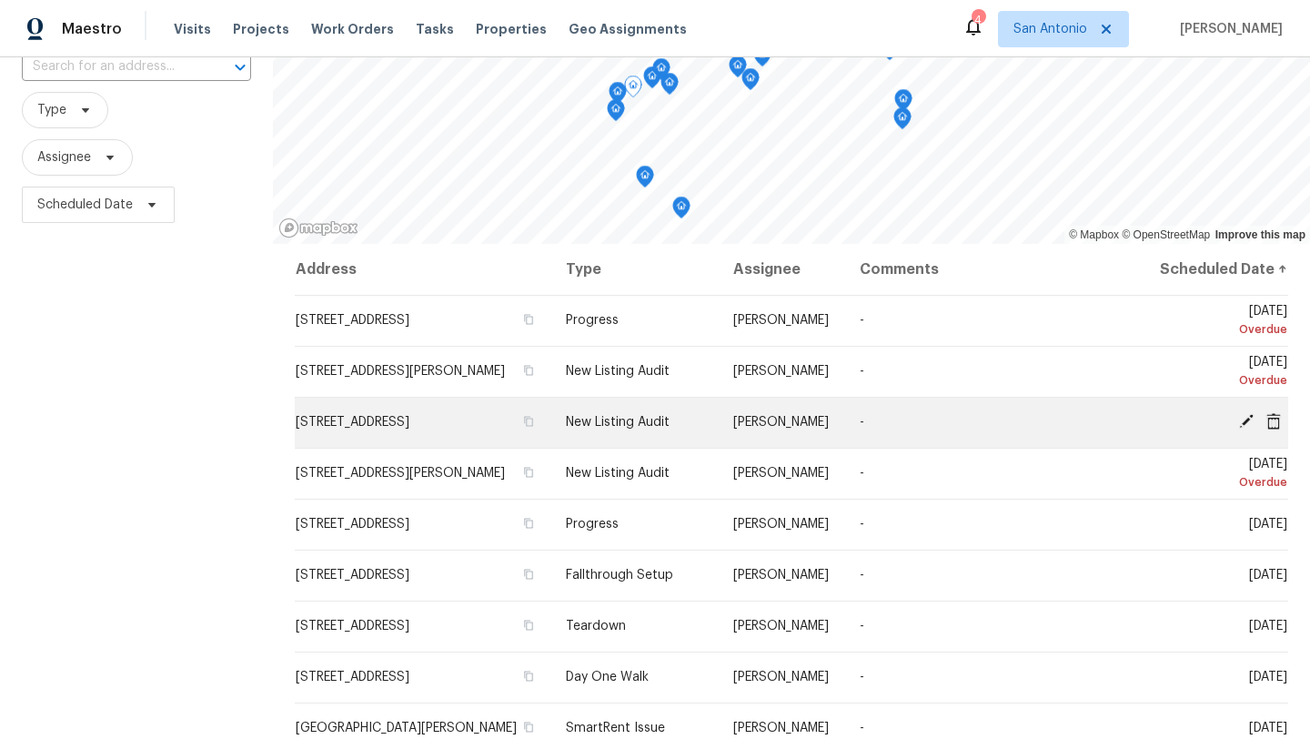
click at [1244, 429] on icon at bounding box center [1246, 421] width 16 height 16
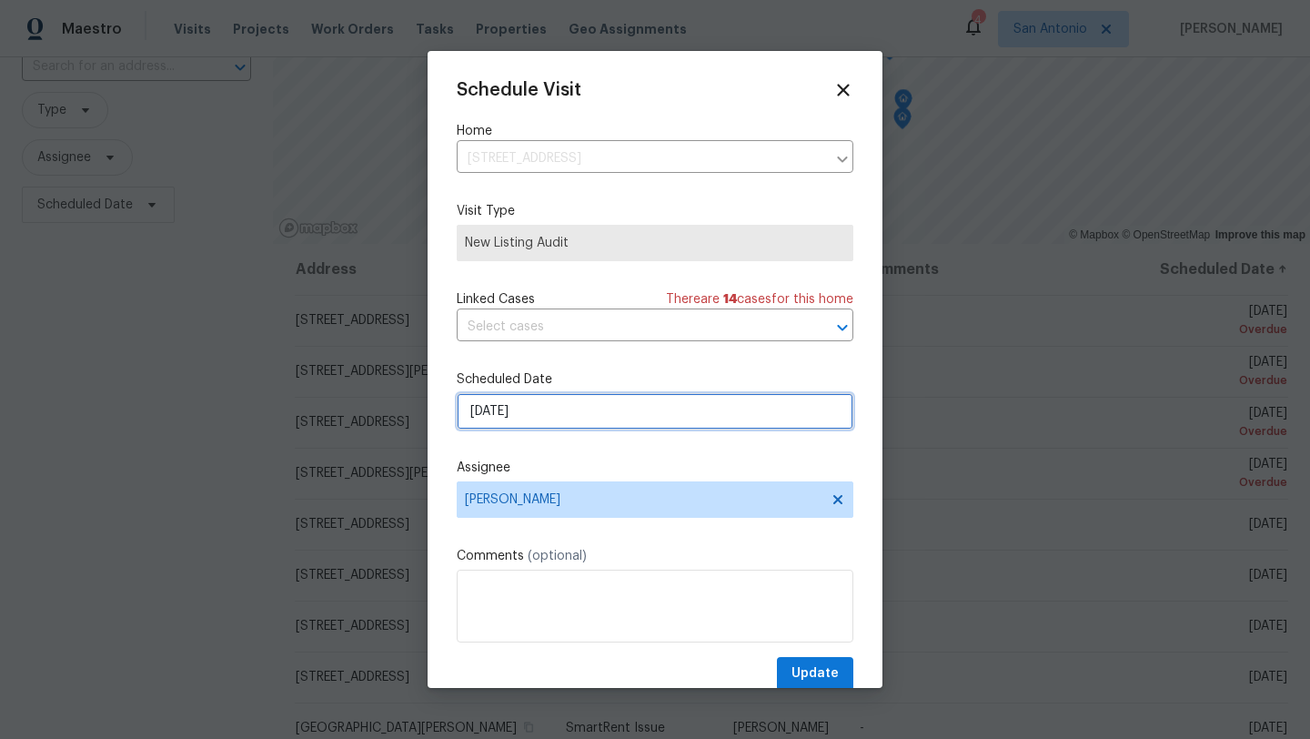
click at [552, 414] on input "[DATE]" at bounding box center [655, 411] width 397 height 36
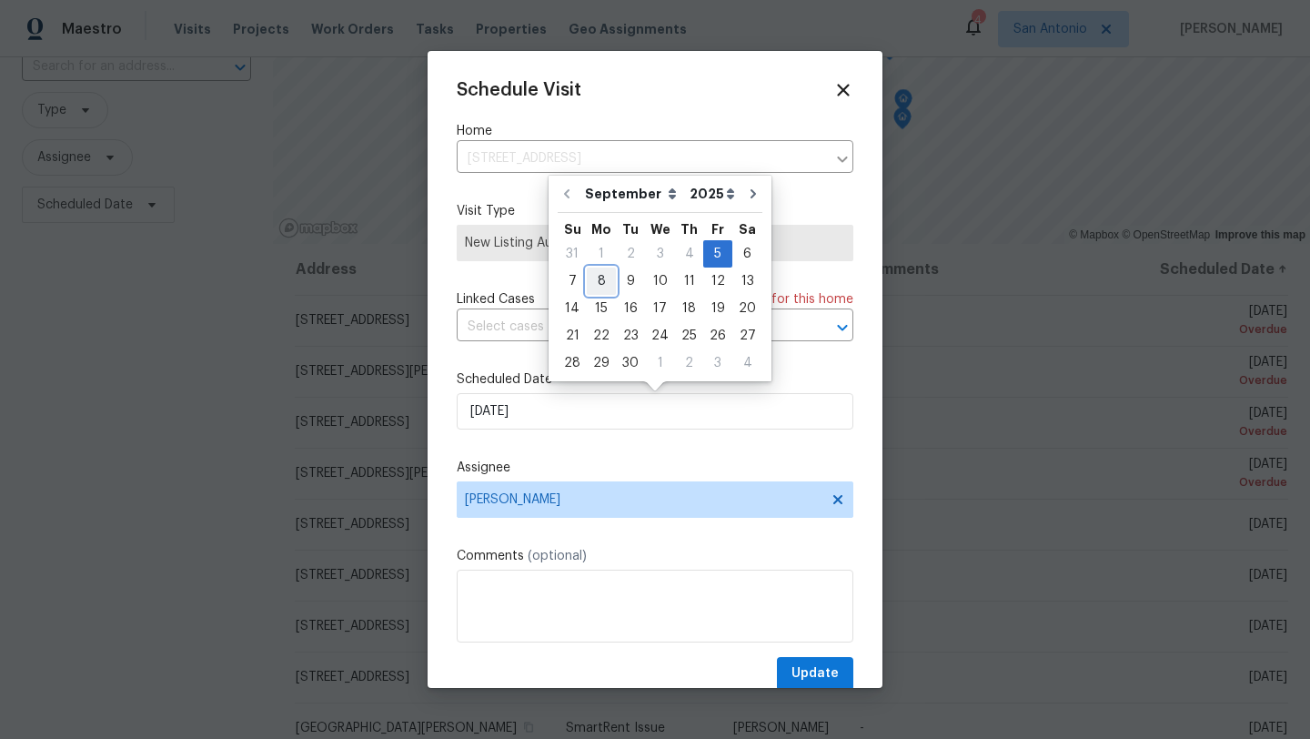
click at [596, 269] on div "8" at bounding box center [601, 280] width 29 height 25
type input "[DATE]"
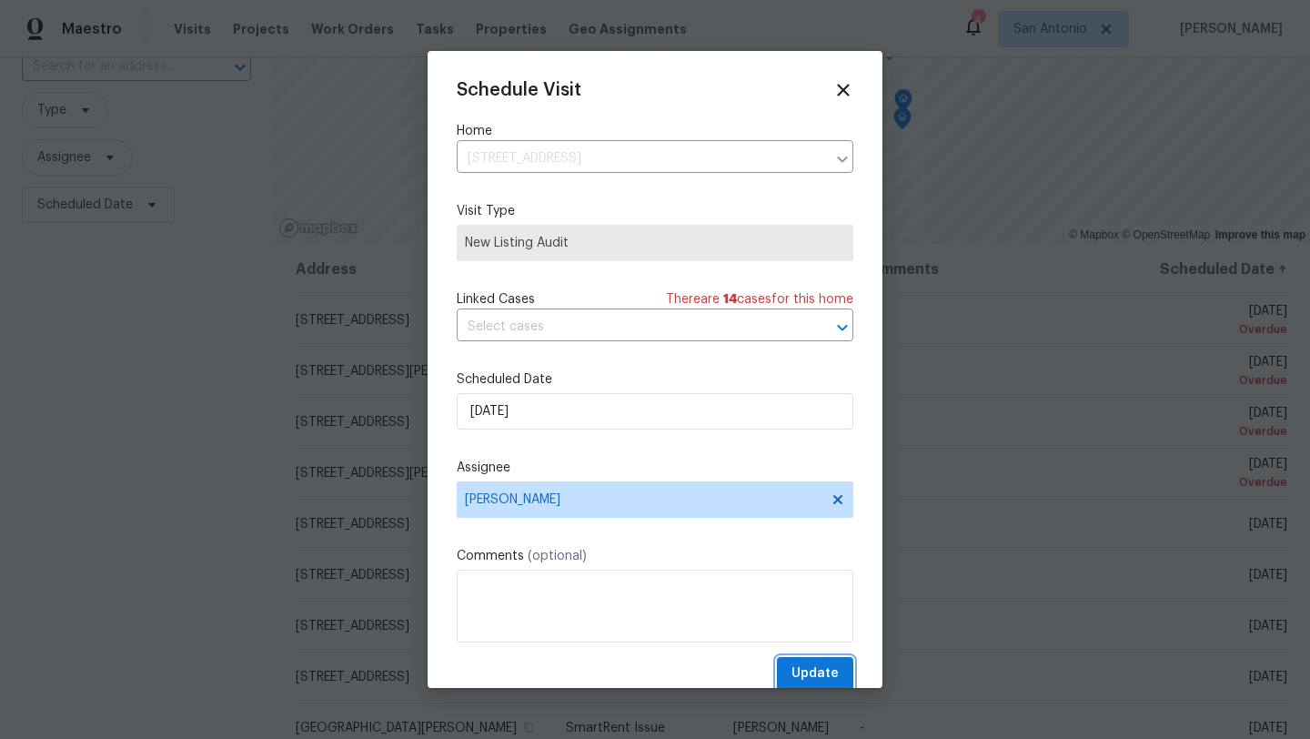
click at [806, 667] on span "Update" at bounding box center [814, 673] width 47 height 23
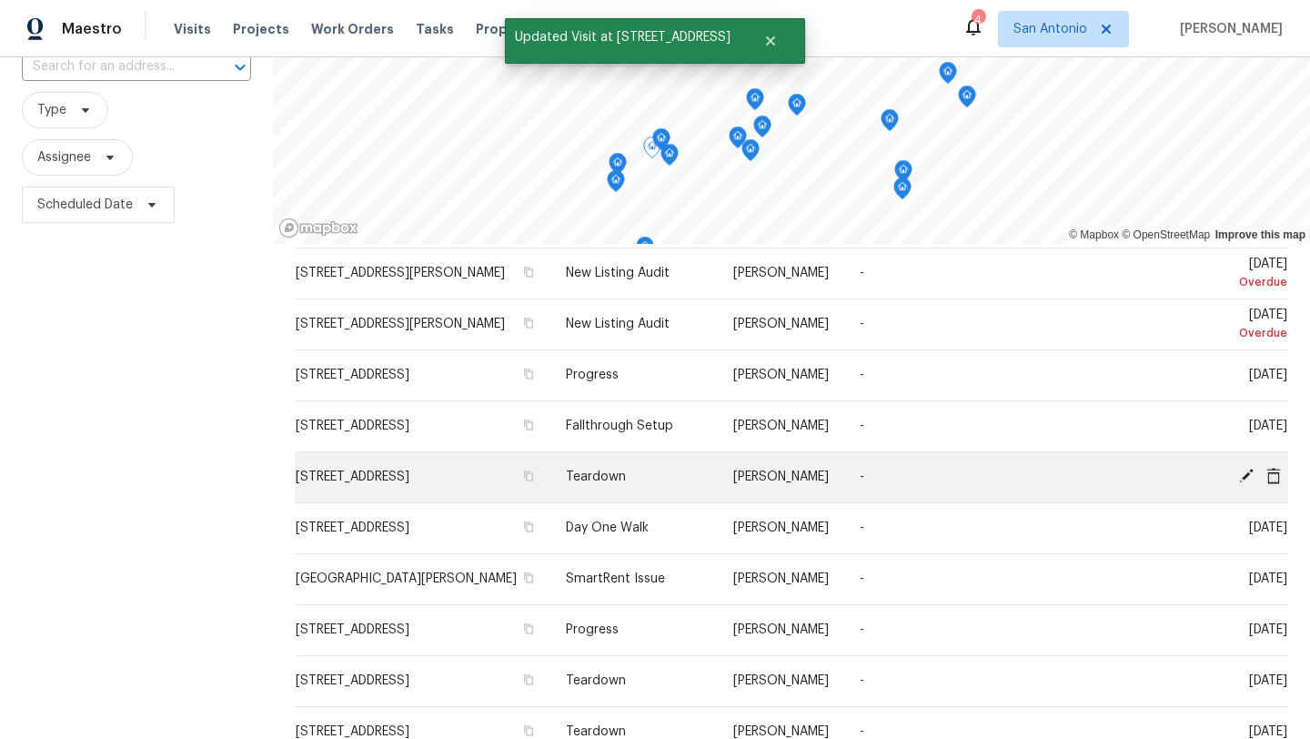
scroll to position [0, 0]
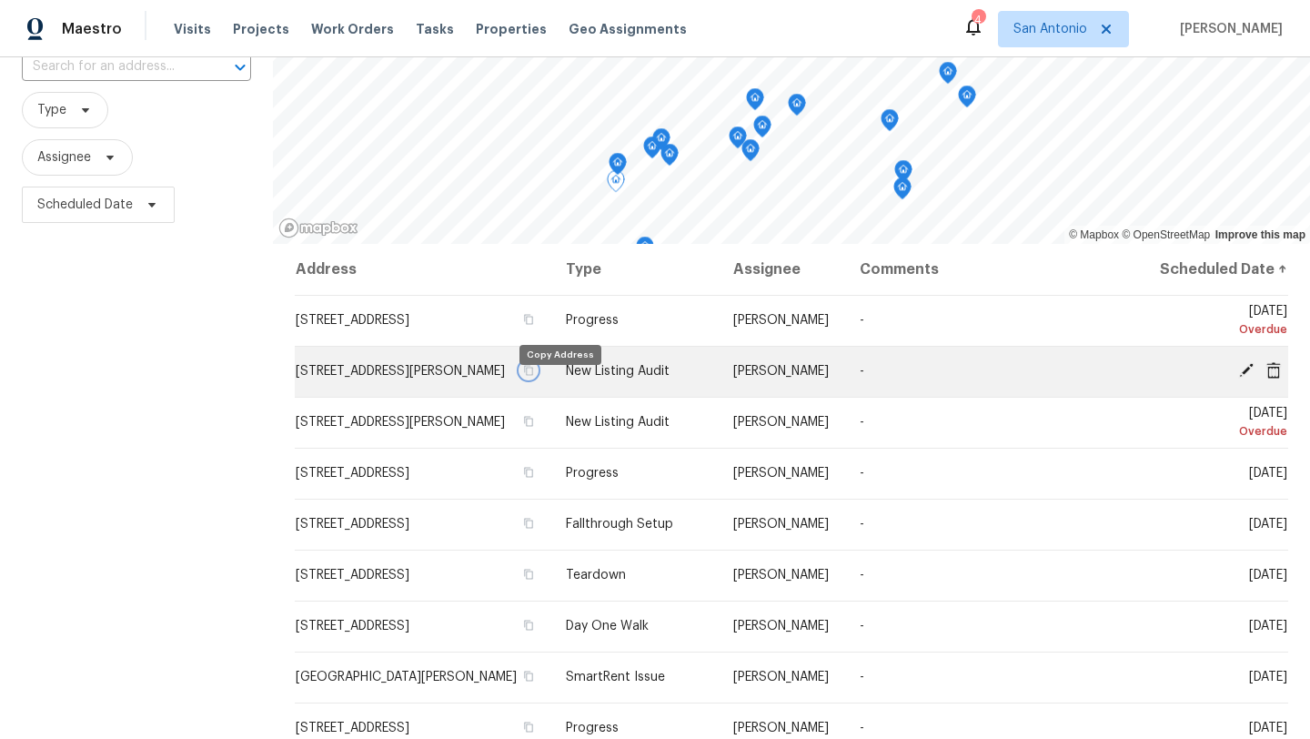
click at [534, 376] on icon "button" at bounding box center [528, 370] width 11 height 11
